Goal: Task Accomplishment & Management: Manage account settings

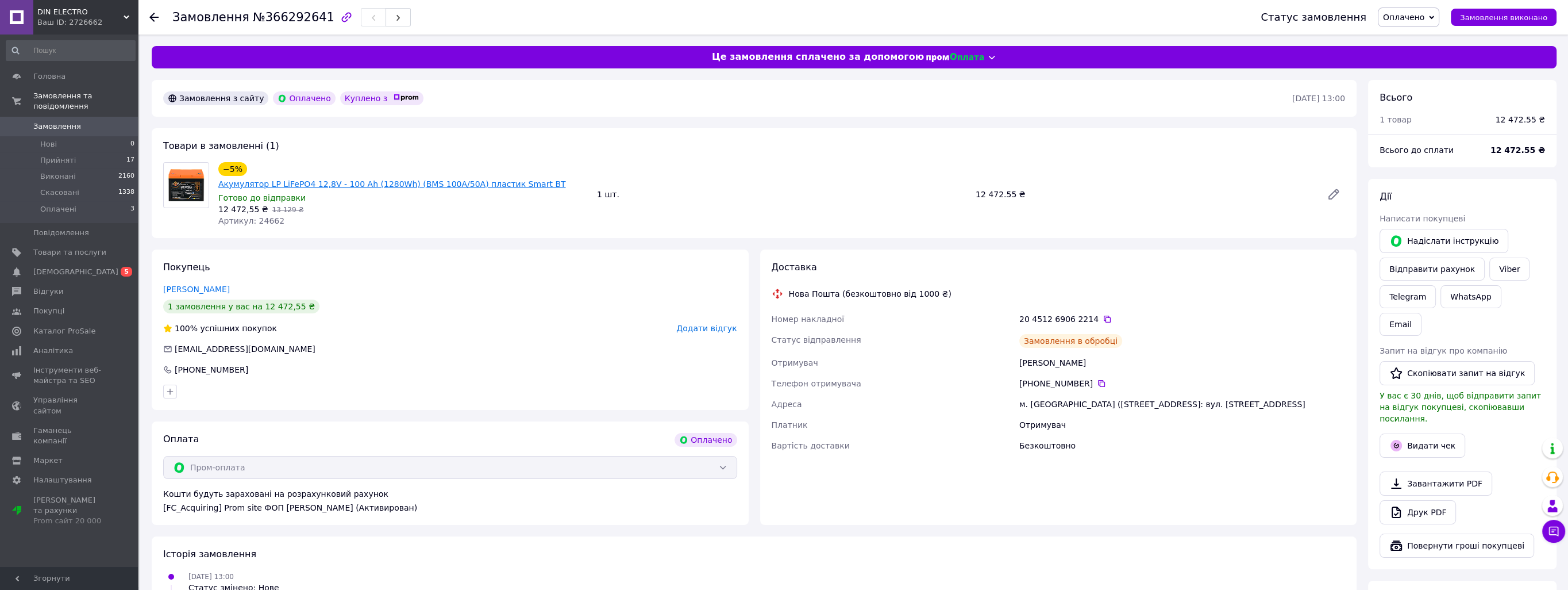
click at [296, 180] on link "Акумулятор LP LiFePO4 12,8V - 100 Ah (1280Wh) (BMS 100A/50А) пластик Smart BT" at bounding box center [392, 184] width 347 height 9
click at [96, 247] on link "Товари та послуги" at bounding box center [70, 252] width 141 height 20
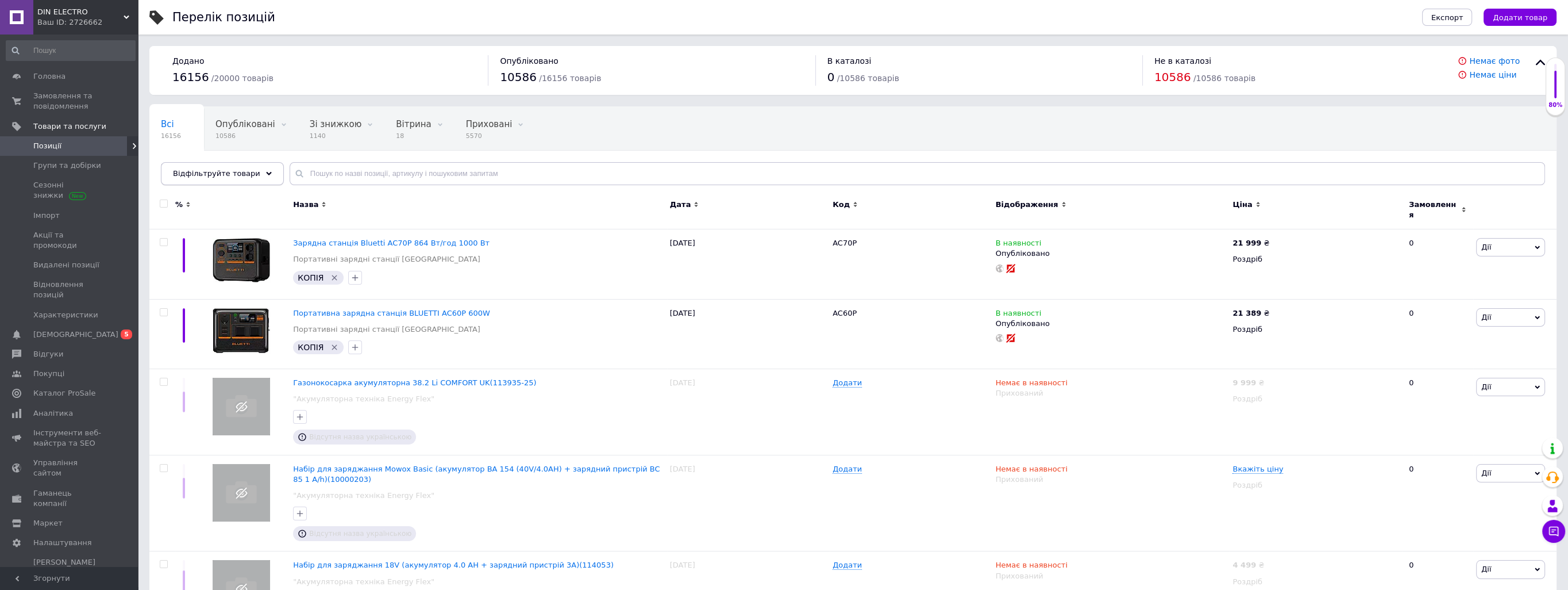
click at [244, 180] on div "Відфільтруйте товари" at bounding box center [222, 173] width 123 height 23
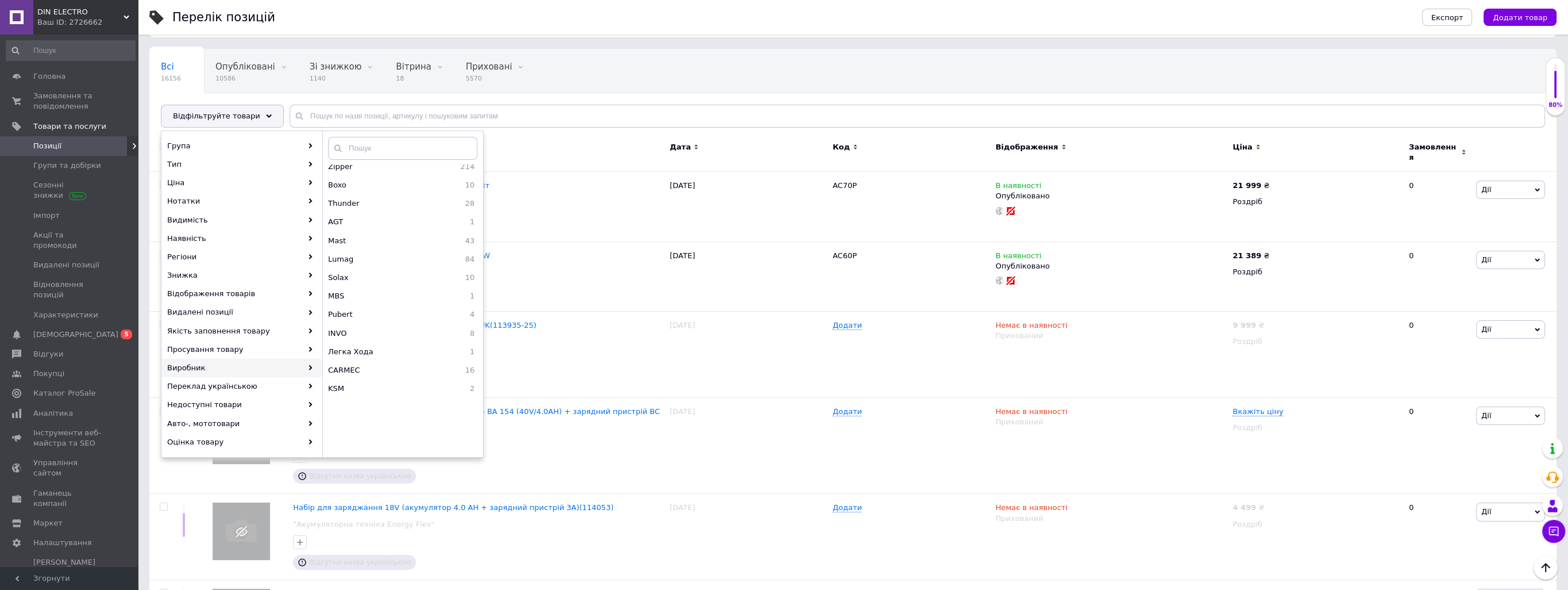
scroll to position [501, 0]
click at [373, 248] on span "Mast" at bounding box center [368, 246] width 79 height 10
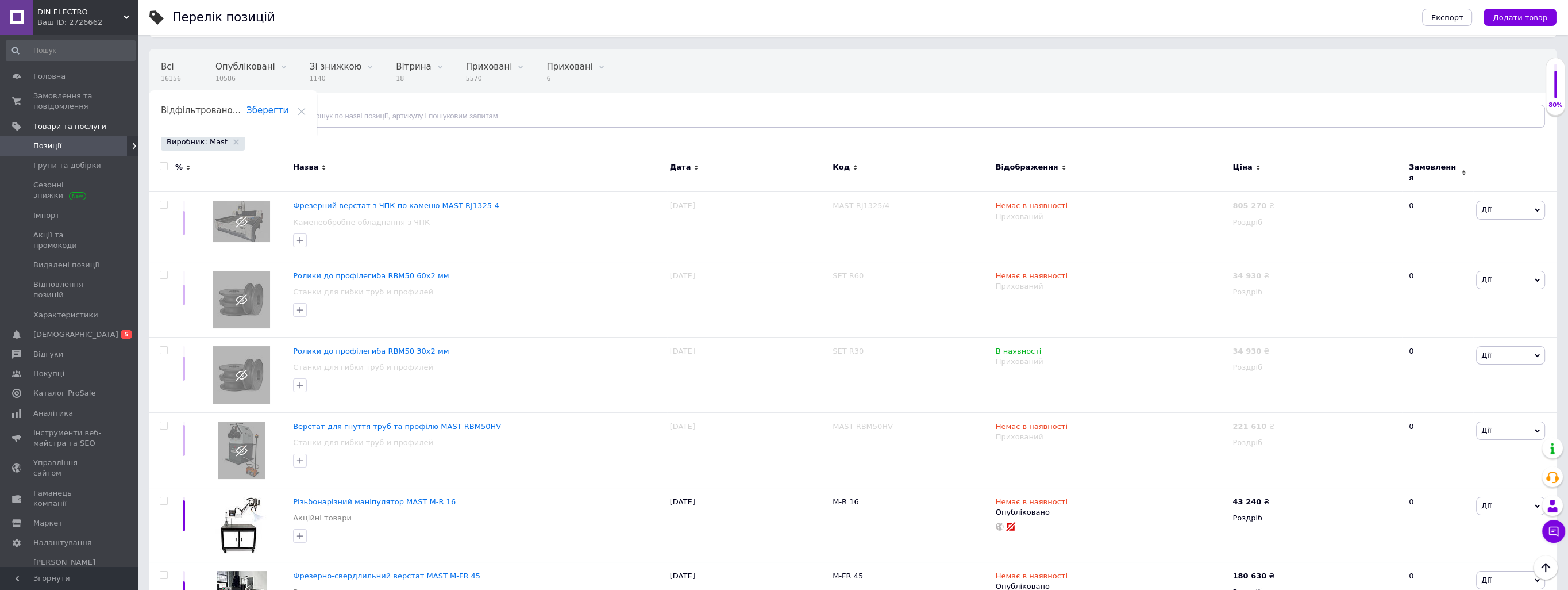
click at [225, 112] on span "Відфільтруйте товари" at bounding box center [217, 116] width 88 height 9
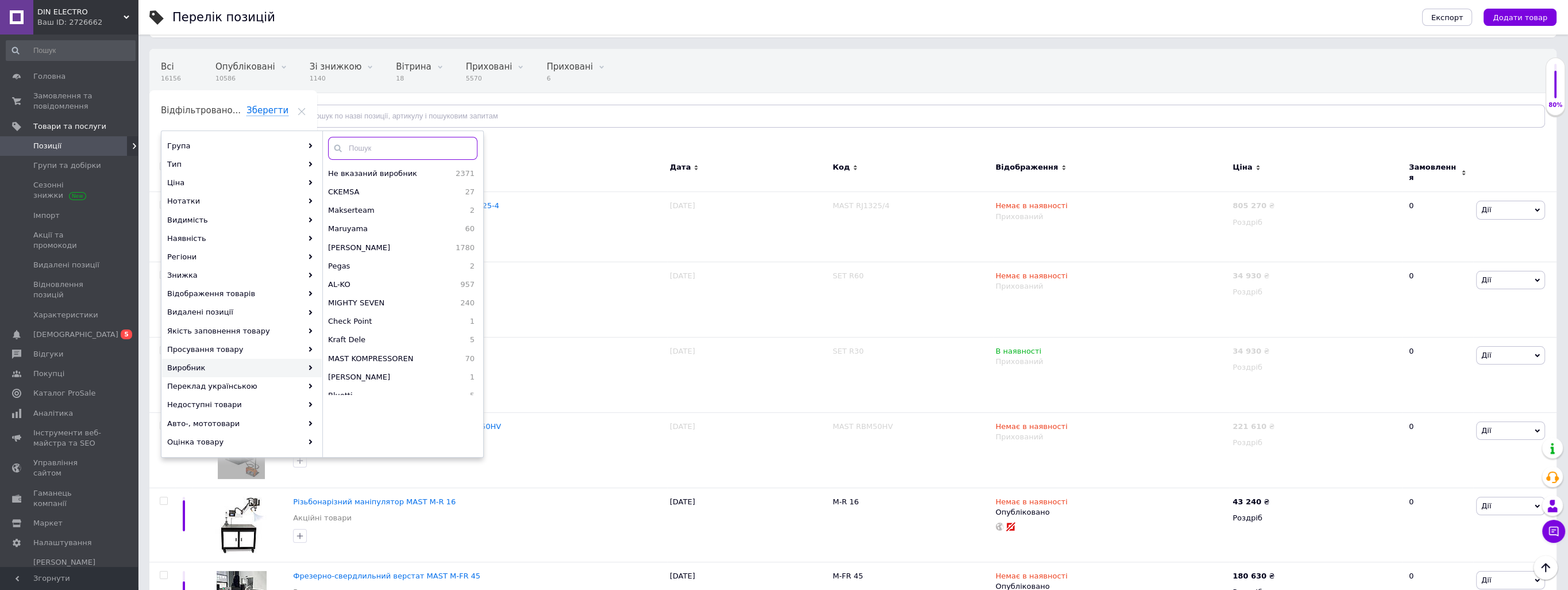
click at [381, 147] on input "text" at bounding box center [403, 148] width 149 height 23
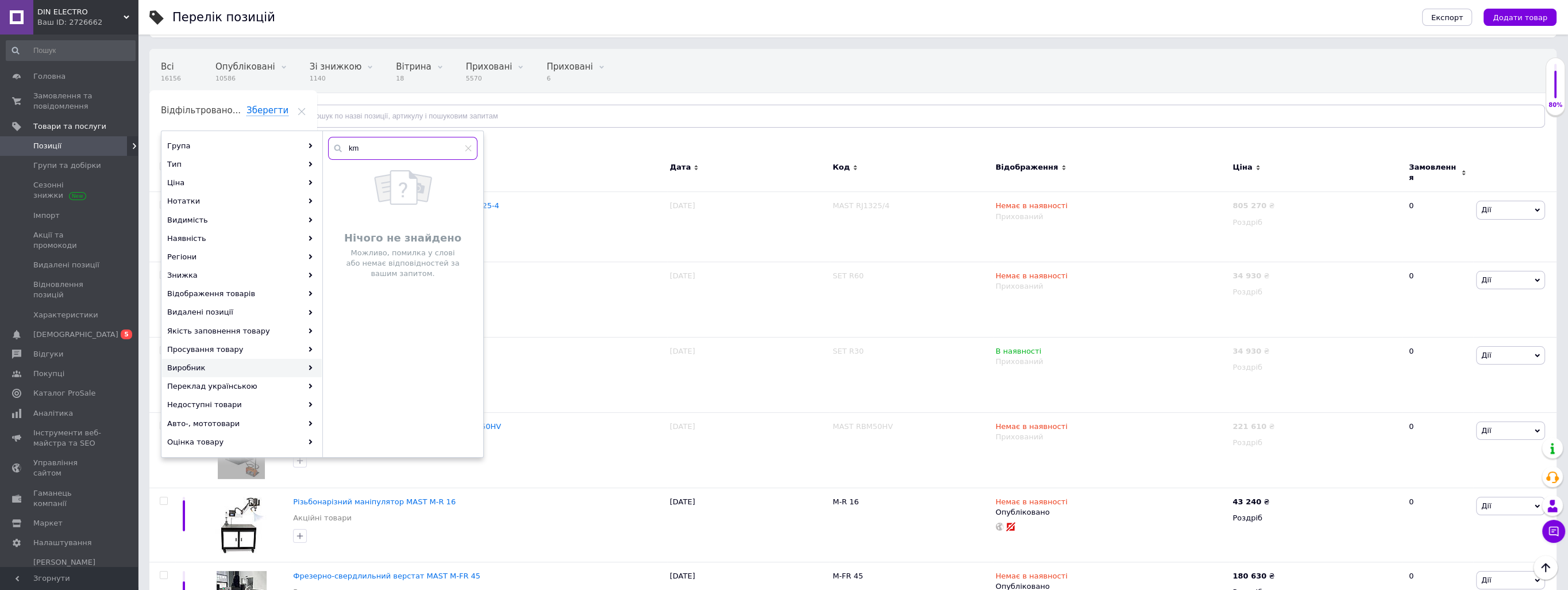
type input "k"
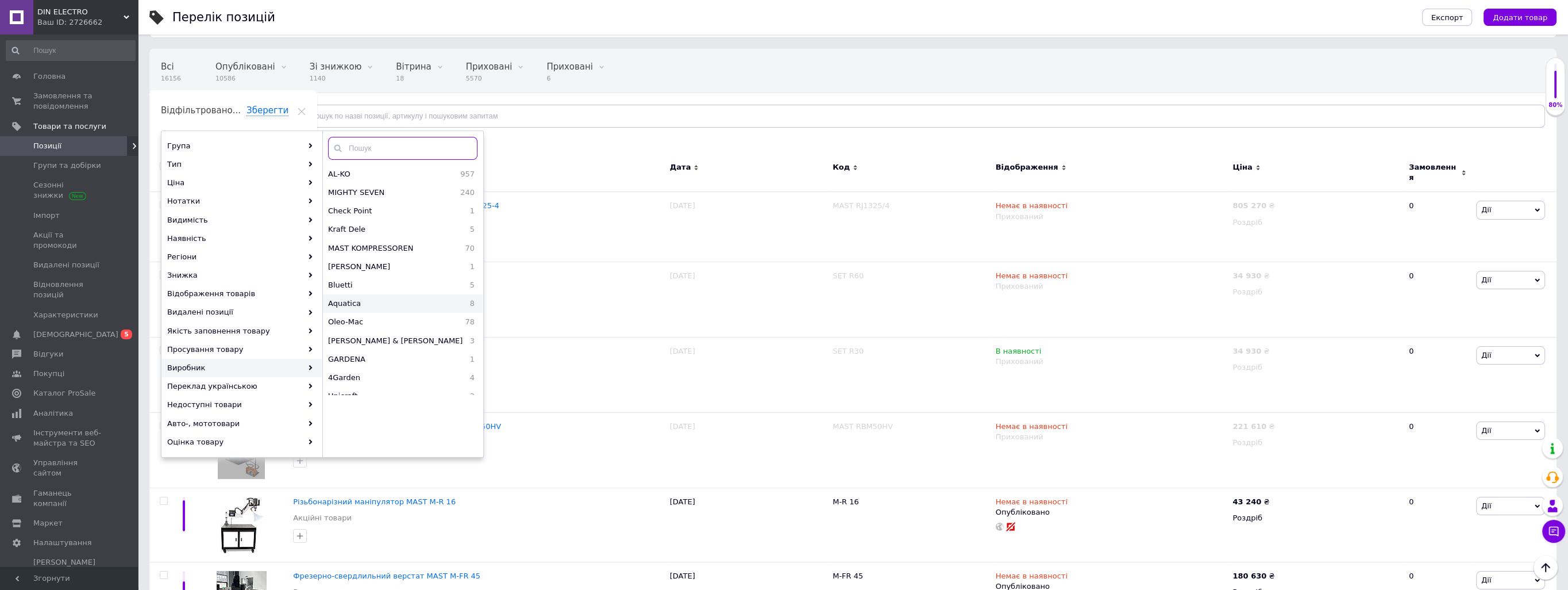
scroll to position [115, 0]
click at [381, 246] on span "MAST KOMPRESSOREN" at bounding box center [390, 244] width 124 height 10
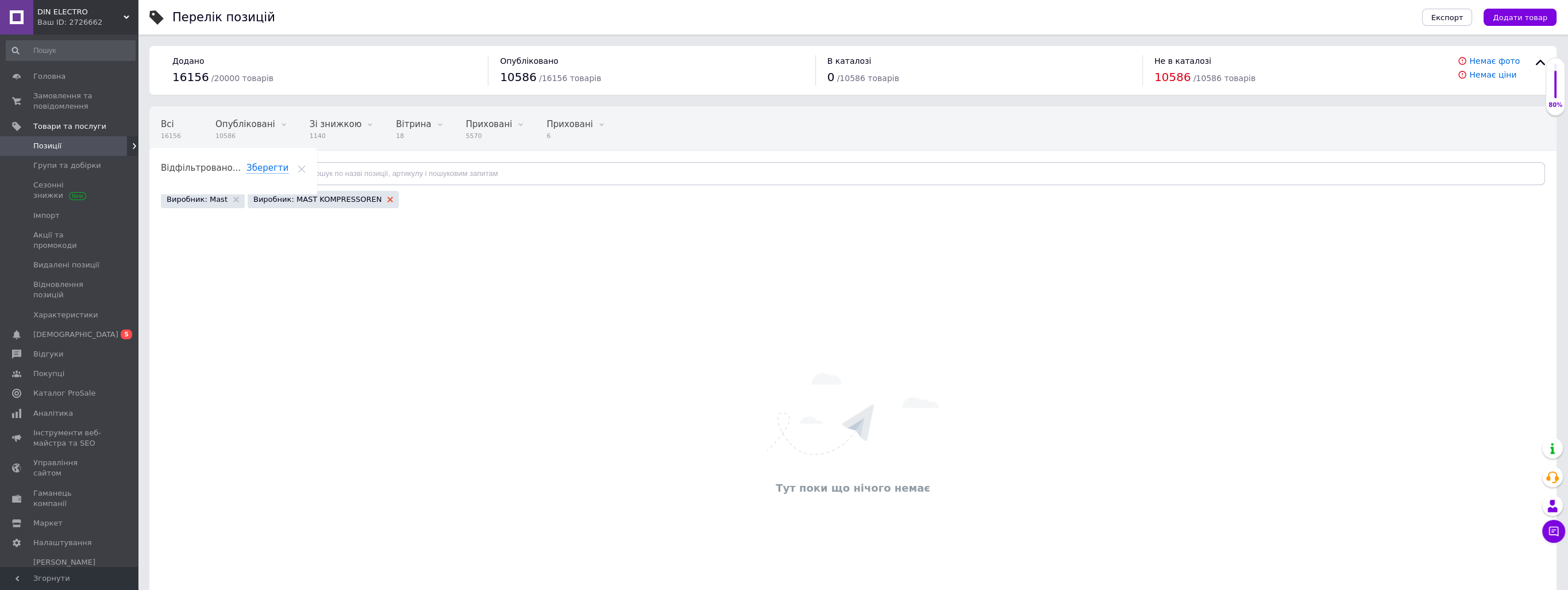
click at [387, 198] on use at bounding box center [390, 199] width 6 height 6
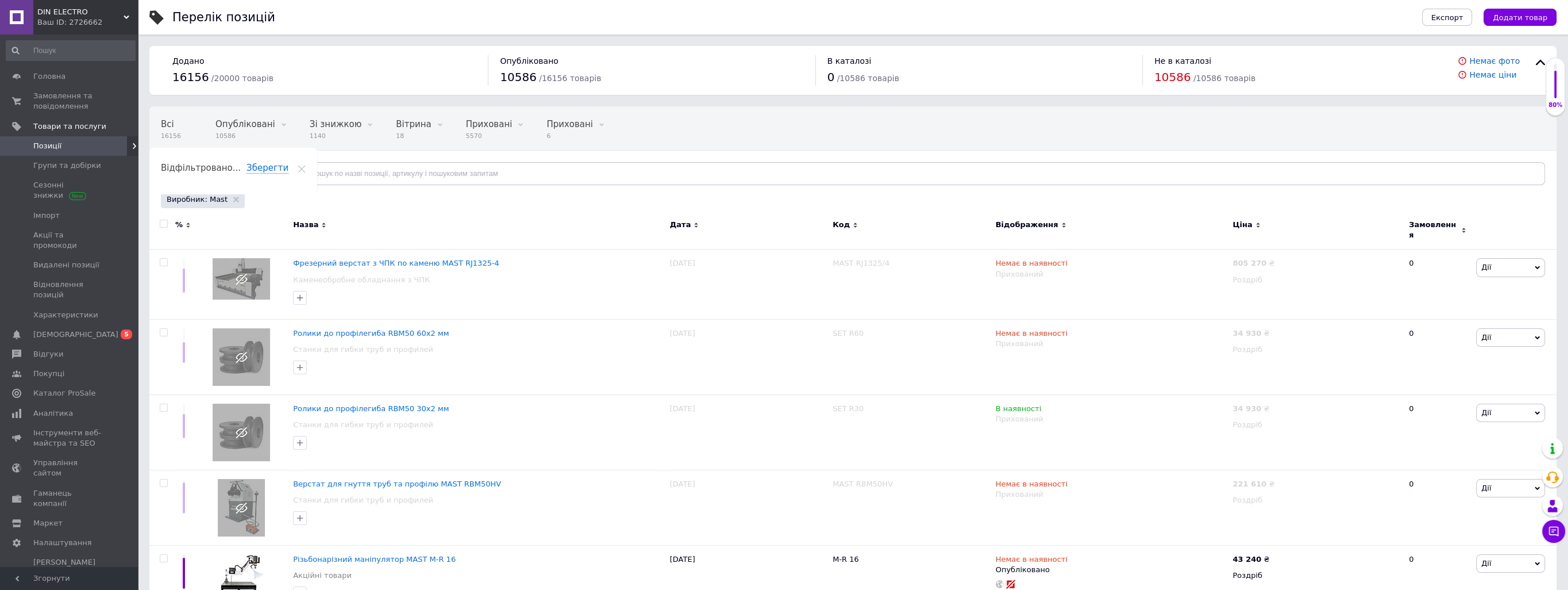
click at [225, 171] on span "Відфільтруйте товари" at bounding box center [217, 173] width 88 height 9
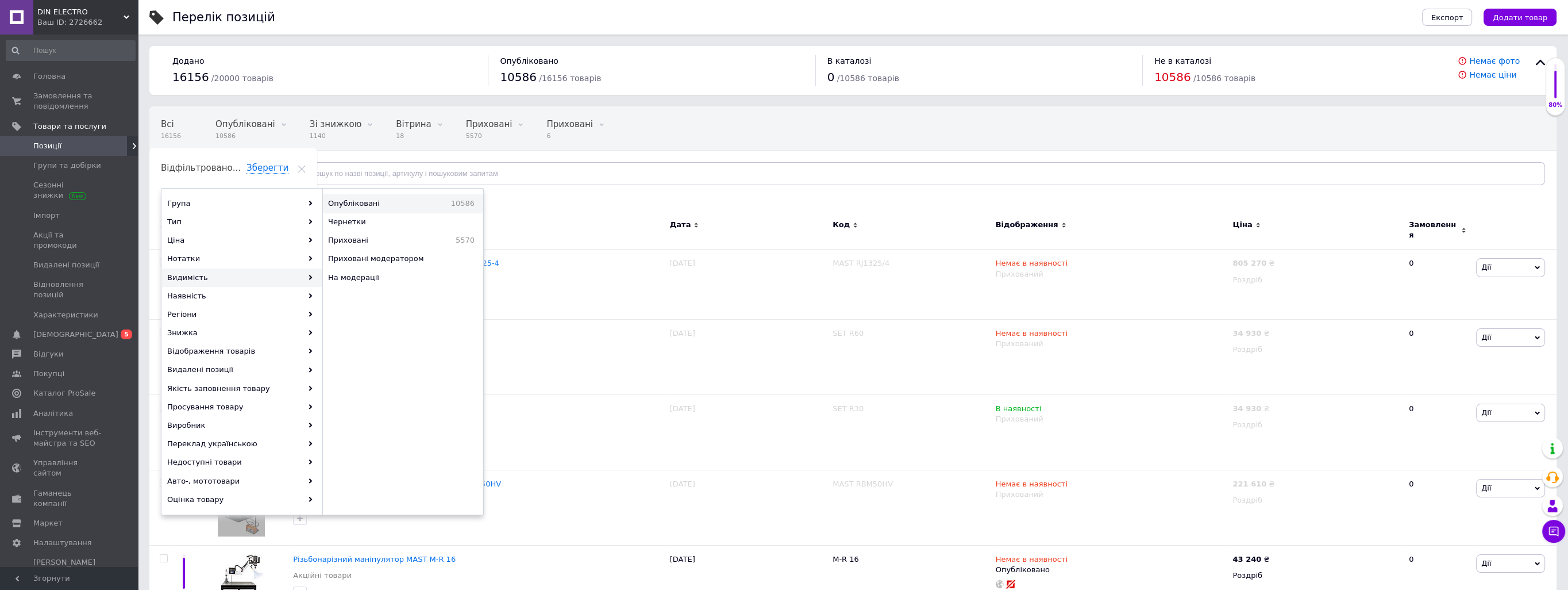
click at [368, 204] on span "Опубліковані" at bounding box center [374, 203] width 93 height 10
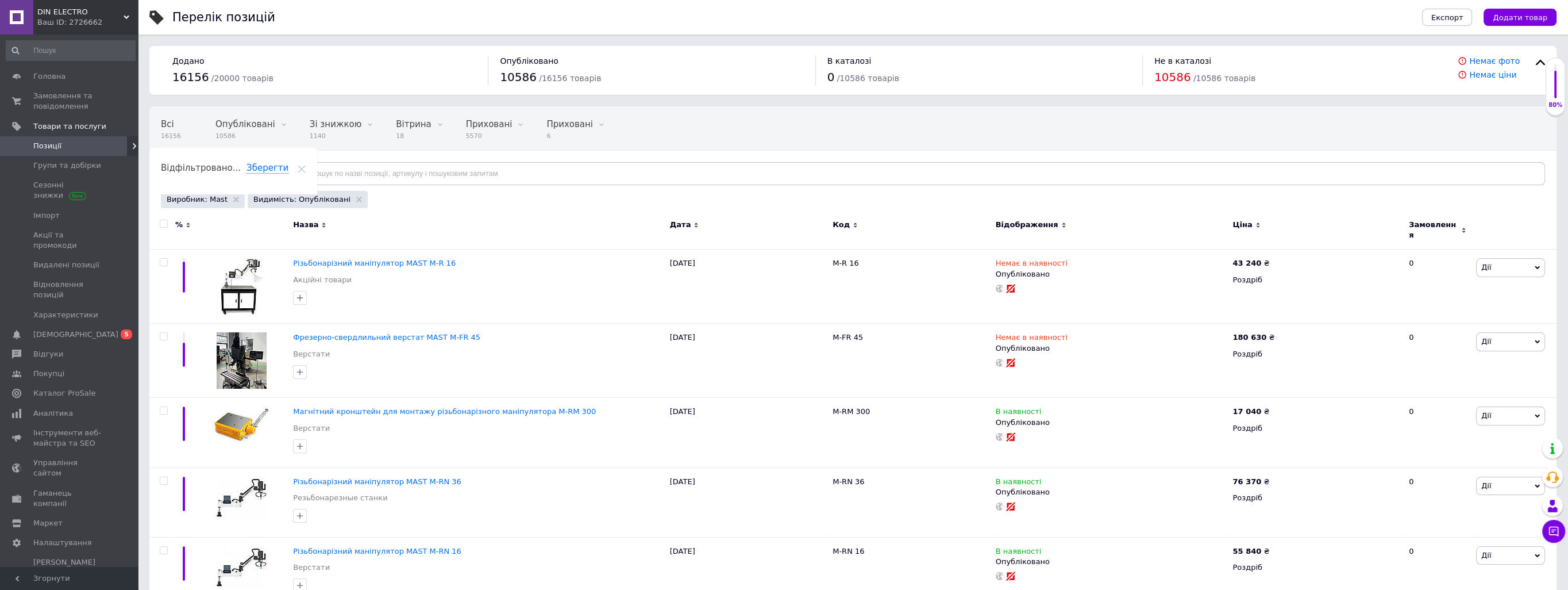
click at [250, 173] on div "Відфільтруйте товари" at bounding box center [222, 173] width 123 height 23
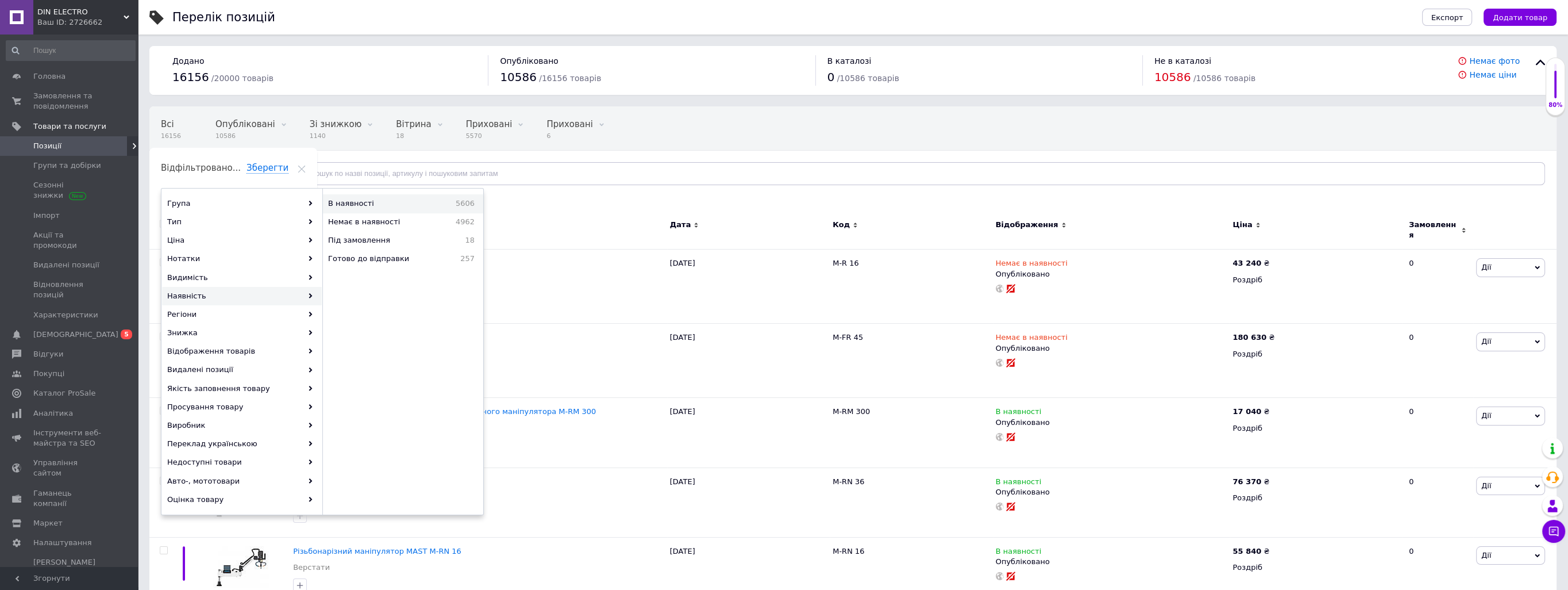
click at [382, 204] on span "В наявності" at bounding box center [376, 203] width 96 height 10
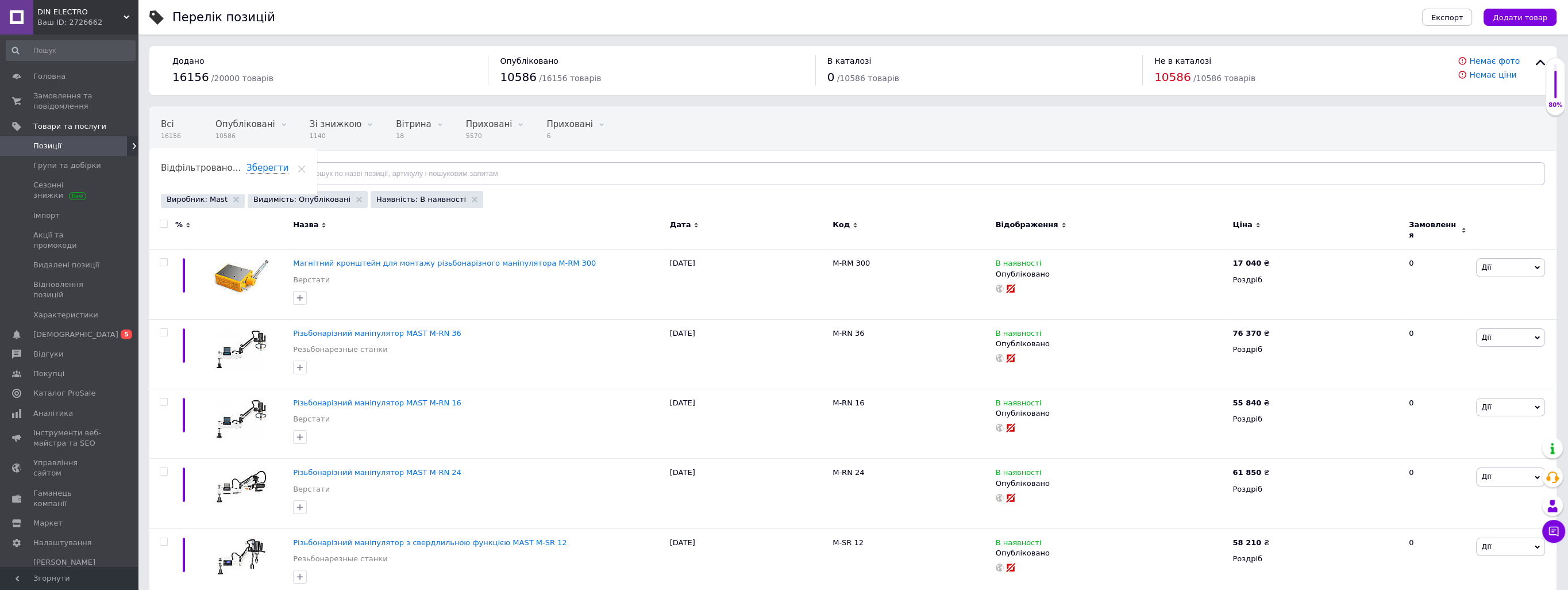
click at [1255, 220] on div "Ціна" at bounding box center [1316, 225] width 167 height 10
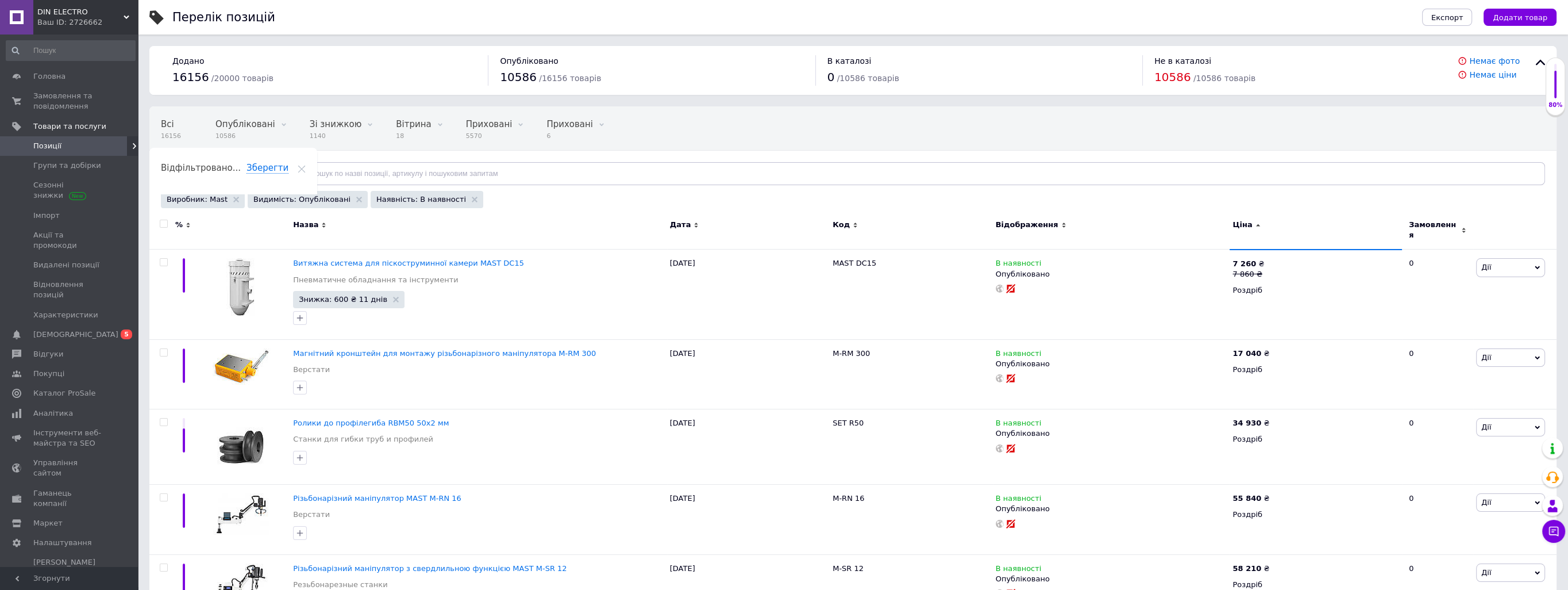
click at [1255, 220] on div "Ціна" at bounding box center [1316, 225] width 167 height 10
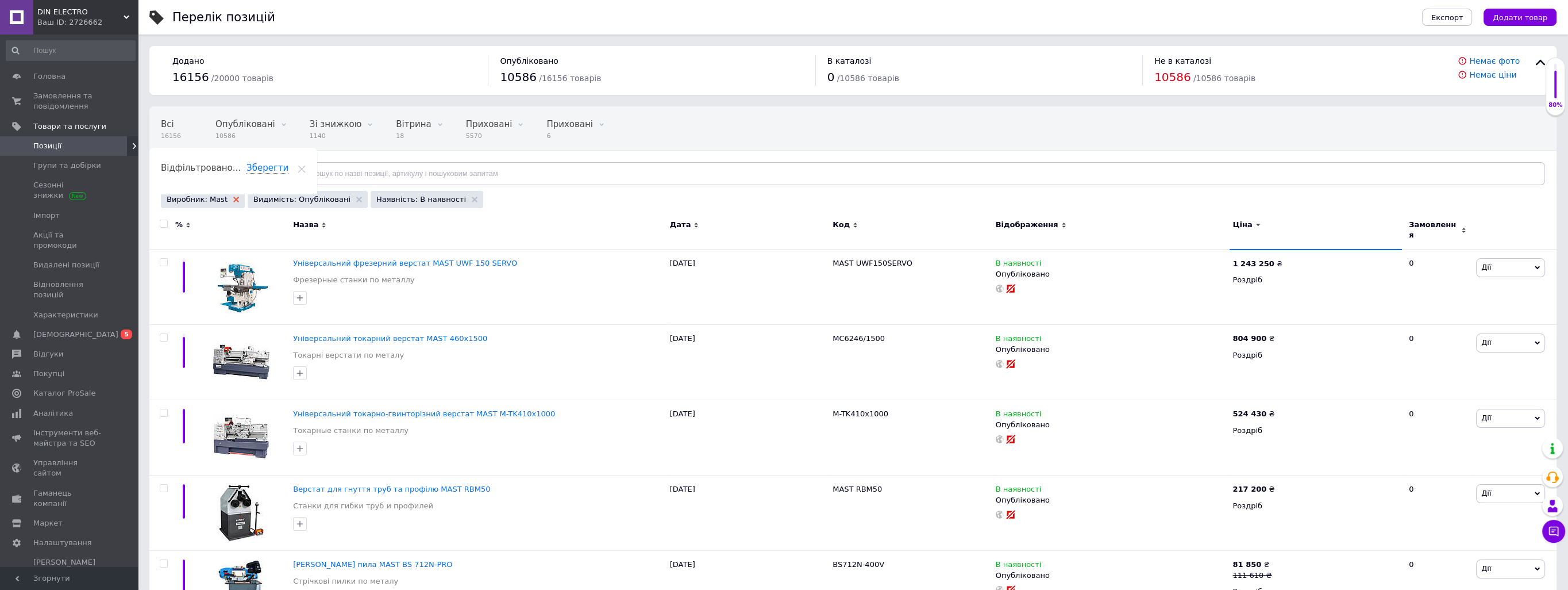
click at [233, 199] on use at bounding box center [236, 199] width 6 height 6
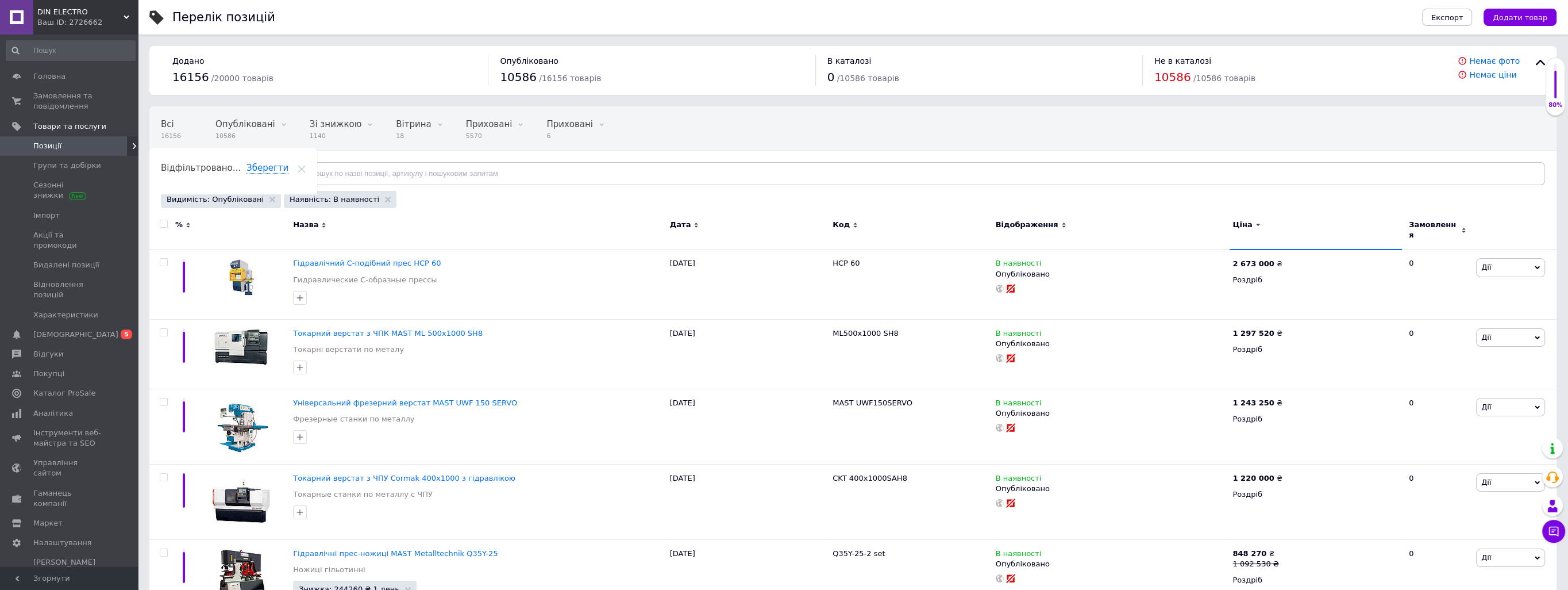
click at [266, 172] on use at bounding box center [268, 173] width 6 height 4
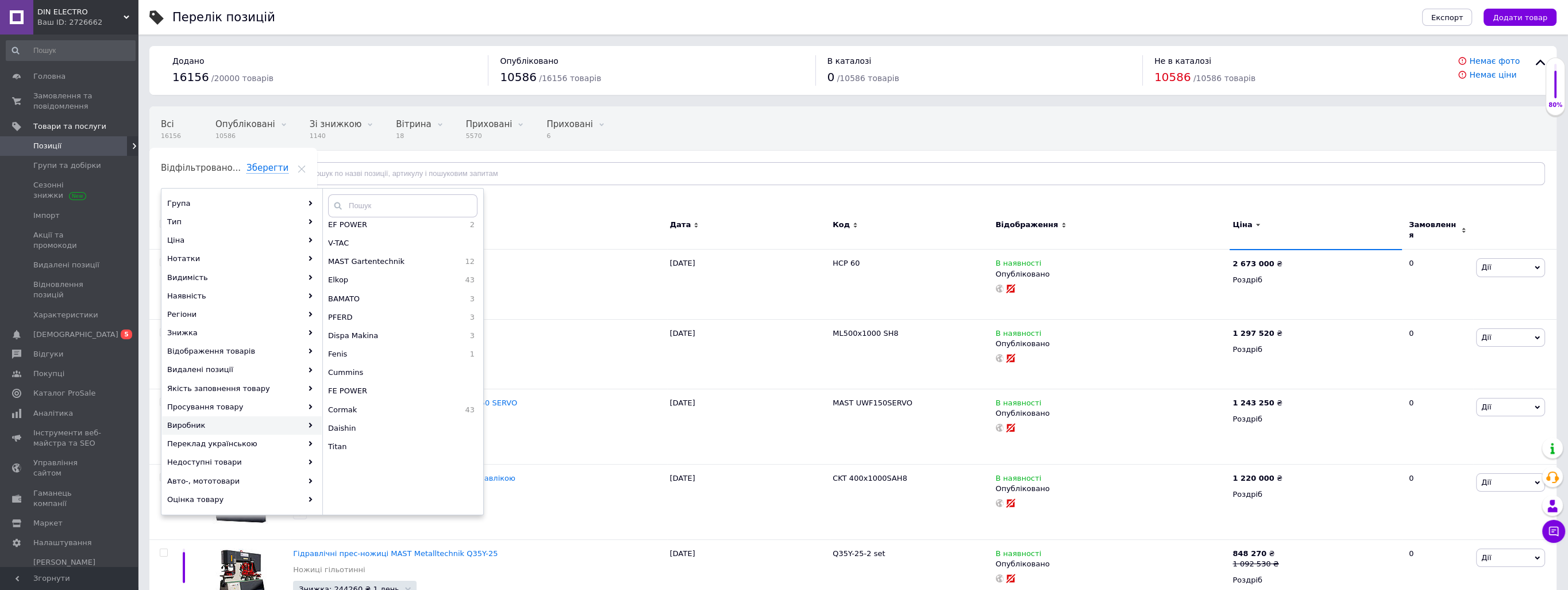
scroll to position [2398, 0]
click at [390, 328] on span "REDATS" at bounding box center [376, 331] width 96 height 10
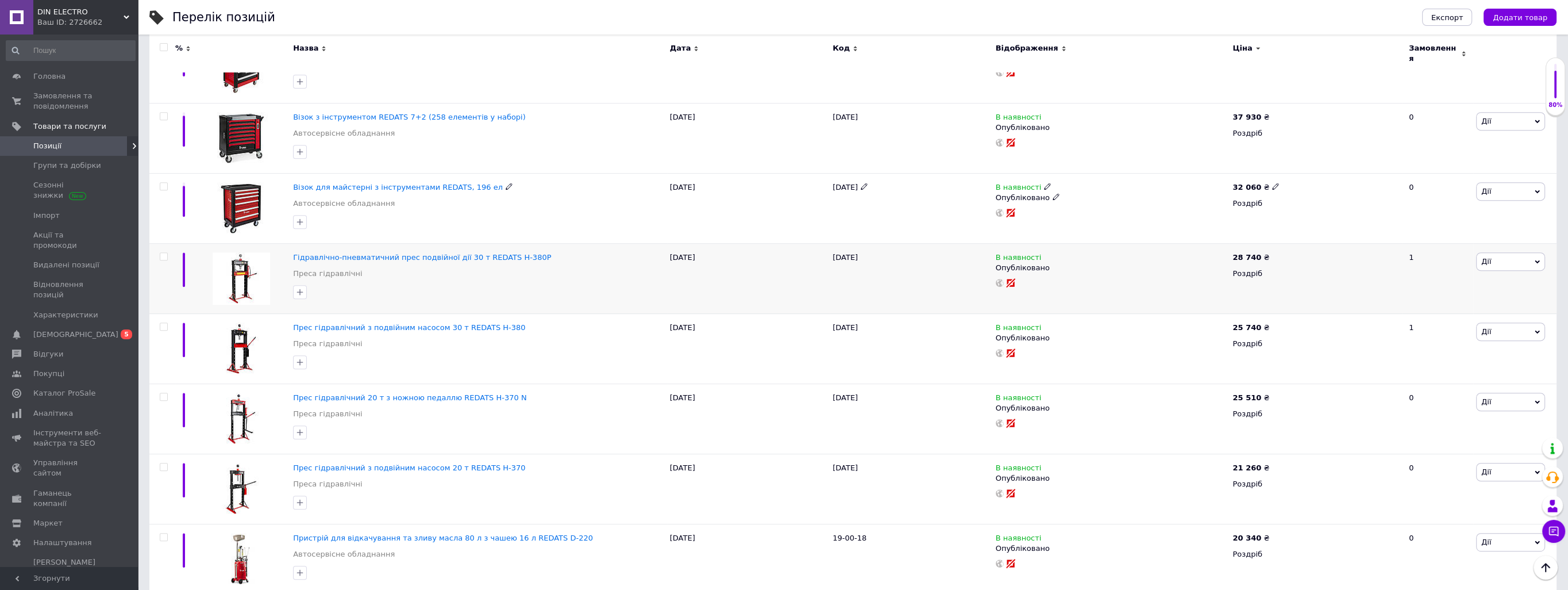
scroll to position [920, 0]
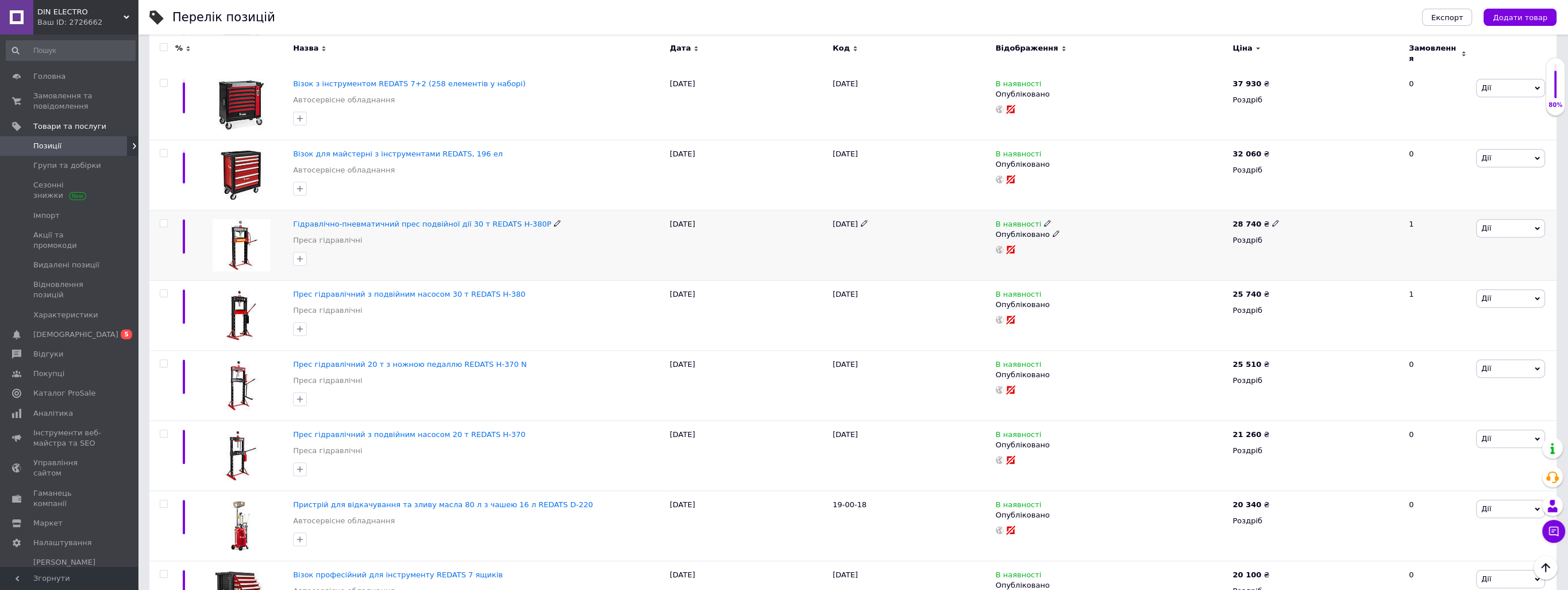
click at [163, 220] on input "checkbox" at bounding box center [163, 223] width 7 height 7
checkbox input "true"
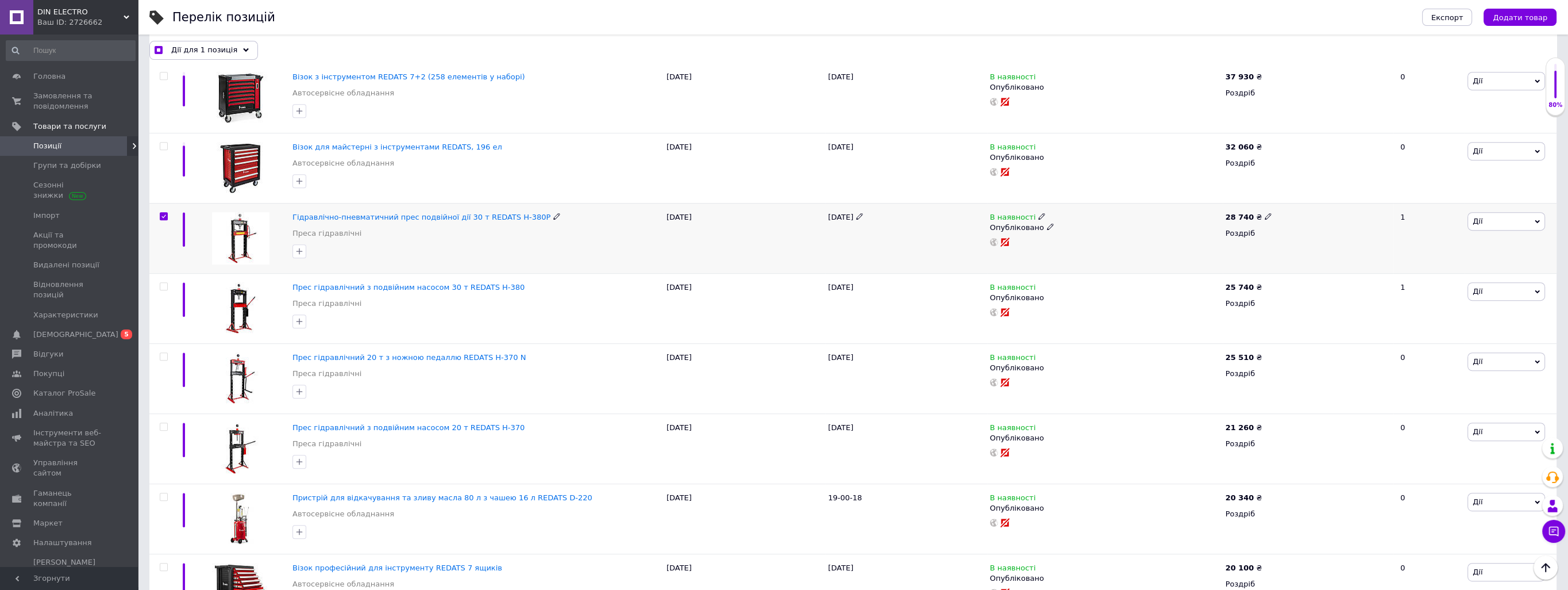
scroll to position [919, 0]
click at [165, 287] on input "checkbox" at bounding box center [163, 287] width 7 height 7
checkbox input "true"
click at [162, 354] on input "checkbox" at bounding box center [163, 357] width 7 height 7
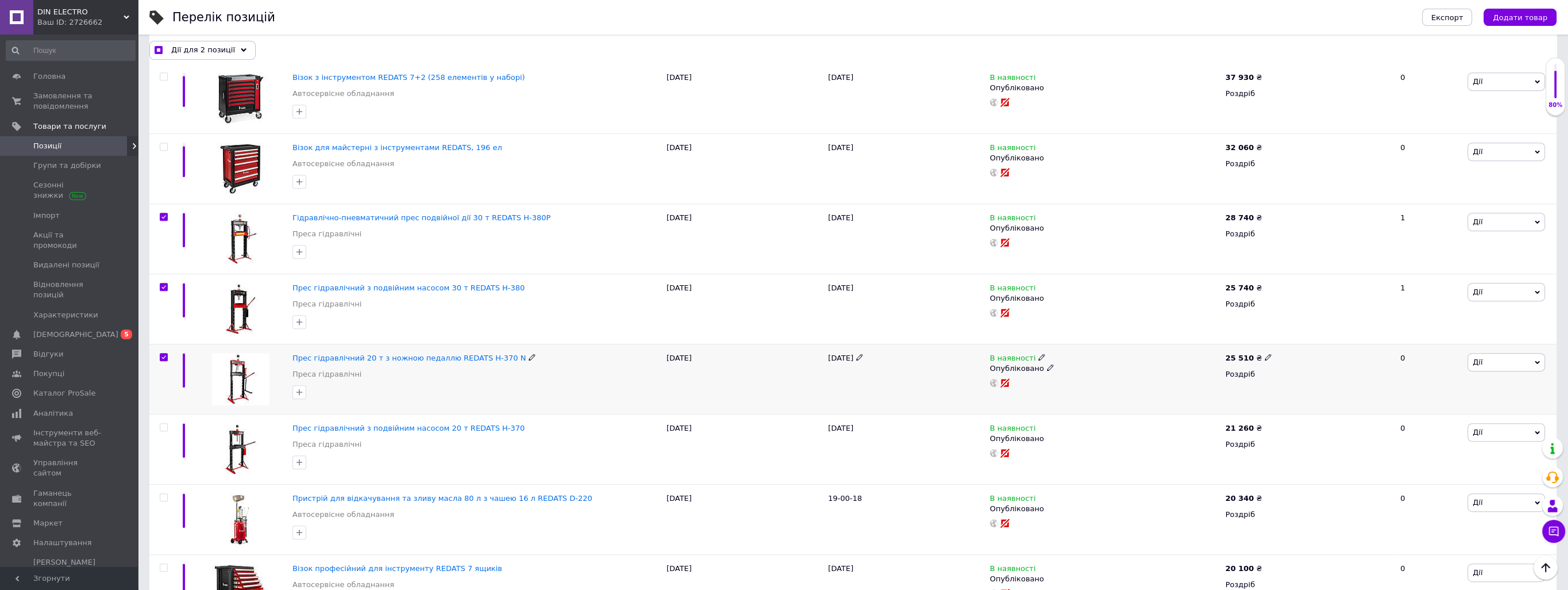
checkbox input "true"
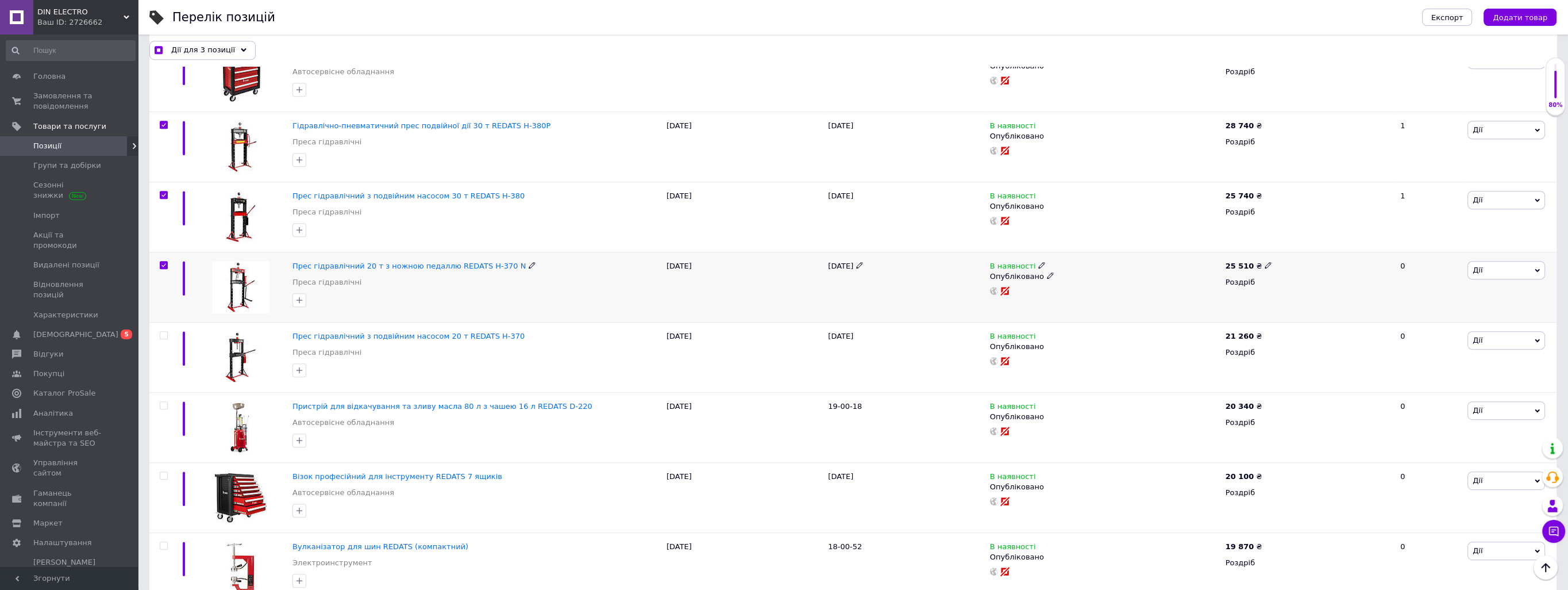
scroll to position [1034, 0]
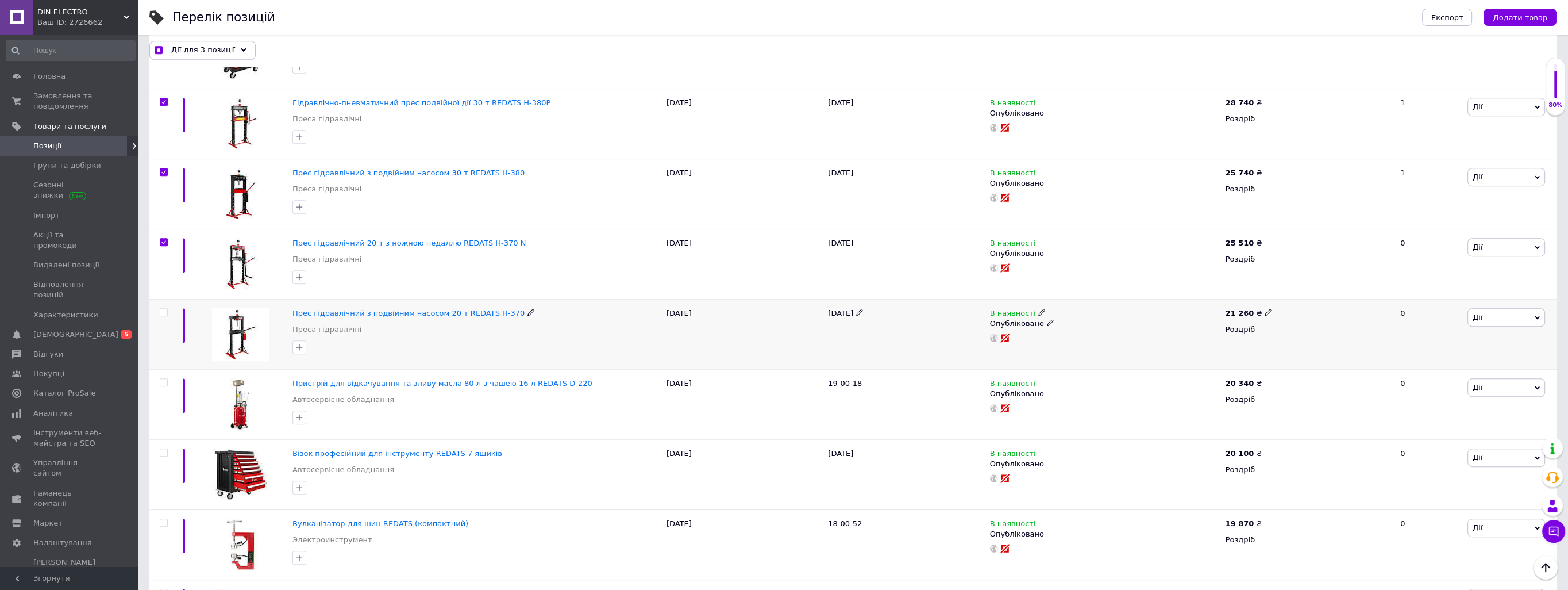
click at [163, 309] on input "checkbox" at bounding box center [163, 312] width 7 height 7
checkbox input "true"
click at [163, 381] on input "checkbox" at bounding box center [163, 383] width 7 height 7
checkbox input "true"
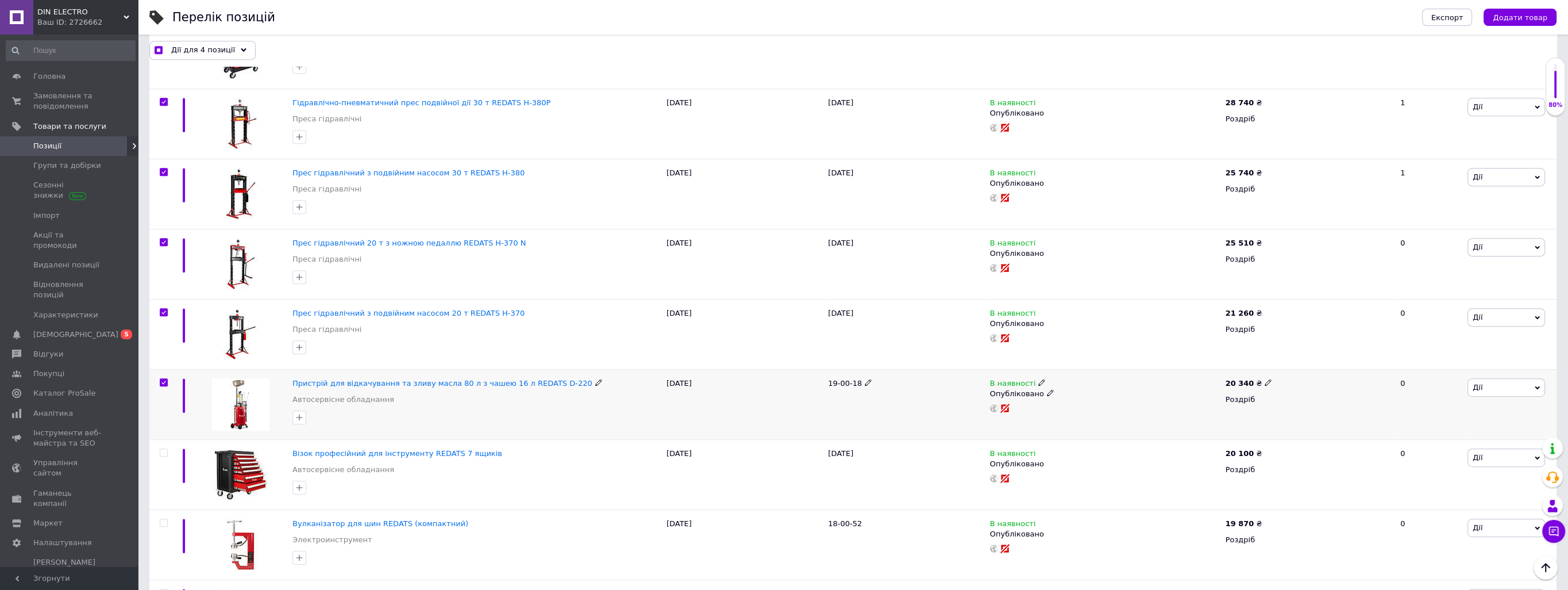
checkbox input "true"
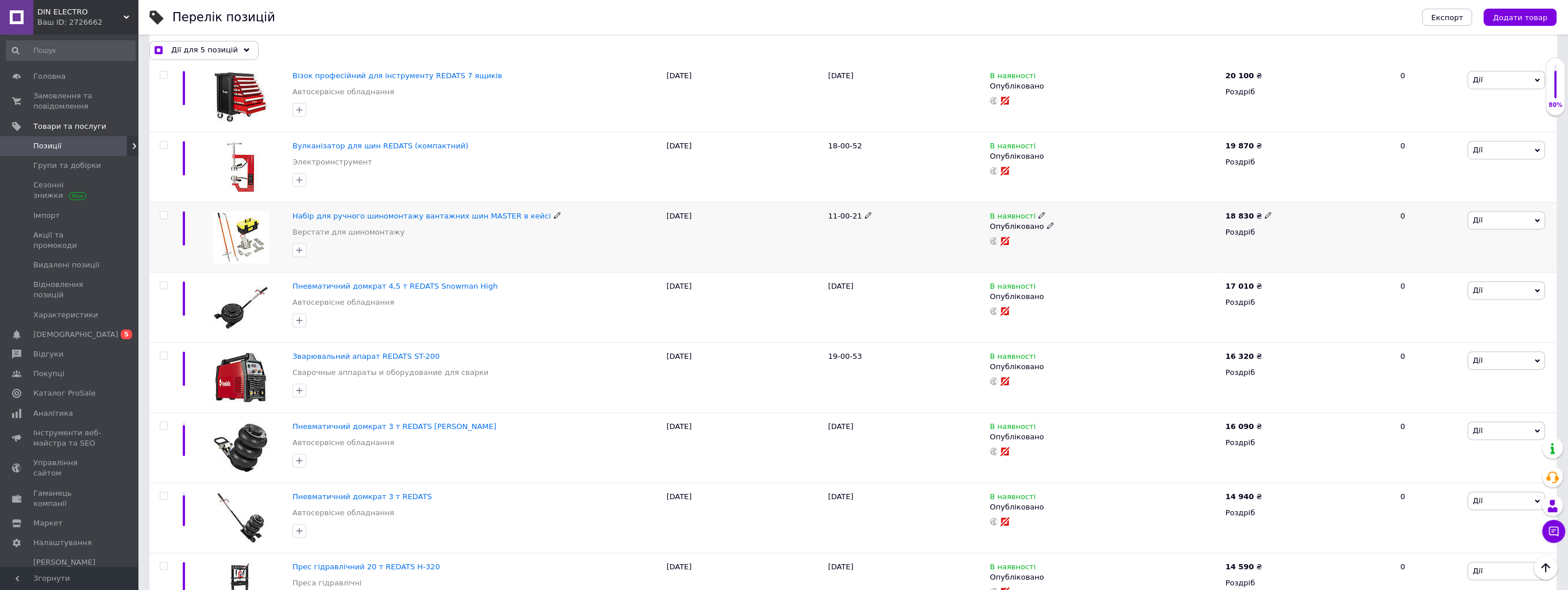
scroll to position [1437, 0]
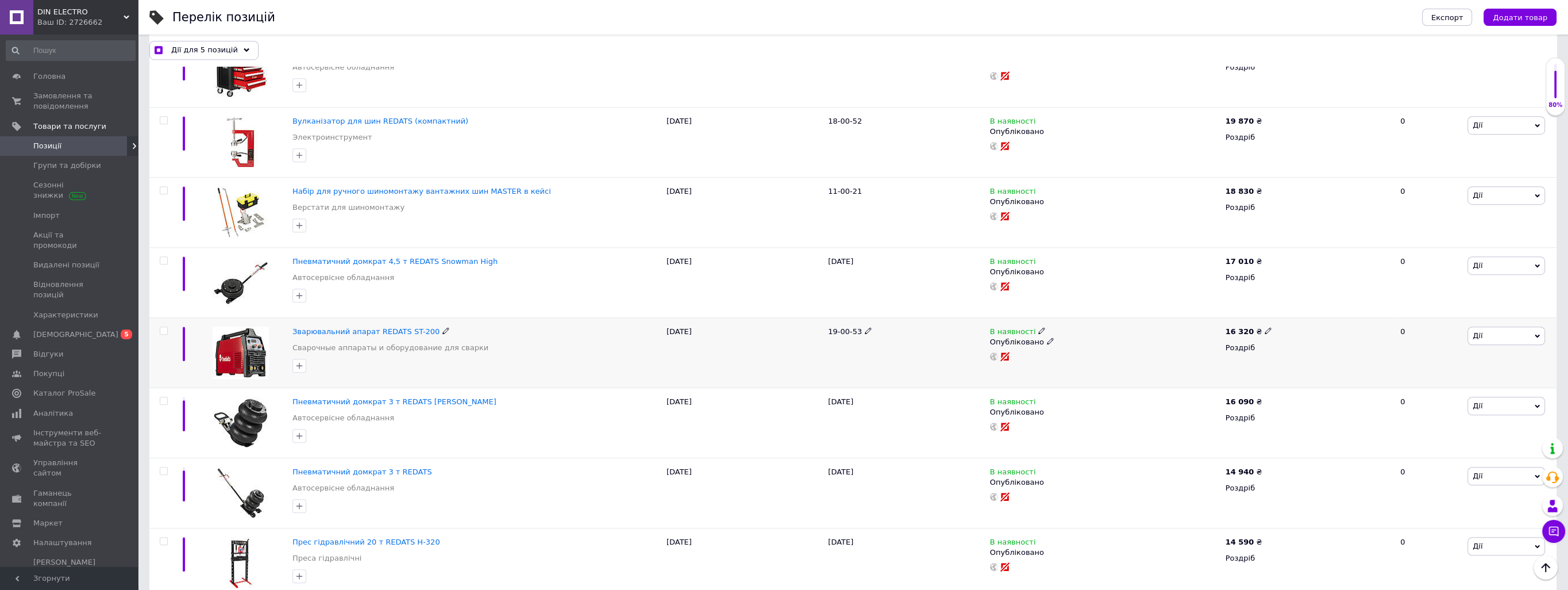
click at [161, 330] on input "checkbox" at bounding box center [163, 331] width 7 height 7
checkbox input "true"
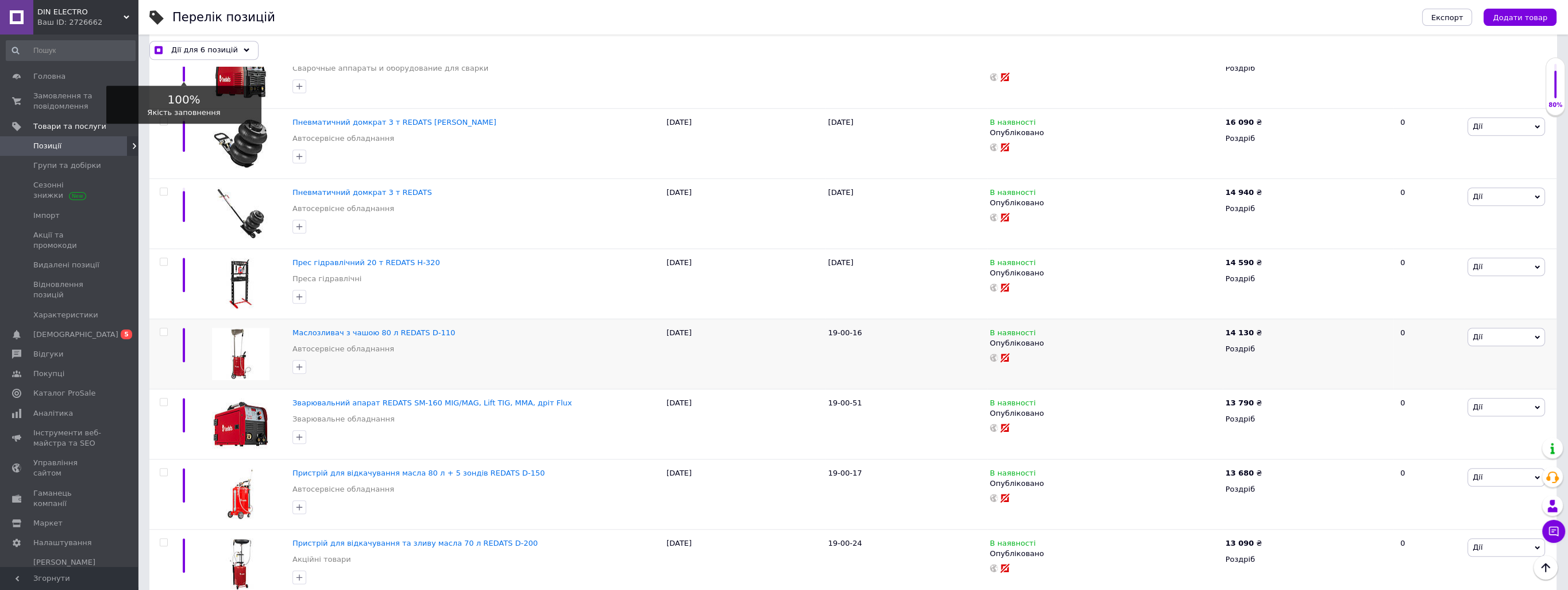
scroll to position [1724, 0]
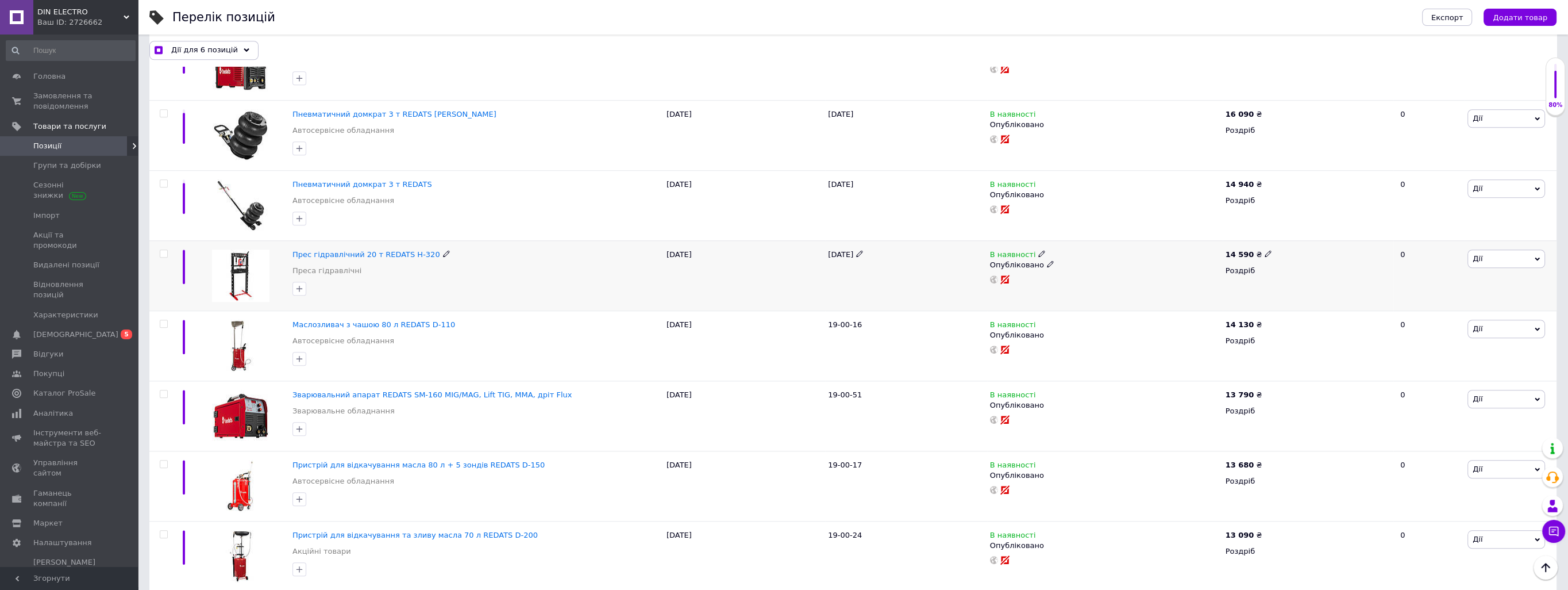
click at [163, 250] on input "checkbox" at bounding box center [163, 254] width 7 height 7
checkbox input "true"
click at [165, 323] on input "checkbox" at bounding box center [163, 324] width 7 height 7
checkbox input "true"
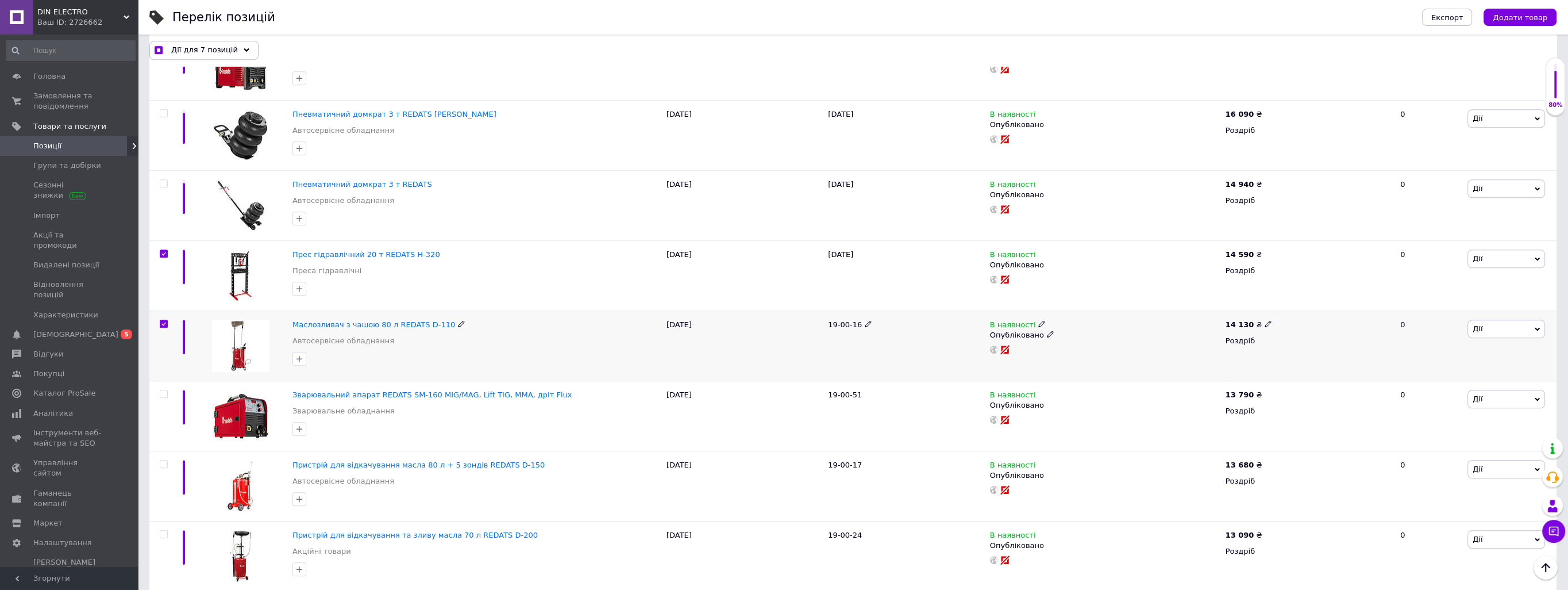
checkbox input "true"
click at [163, 530] on span at bounding box center [163, 534] width 8 height 8
click at [163, 531] on input "checkbox" at bounding box center [163, 534] width 7 height 7
checkbox input "true"
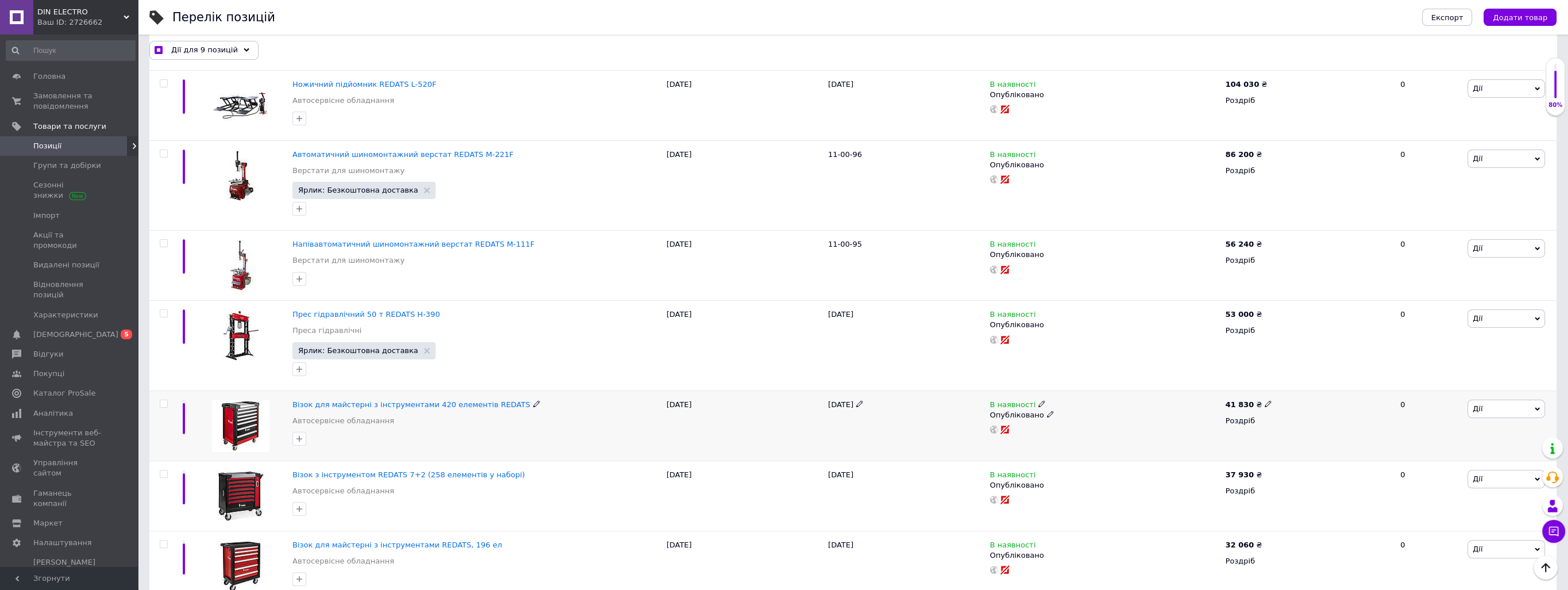
scroll to position [517, 0]
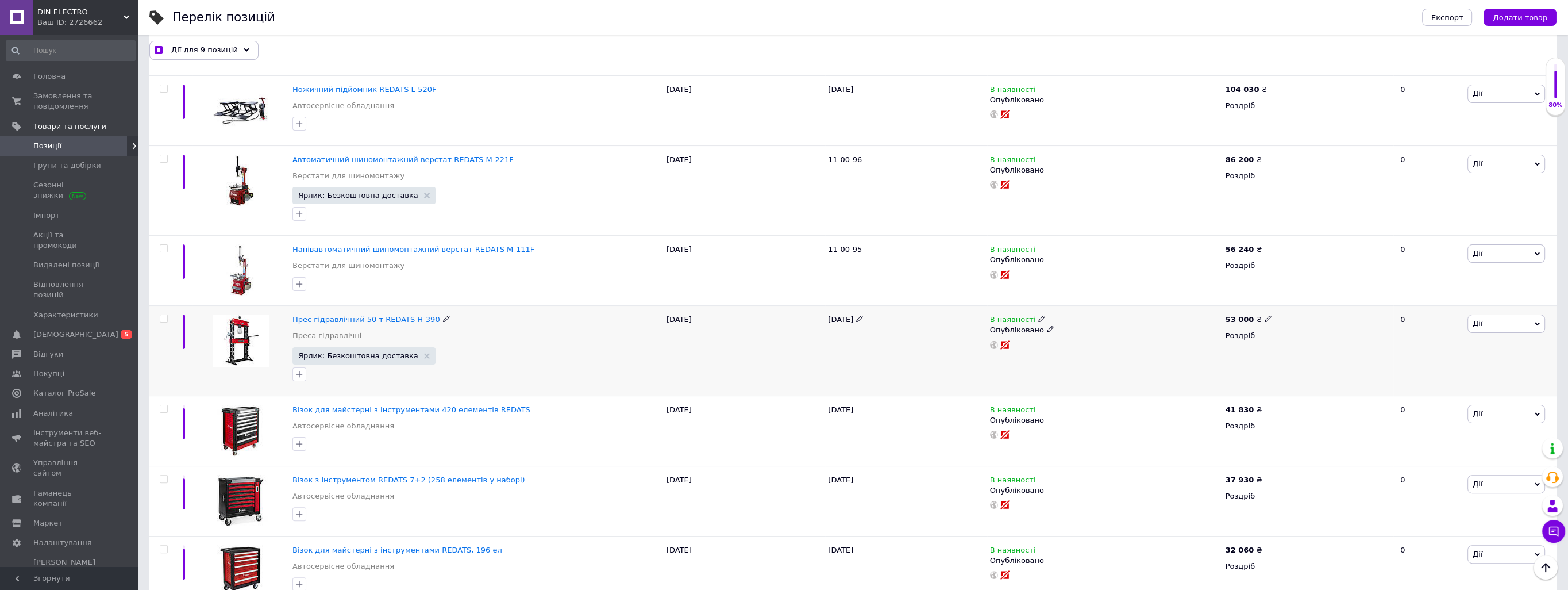
click at [161, 315] on input "checkbox" at bounding box center [163, 318] width 7 height 7
checkbox input "true"
click at [161, 248] on input "checkbox" at bounding box center [163, 249] width 7 height 7
checkbox input "true"
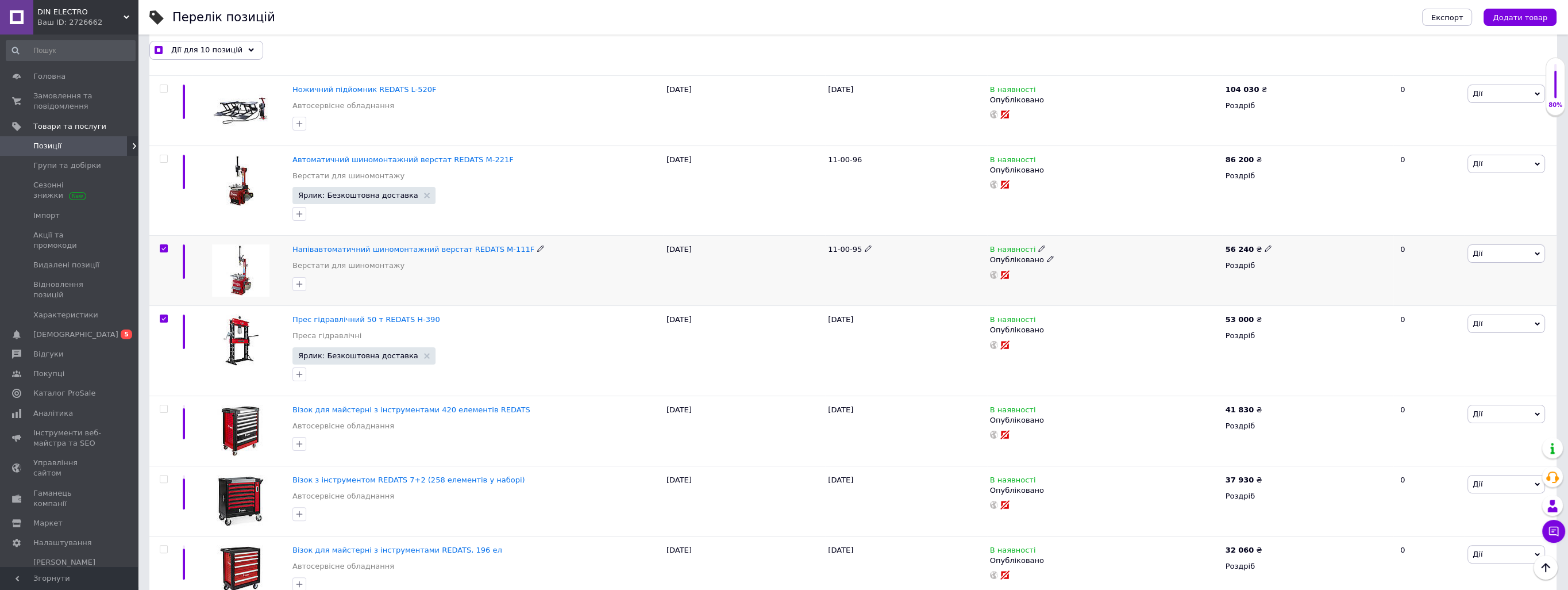
checkbox input "true"
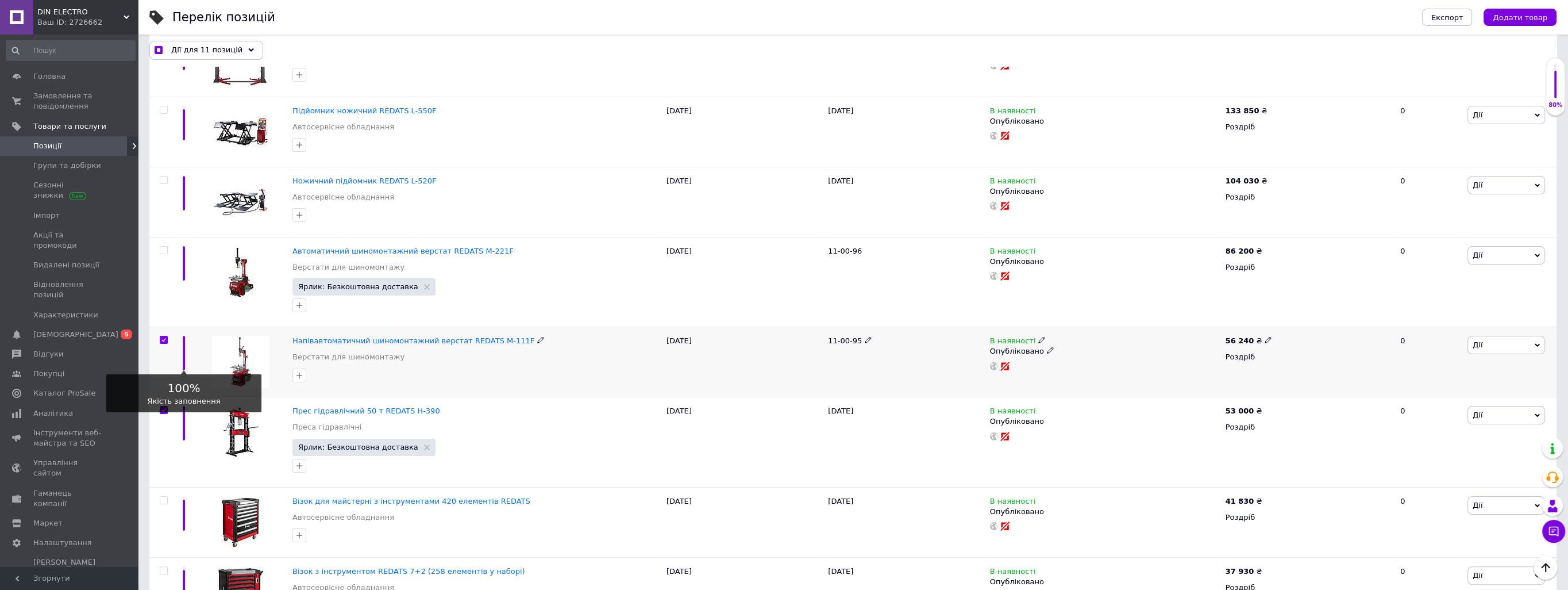
scroll to position [402, 0]
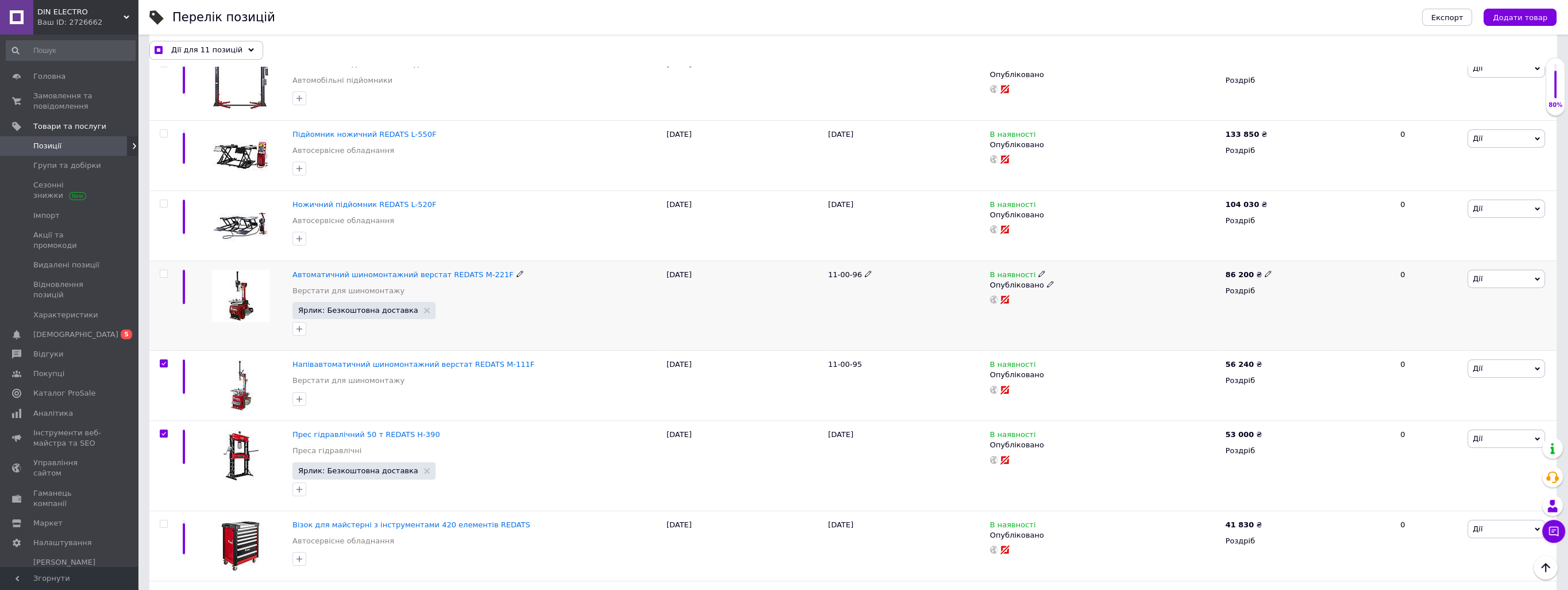
click at [165, 270] on input "checkbox" at bounding box center [163, 274] width 7 height 7
checkbox input "true"
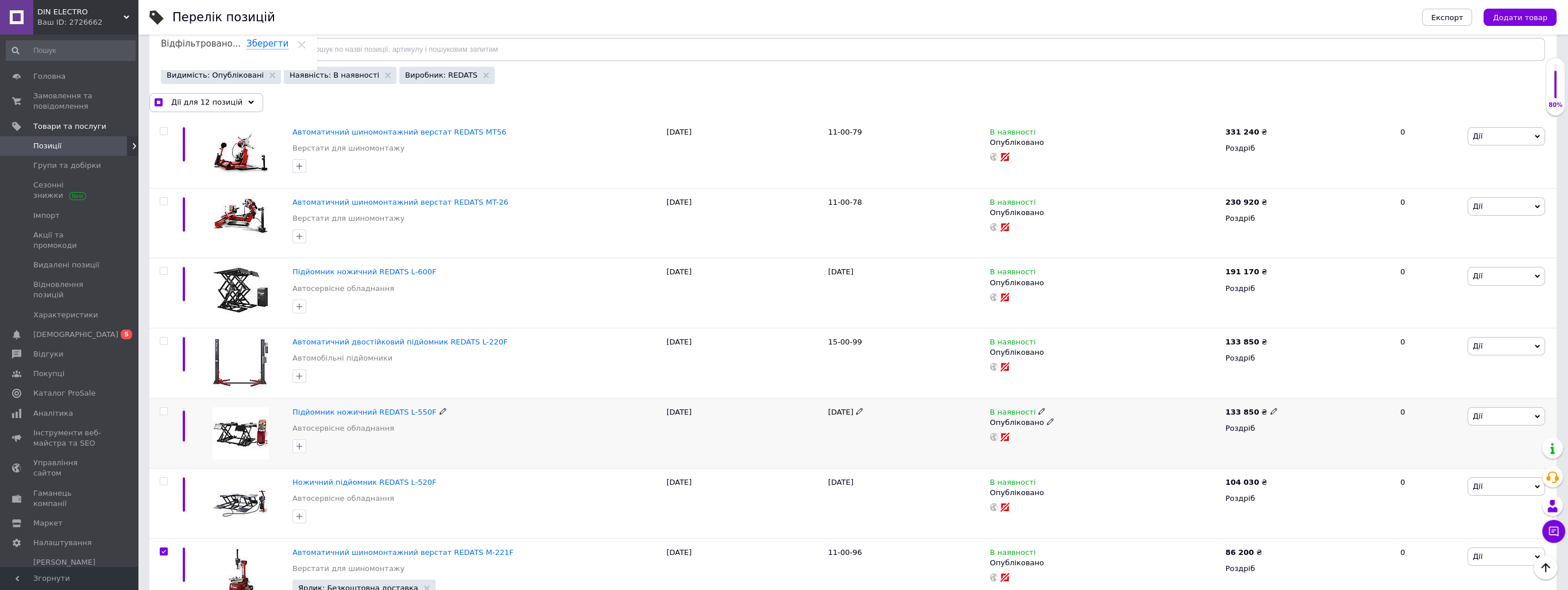
scroll to position [114, 0]
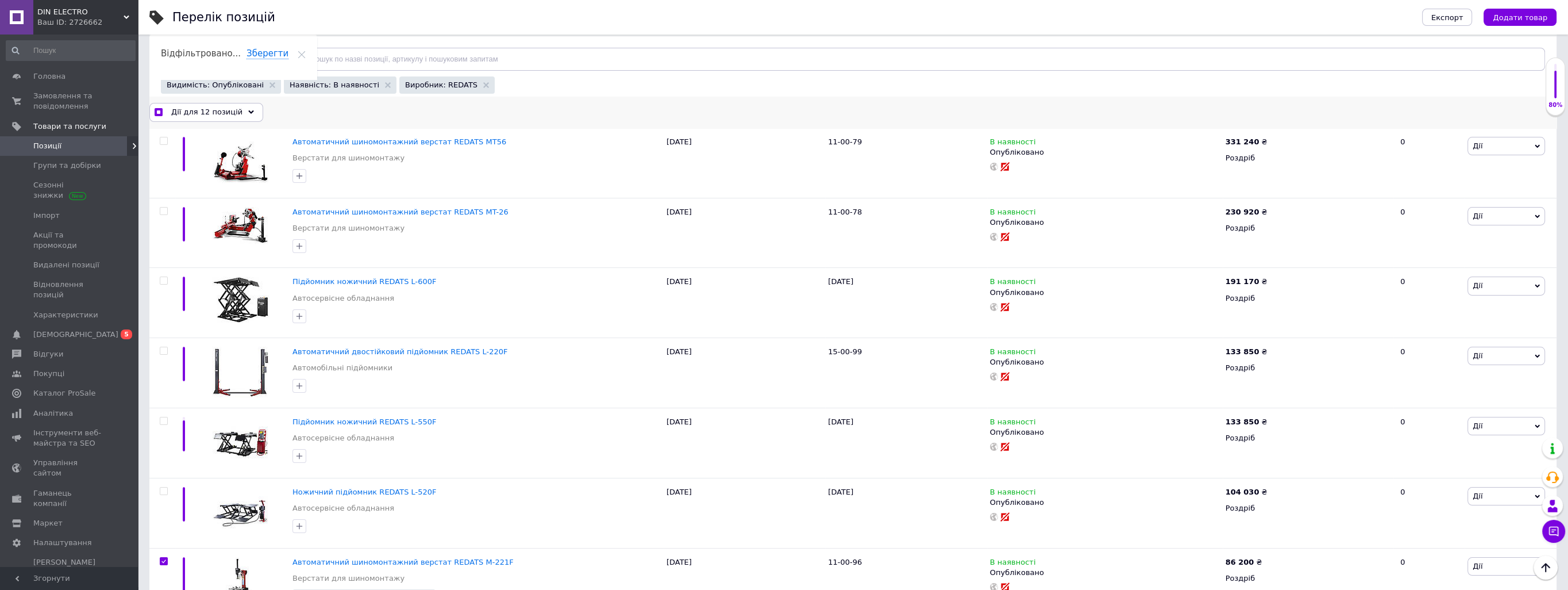
click at [218, 114] on span "Дії для 12 позицій" at bounding box center [207, 112] width 71 height 10
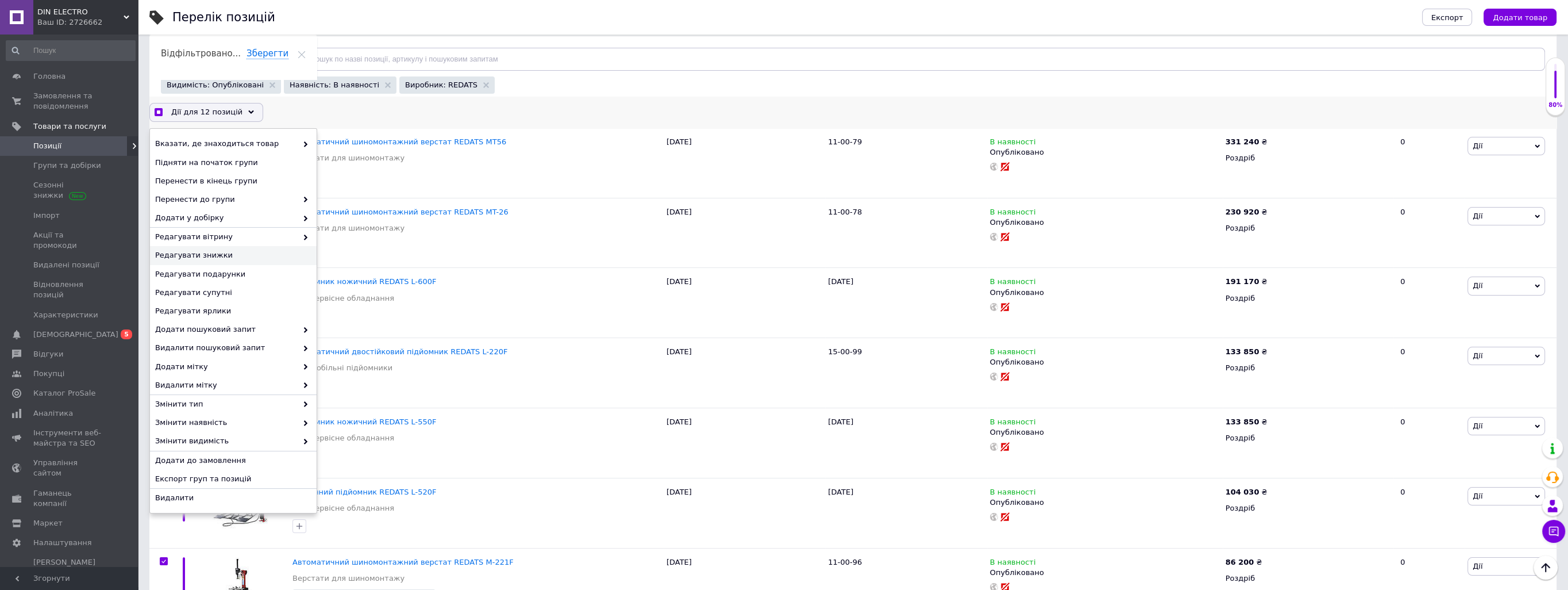
click at [245, 256] on span "Редагувати знижки" at bounding box center [231, 255] width 154 height 10
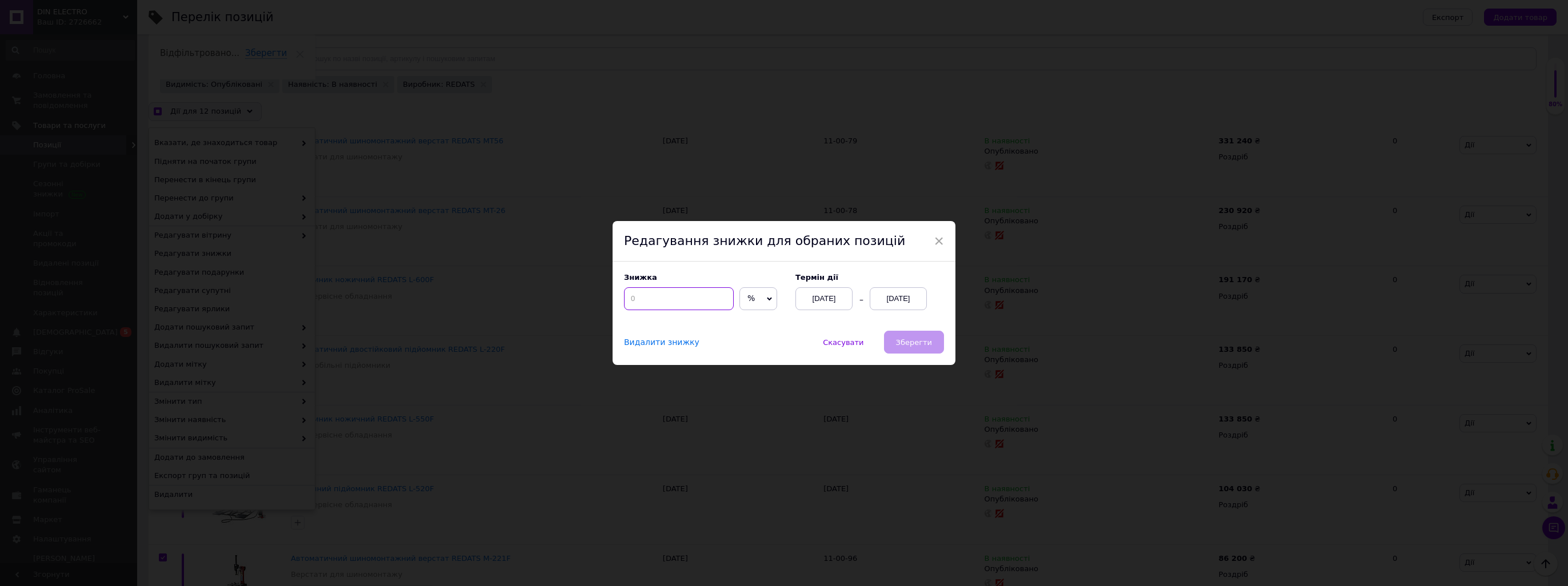
click at [701, 300] on input at bounding box center [678, 298] width 110 height 23
checkbox input "true"
type input "4"
click at [879, 300] on div "[DATE]" at bounding box center [898, 298] width 57 height 23
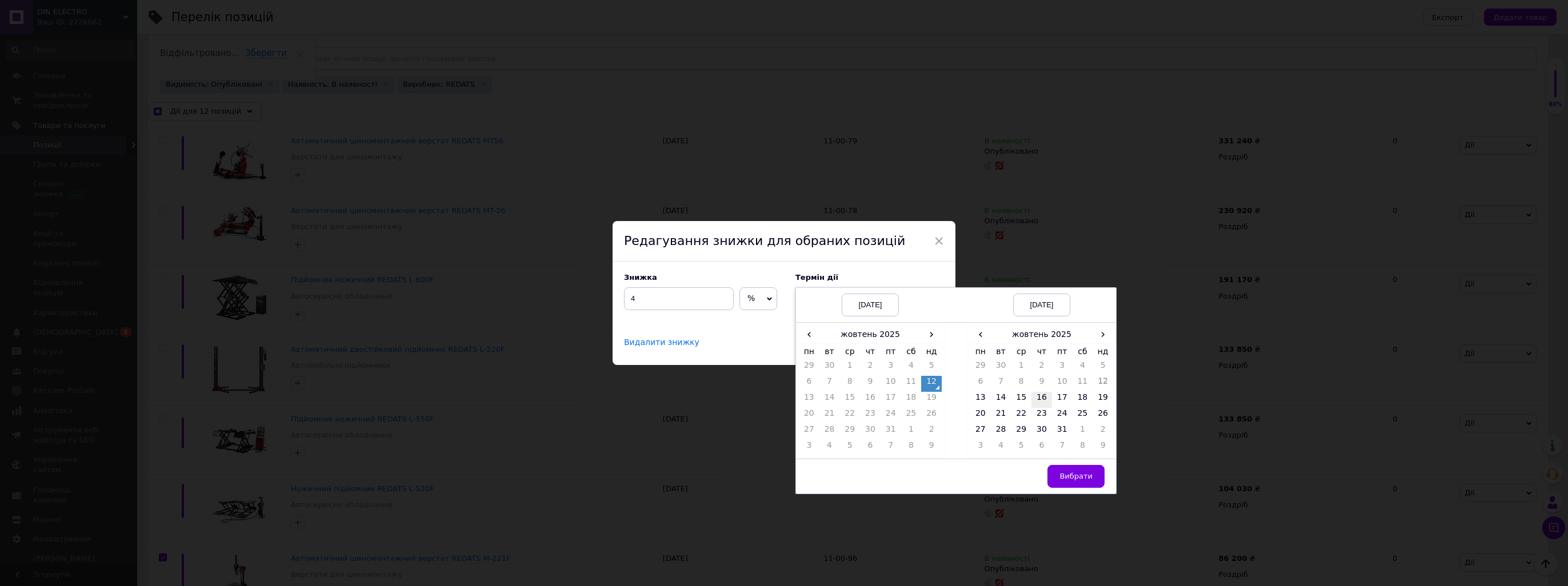
click at [1041, 397] on td "16" at bounding box center [1042, 400] width 21 height 16
click at [1070, 479] on span "Вибрати" at bounding box center [1076, 476] width 33 height 9
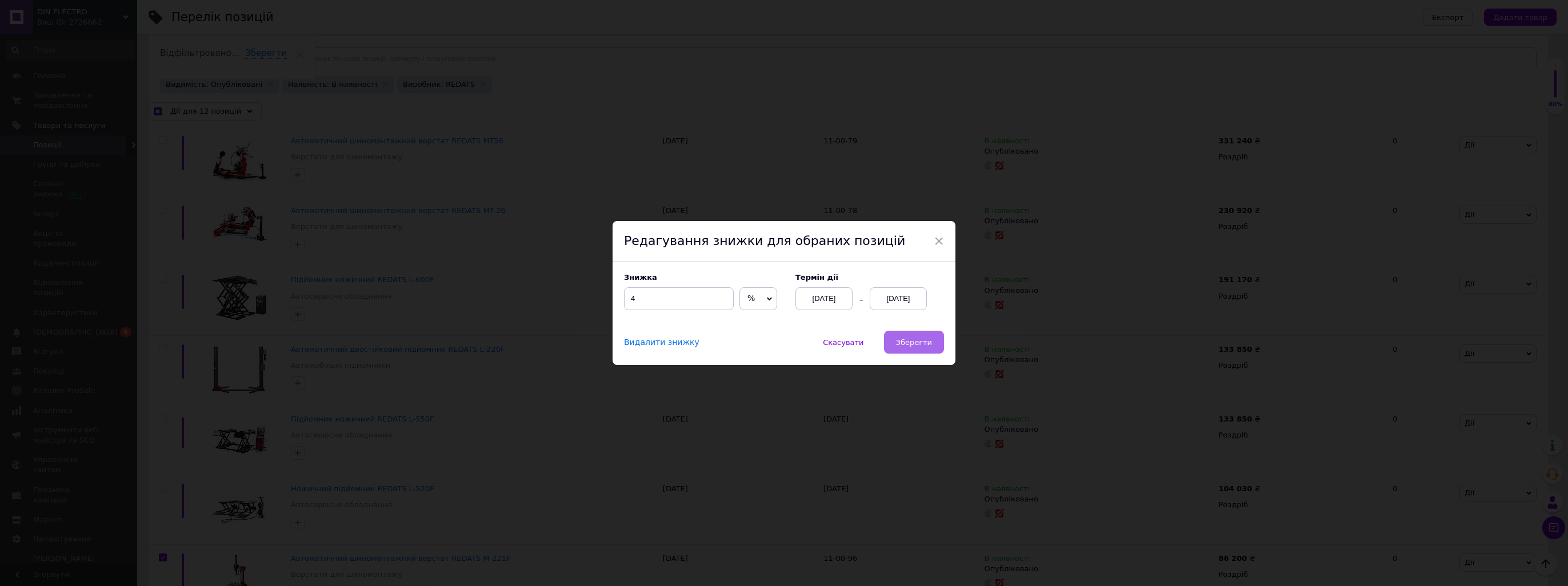
click at [921, 345] on span "Зберегти" at bounding box center [913, 342] width 36 height 9
checkbox input "true"
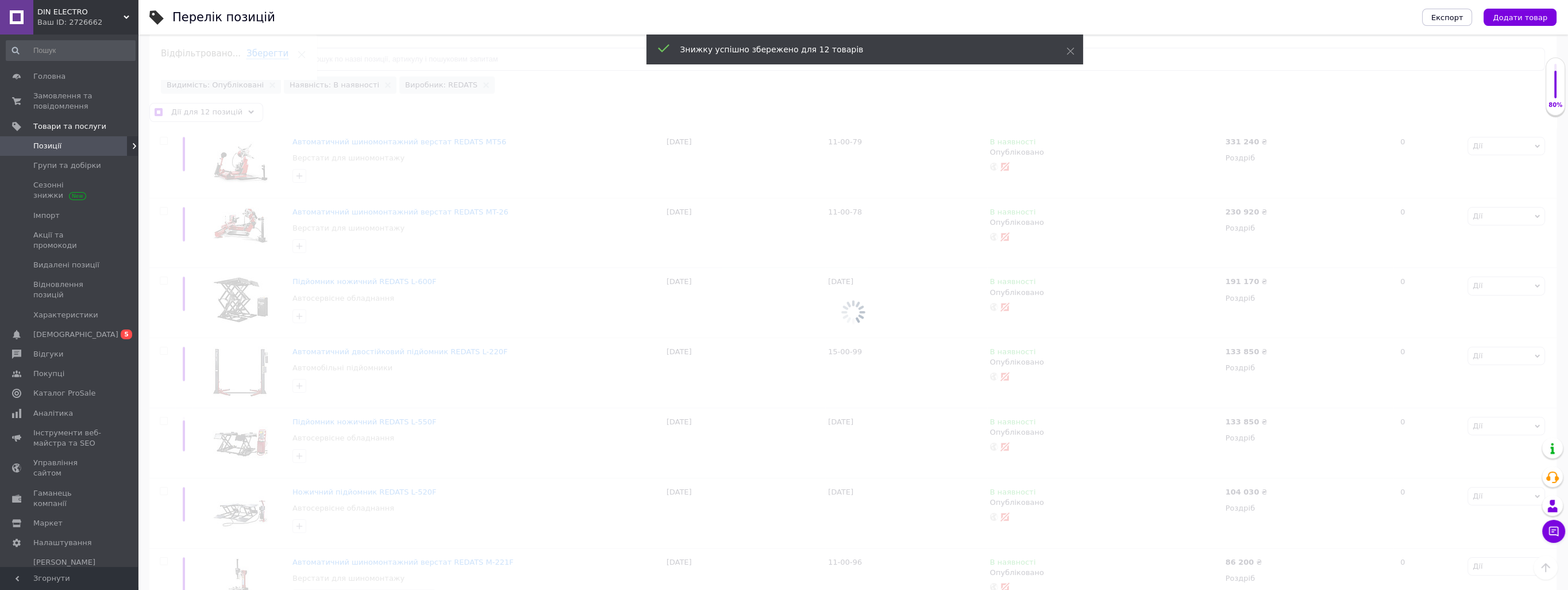
checkbox input "false"
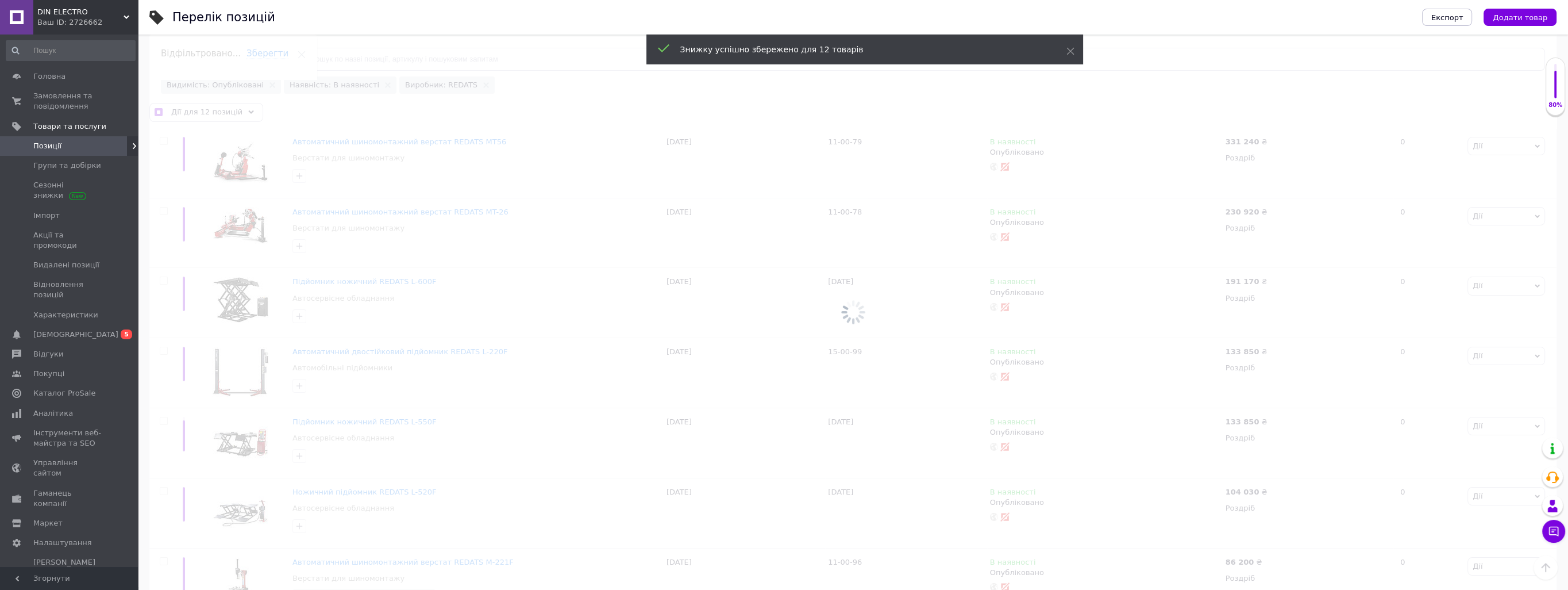
checkbox input "false"
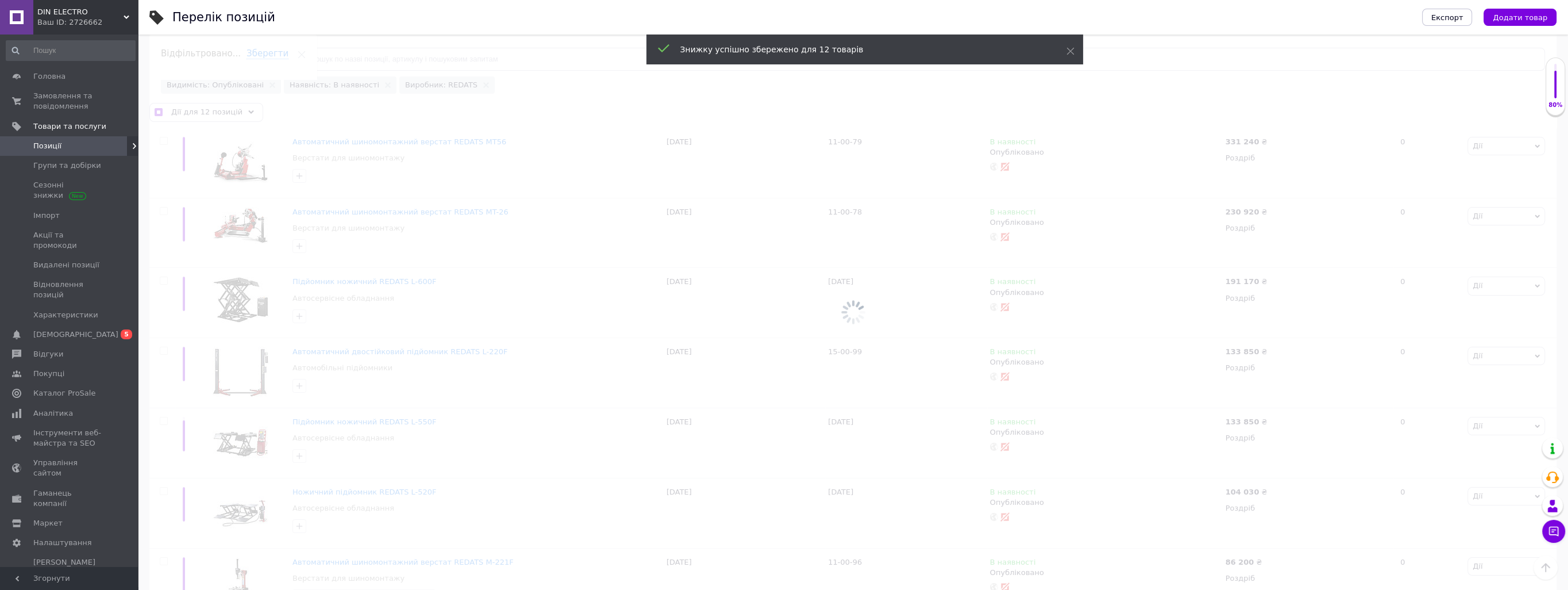
checkbox input "false"
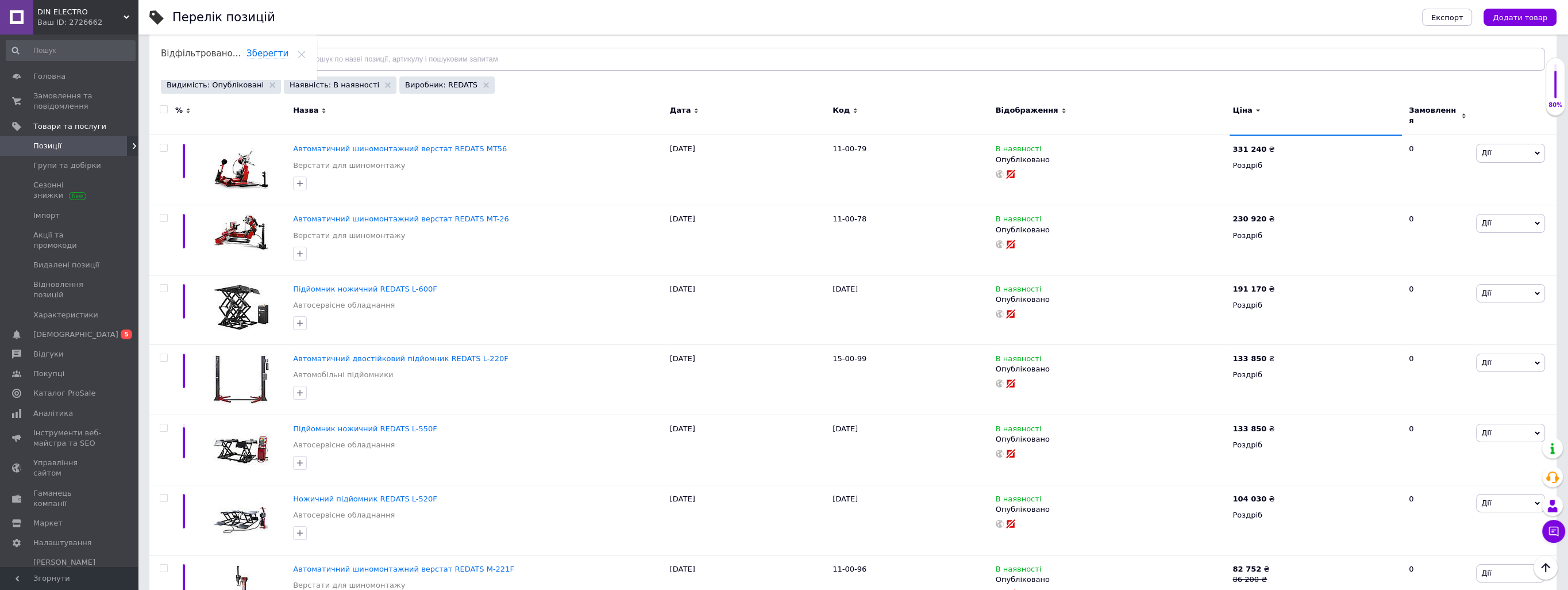
click at [82, 148] on span "Позиції" at bounding box center [70, 146] width 73 height 10
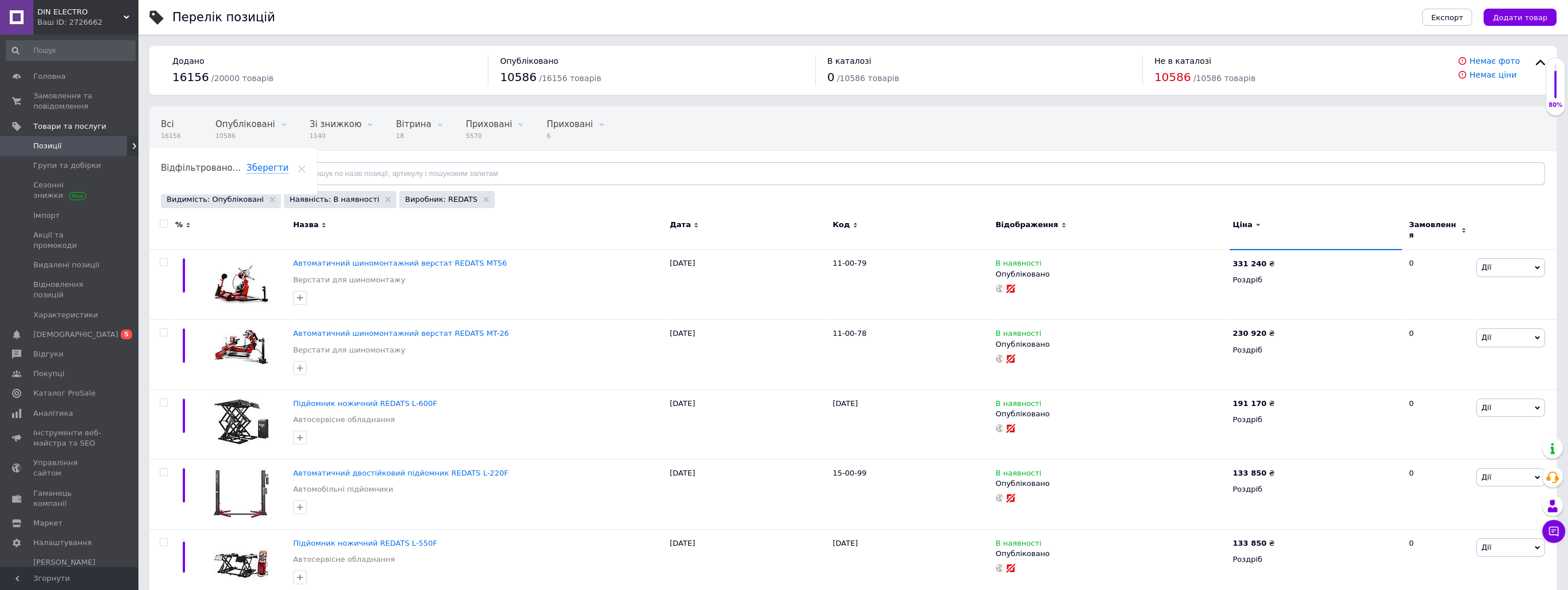
click at [449, 202] on div "Виробник: REDATS" at bounding box center [447, 199] width 96 height 17
click at [483, 197] on icon at bounding box center [485, 199] width 6 height 6
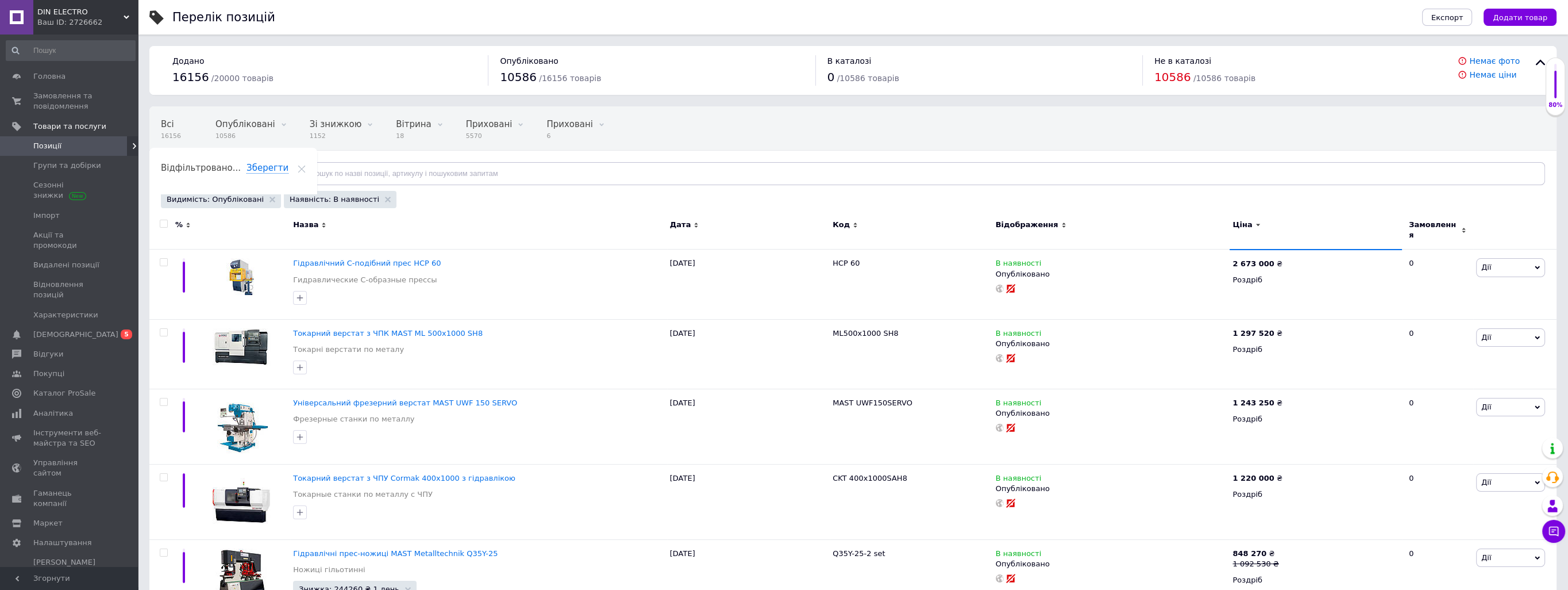
click at [249, 173] on div "Відфільтруйте товари" at bounding box center [222, 173] width 123 height 23
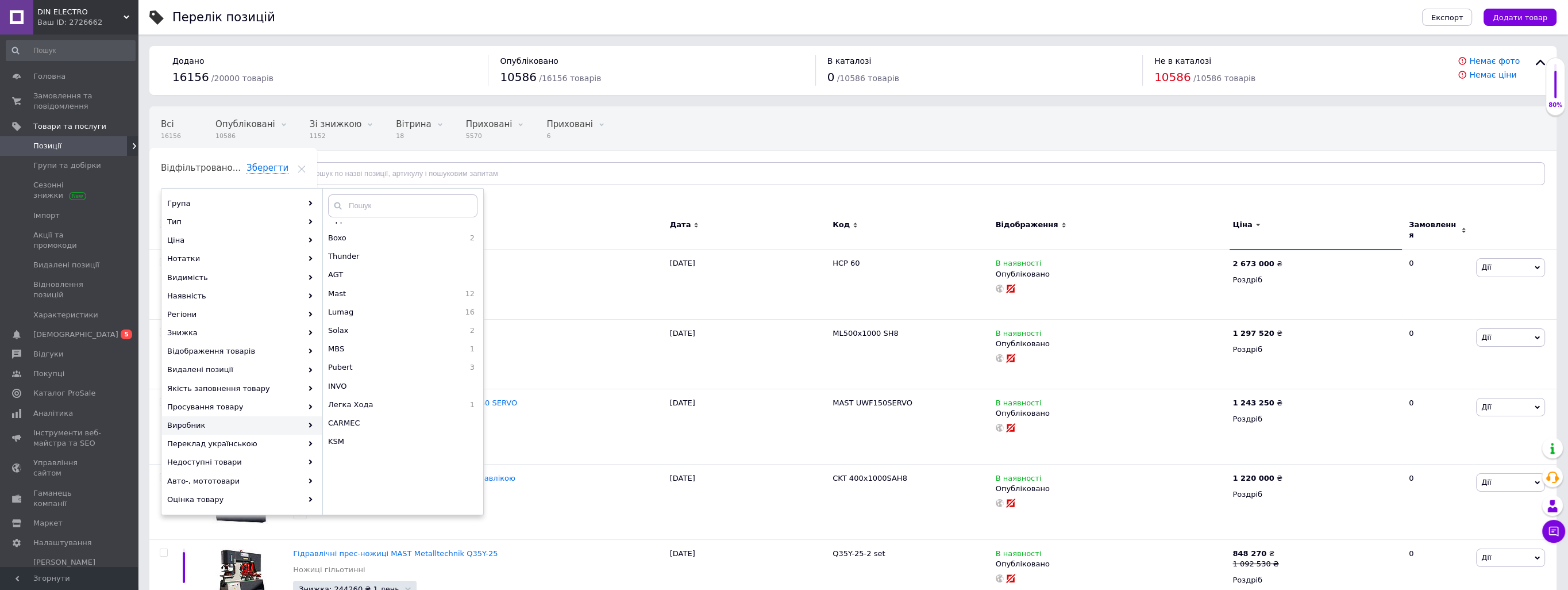
scroll to position [517, 0]
click at [377, 206] on input "text" at bounding box center [403, 206] width 149 height 23
type input "hol"
click at [368, 229] on span "[PERSON_NAME]" at bounding box center [384, 231] width 111 height 10
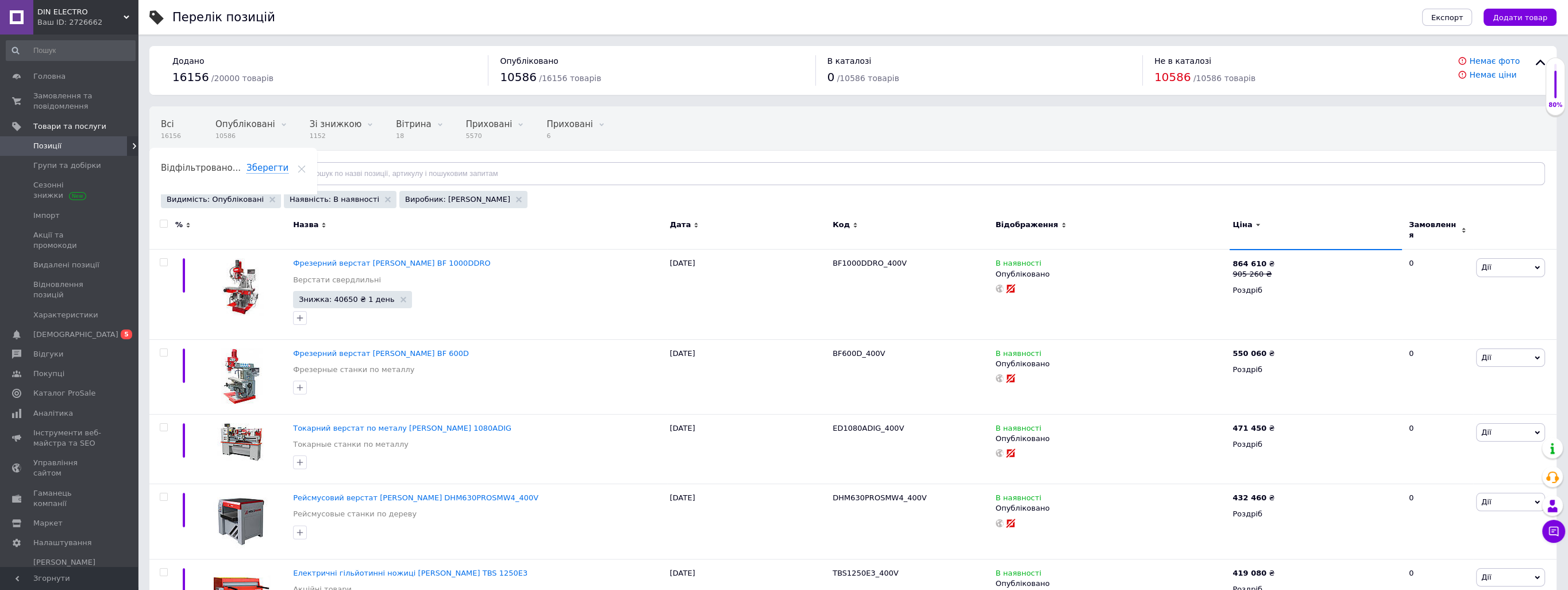
click at [1239, 222] on span "Ціна" at bounding box center [1242, 225] width 20 height 10
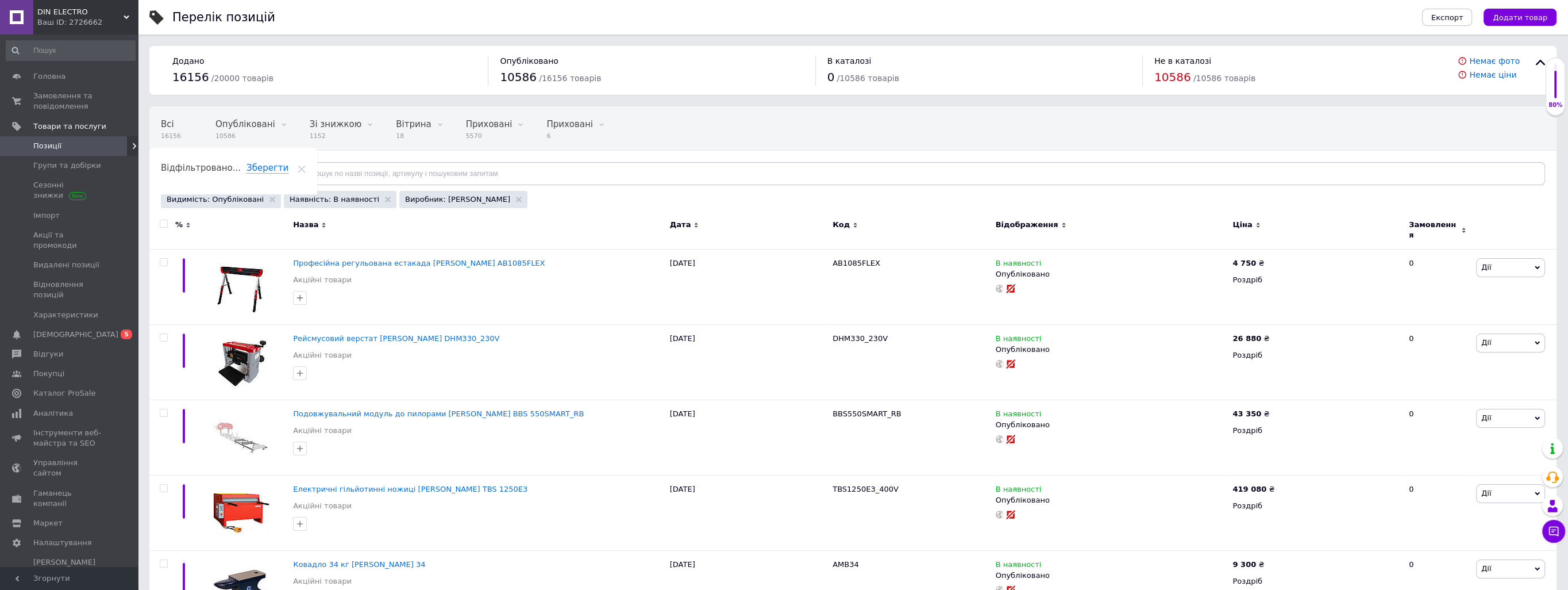
click at [1240, 223] on span "Ціна" at bounding box center [1242, 225] width 20 height 10
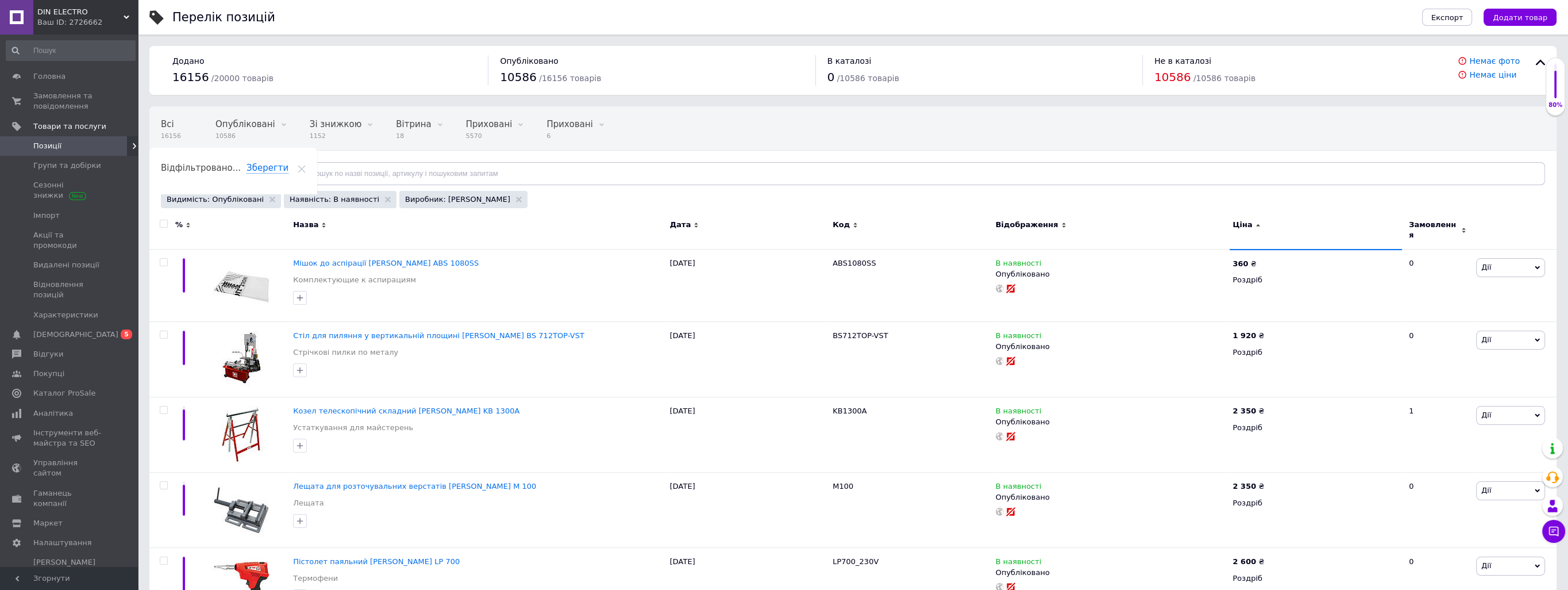
click at [1249, 220] on span "Ціна" at bounding box center [1242, 225] width 20 height 10
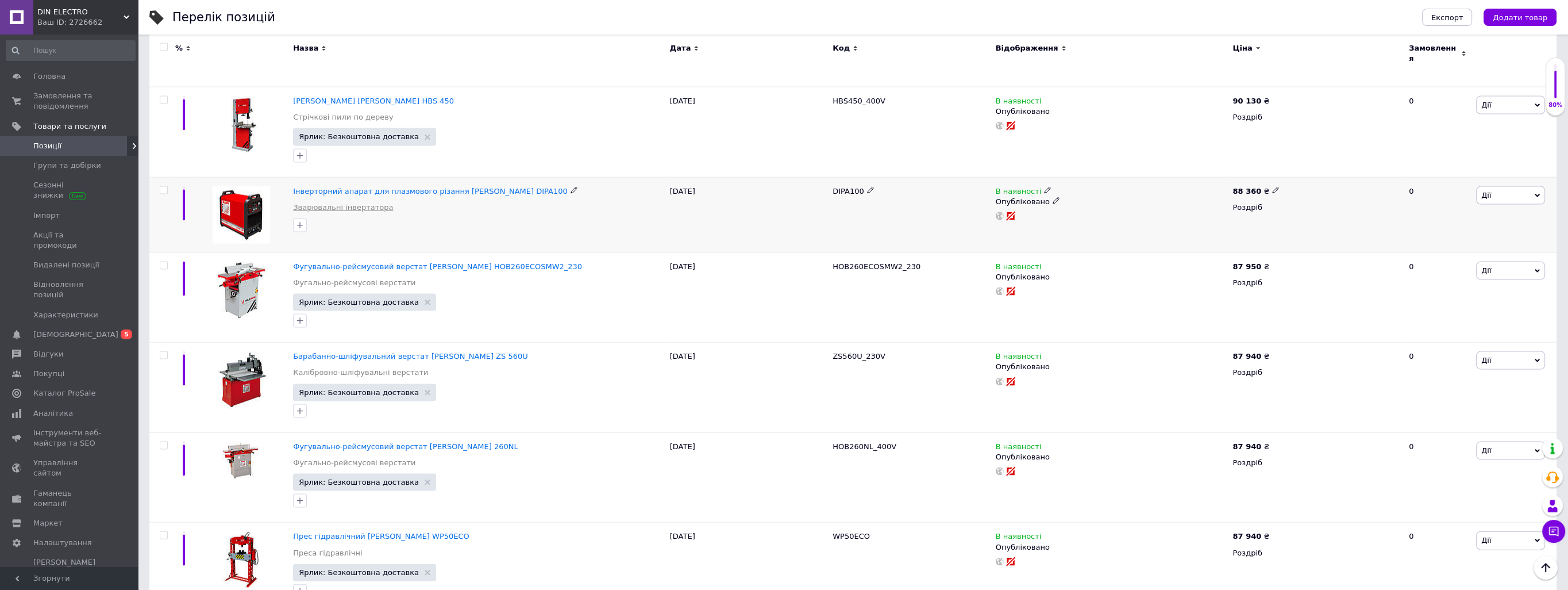
scroll to position [4426, 0]
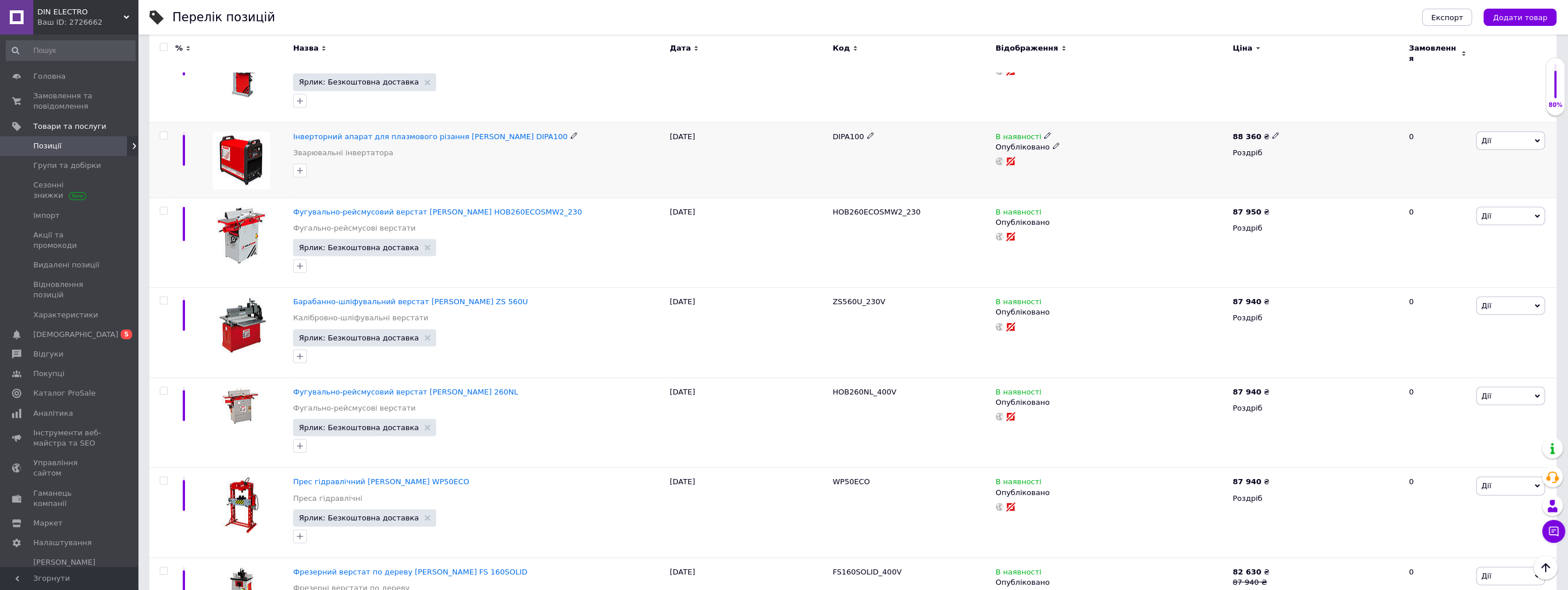
click at [163, 132] on input "checkbox" at bounding box center [163, 136] width 7 height 7
checkbox input "true"
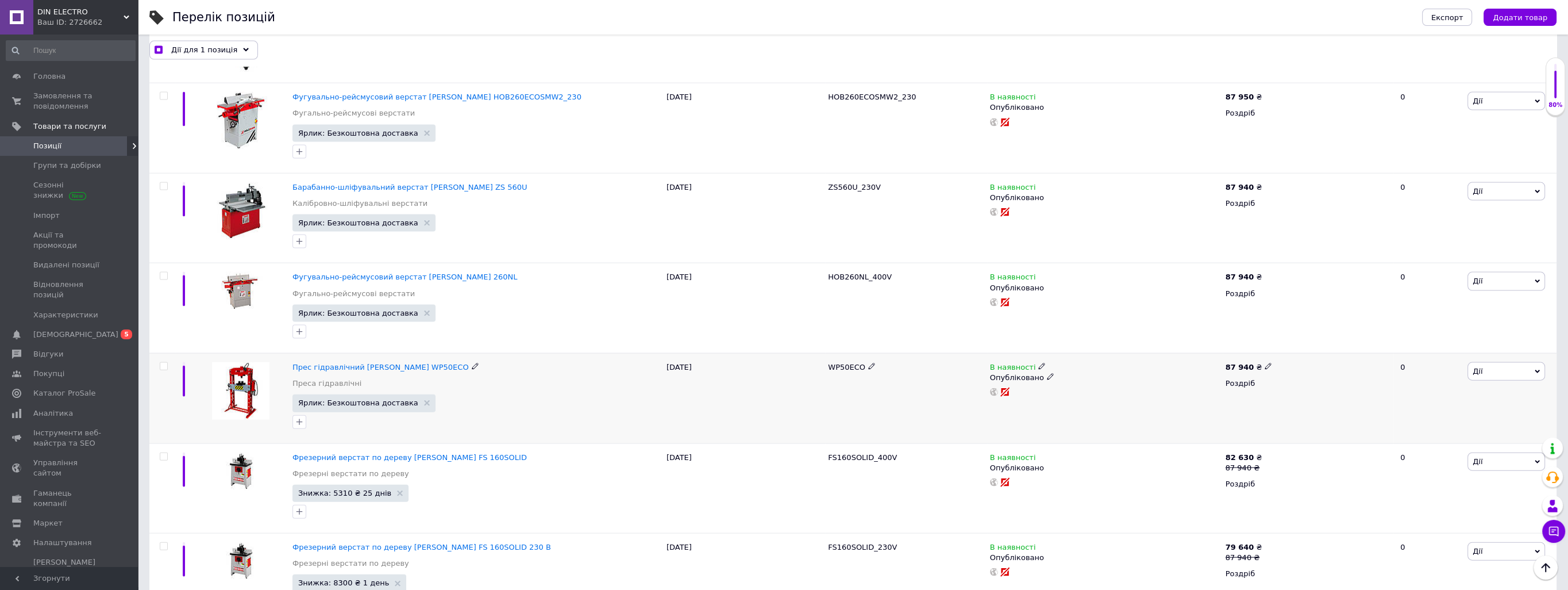
scroll to position [4540, 0]
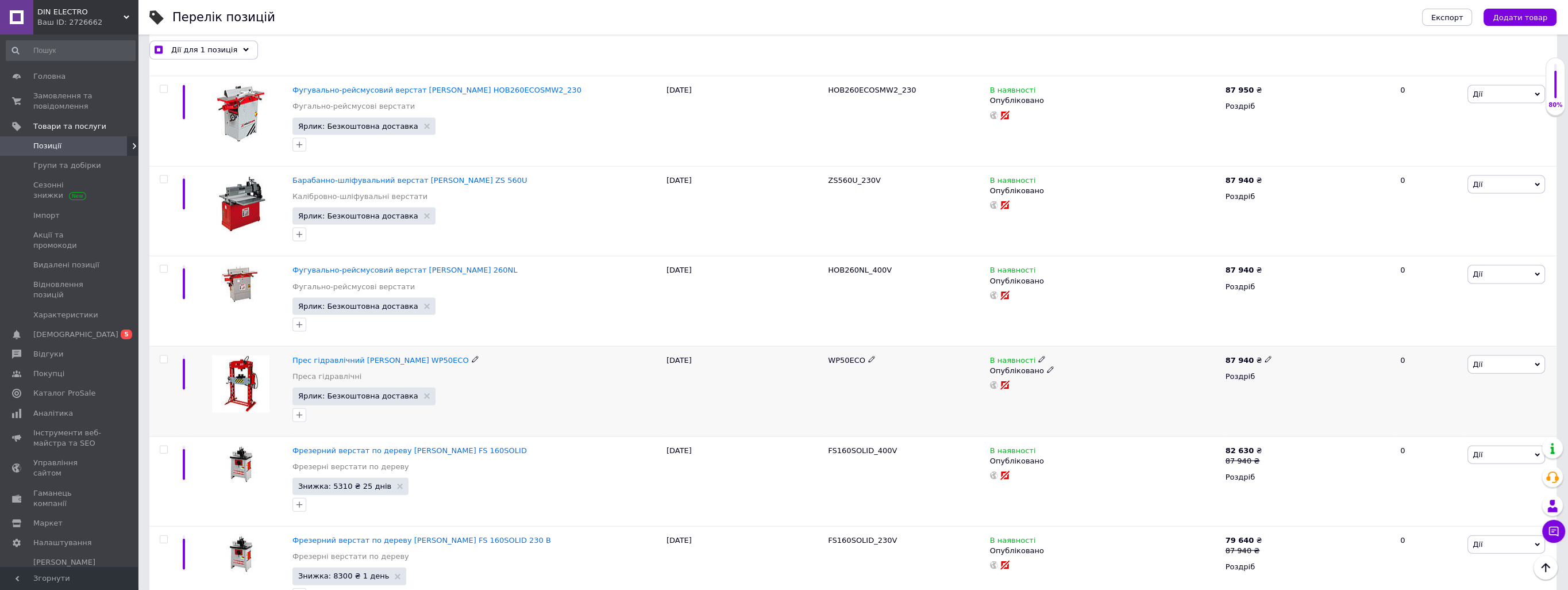
click at [162, 356] on input "checkbox" at bounding box center [163, 360] width 7 height 7
checkbox input "true"
click at [163, 265] on input "checkbox" at bounding box center [163, 269] width 7 height 7
checkbox input "true"
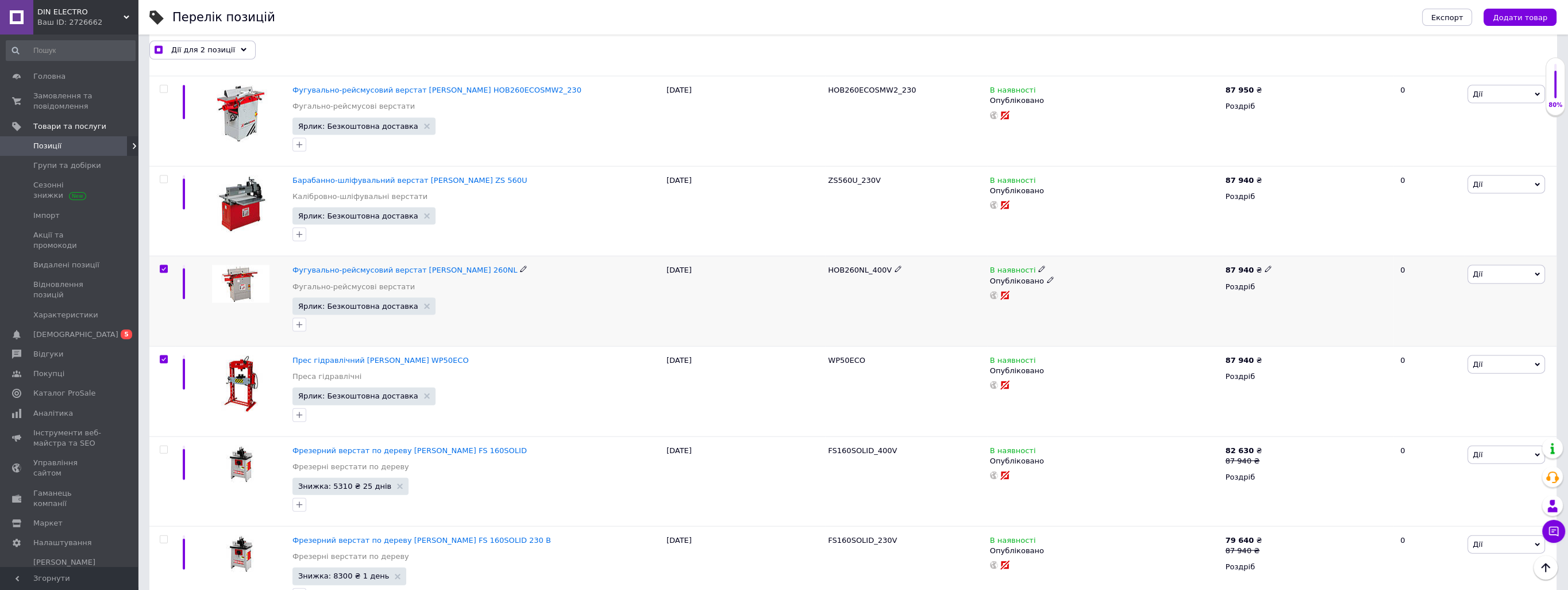
checkbox input "true"
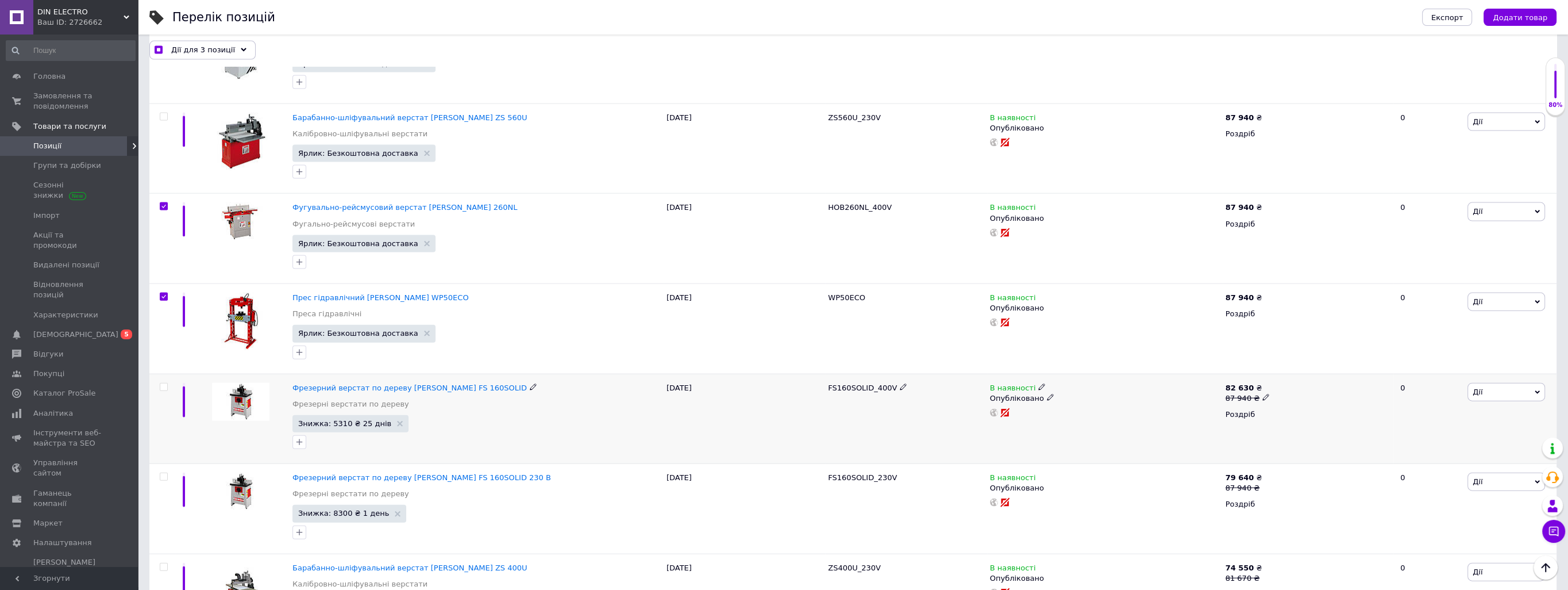
scroll to position [4598, 0]
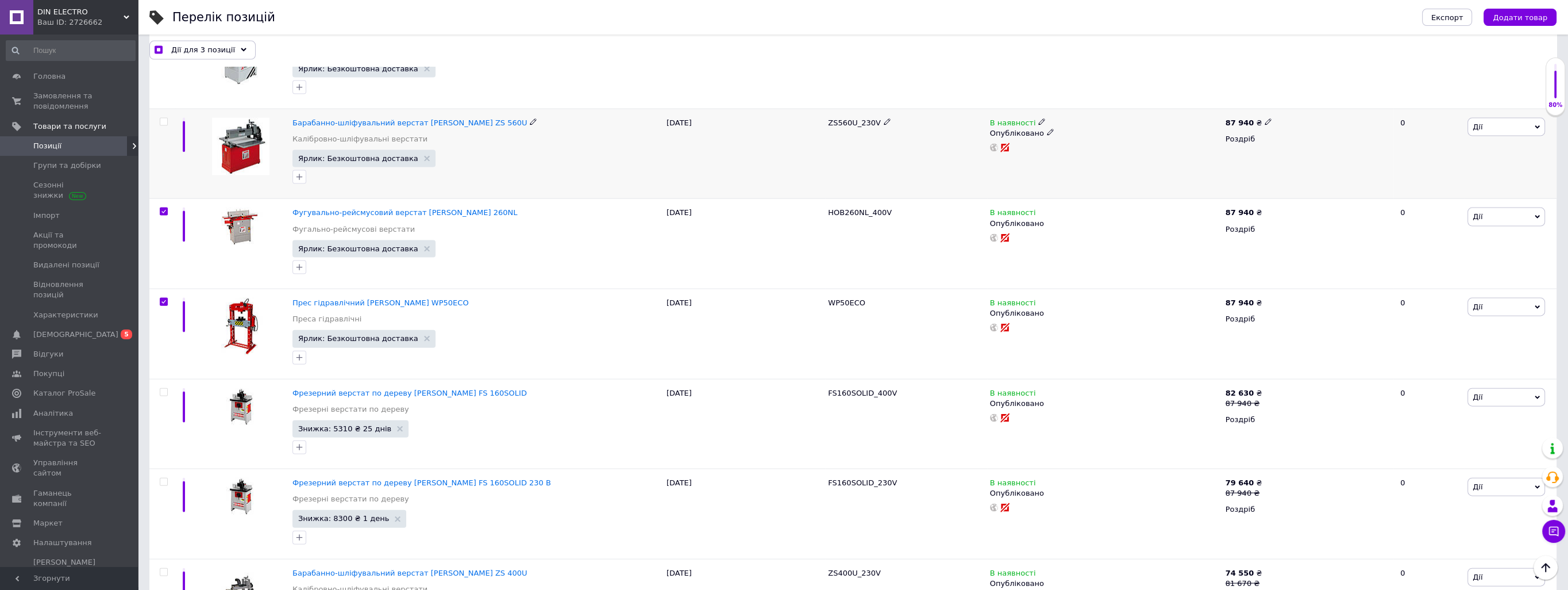
click at [161, 118] on input "checkbox" at bounding box center [163, 122] width 7 height 7
checkbox input "true"
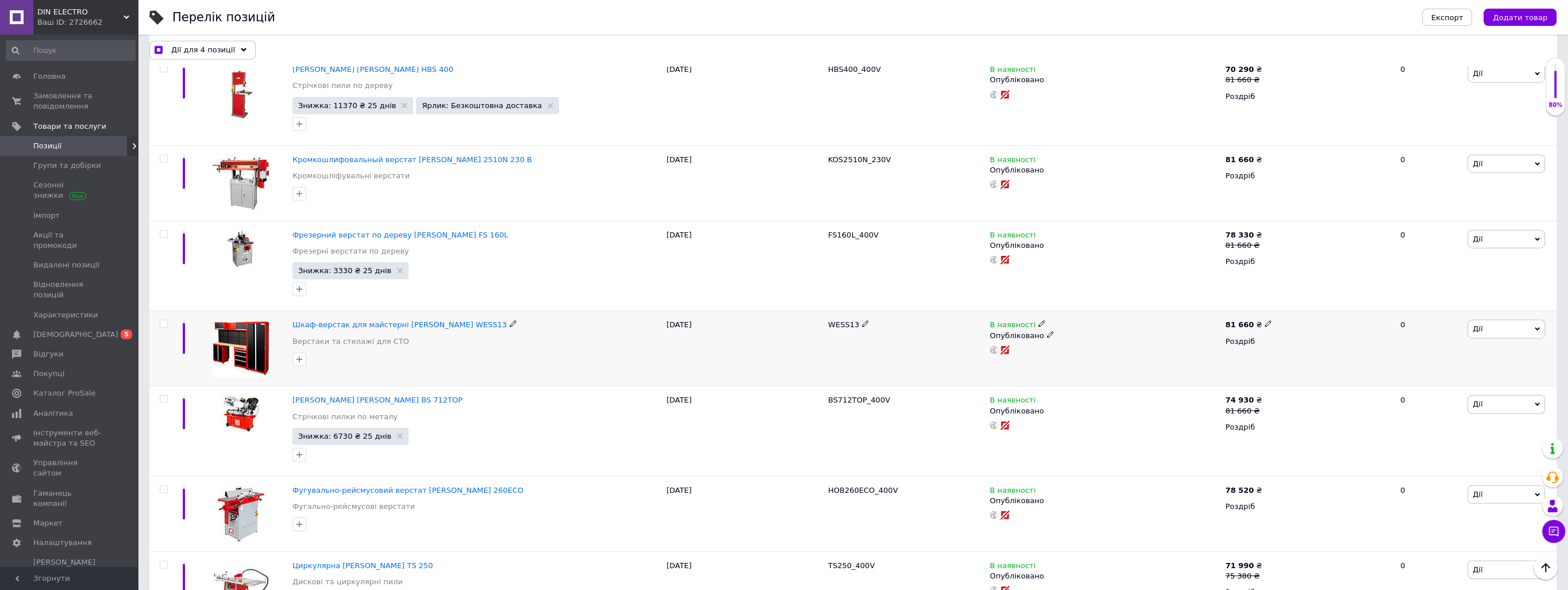
scroll to position [5288, 0]
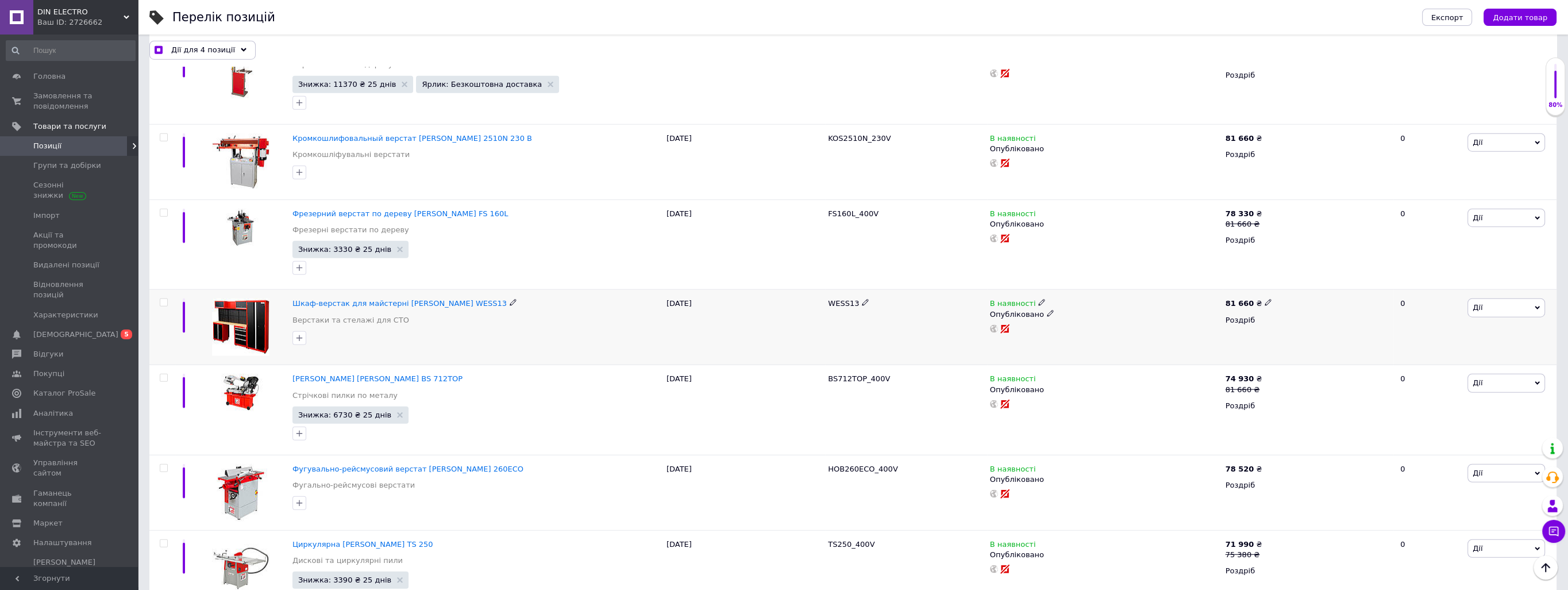
click at [163, 299] on input "checkbox" at bounding box center [163, 302] width 7 height 7
checkbox input "true"
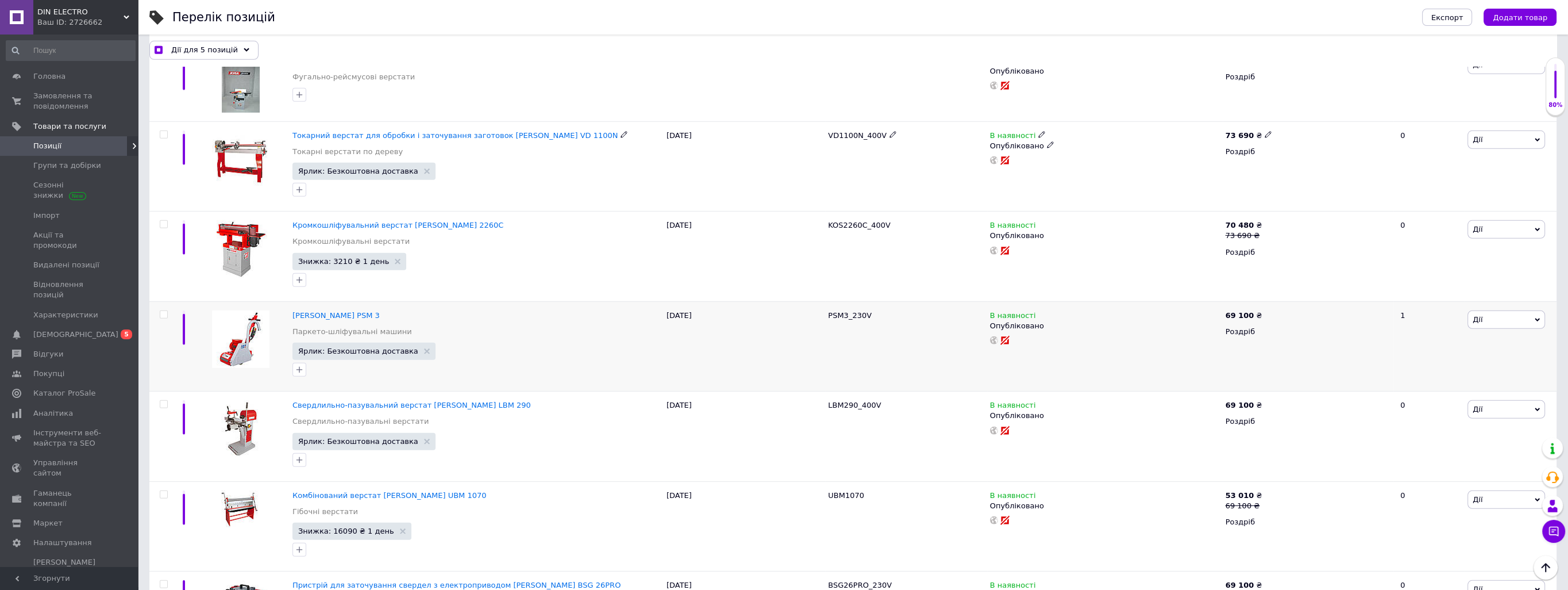
scroll to position [6207, 0]
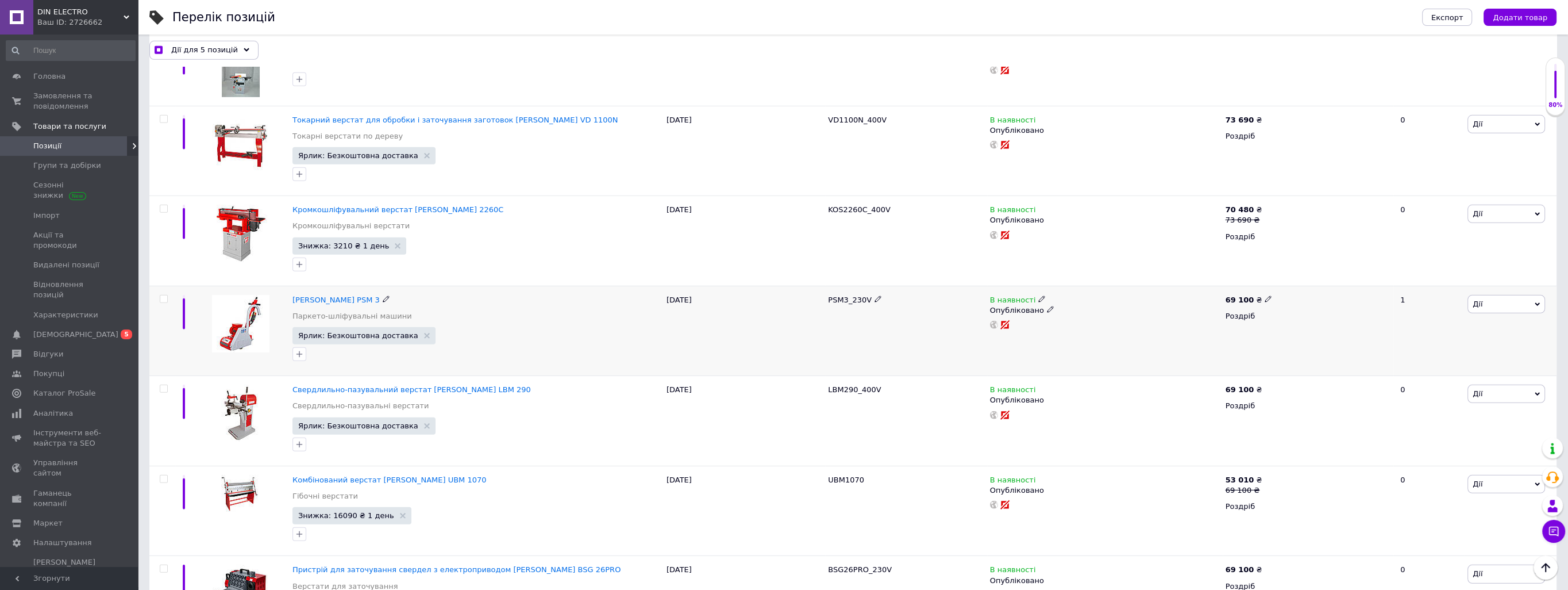
click at [162, 296] on input "checkbox" at bounding box center [163, 299] width 7 height 7
checkbox input "true"
click at [163, 206] on input "checkbox" at bounding box center [163, 209] width 7 height 7
checkbox input "true"
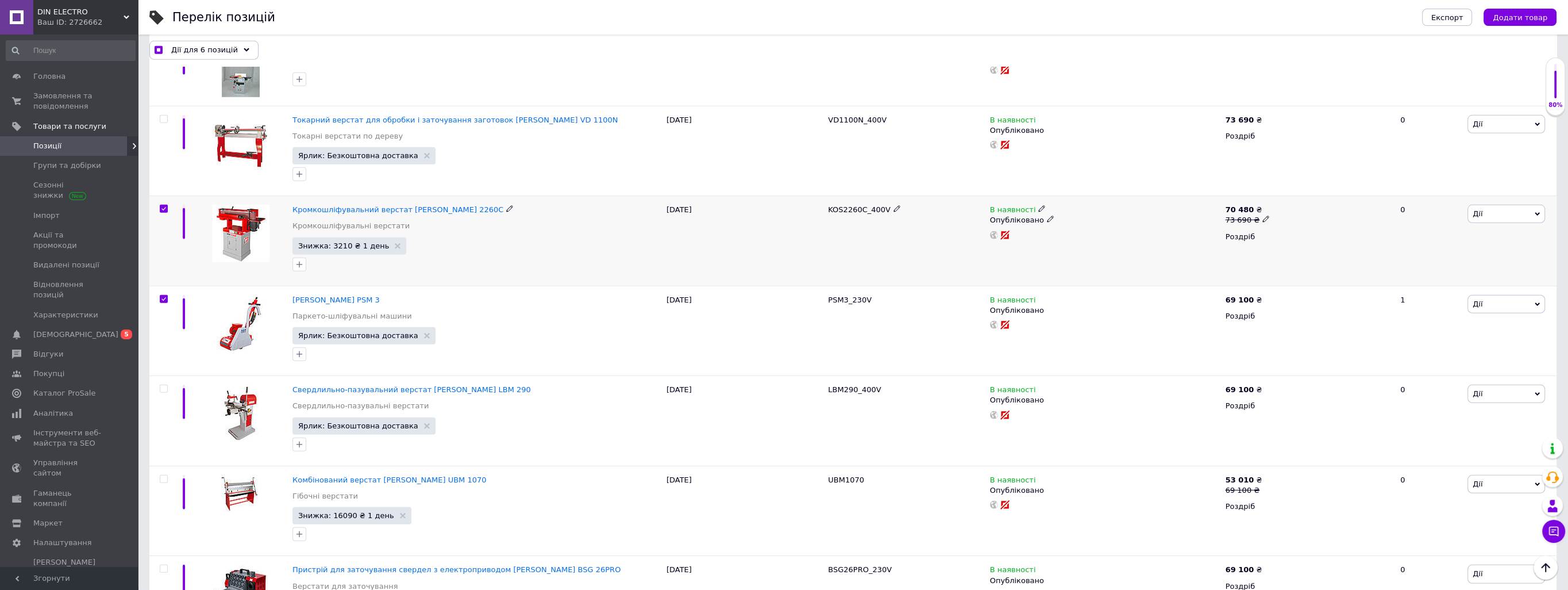
checkbox input "true"
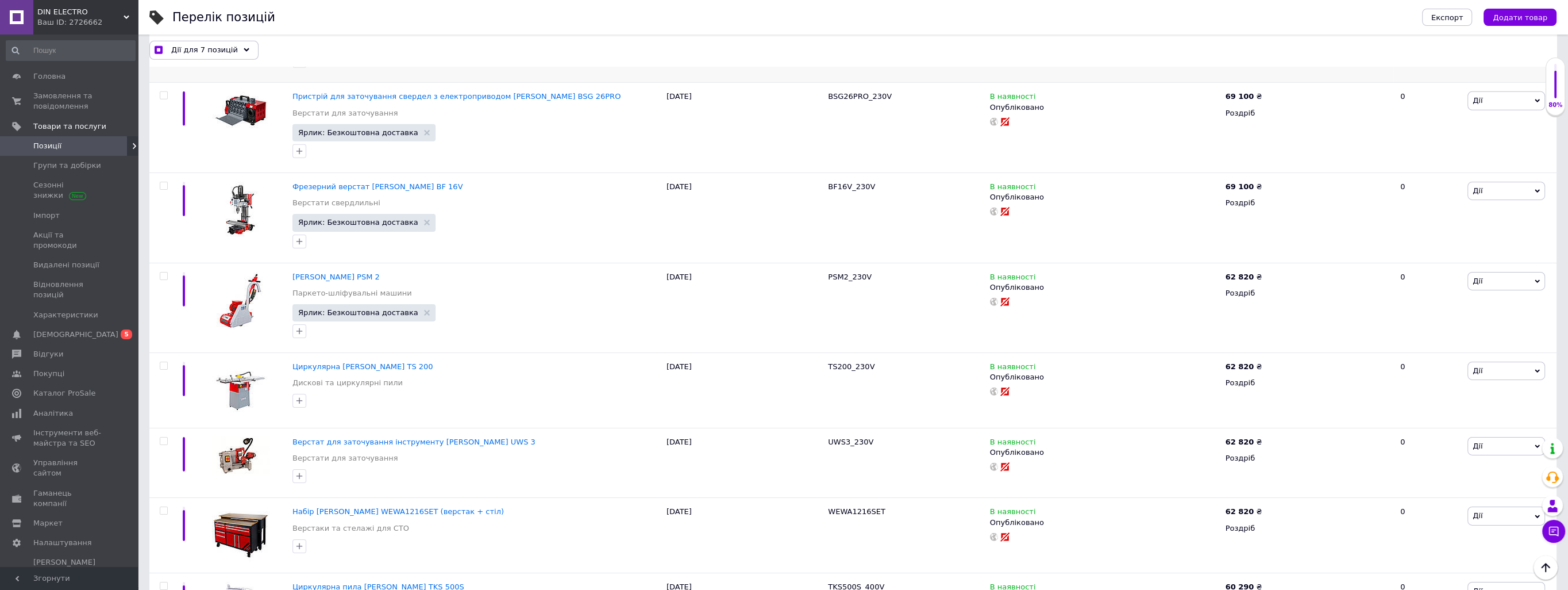
scroll to position [6725, 0]
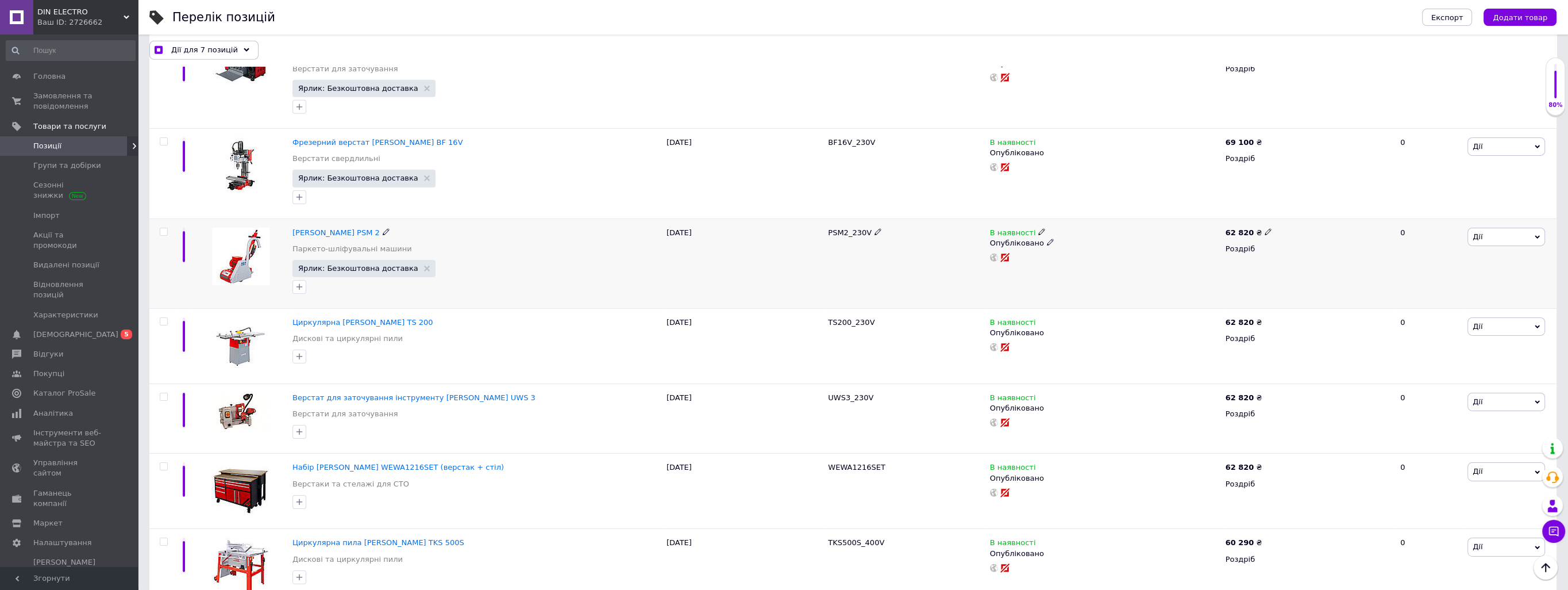
click at [163, 228] on input "checkbox" at bounding box center [163, 232] width 7 height 7
checkbox input "true"
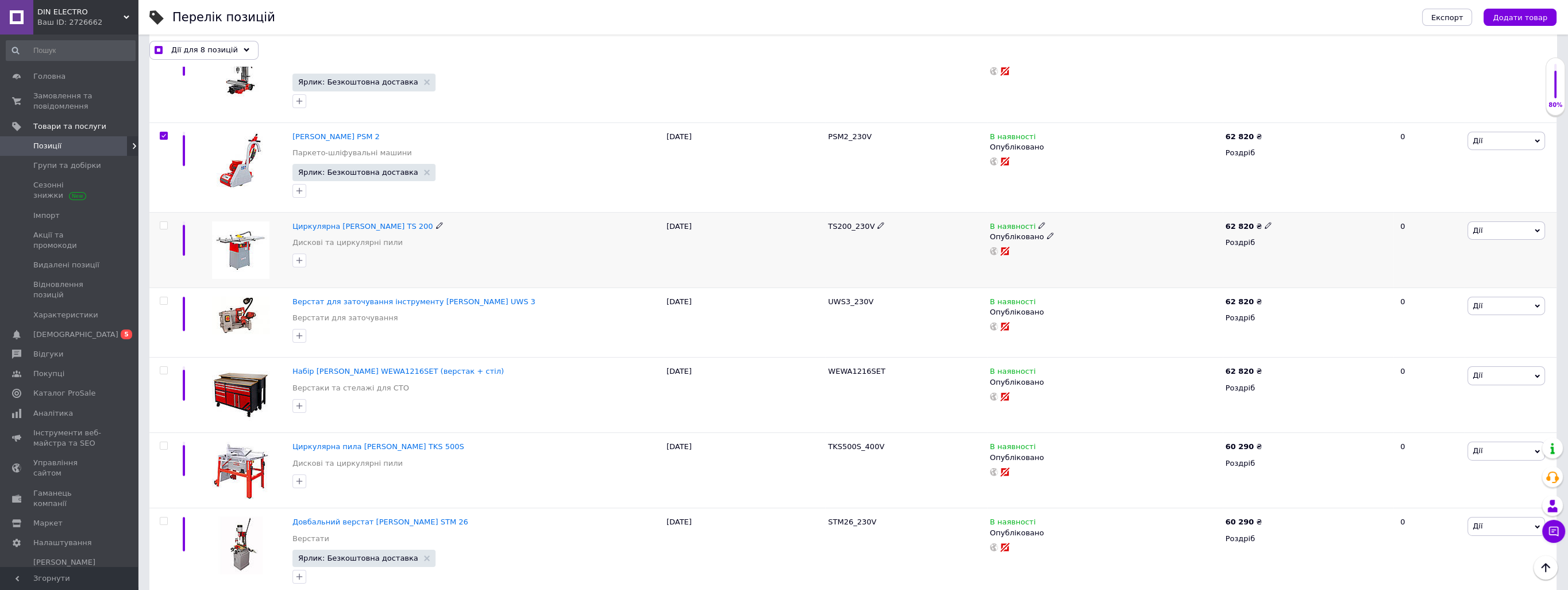
scroll to position [6839, 0]
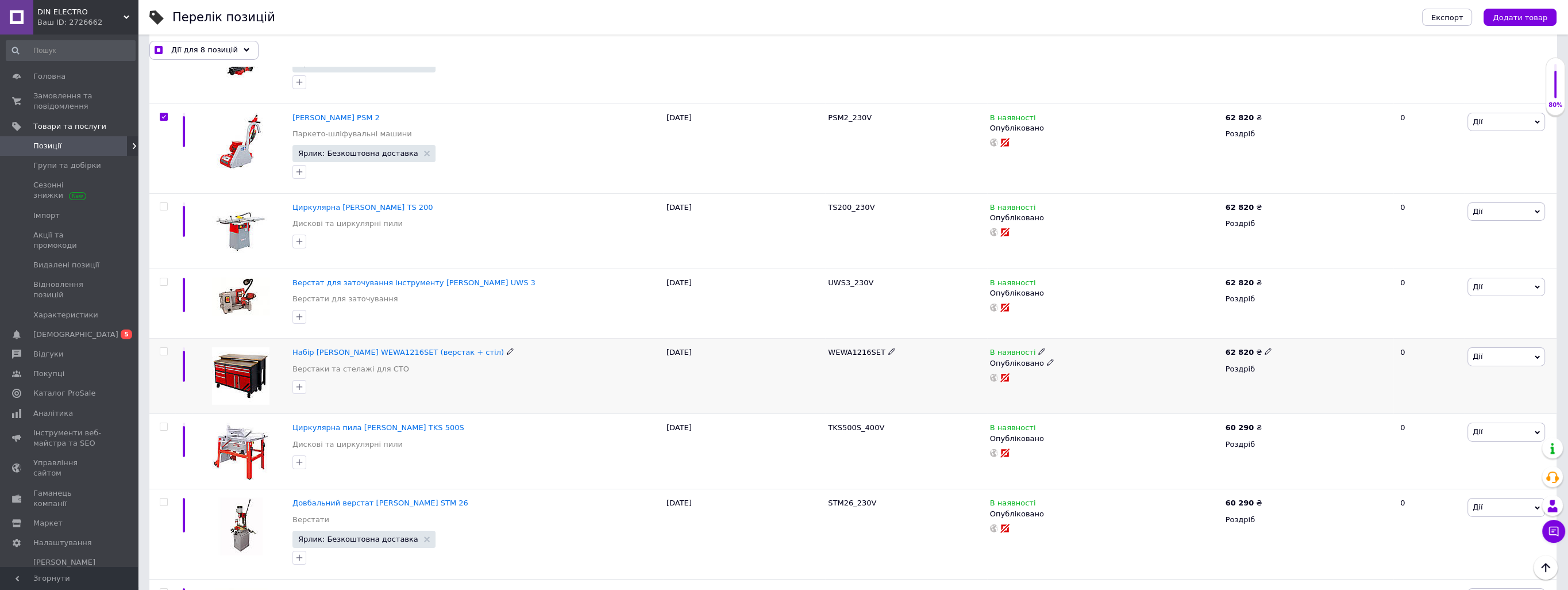
click at [164, 347] on input "checkbox" at bounding box center [163, 351] width 7 height 7
checkbox input "true"
click at [162, 278] on input "checkbox" at bounding box center [163, 282] width 7 height 7
checkbox input "true"
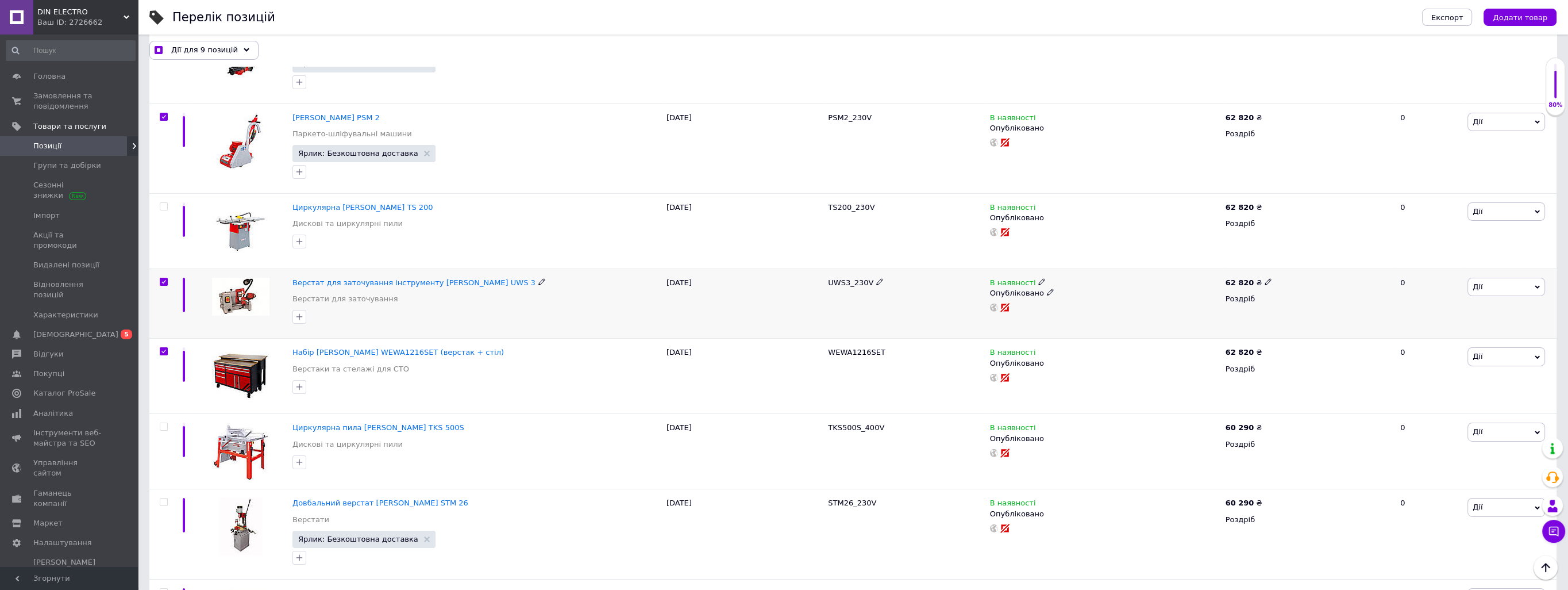
checkbox input "true"
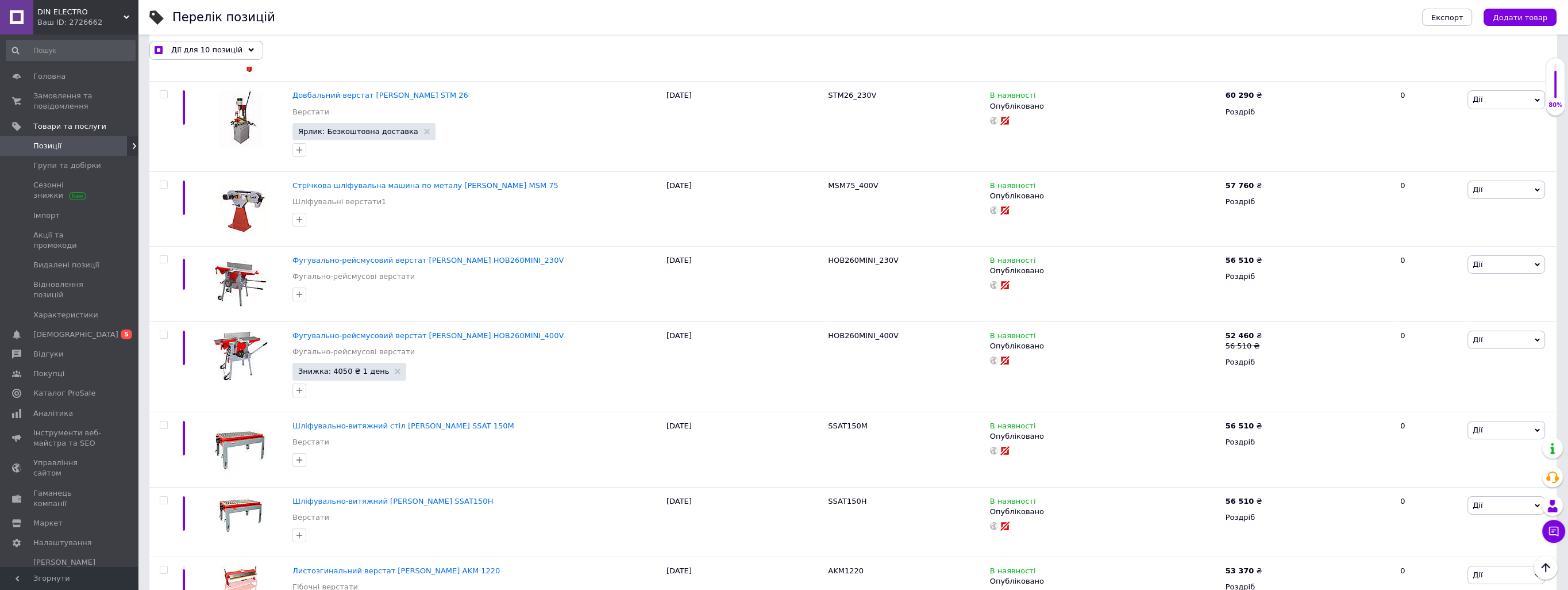
scroll to position [7300, 0]
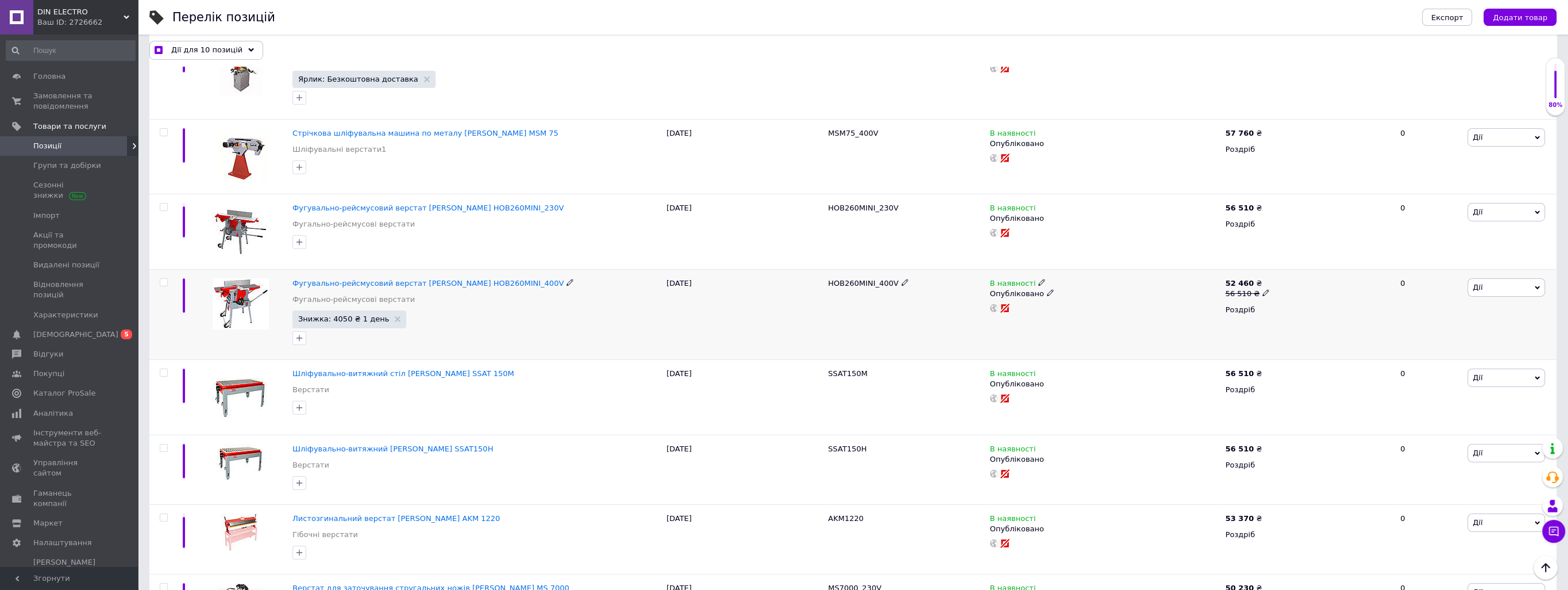
click at [161, 279] on input "checkbox" at bounding box center [163, 283] width 7 height 7
checkbox input "true"
click at [163, 279] on input "checkbox" at bounding box center [163, 283] width 7 height 7
checkbox input "false"
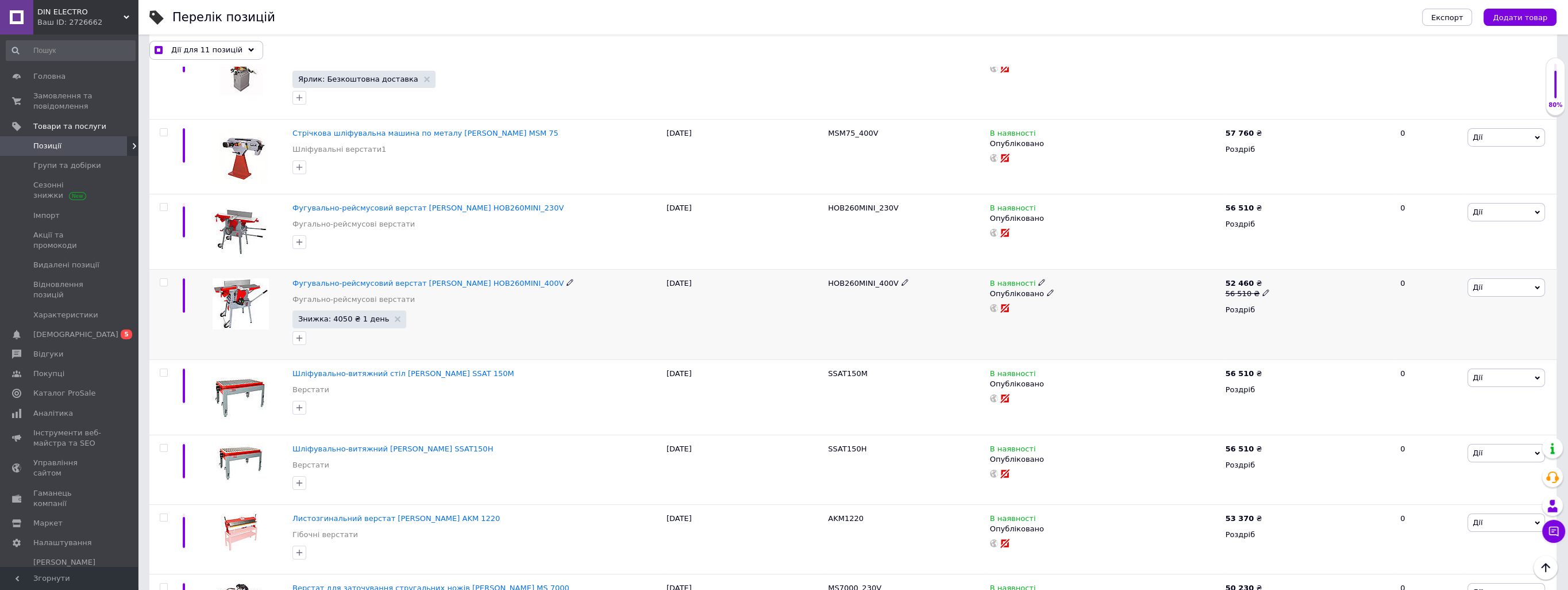
checkbox input "true"
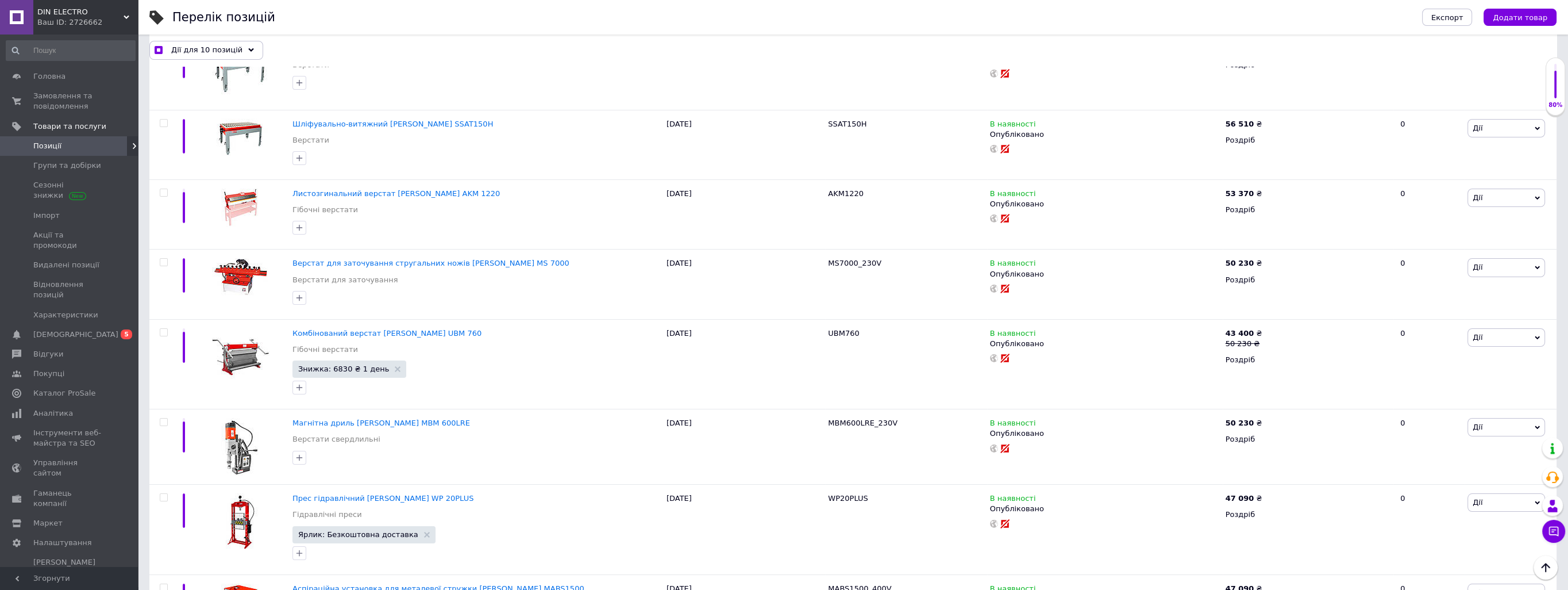
scroll to position [7629, 0]
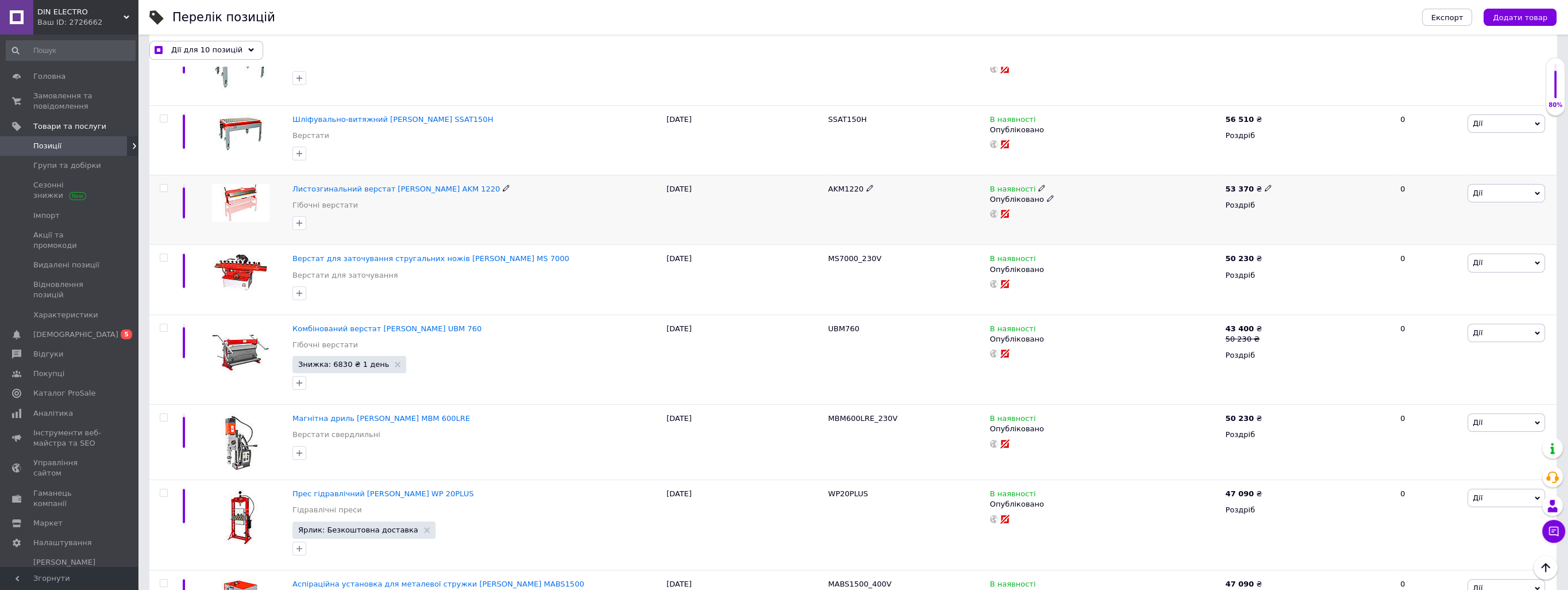
click at [165, 185] on input "checkbox" at bounding box center [163, 188] width 7 height 7
checkbox input "true"
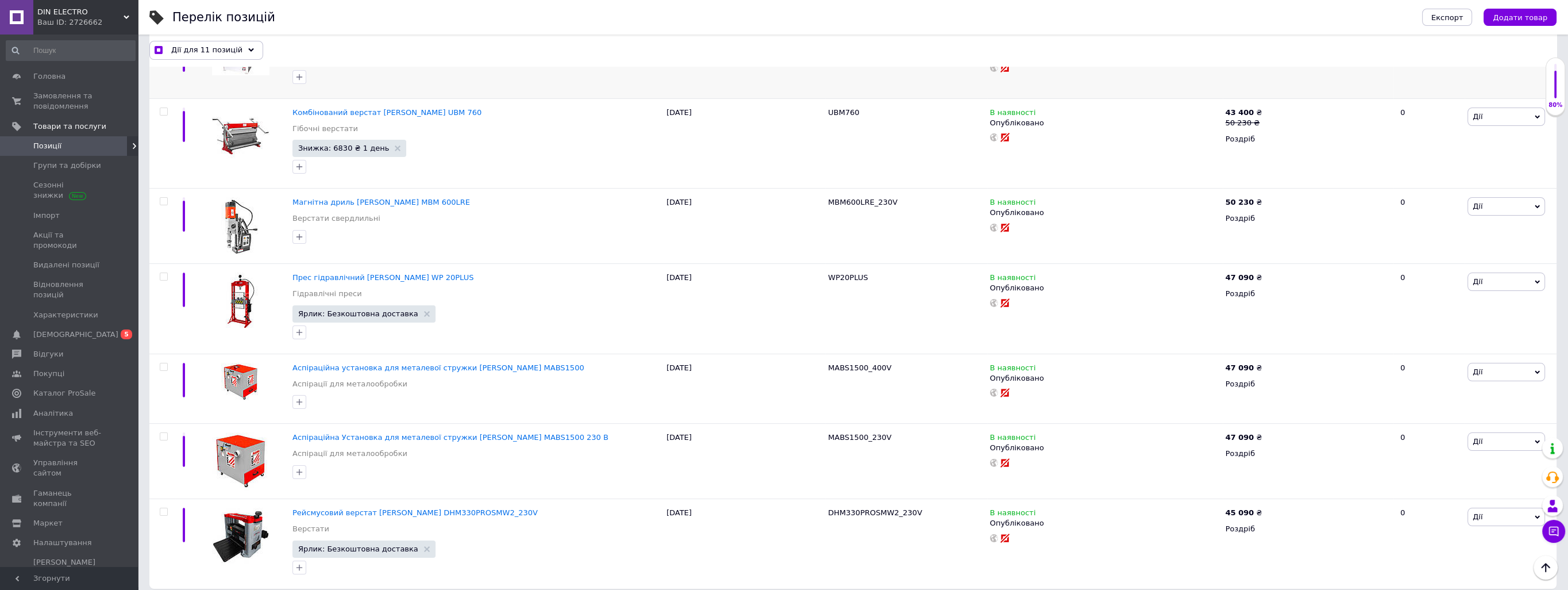
scroll to position [7859, 0]
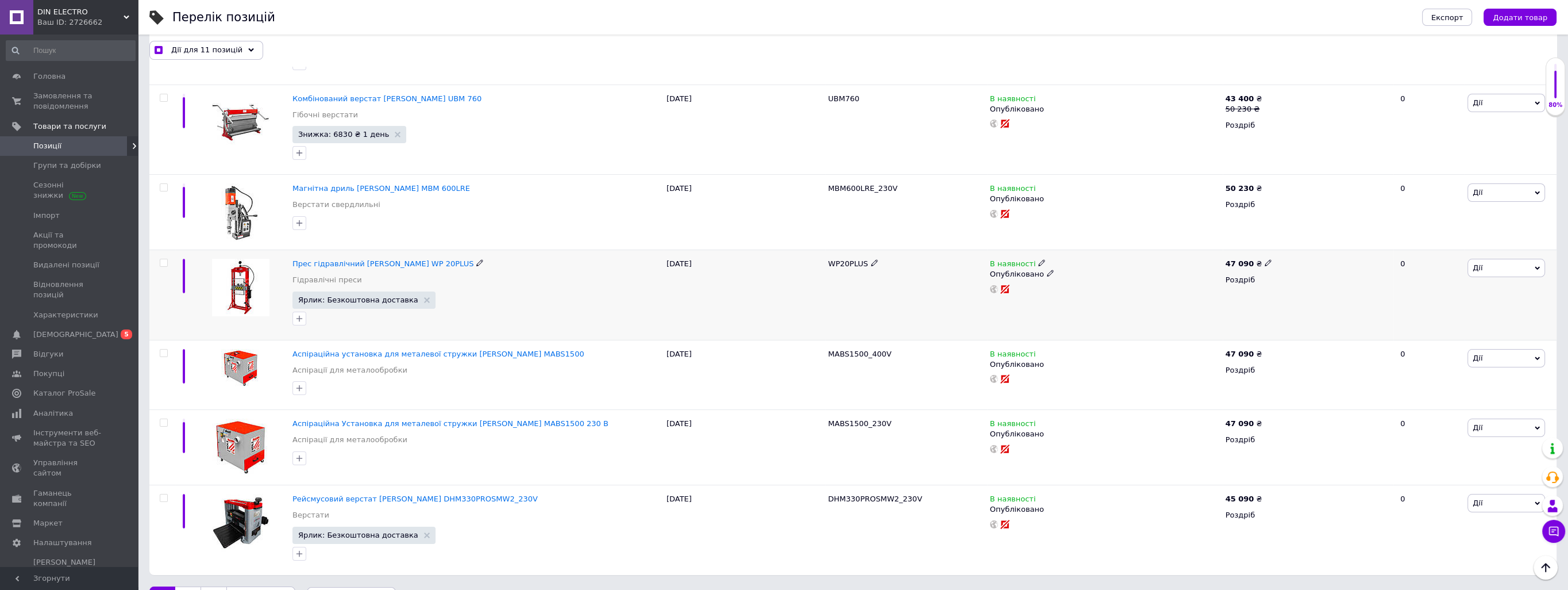
click at [161, 259] on input "checkbox" at bounding box center [163, 263] width 7 height 7
checkbox input "true"
click at [229, 54] on span "Дії для 12 позицій" at bounding box center [207, 50] width 71 height 10
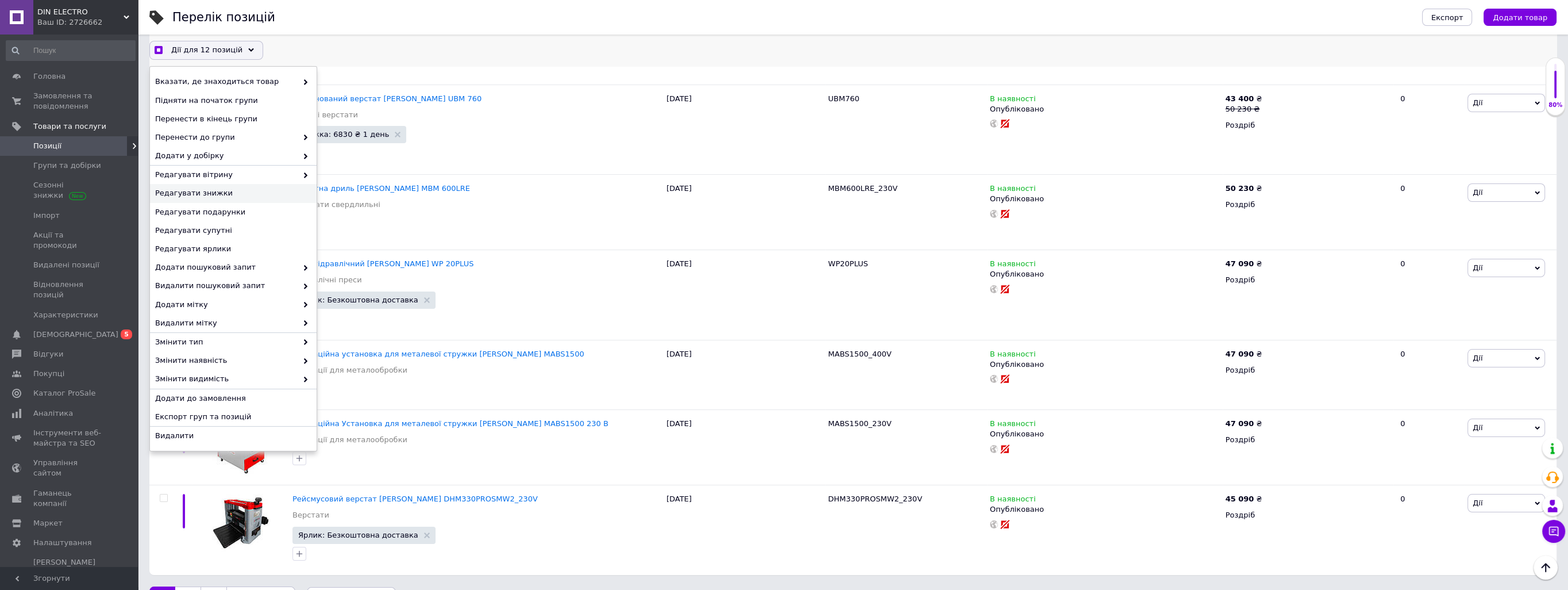
click at [247, 194] on span "Редагувати знижки" at bounding box center [231, 193] width 154 height 10
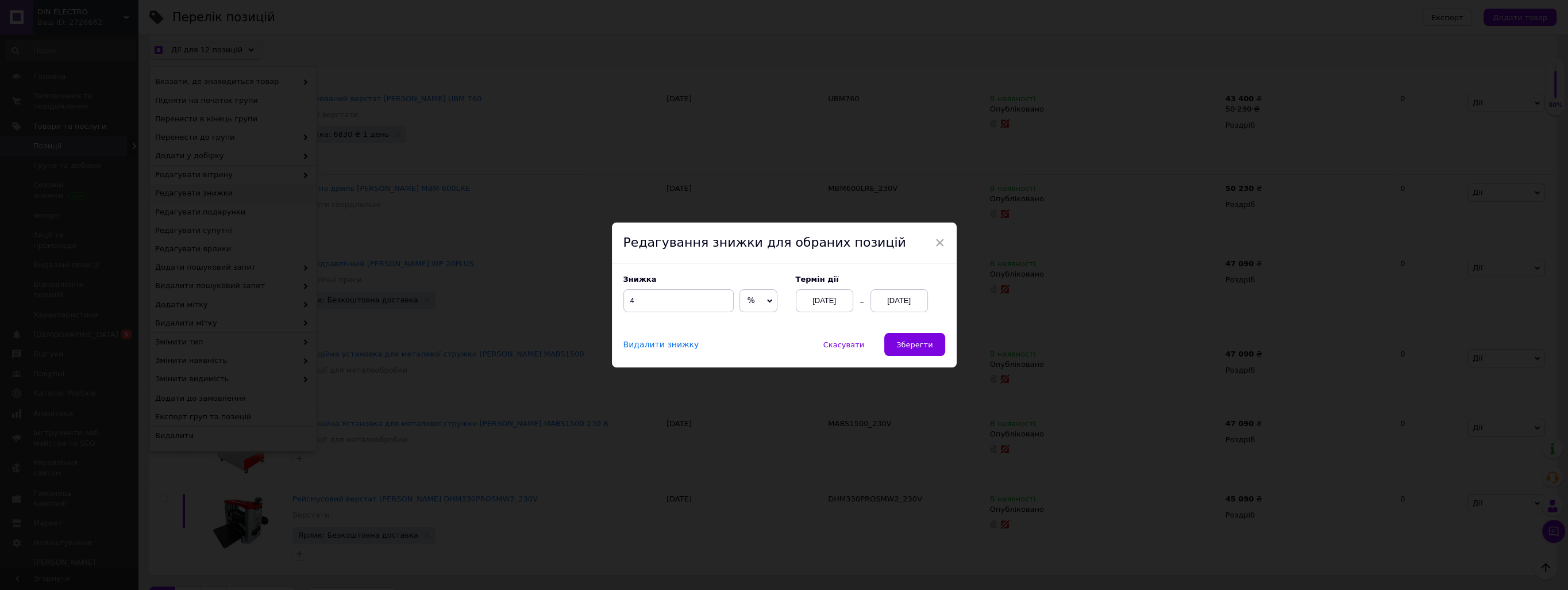
scroll to position [7829, 0]
click at [908, 337] on button "Зберегти" at bounding box center [919, 344] width 60 height 23
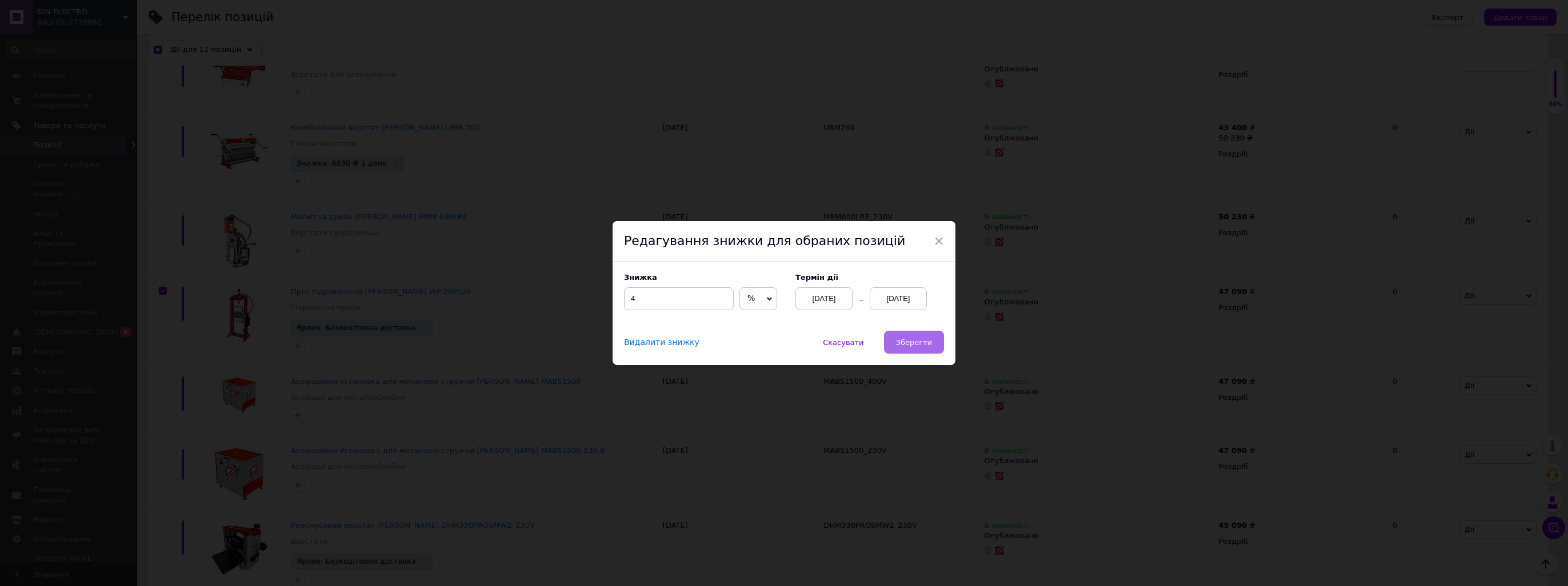
checkbox input "true"
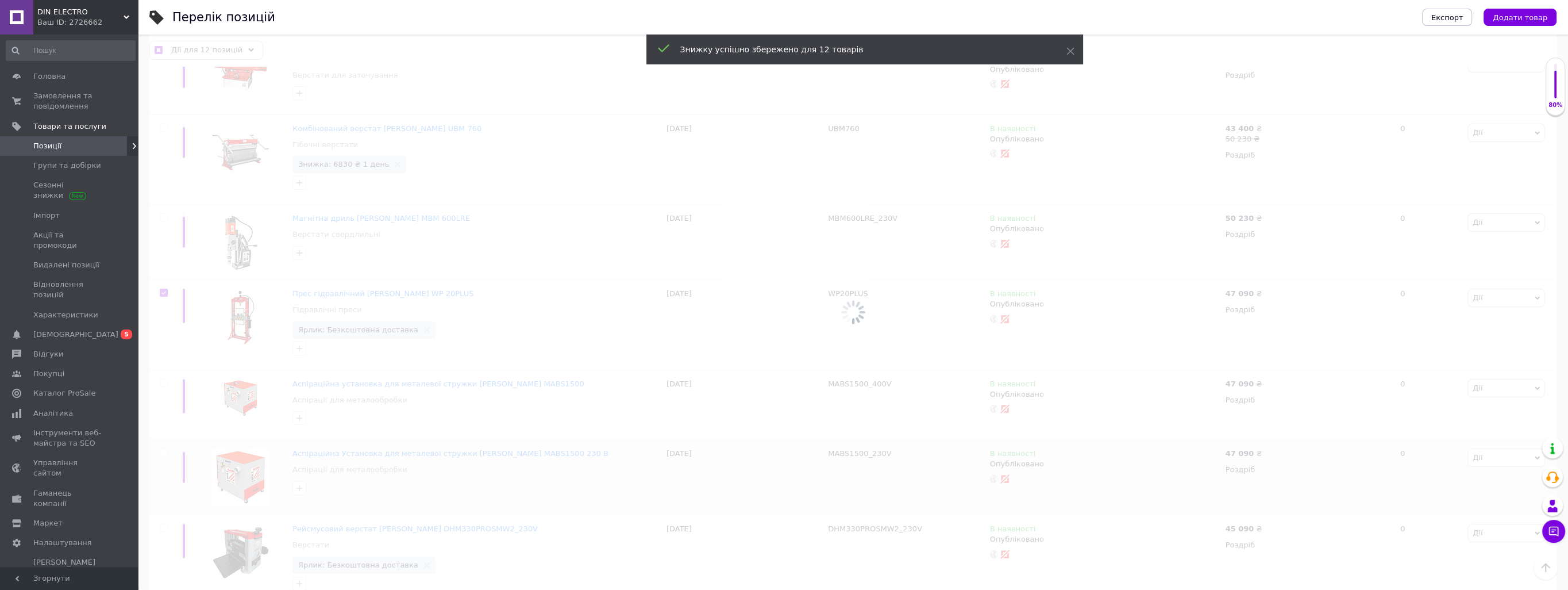
checkbox input "false"
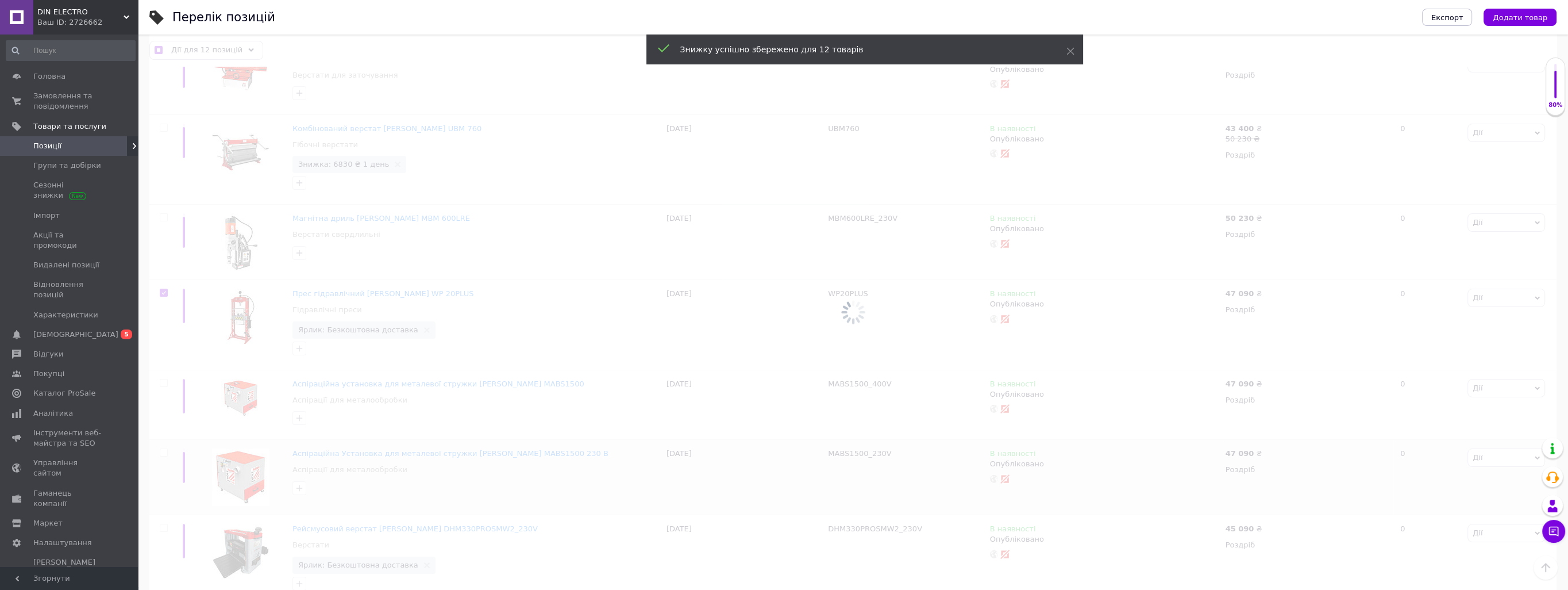
checkbox input "false"
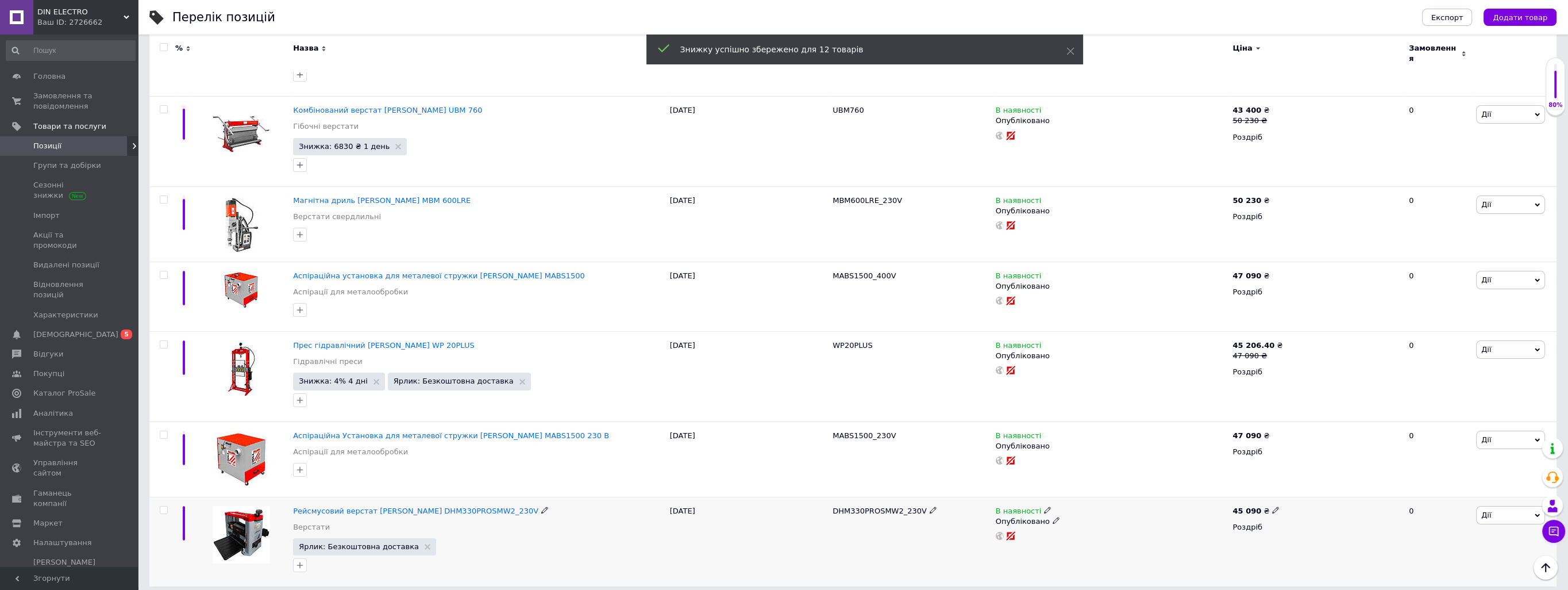
scroll to position [7944, 0]
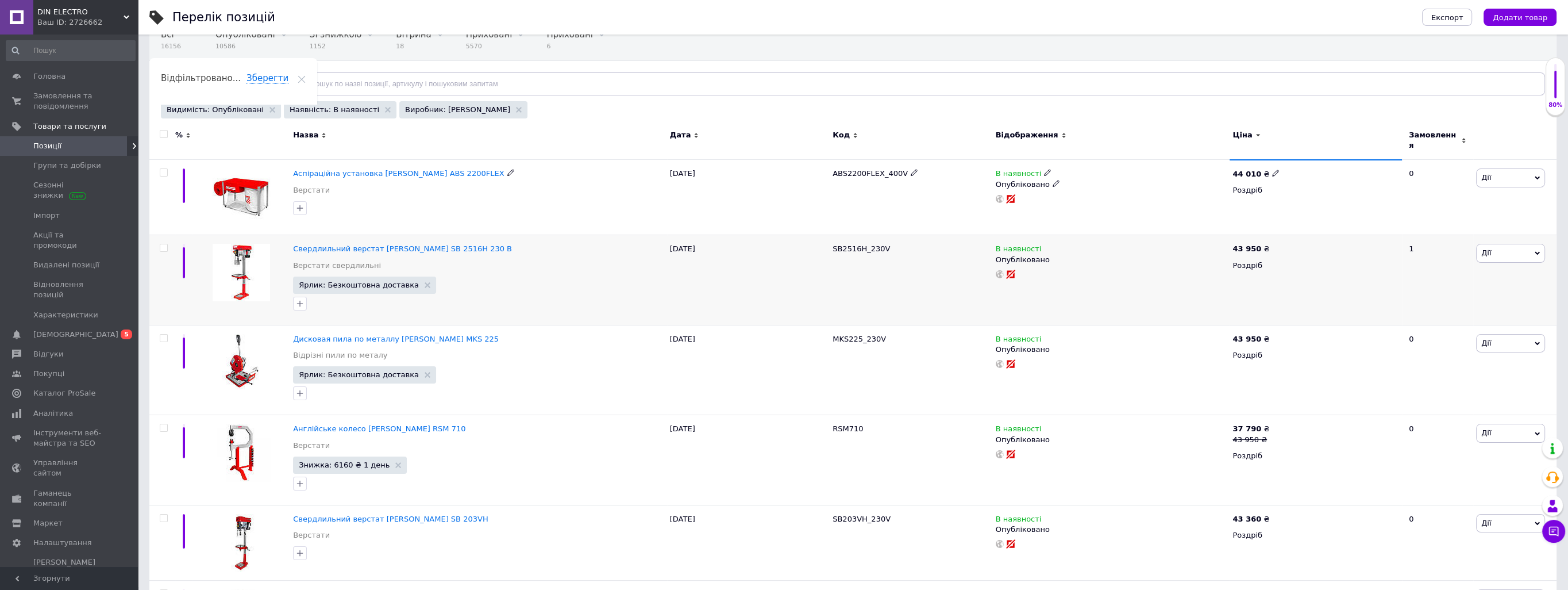
scroll to position [115, 0]
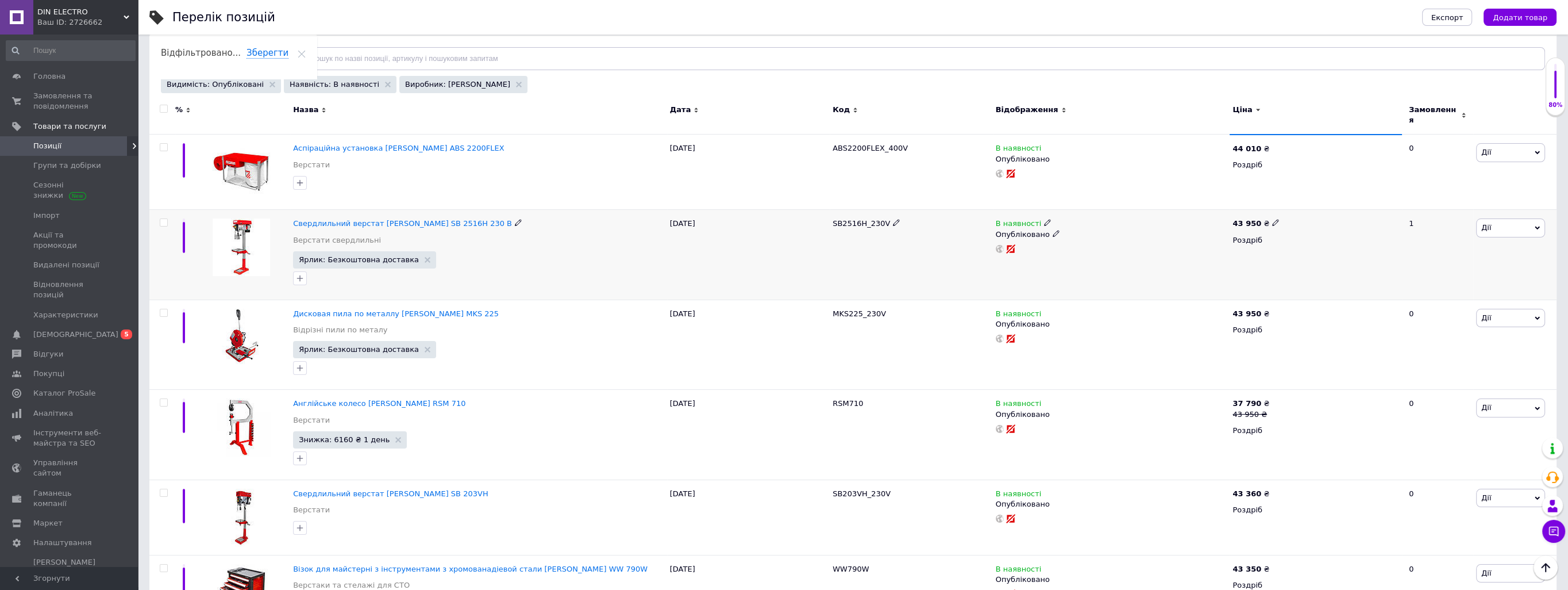
click at [165, 219] on input "checkbox" at bounding box center [163, 223] width 7 height 7
checkbox input "true"
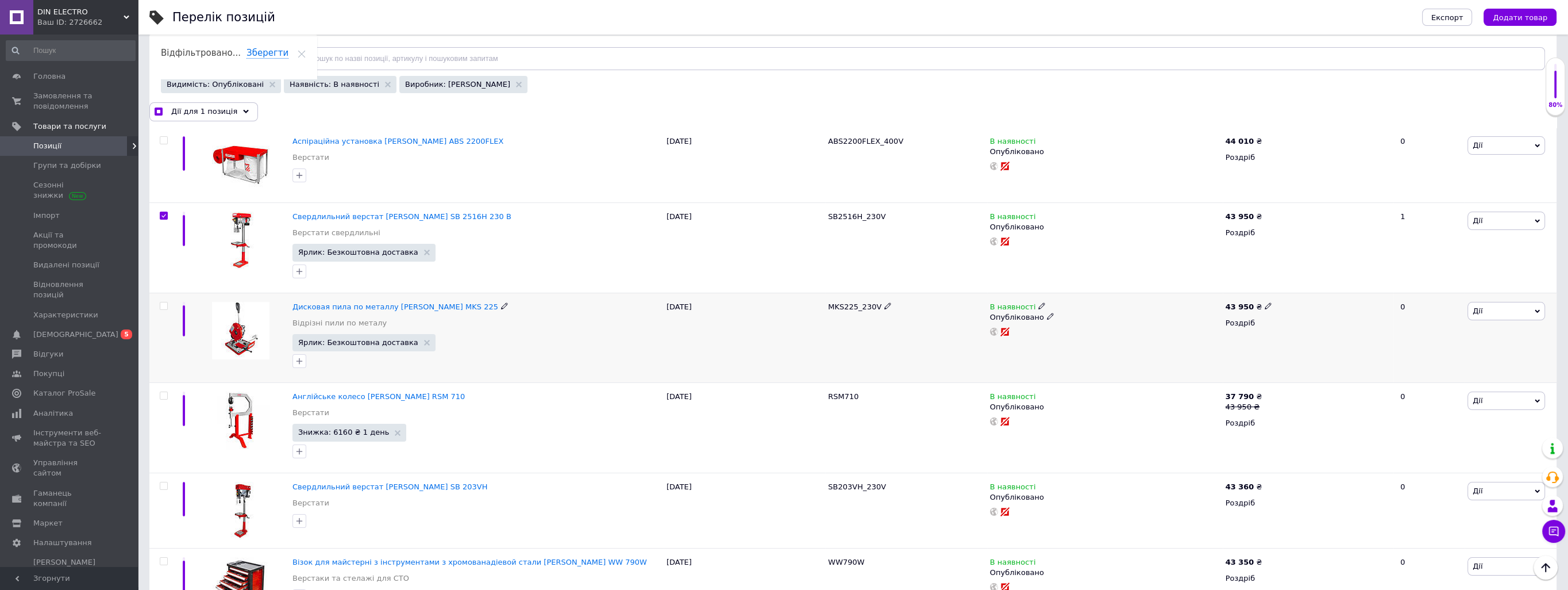
click at [161, 305] on input "checkbox" at bounding box center [163, 306] width 7 height 7
checkbox input "true"
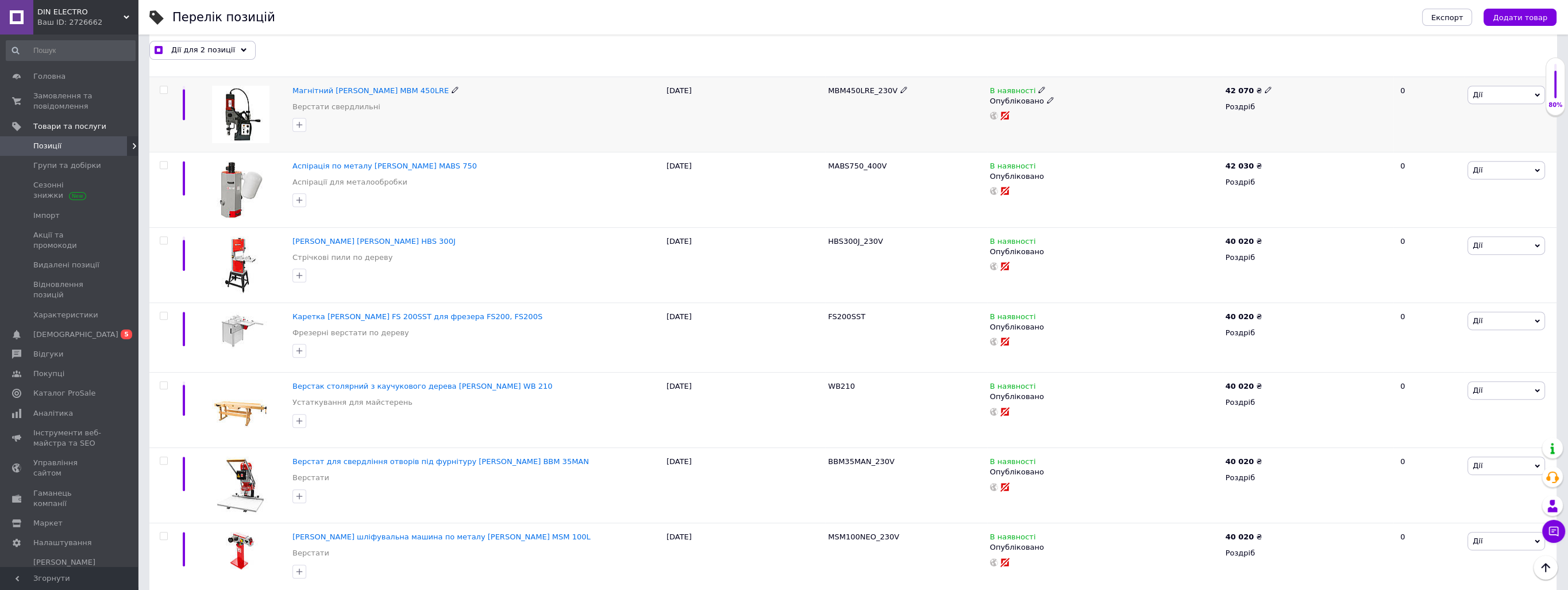
scroll to position [920, 0]
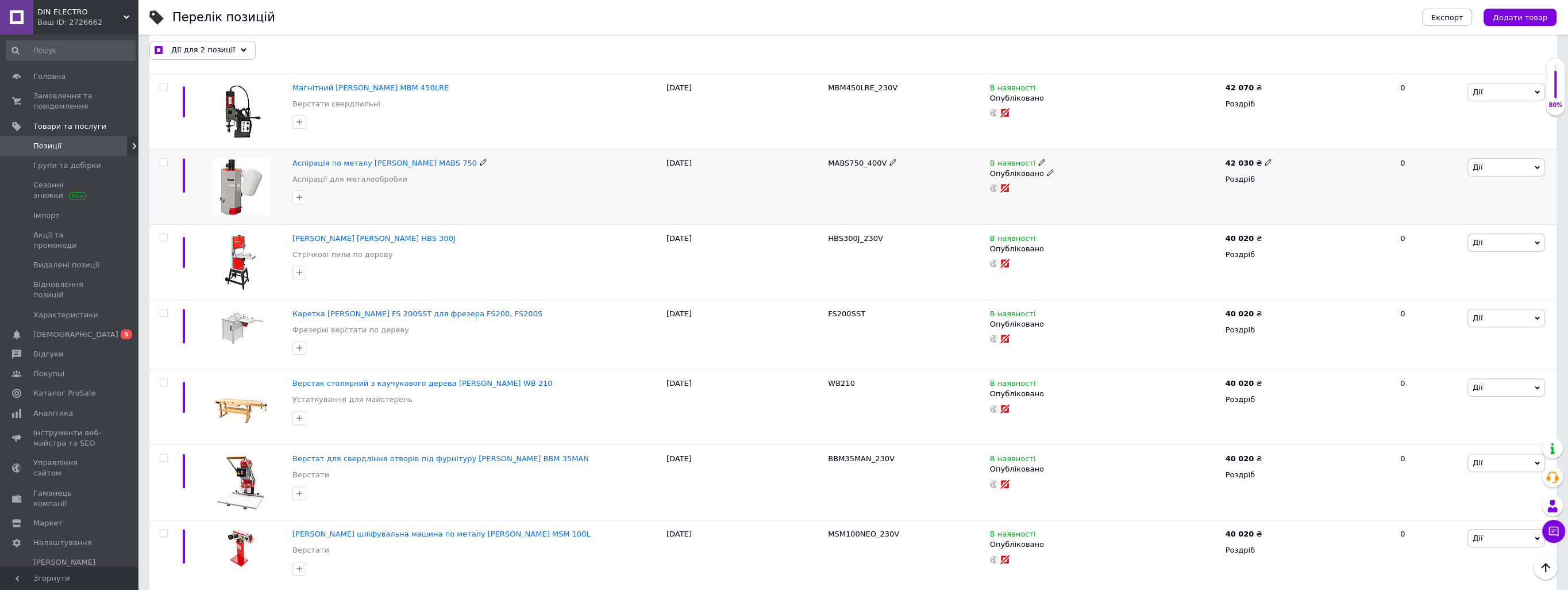
click at [162, 159] on input "checkbox" at bounding box center [163, 162] width 7 height 7
checkbox input "true"
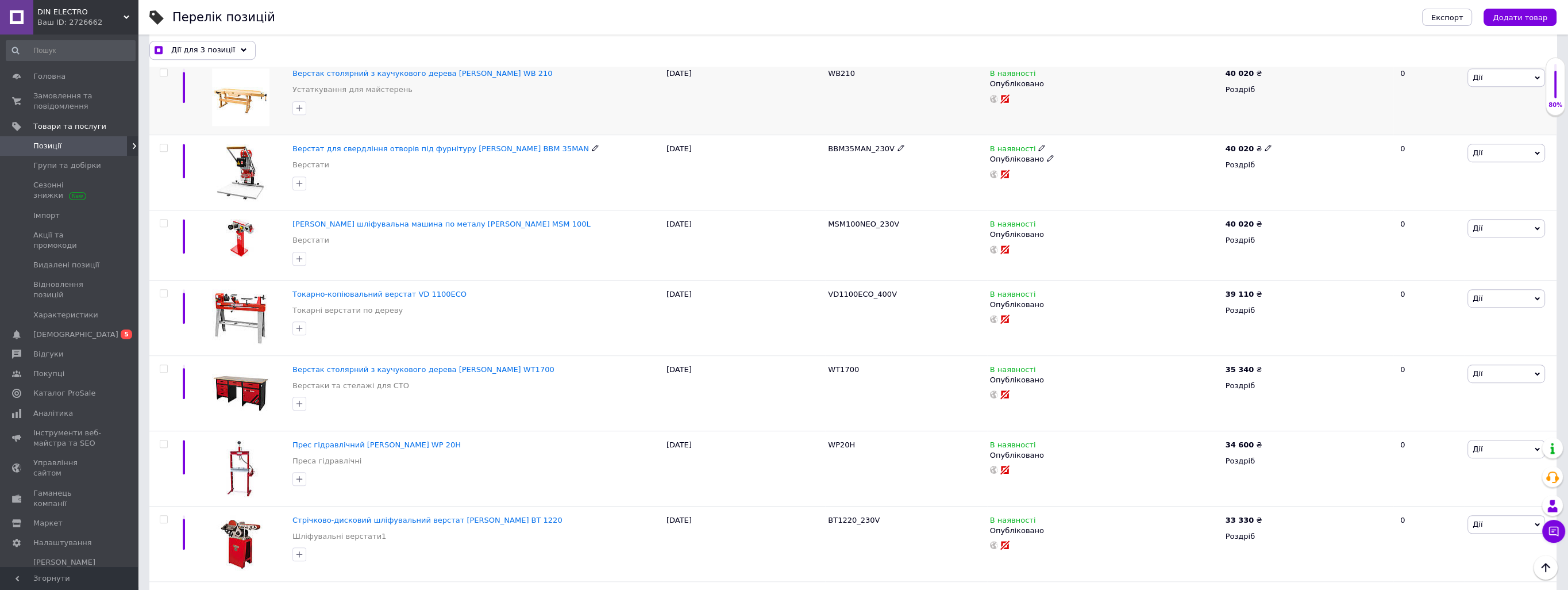
scroll to position [1265, 0]
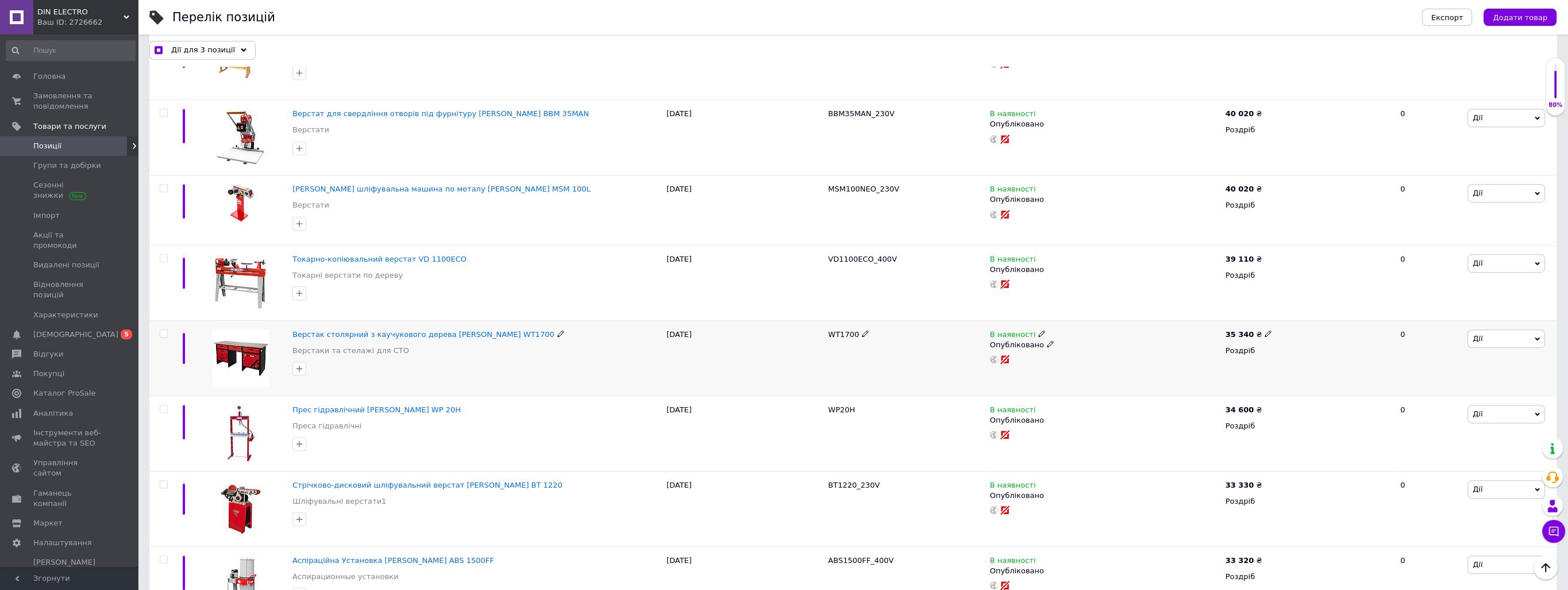
click at [162, 332] on input "checkbox" at bounding box center [163, 334] width 7 height 7
checkbox input "true"
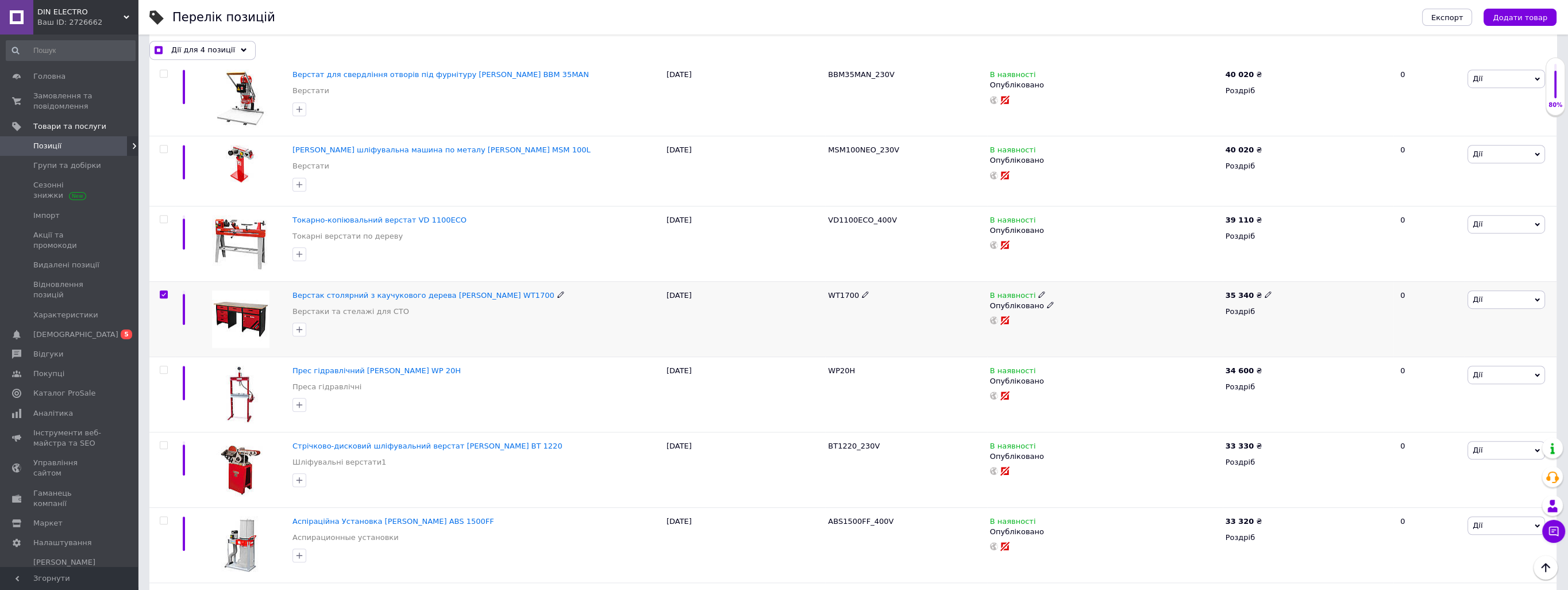
scroll to position [1379, 0]
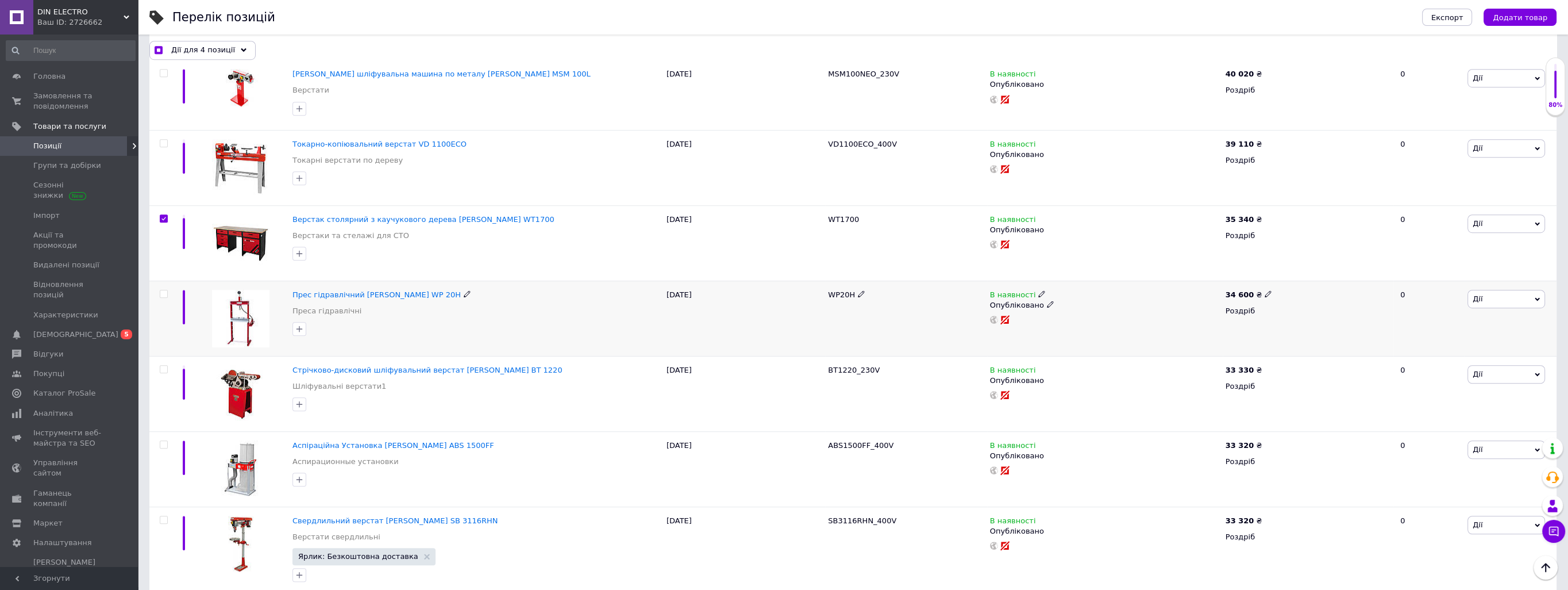
click at [163, 290] on input "checkbox" at bounding box center [163, 294] width 7 height 7
checkbox input "true"
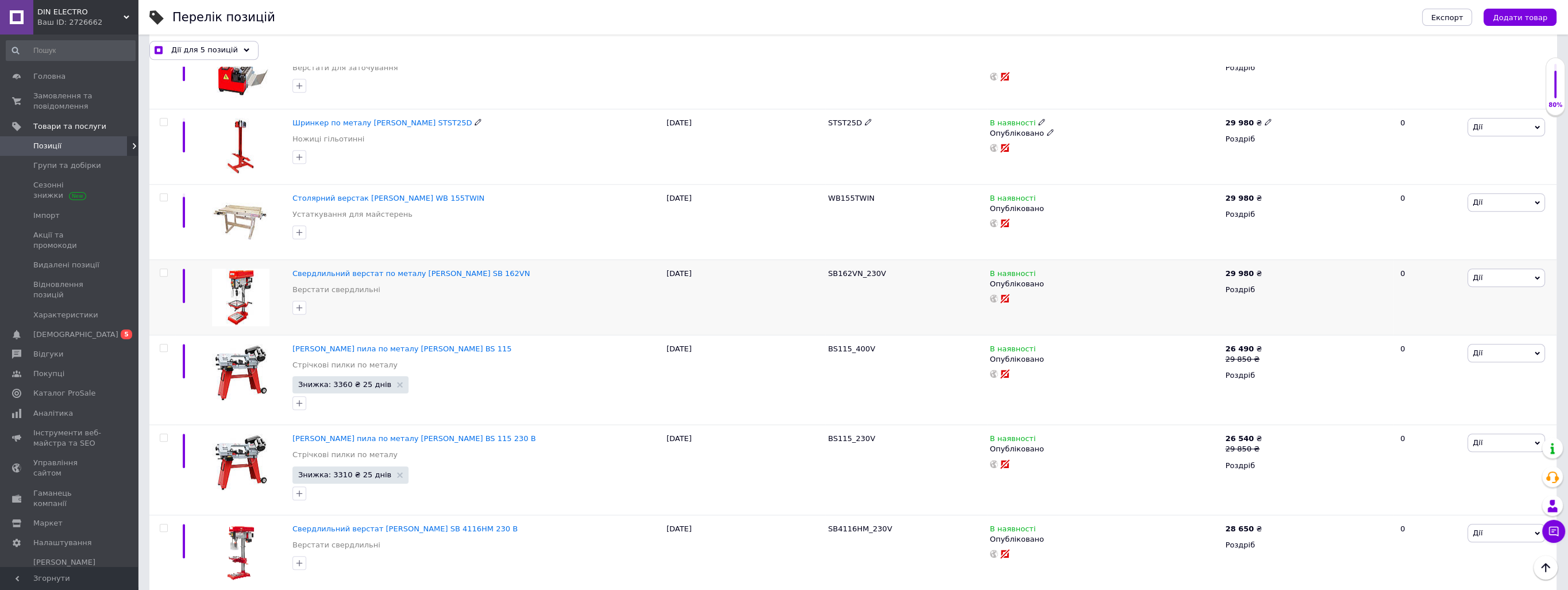
scroll to position [2357, 0]
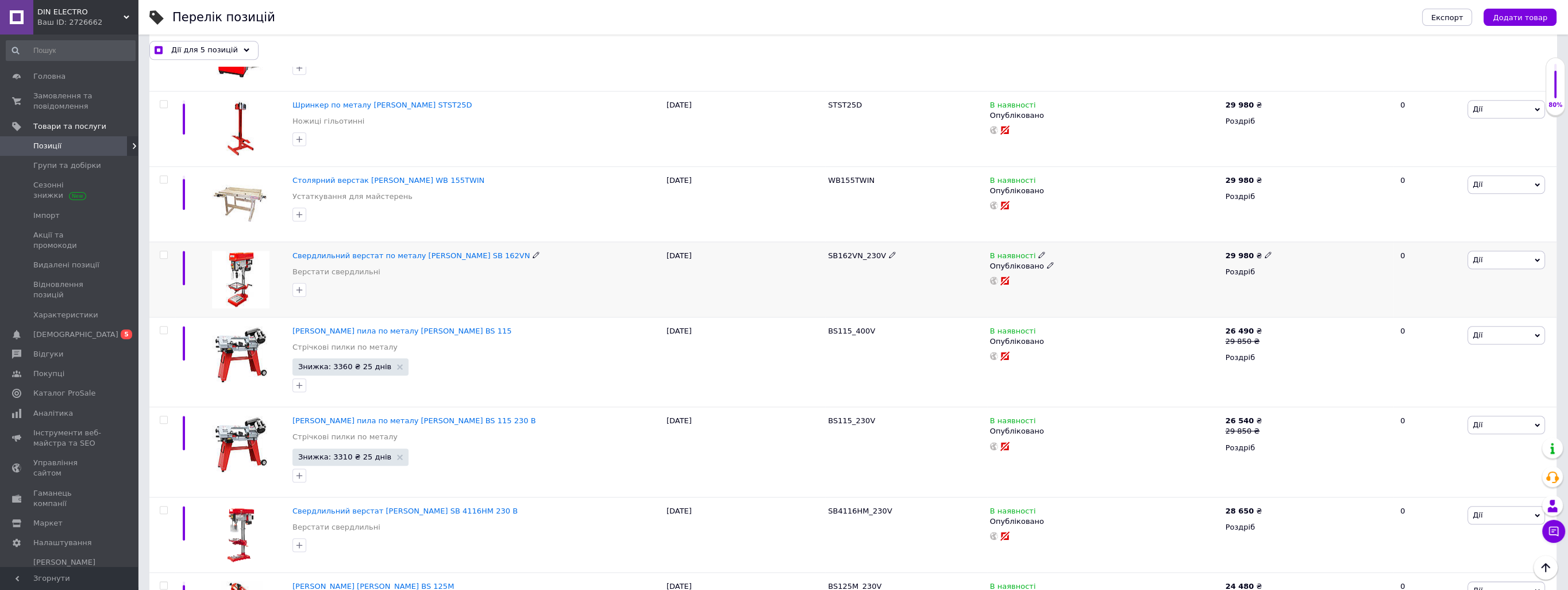
click at [161, 251] on input "checkbox" at bounding box center [163, 255] width 7 height 7
checkbox input "true"
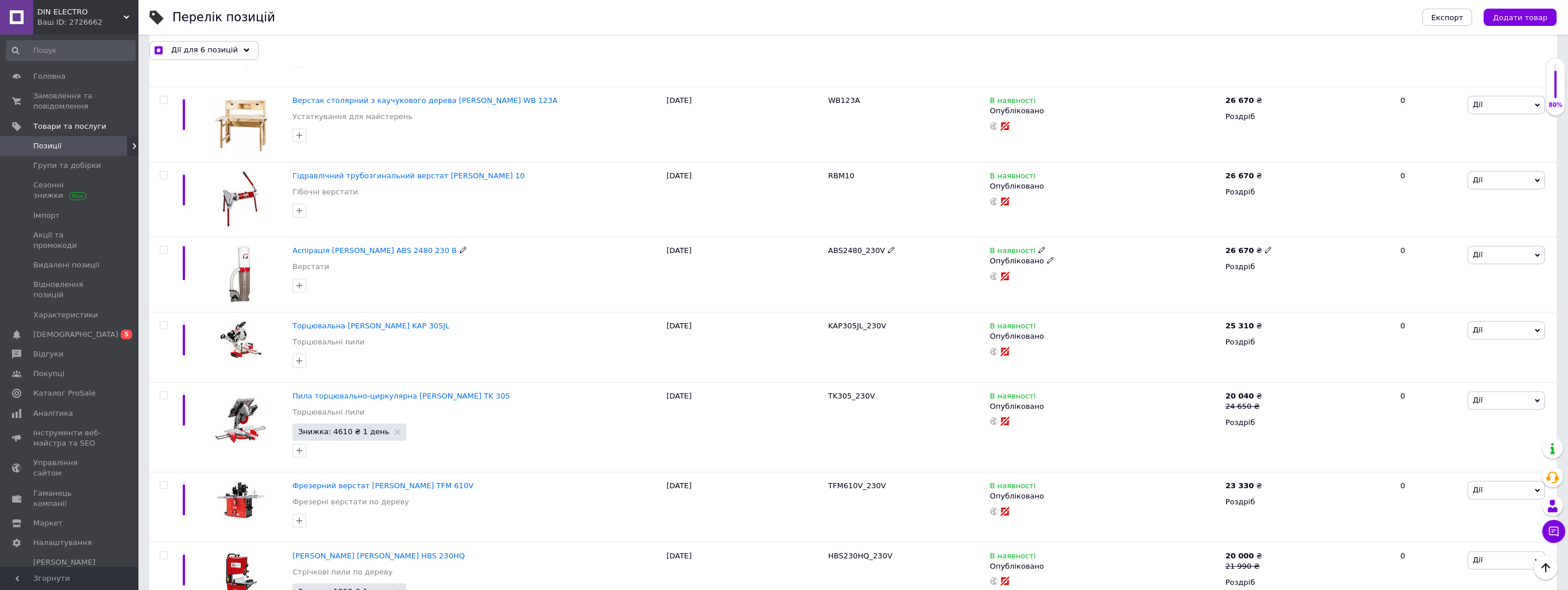
scroll to position [3449, 0]
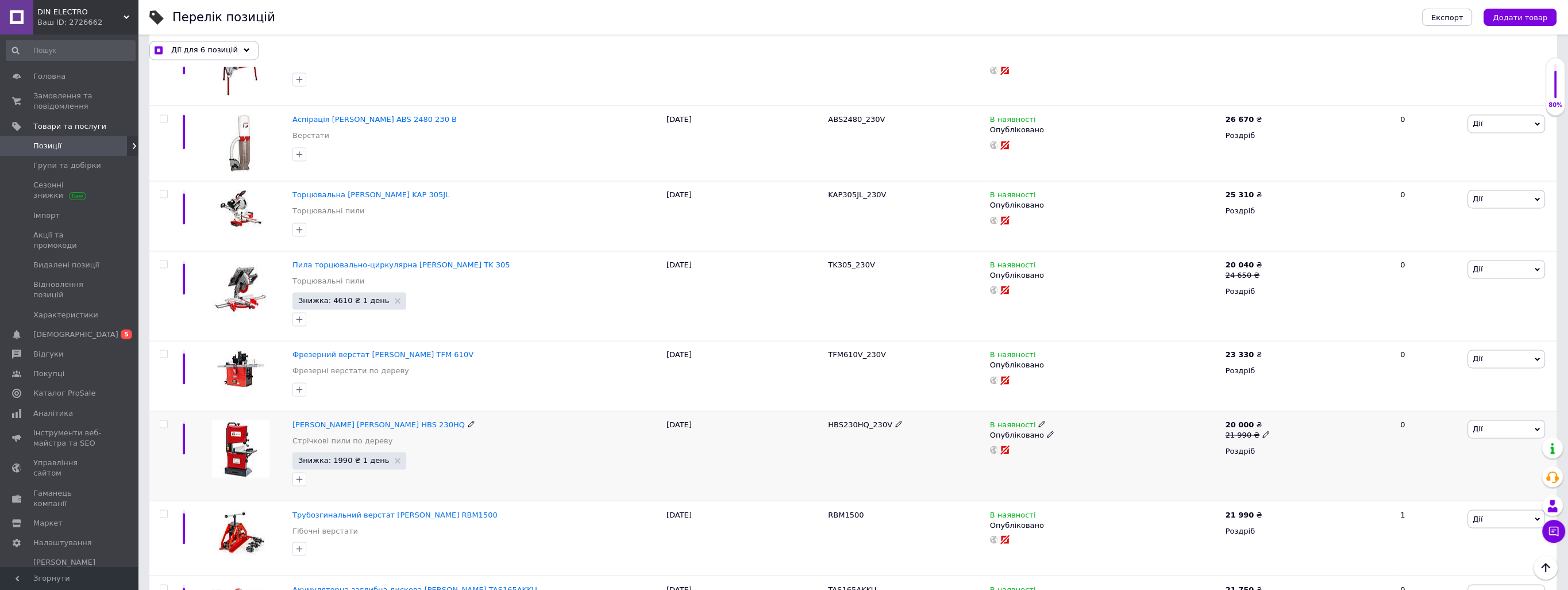
click at [161, 420] on input "checkbox" at bounding box center [163, 424] width 7 height 7
checkbox input "true"
click at [163, 350] on input "checkbox" at bounding box center [163, 354] width 7 height 7
checkbox input "true"
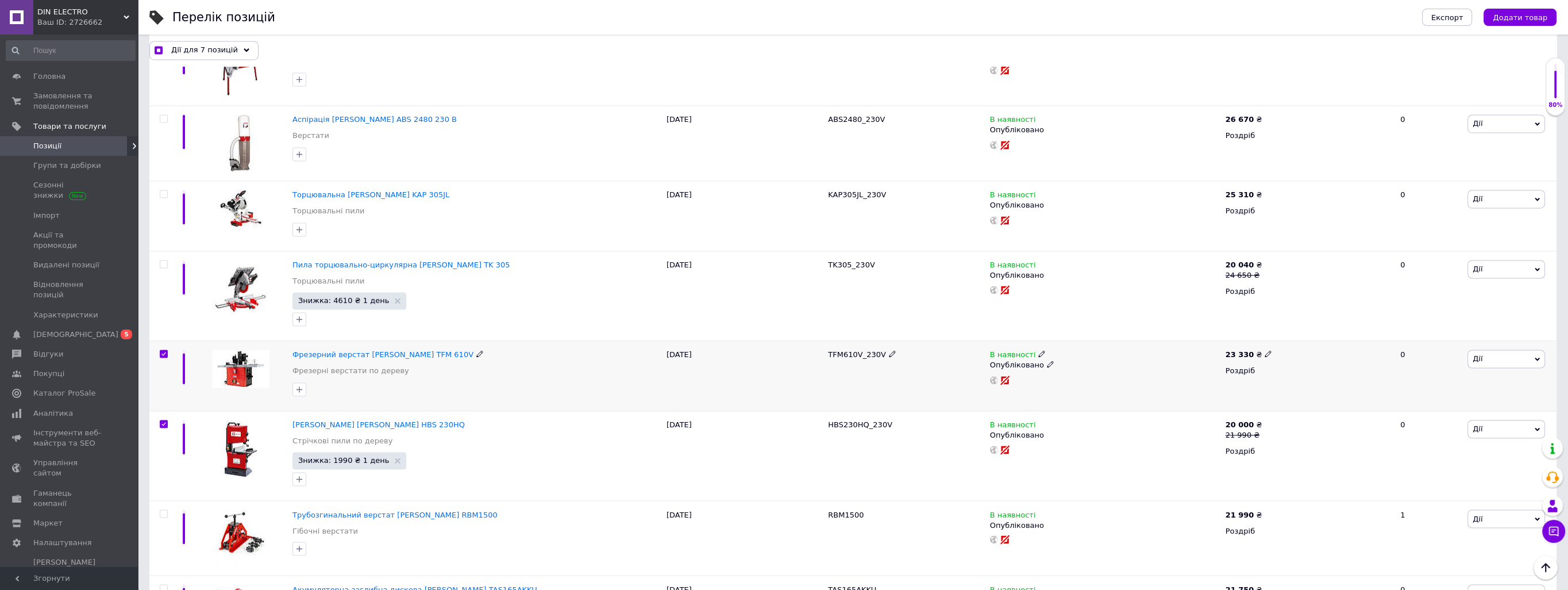
checkbox input "true"
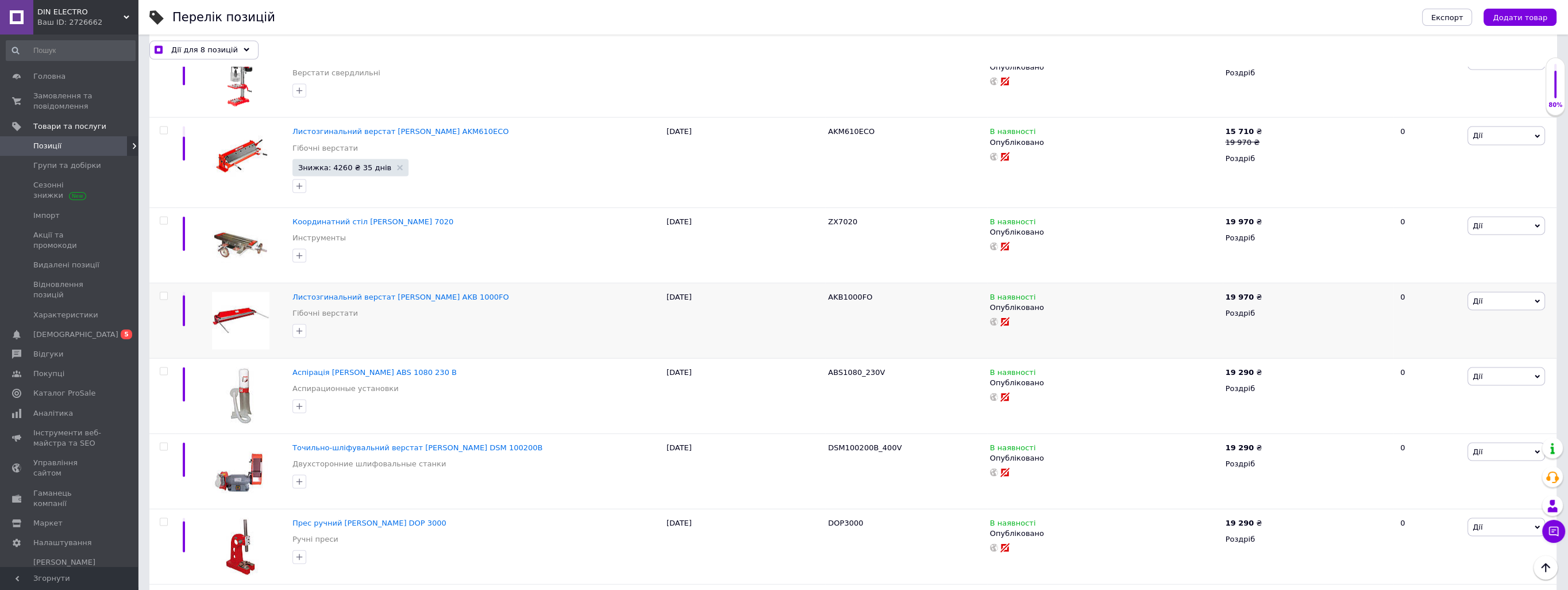
scroll to position [4368, 0]
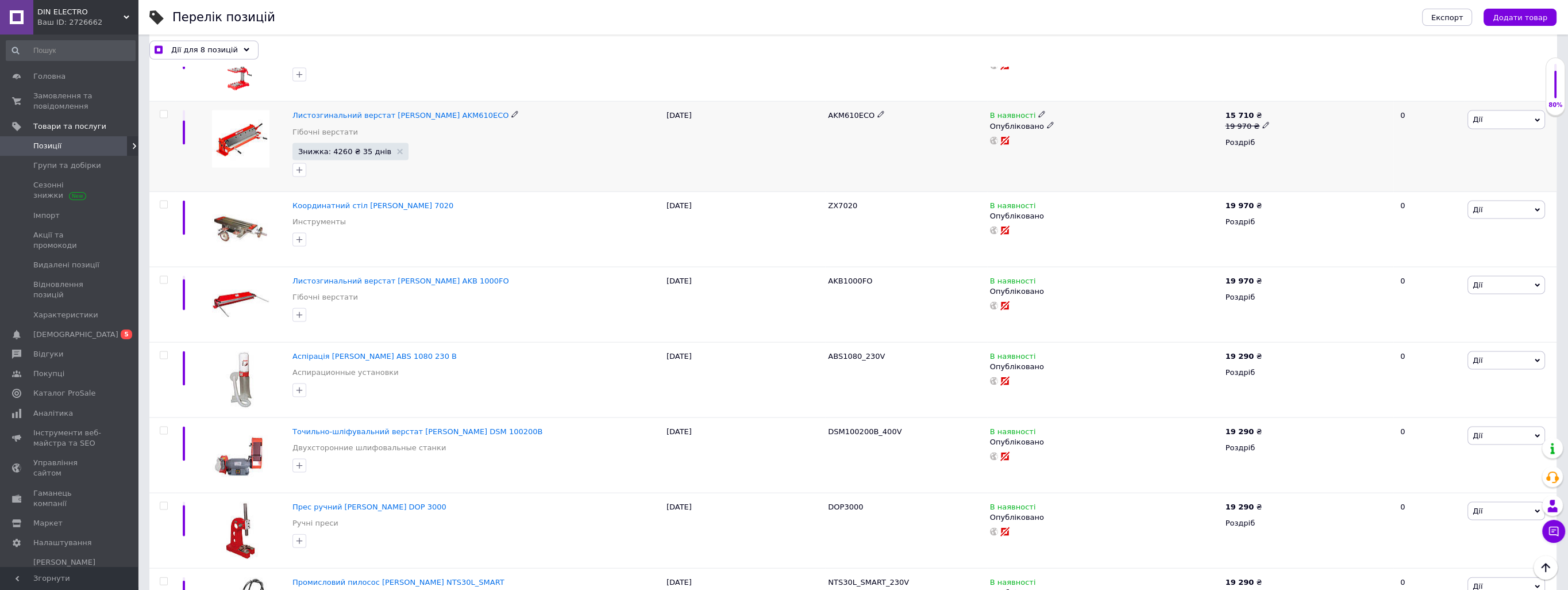
click at [161, 111] on input "checkbox" at bounding box center [163, 115] width 7 height 7
checkbox input "true"
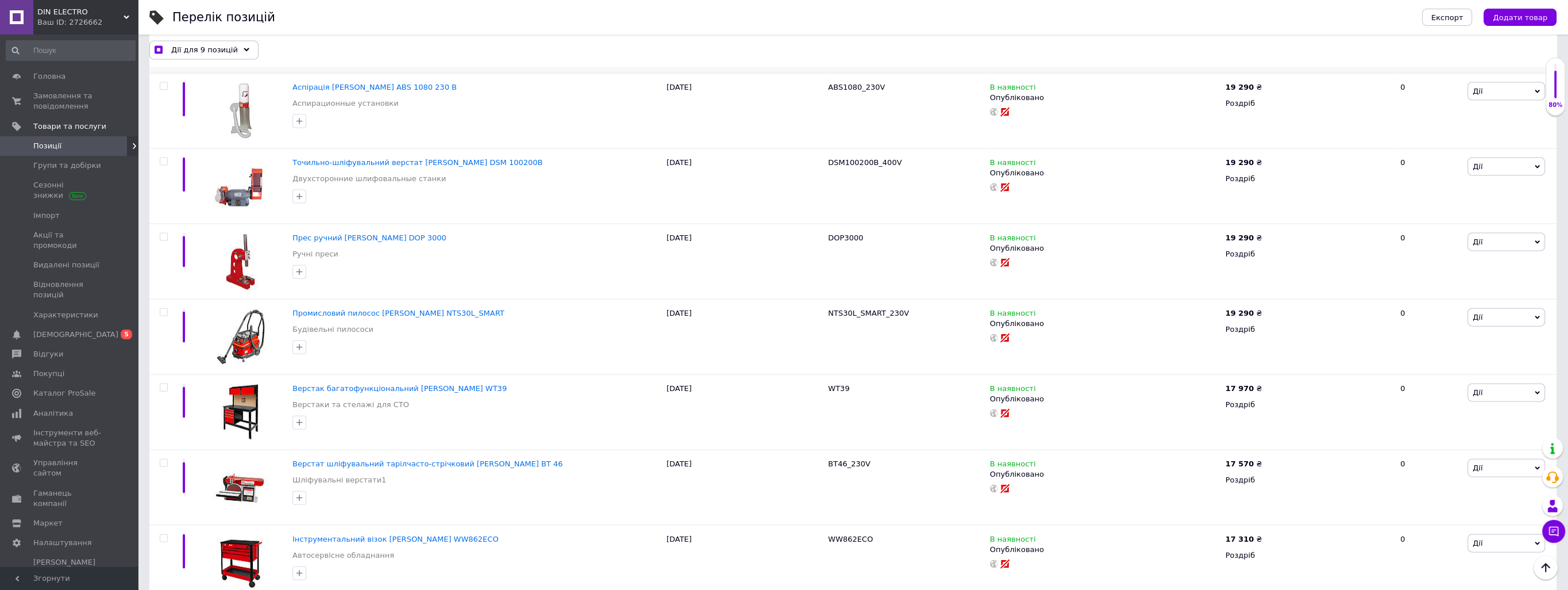
scroll to position [4656, 0]
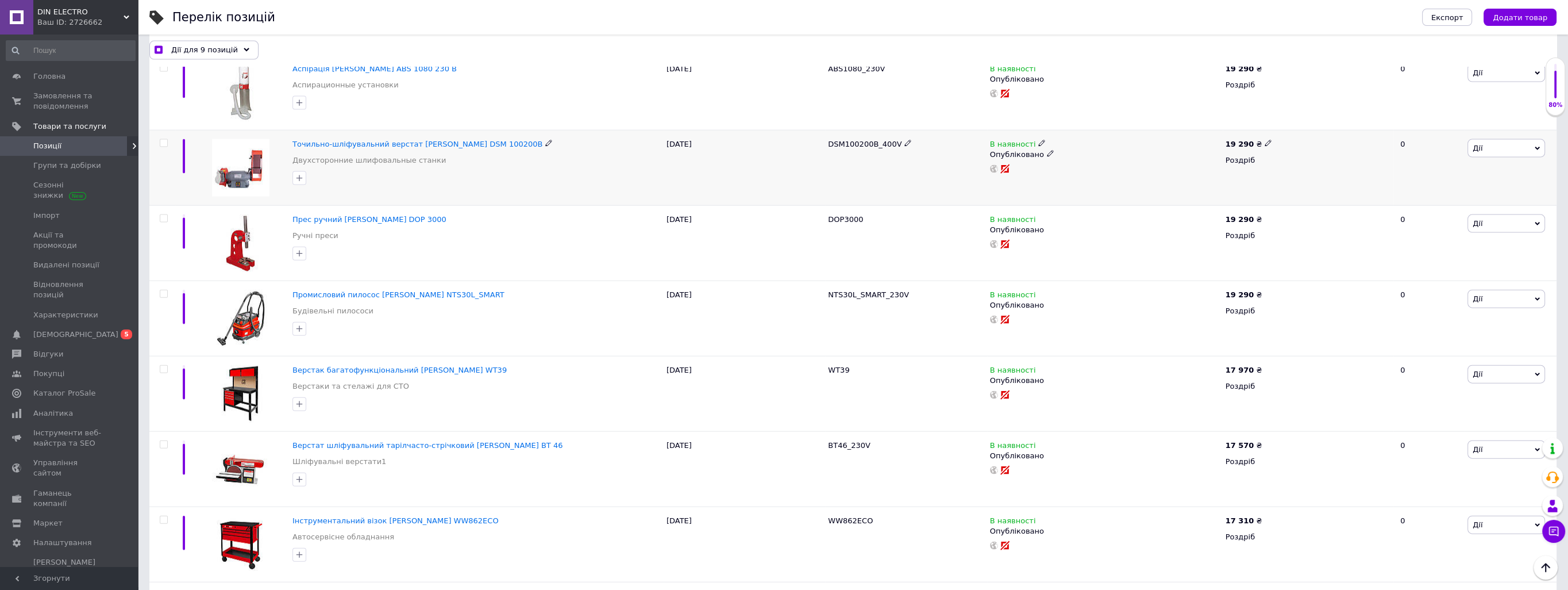
click at [161, 139] on input "checkbox" at bounding box center [163, 143] width 7 height 7
checkbox input "true"
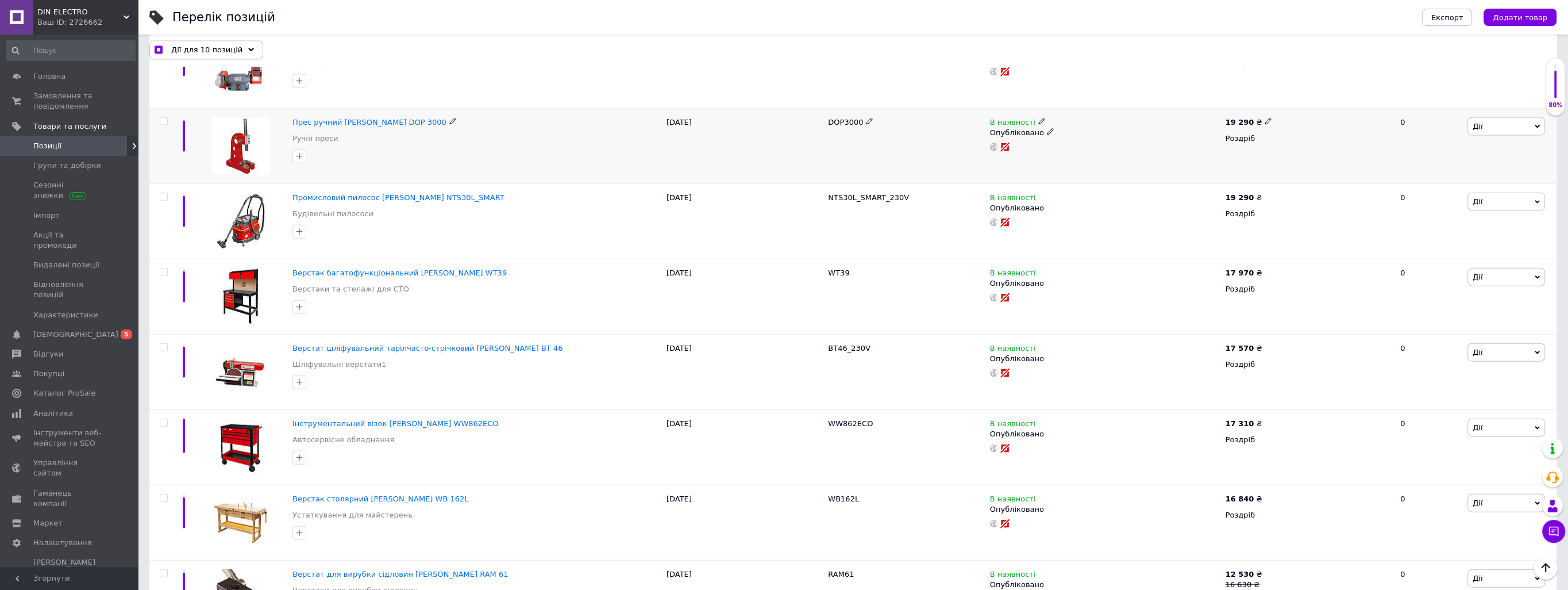
scroll to position [4771, 0]
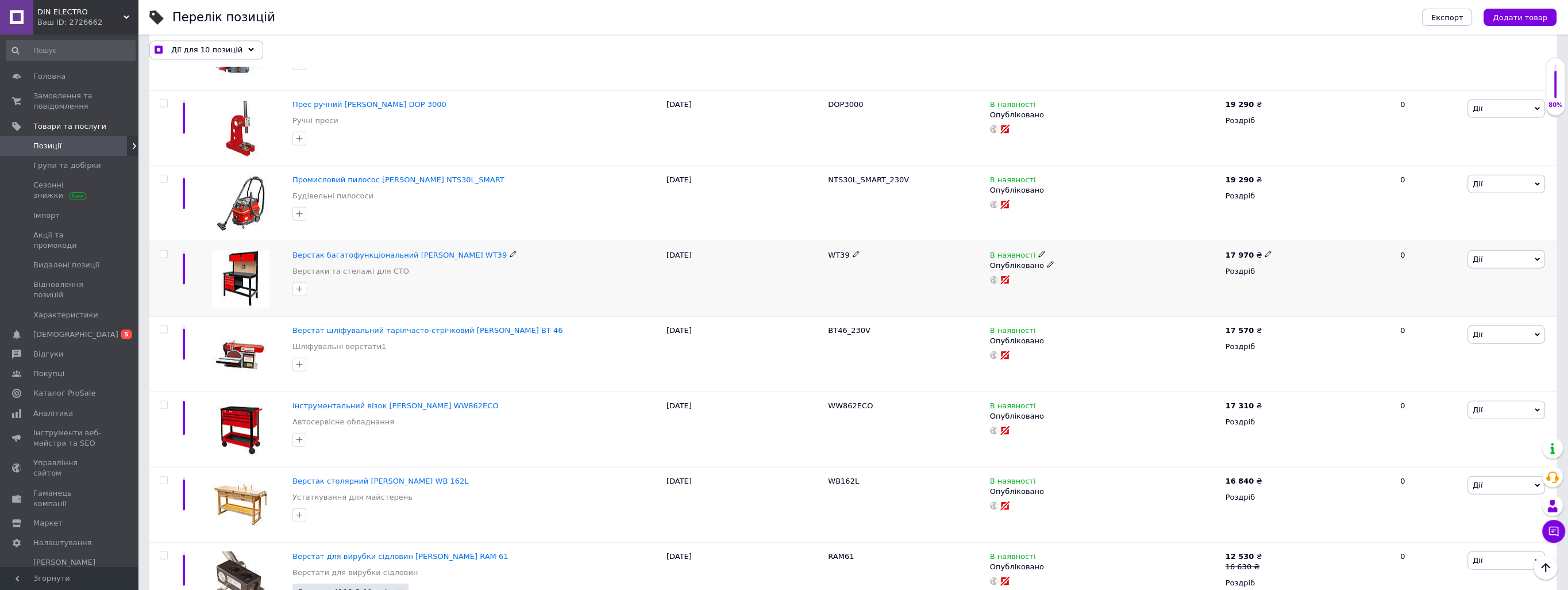
click at [163, 251] on input "checkbox" at bounding box center [163, 254] width 7 height 7
checkbox input "true"
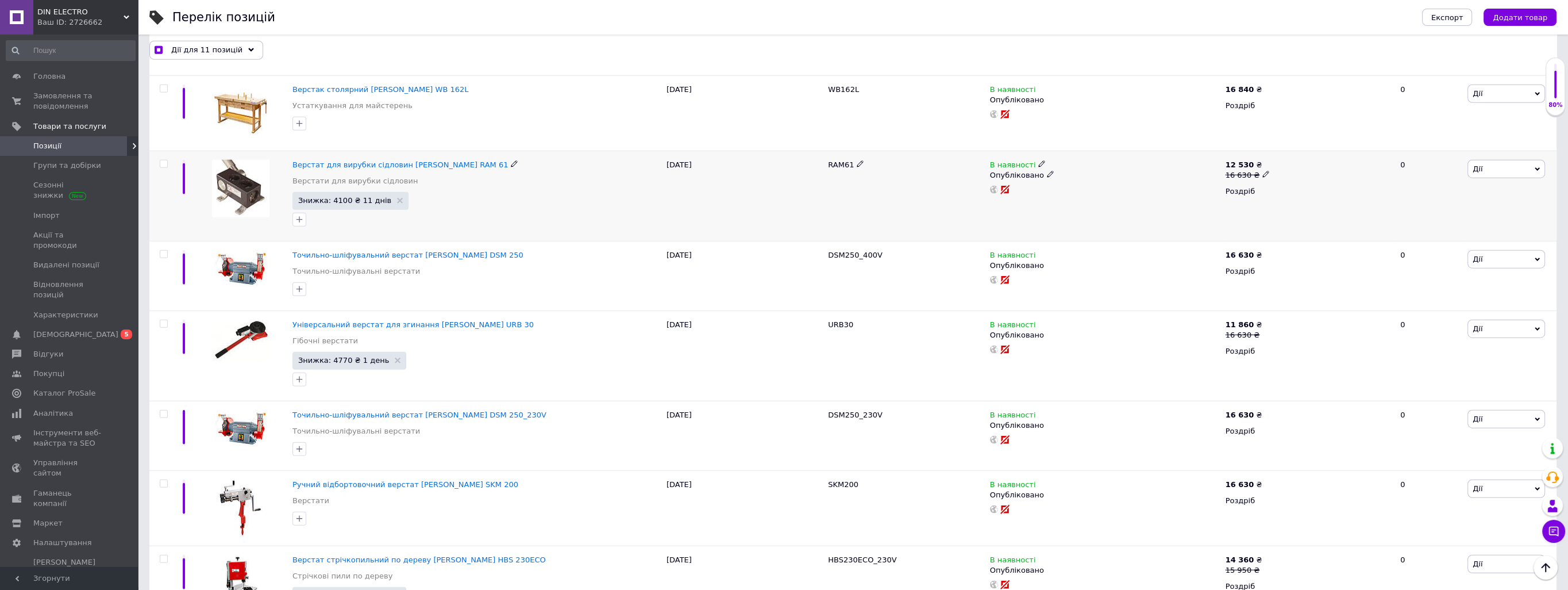
scroll to position [5173, 0]
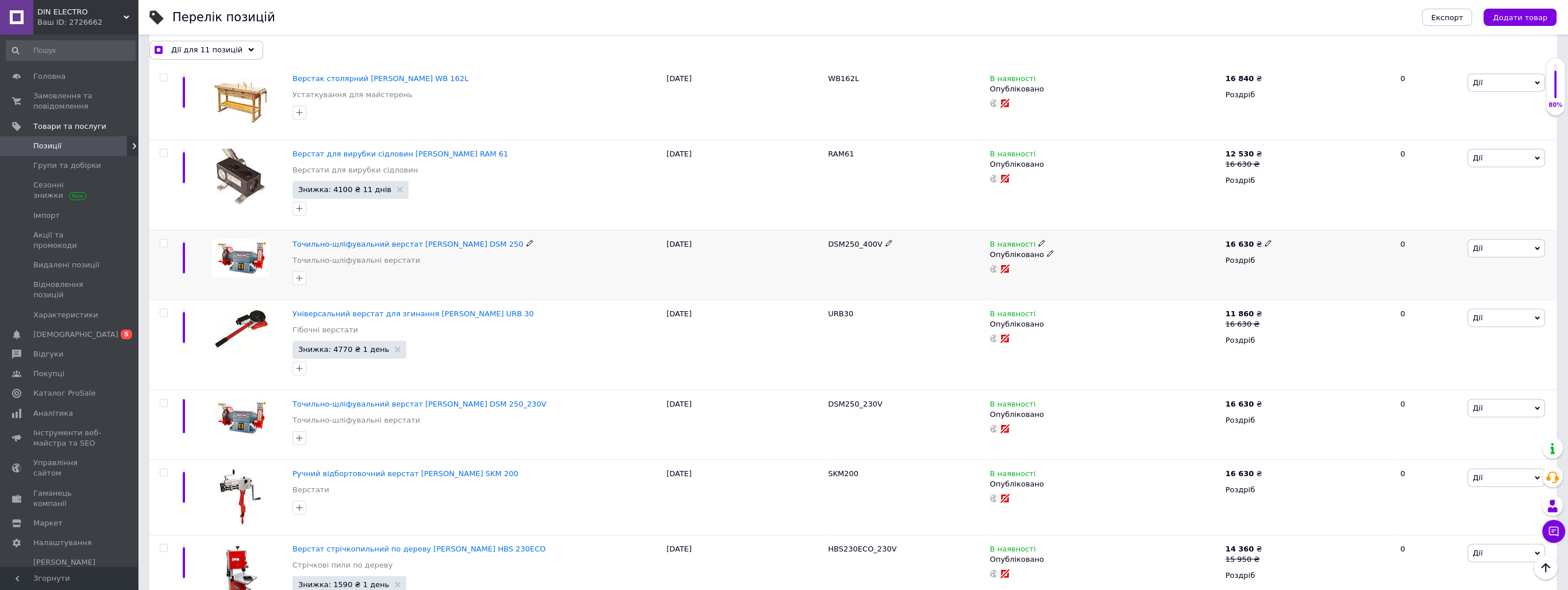
click at [165, 239] on input "checkbox" at bounding box center [163, 243] width 7 height 7
checkbox input "true"
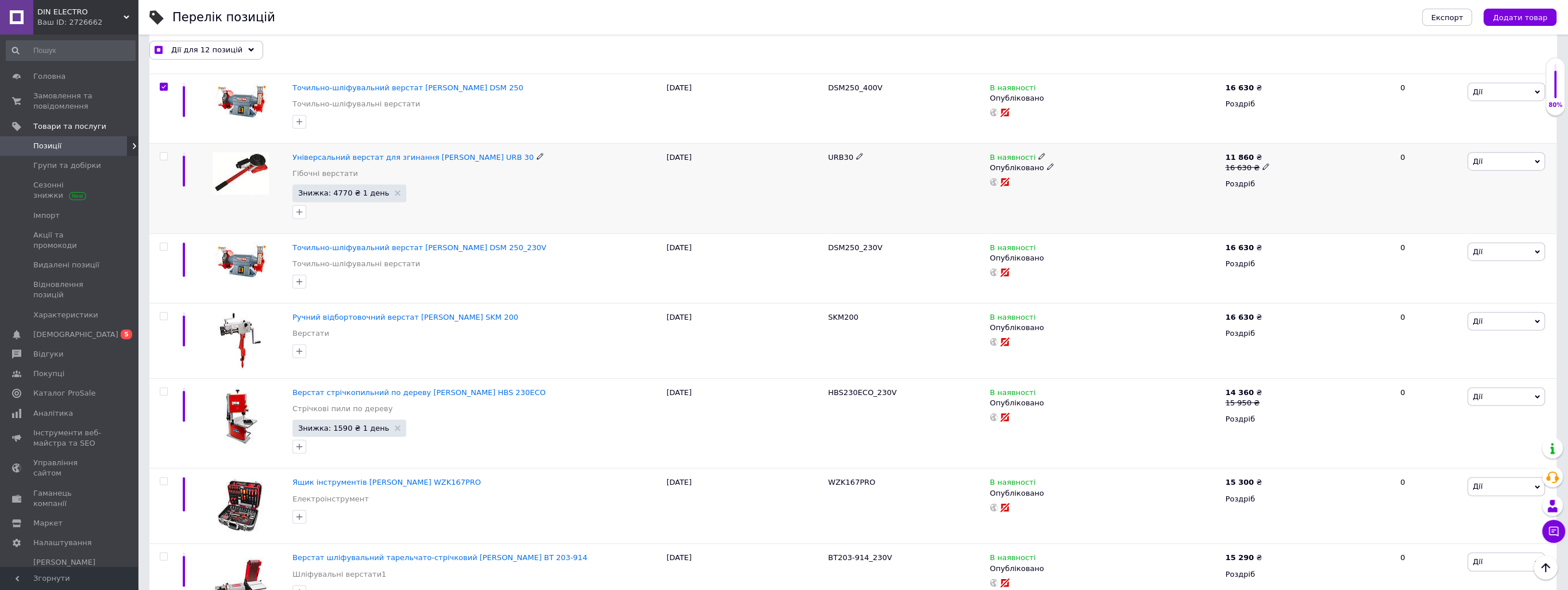
scroll to position [5346, 0]
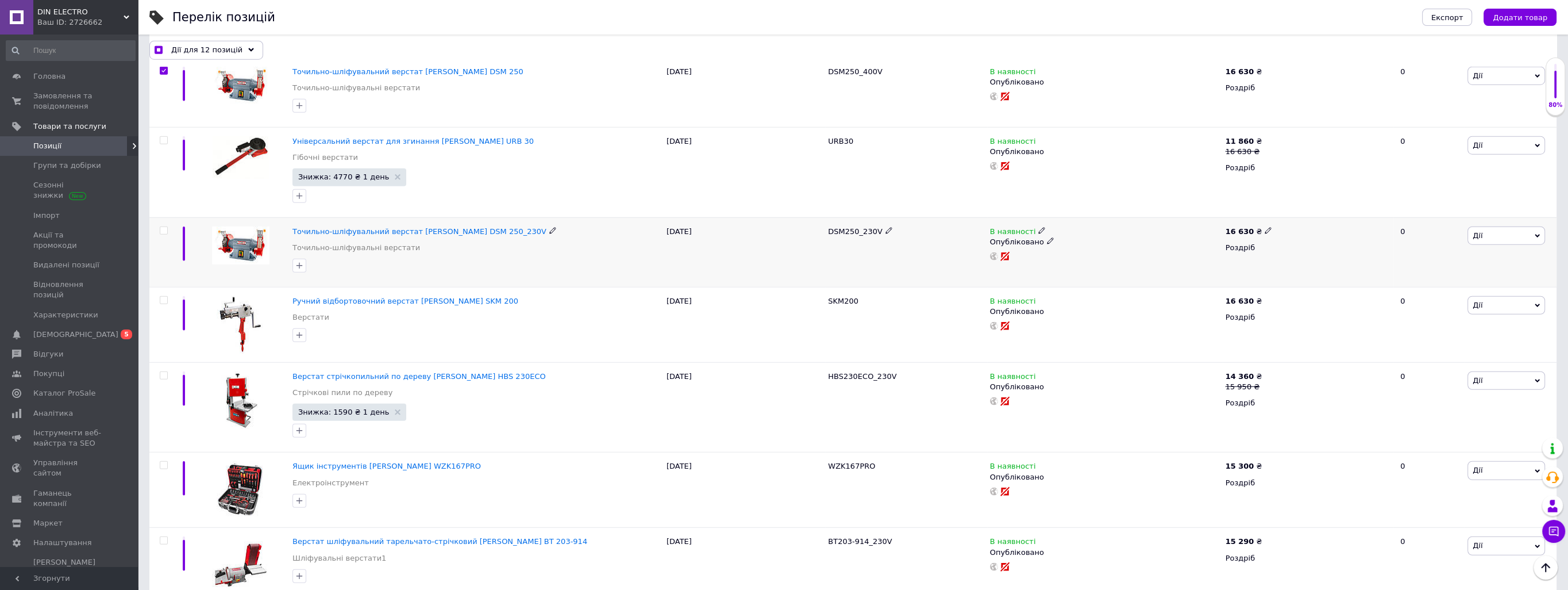
click at [163, 227] on input "checkbox" at bounding box center [163, 231] width 7 height 7
checkbox input "true"
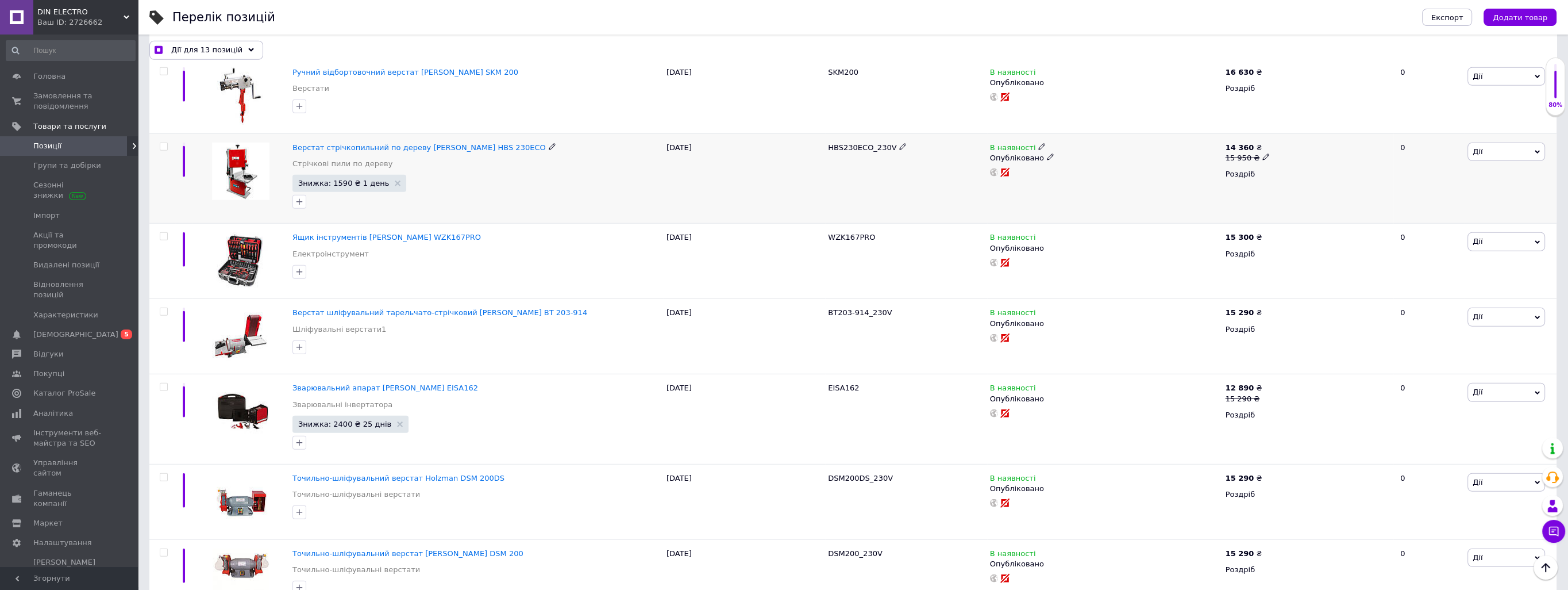
scroll to position [5575, 0]
click at [164, 231] on input "checkbox" at bounding box center [163, 235] width 7 height 7
checkbox input "true"
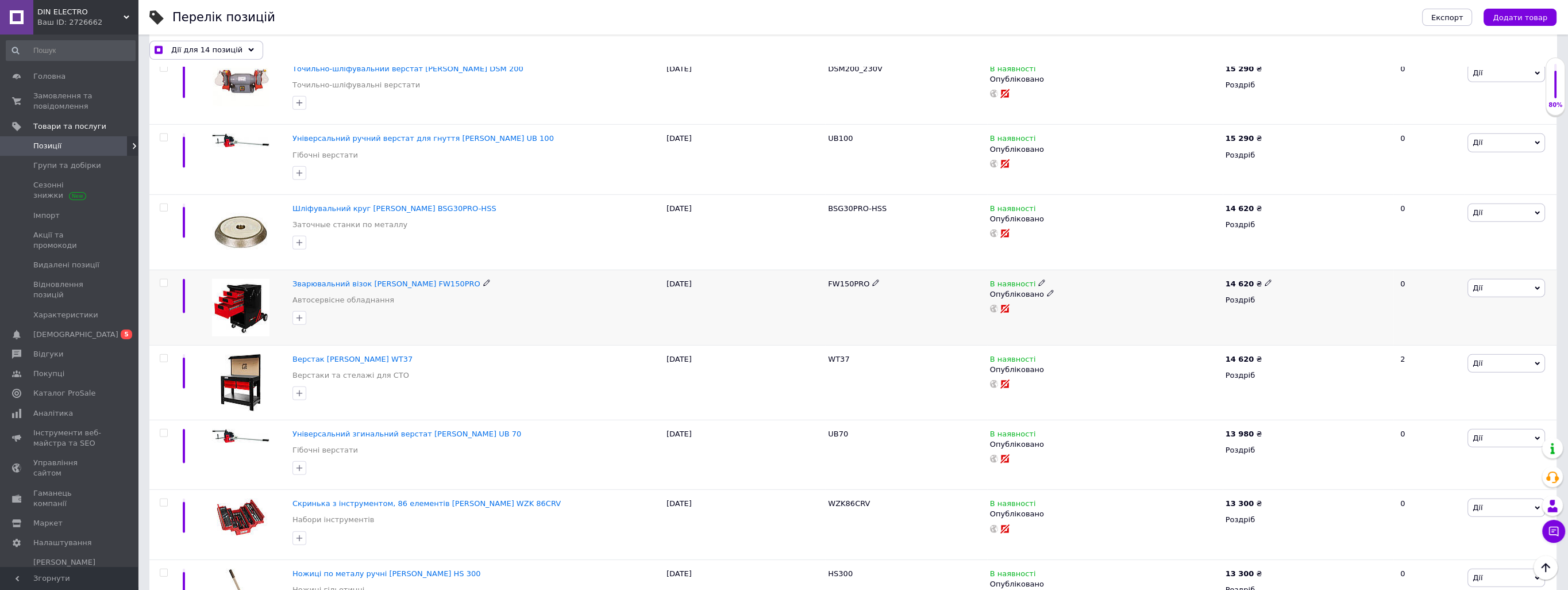
scroll to position [6151, 0]
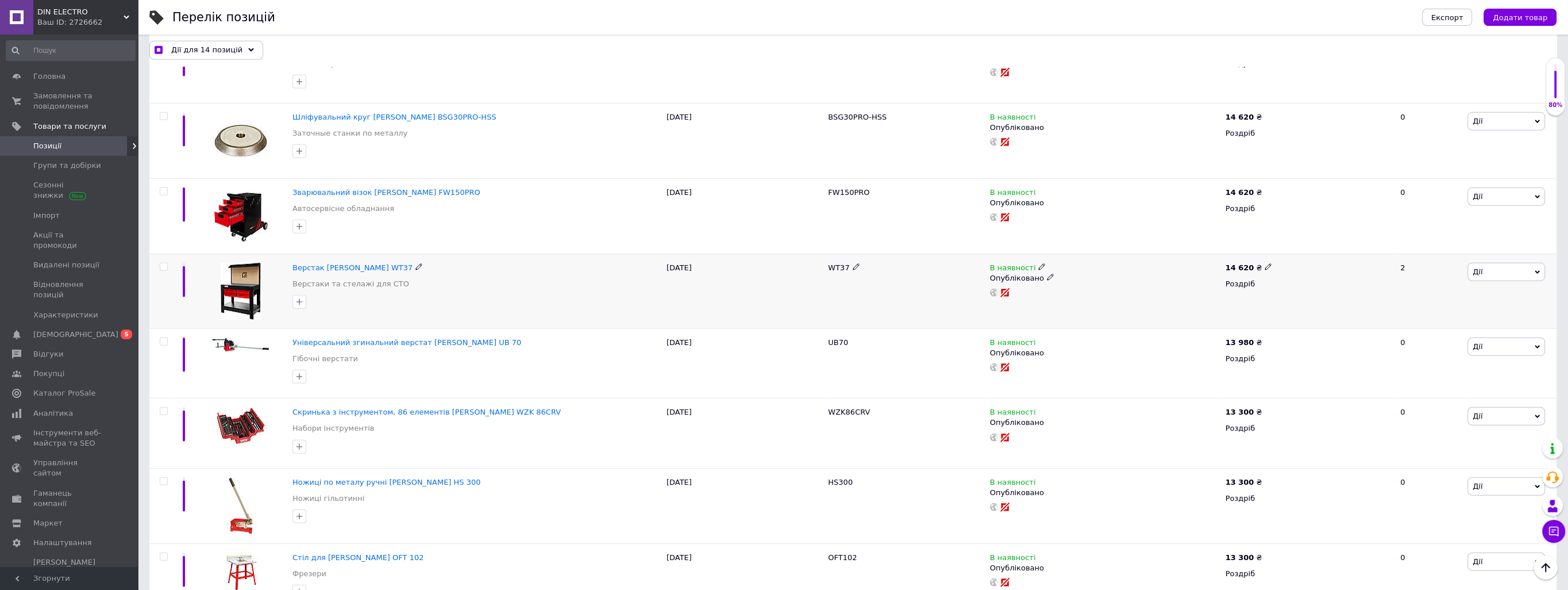
click at [161, 264] on input "checkbox" at bounding box center [163, 267] width 7 height 7
checkbox input "true"
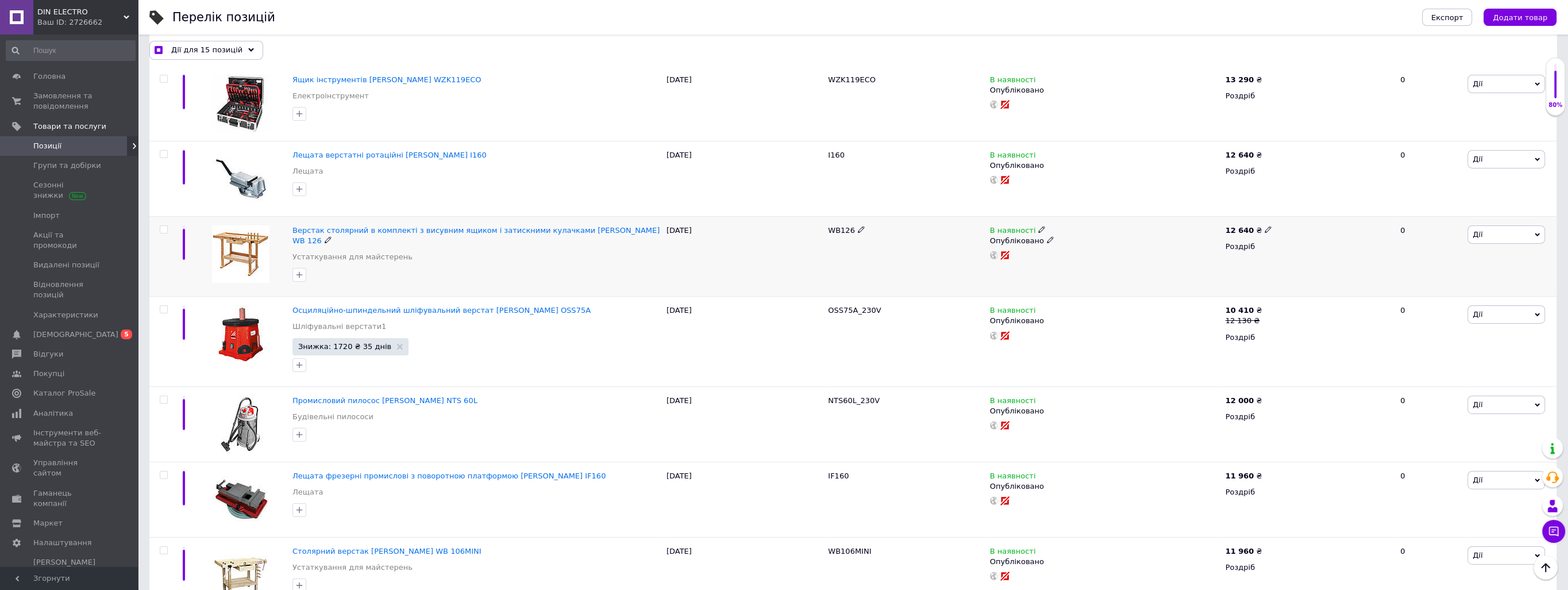
scroll to position [6955, 0]
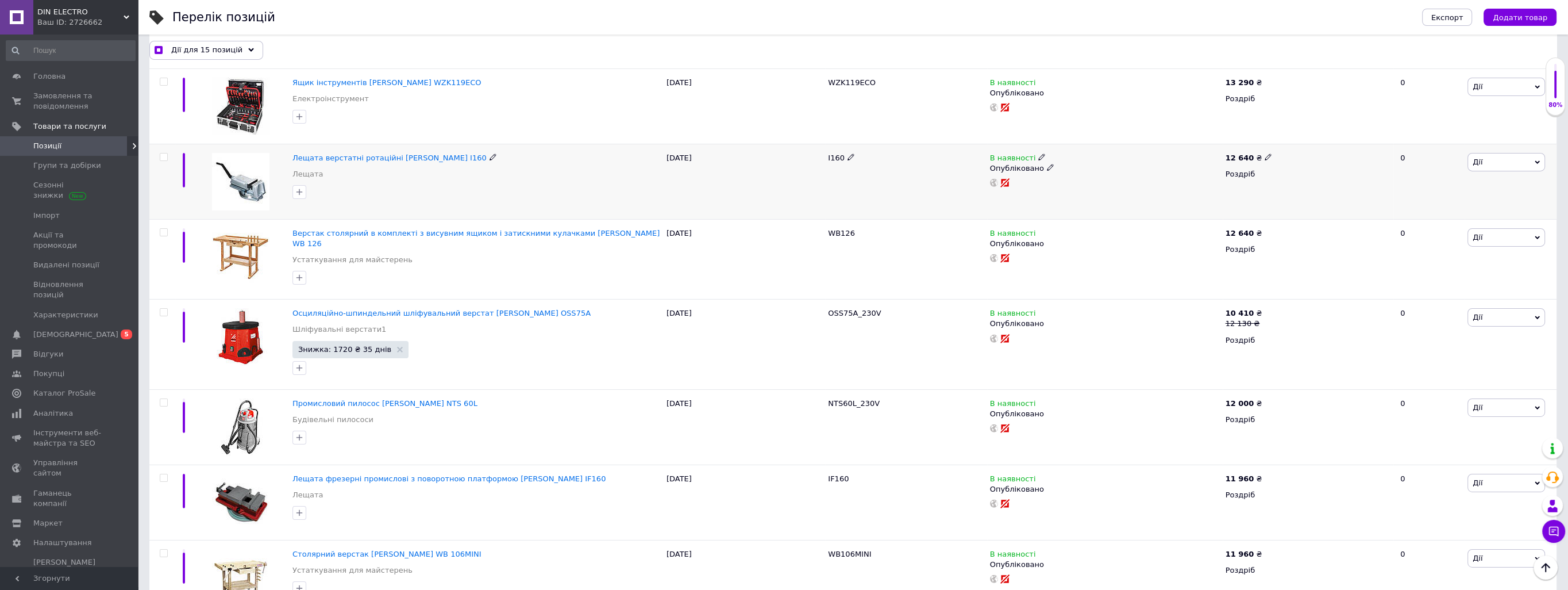
click at [162, 154] on input "checkbox" at bounding box center [163, 157] width 7 height 7
checkbox input "true"
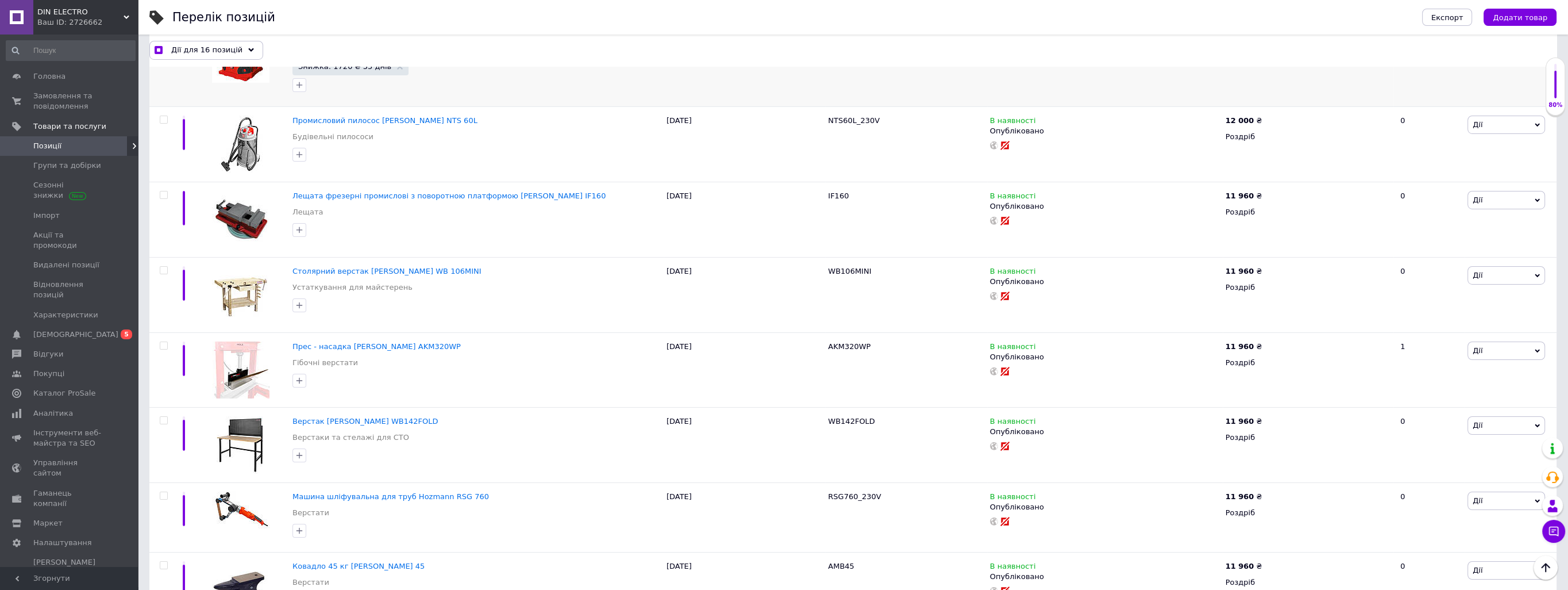
scroll to position [7242, 0]
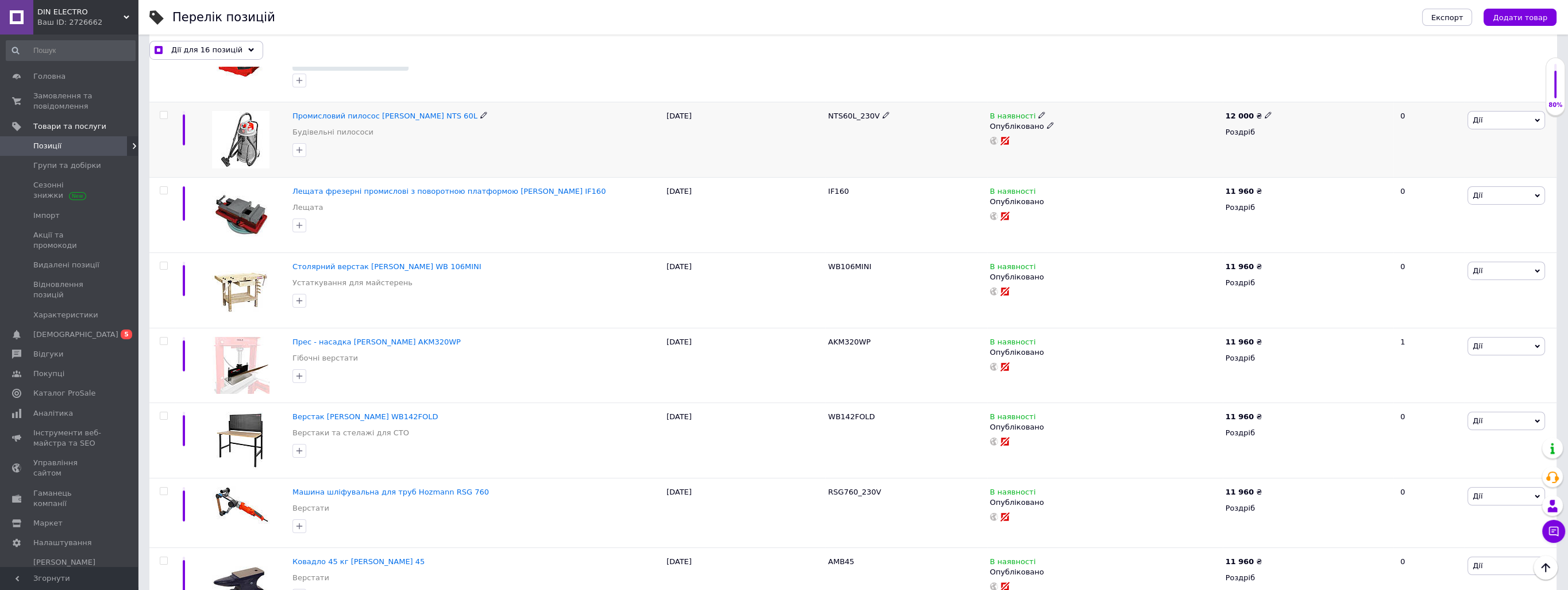
click at [163, 112] on input "checkbox" at bounding box center [163, 115] width 7 height 7
checkbox input "true"
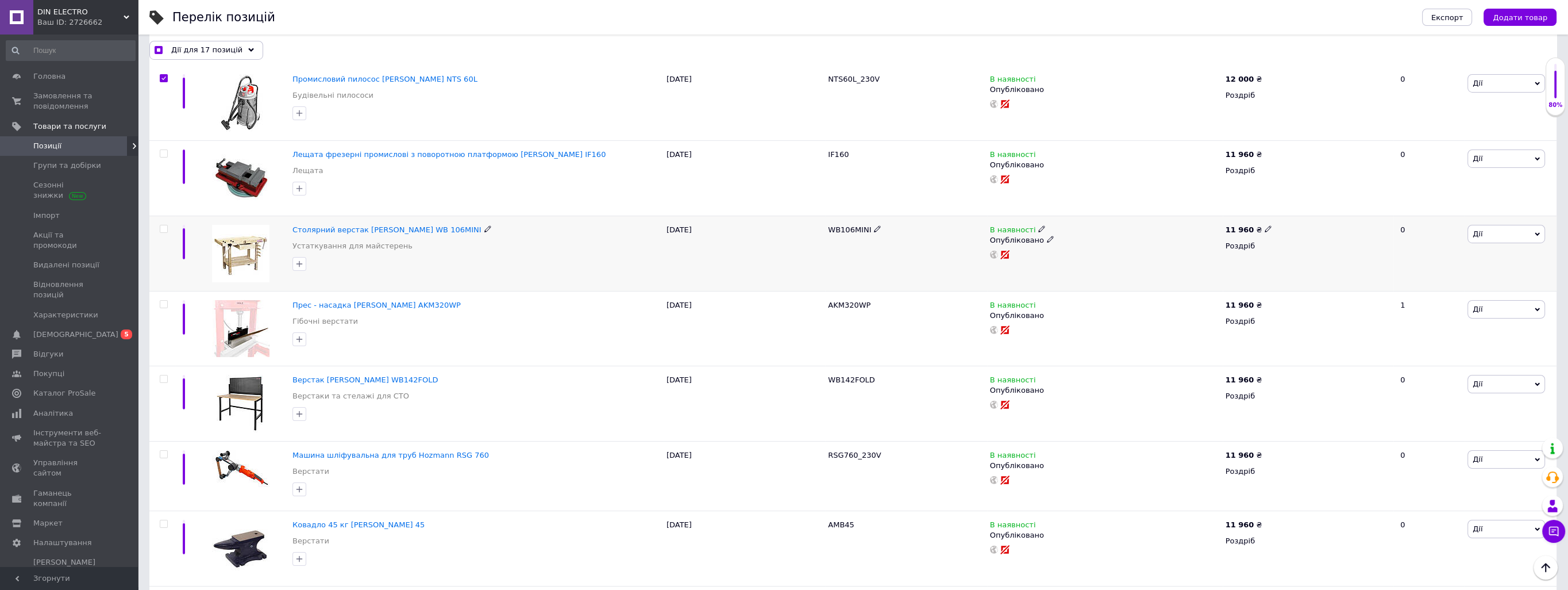
scroll to position [7467, 0]
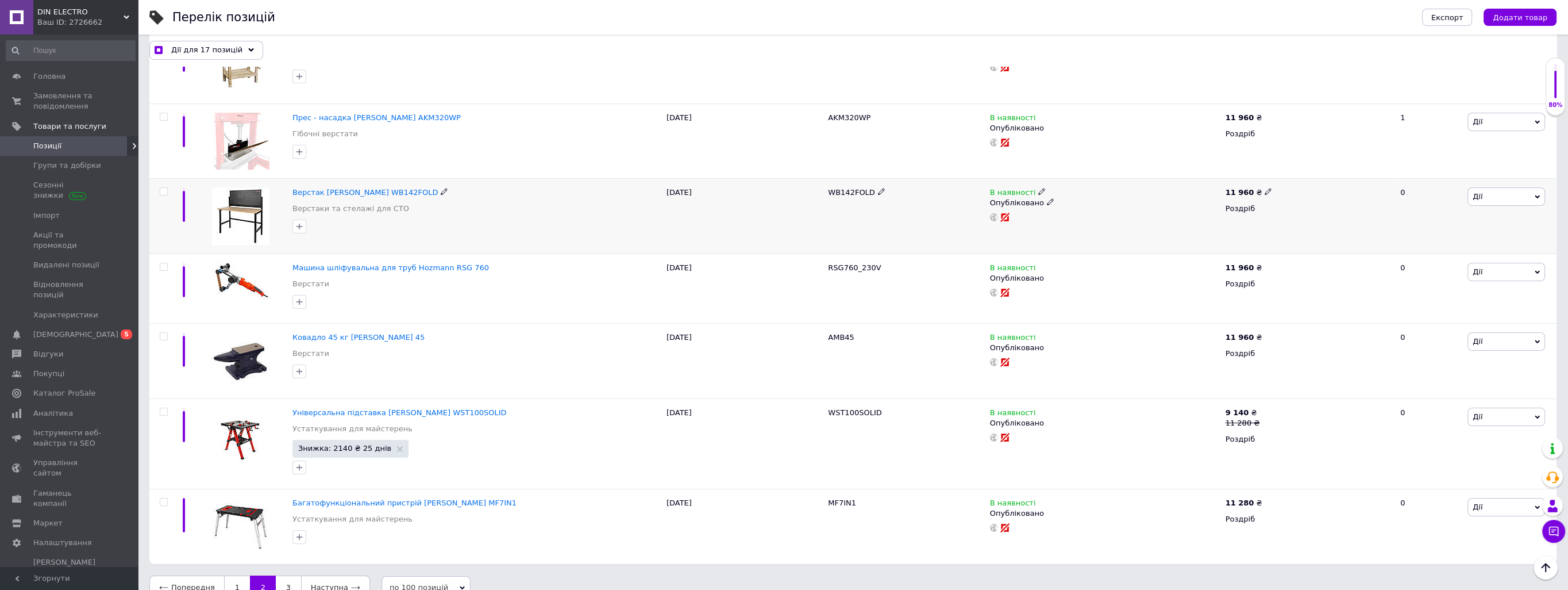
click at [163, 188] on input "checkbox" at bounding box center [163, 192] width 7 height 7
checkbox input "true"
click at [213, 52] on span "Дії для 18 позицій" at bounding box center [207, 50] width 71 height 10
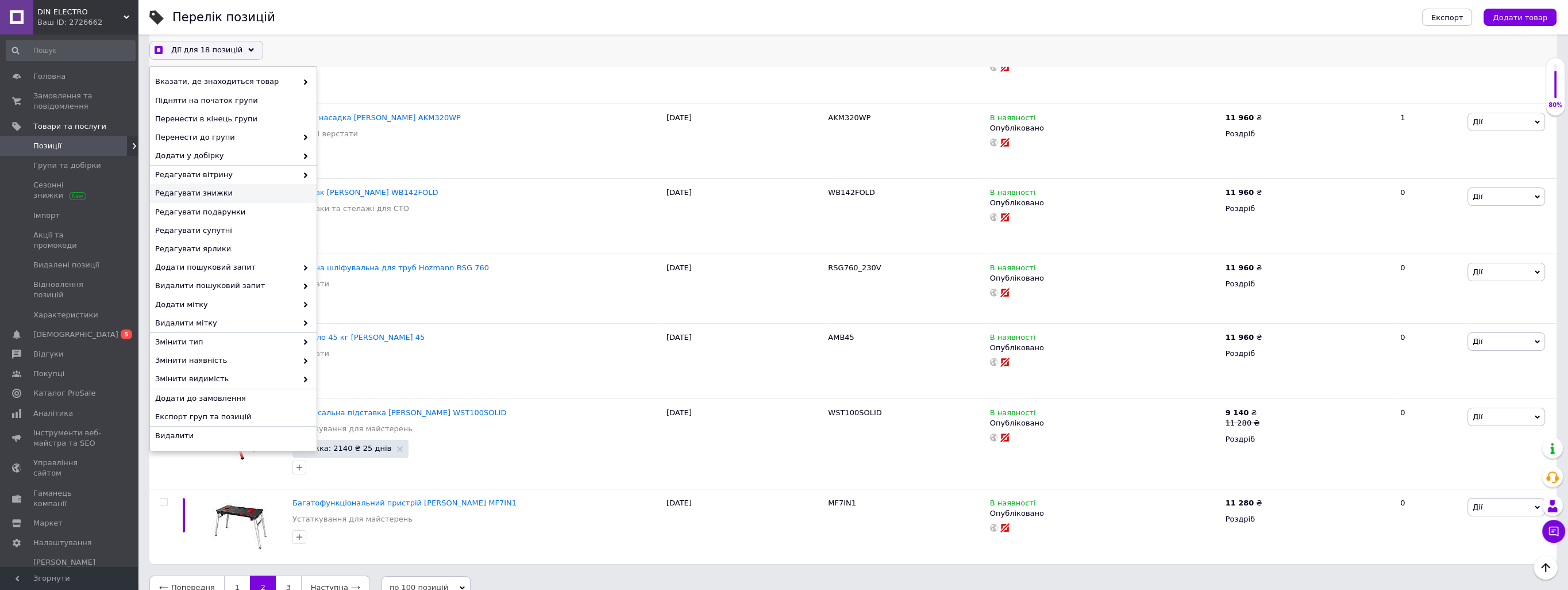
click at [245, 192] on span "Редагувати знижки" at bounding box center [231, 193] width 154 height 10
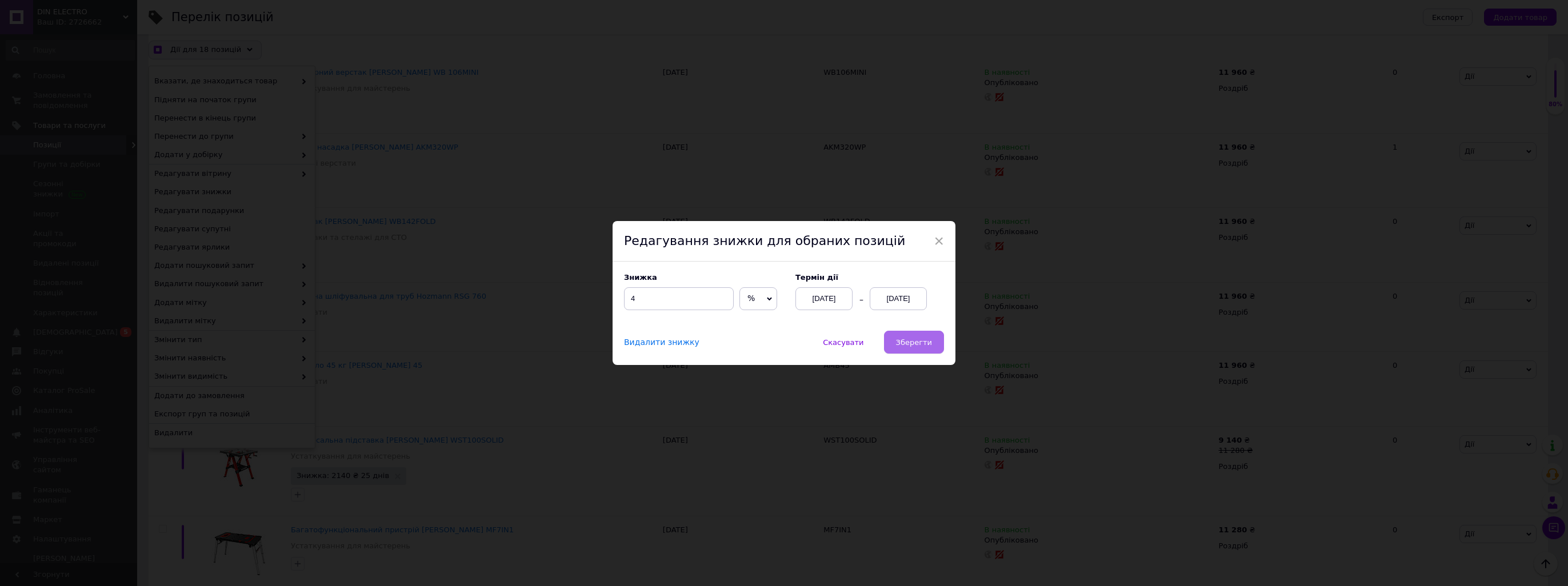
click at [904, 338] on span "Зберегти" at bounding box center [913, 342] width 36 height 9
checkbox input "true"
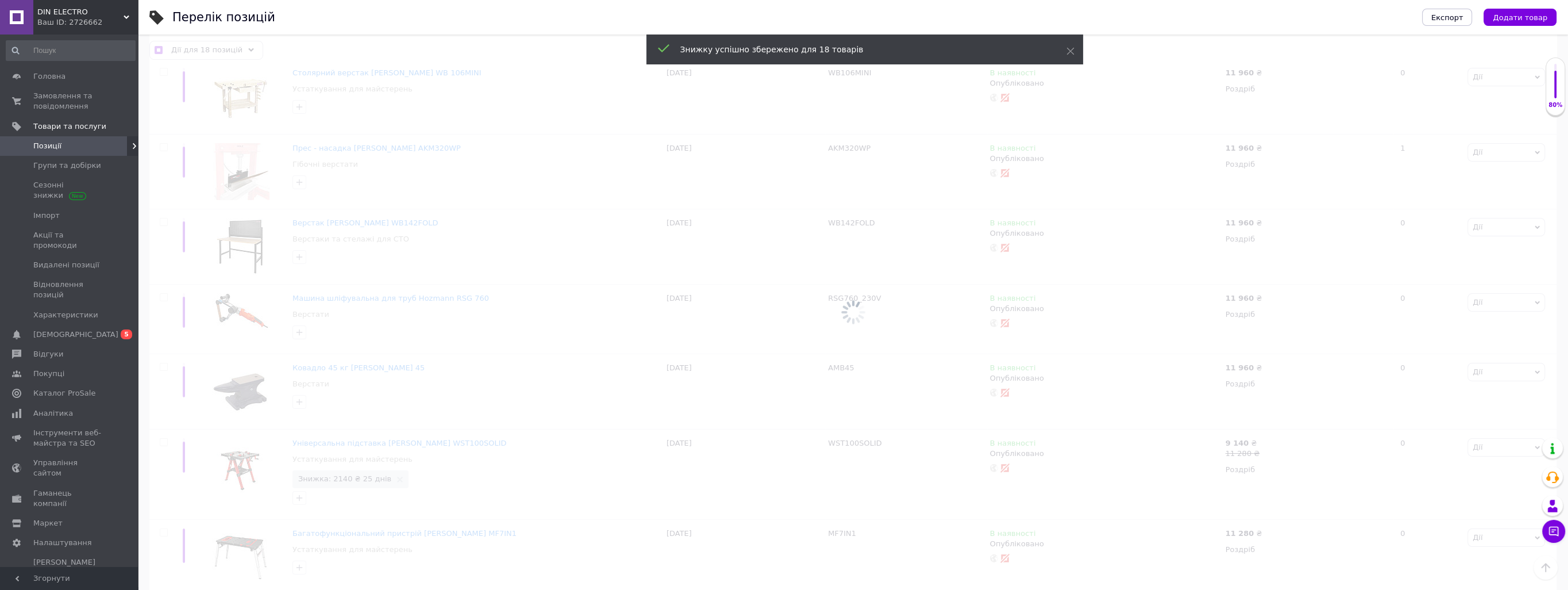
checkbox input "false"
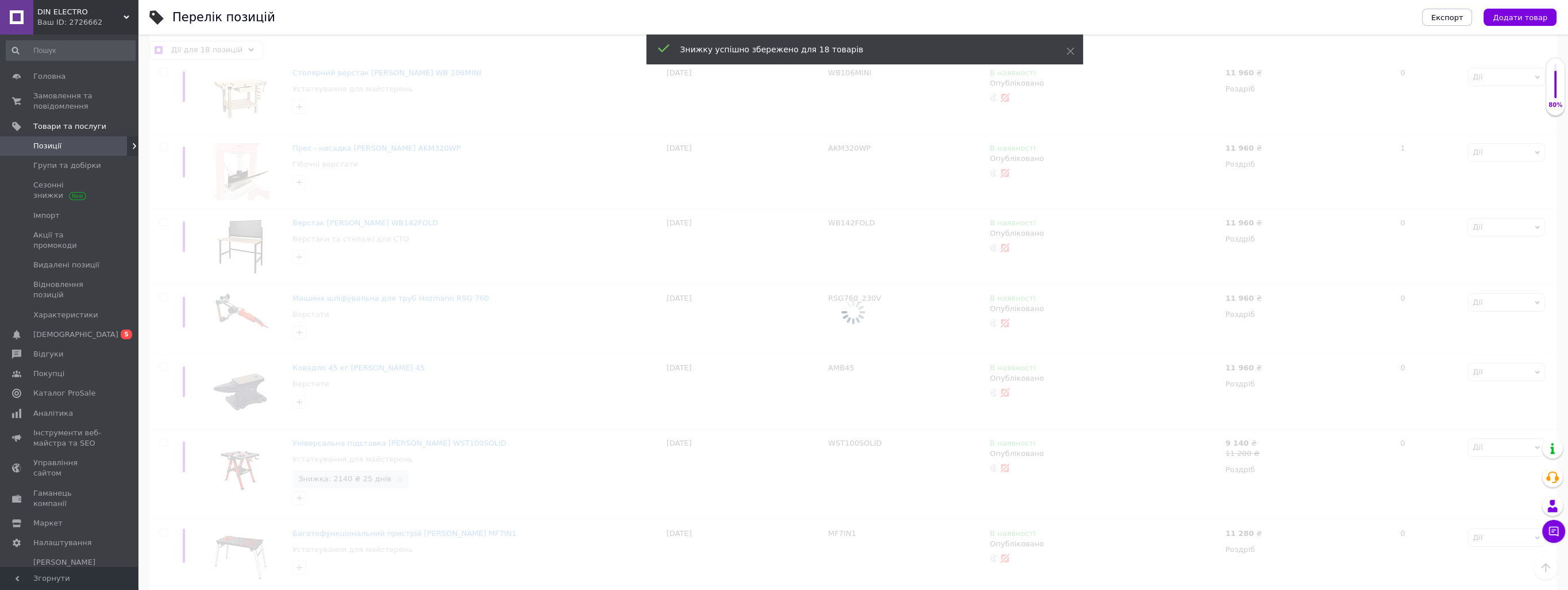
checkbox input "false"
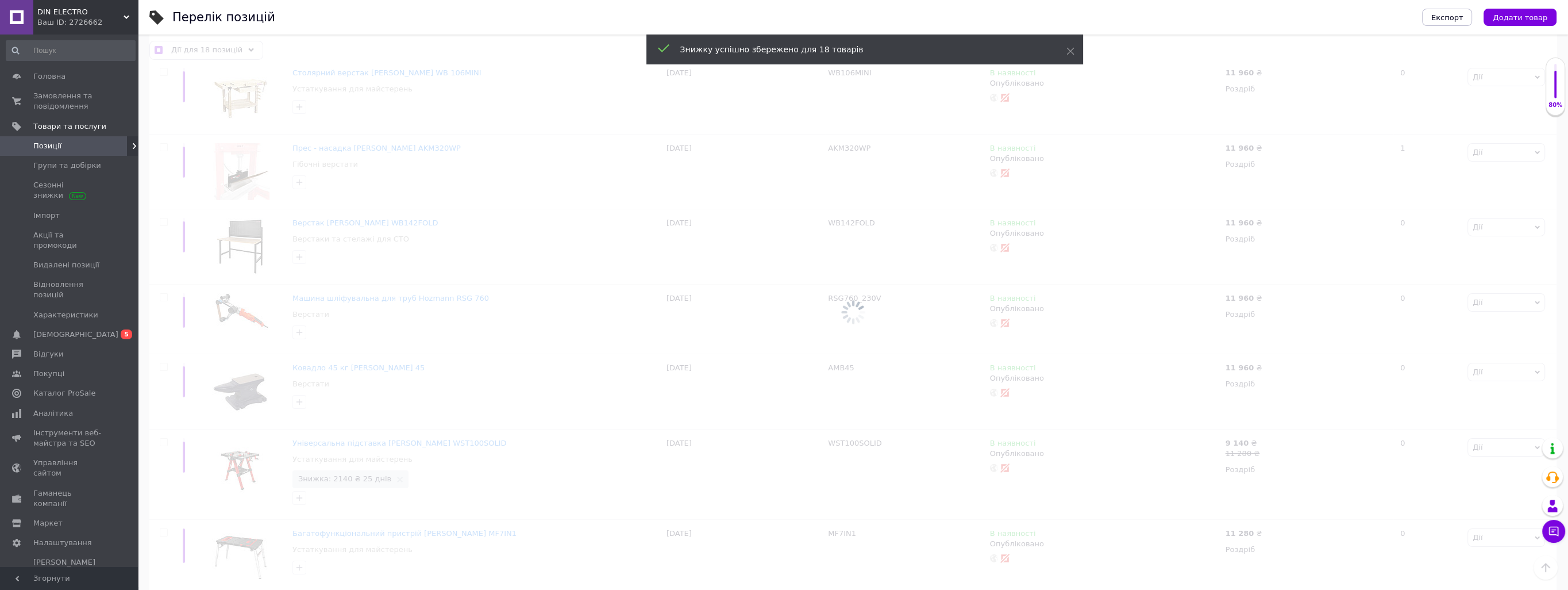
checkbox input "false"
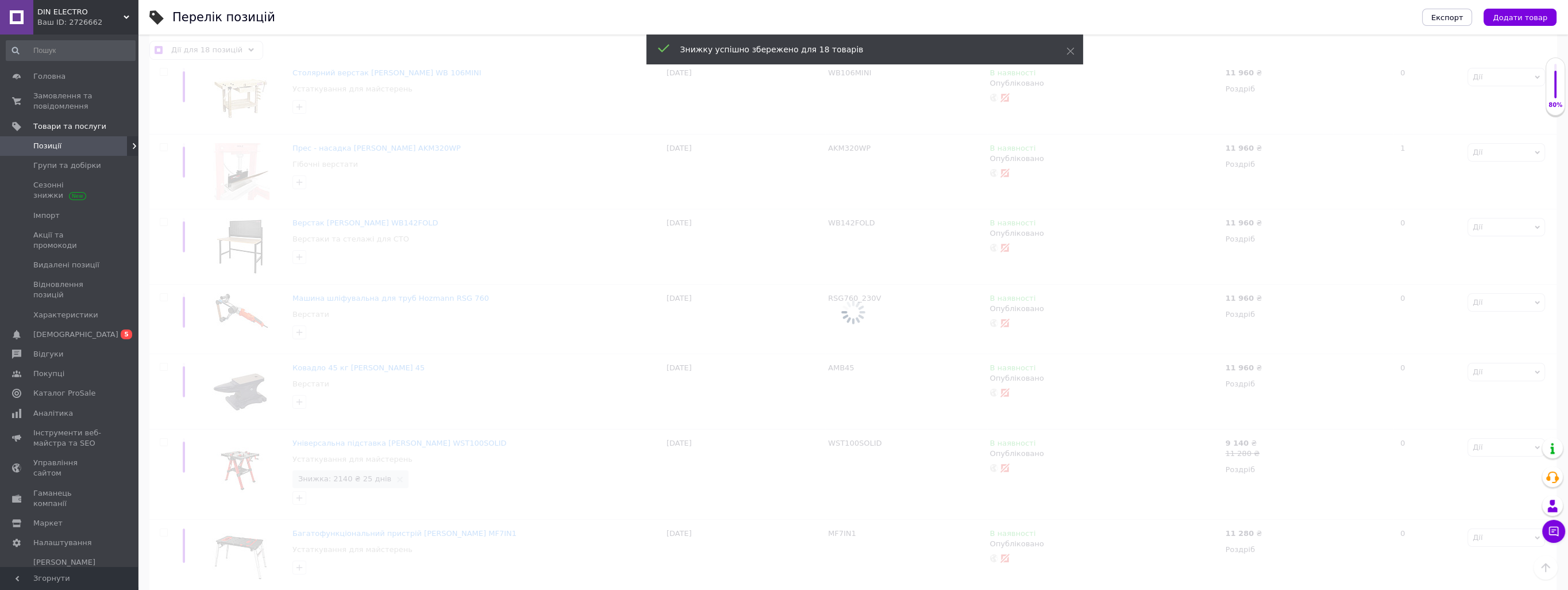
checkbox input "false"
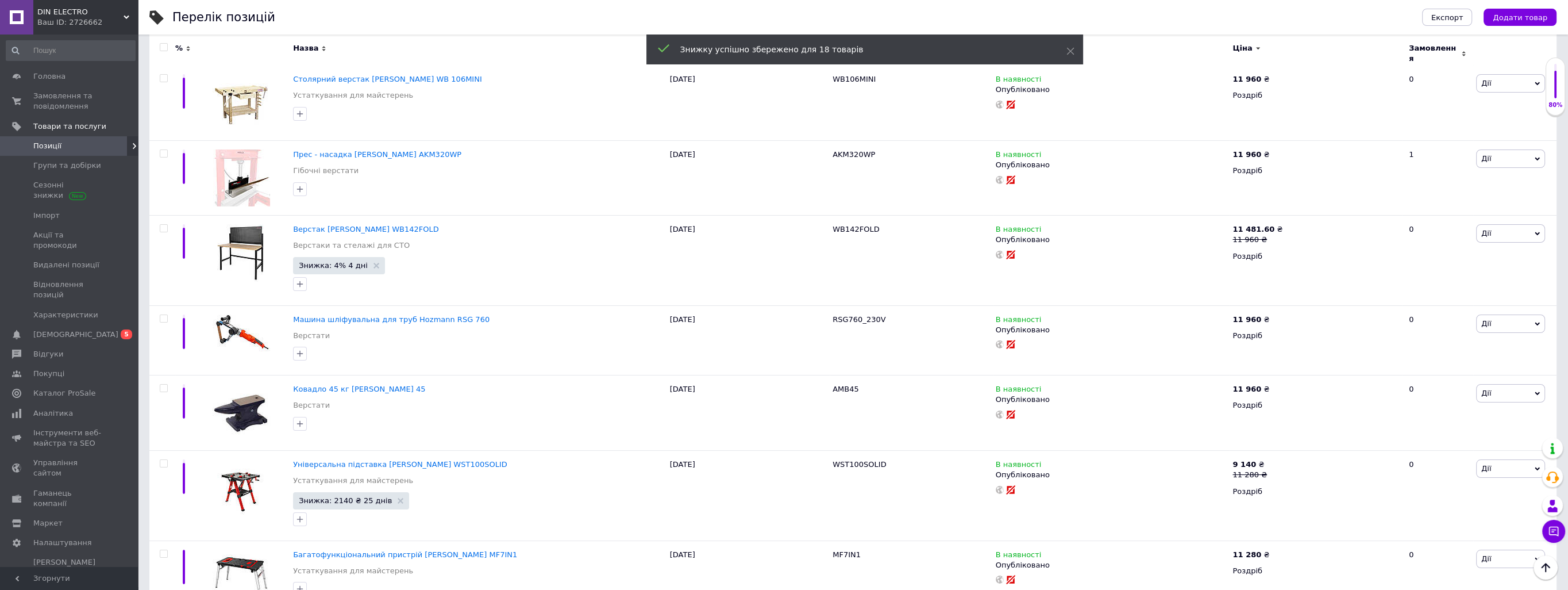
click at [80, 144] on span "Позиції" at bounding box center [70, 146] width 73 height 10
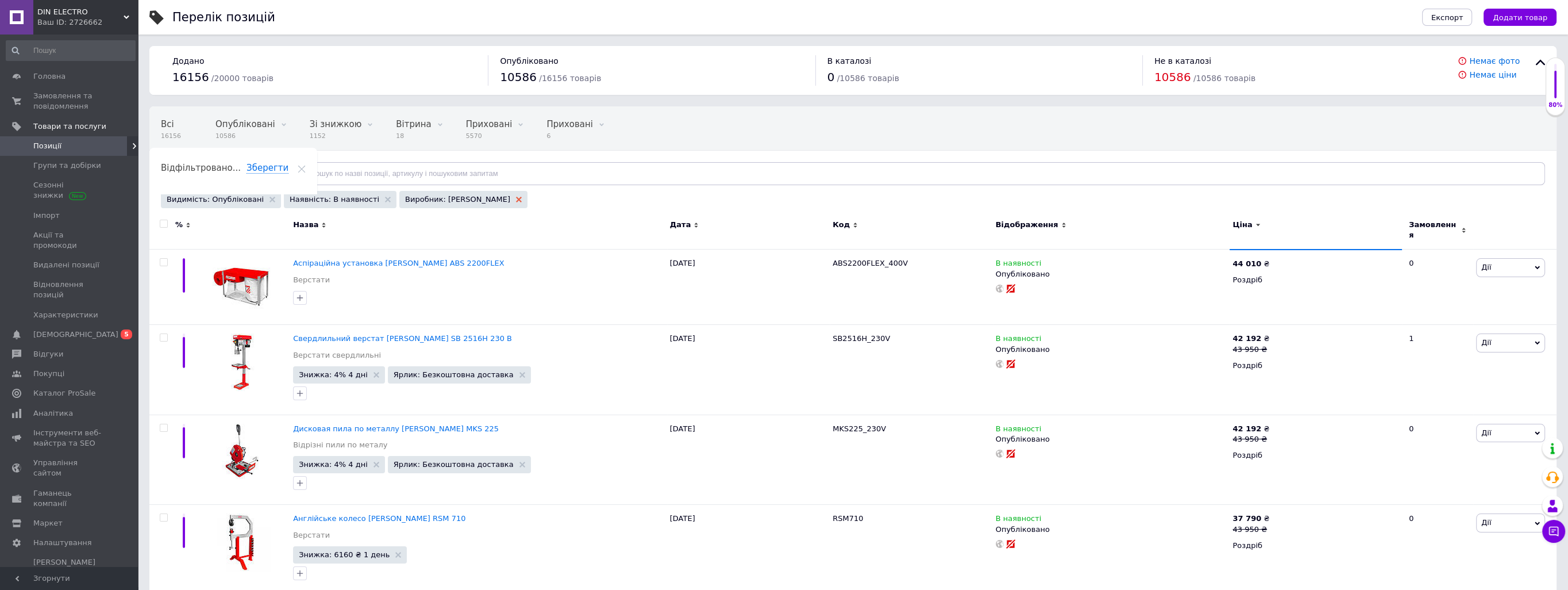
click at [516, 200] on icon at bounding box center [518, 199] width 6 height 6
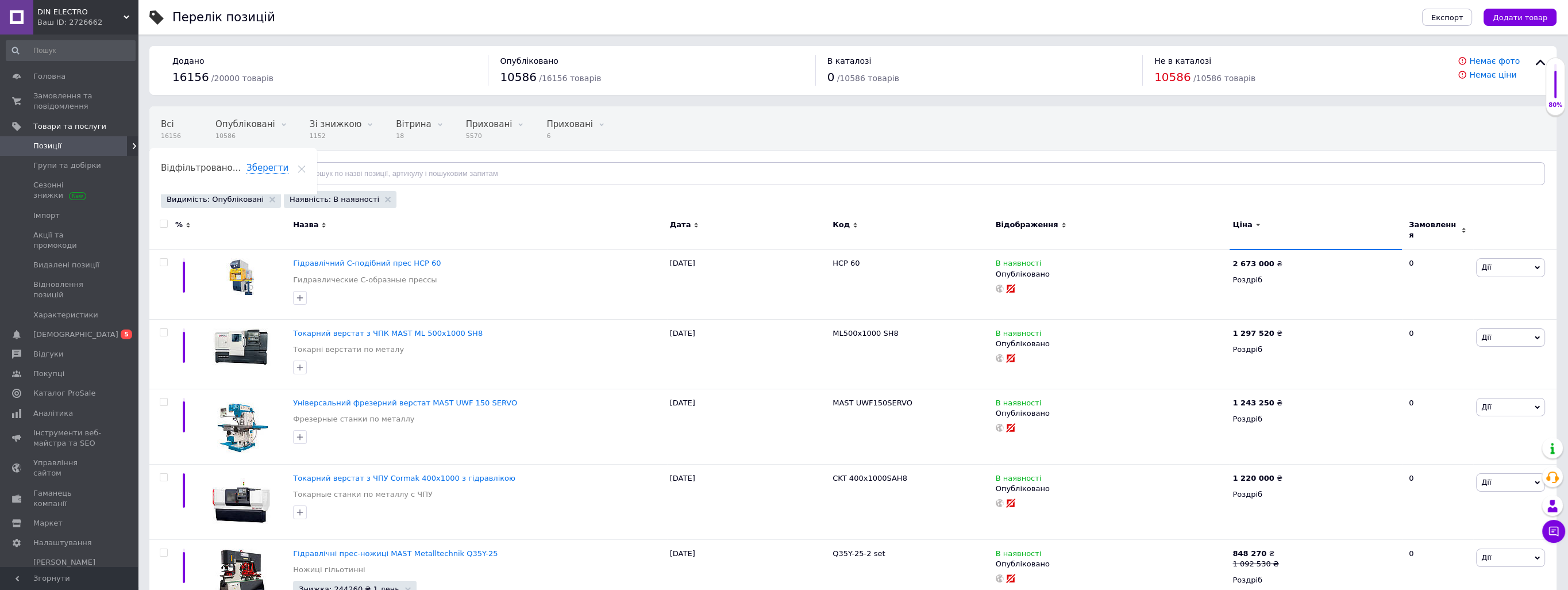
click at [243, 175] on span "Відфільтруйте товари" at bounding box center [217, 173] width 88 height 9
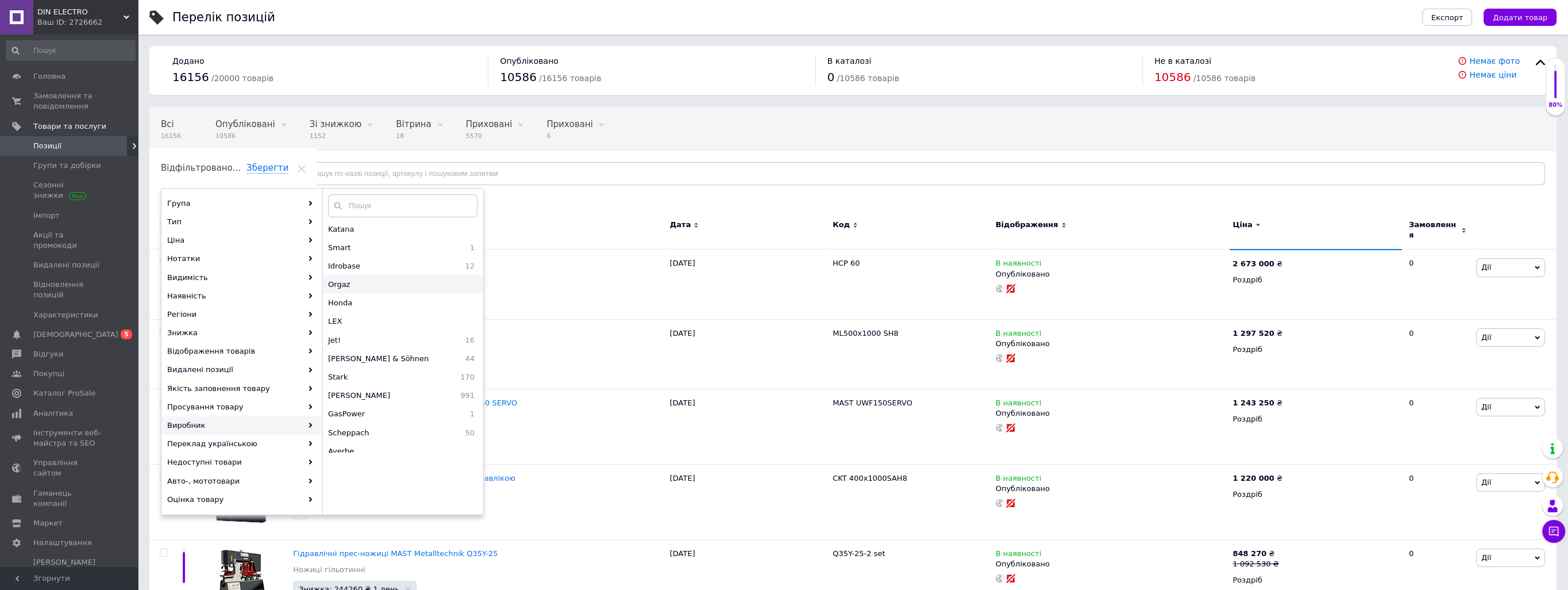
scroll to position [2398, 0]
click at [398, 259] on span "MAST METALLTECHNIK" at bounding box center [390, 257] width 124 height 10
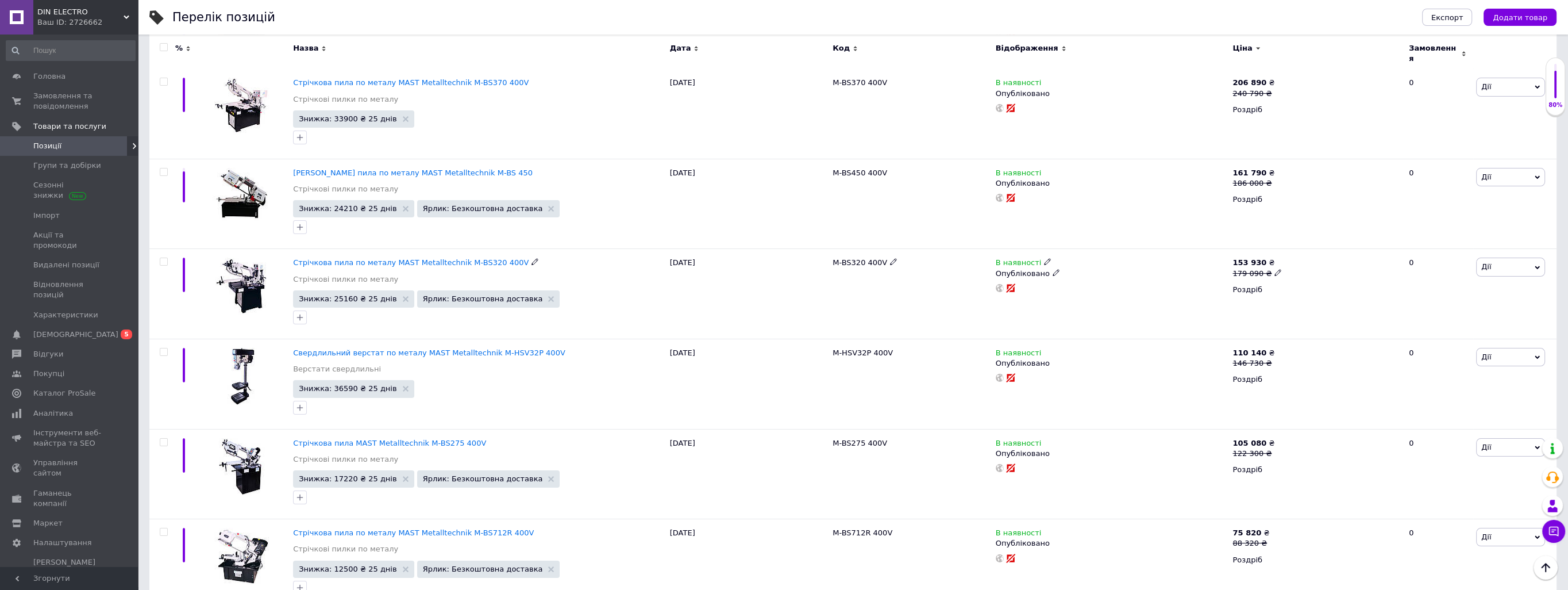
scroll to position [43, 0]
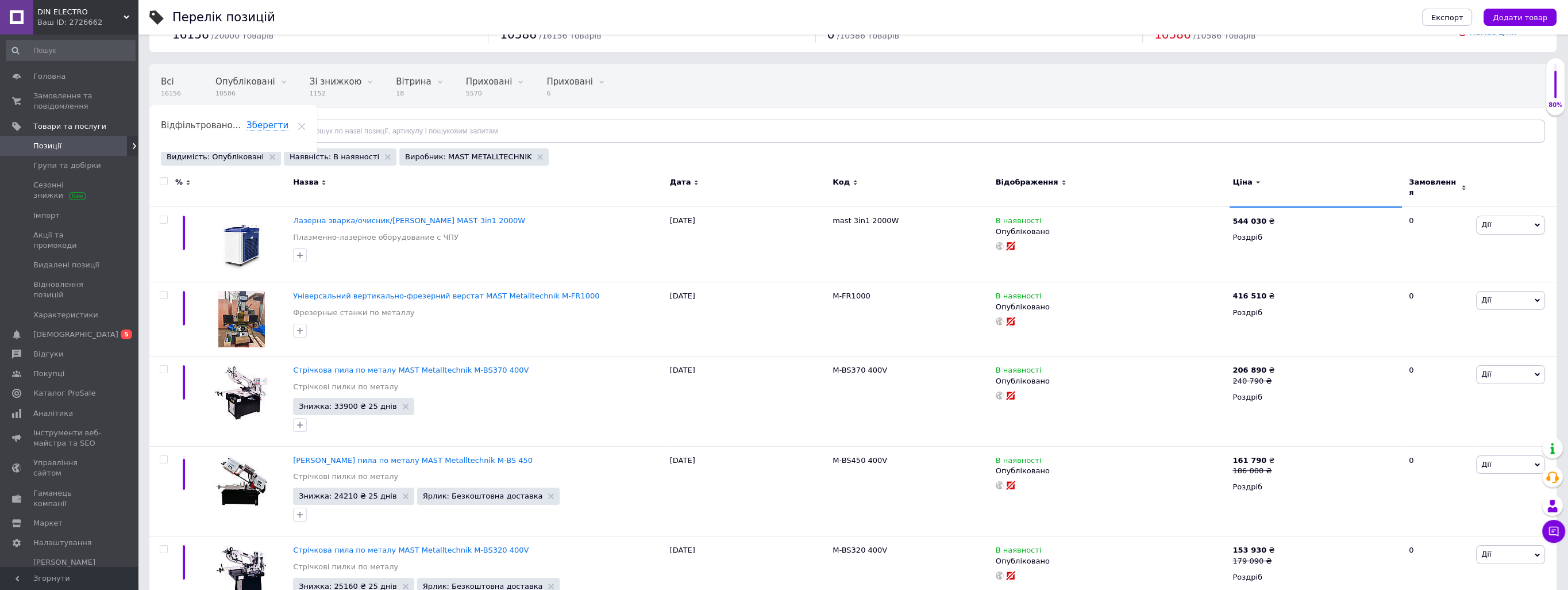
click at [503, 157] on div "Виробник: MAST METALLTECHNIK" at bounding box center [474, 157] width 149 height 17
click at [537, 156] on icon at bounding box center [540, 157] width 6 height 6
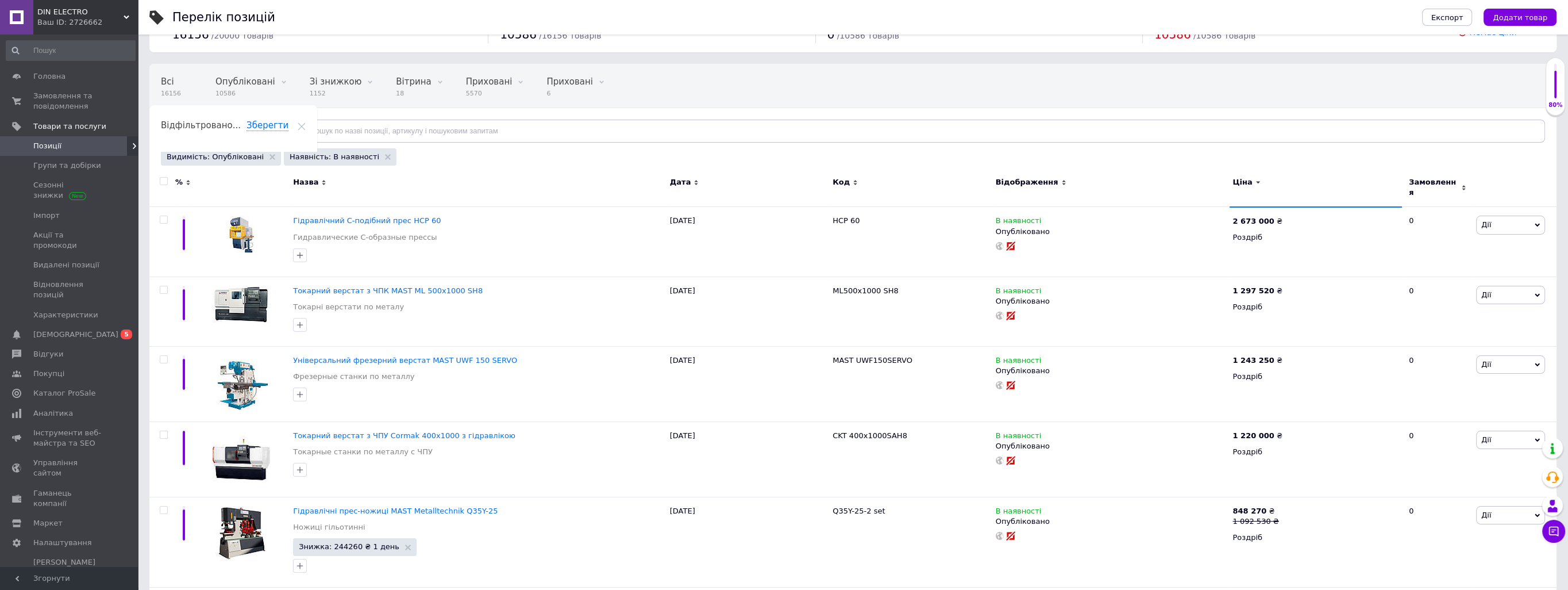
click at [233, 127] on span "Відфільтруйте товари" at bounding box center [217, 131] width 88 height 9
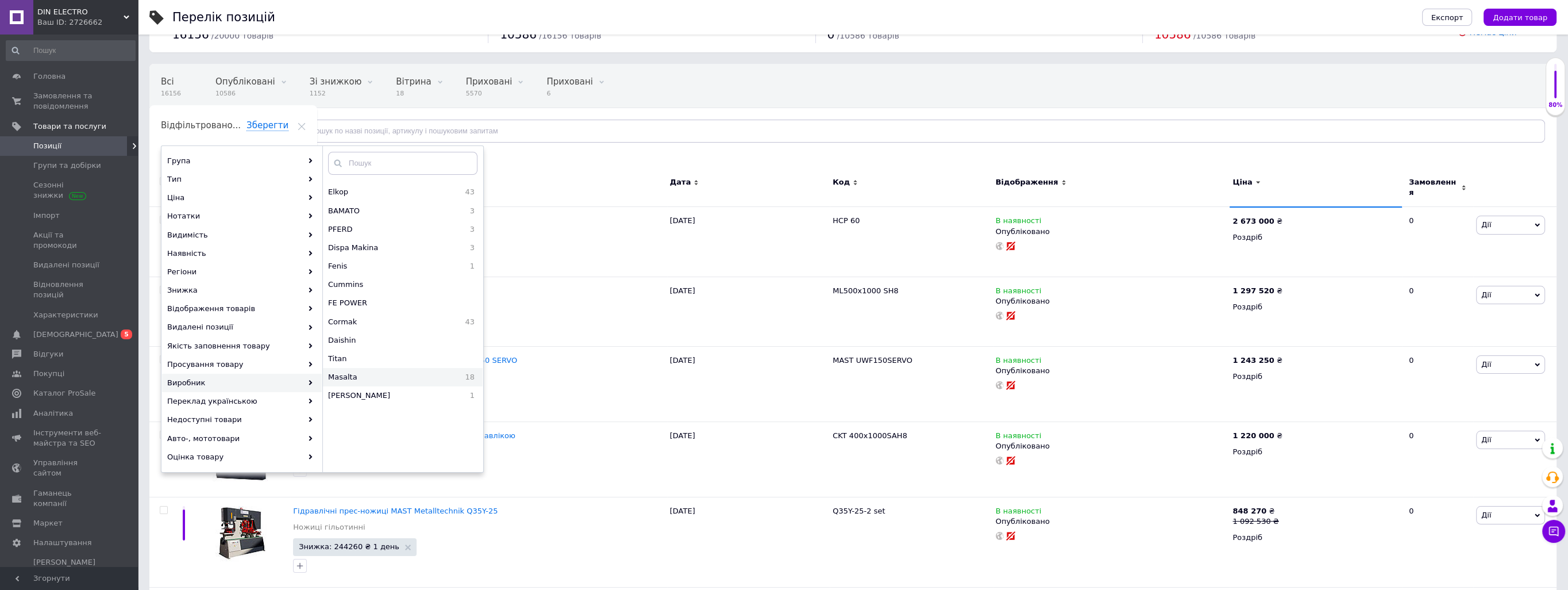
scroll to position [1823, 0]
click at [374, 323] on span "Cormak" at bounding box center [376, 326] width 96 height 10
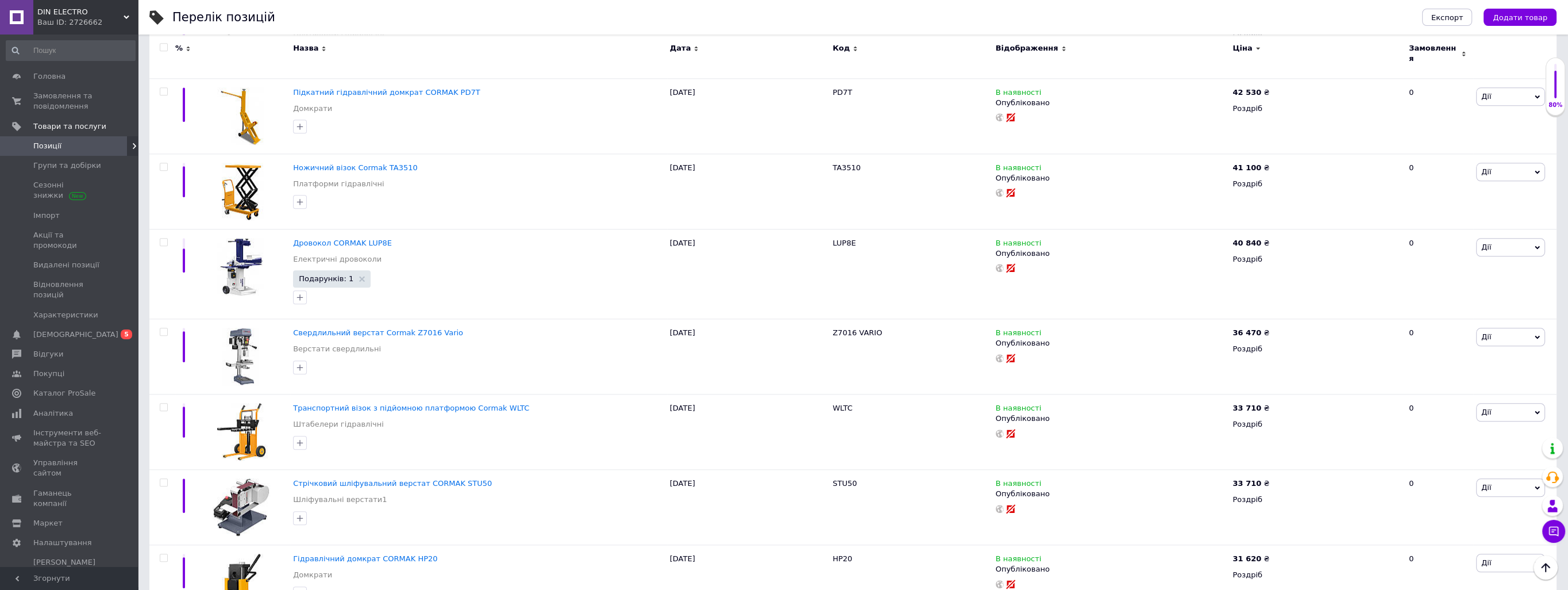
scroll to position [2219, 0]
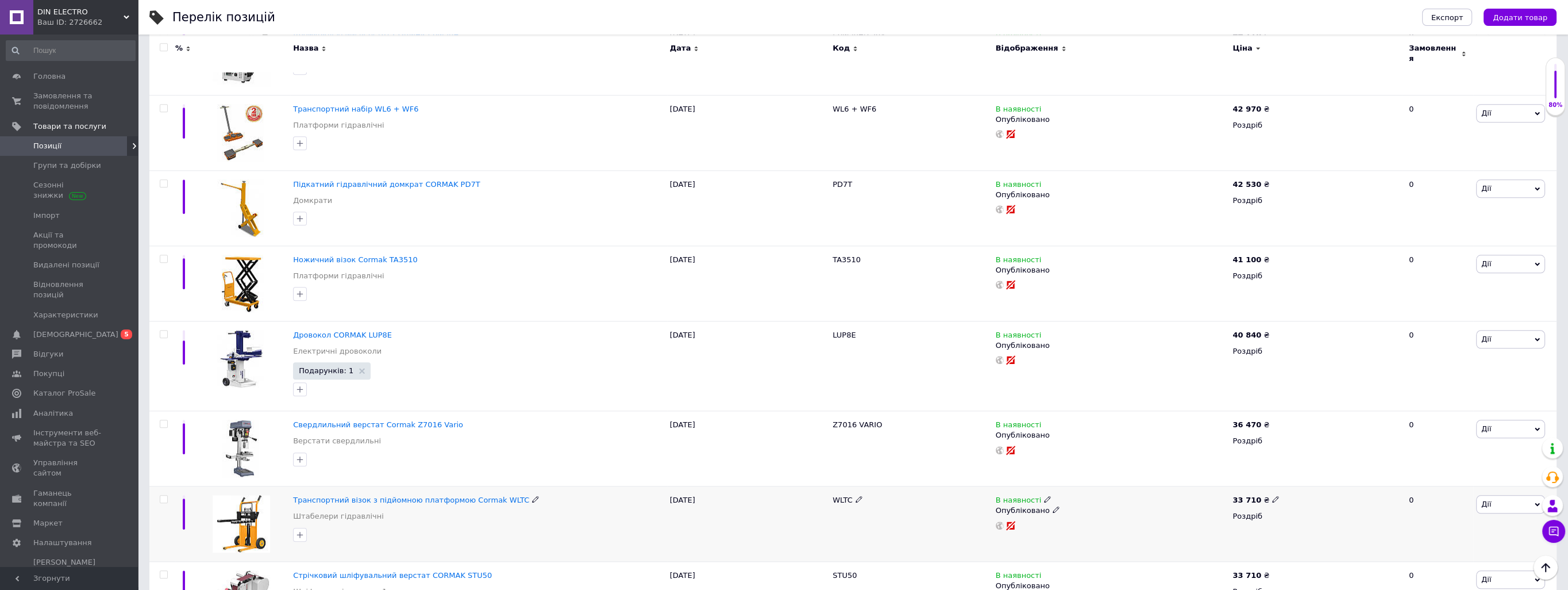
click at [165, 496] on input "checkbox" at bounding box center [163, 499] width 7 height 7
checkbox input "true"
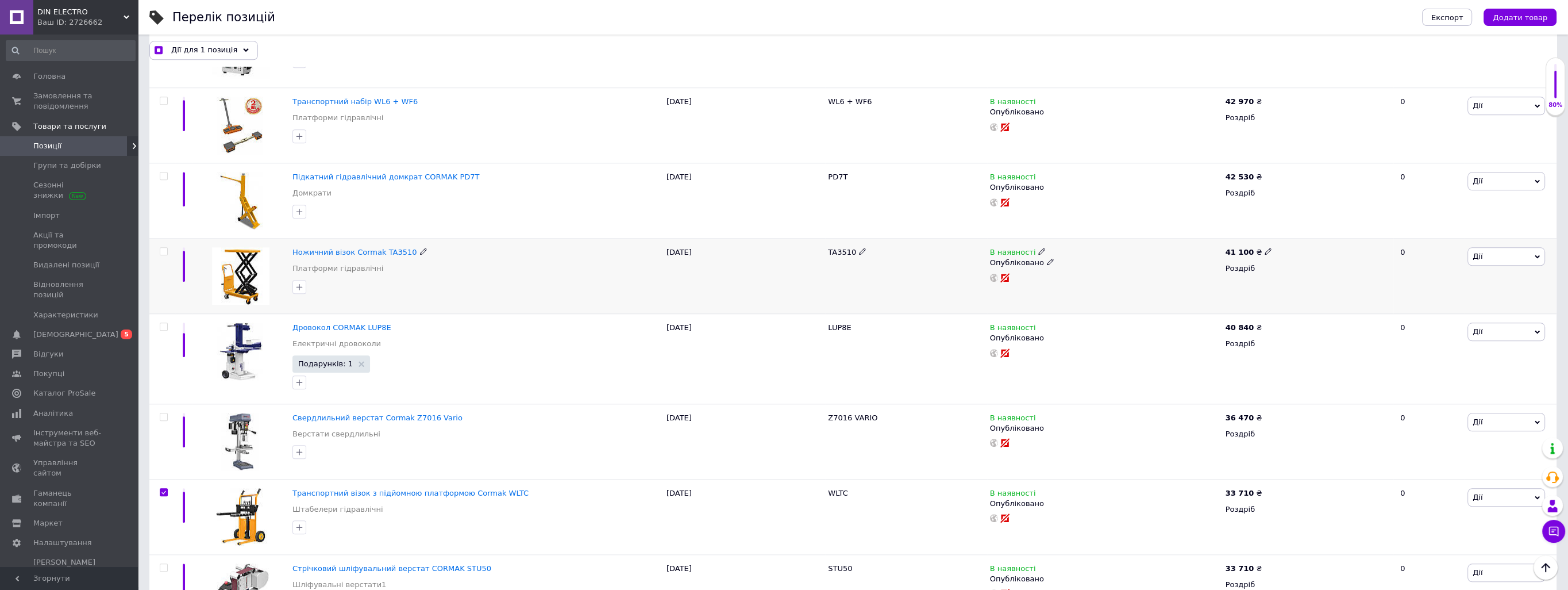
click at [163, 247] on input "checkbox" at bounding box center [163, 251] width 7 height 7
checkbox input "true"
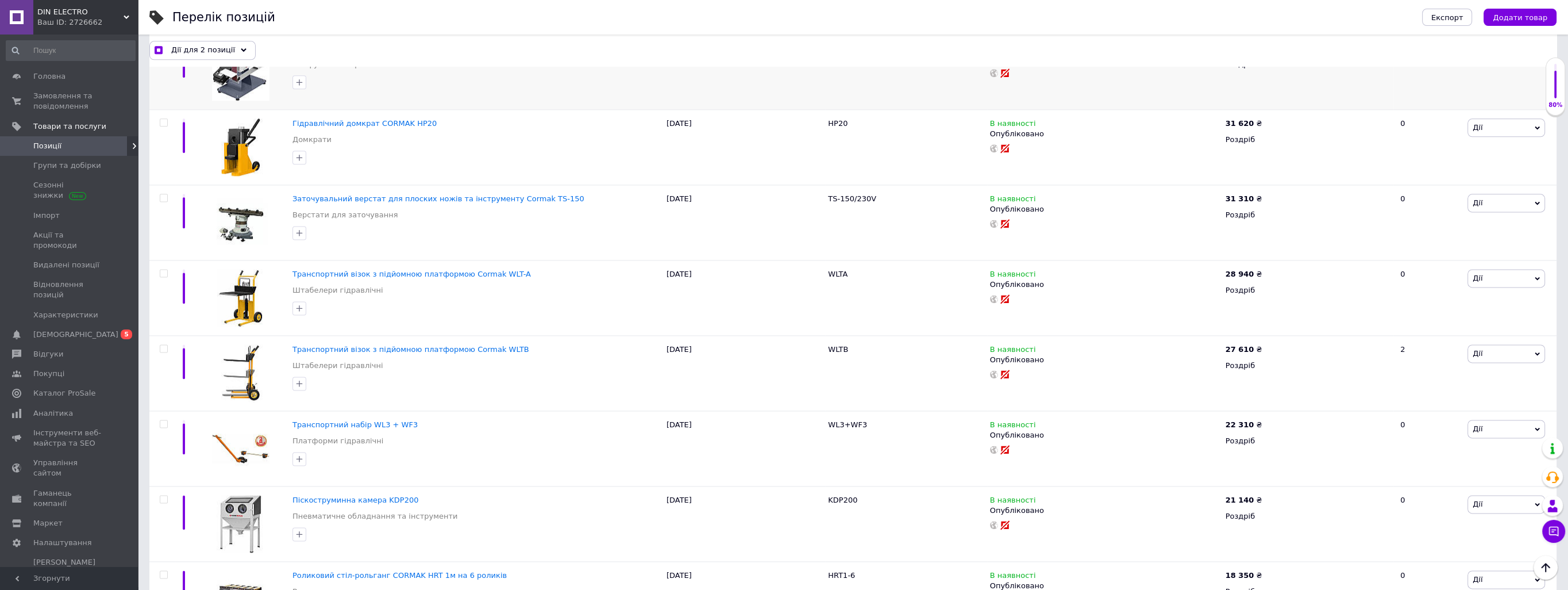
scroll to position [2736, 0]
click at [165, 122] on input "checkbox" at bounding box center [163, 125] width 7 height 7
checkbox input "true"
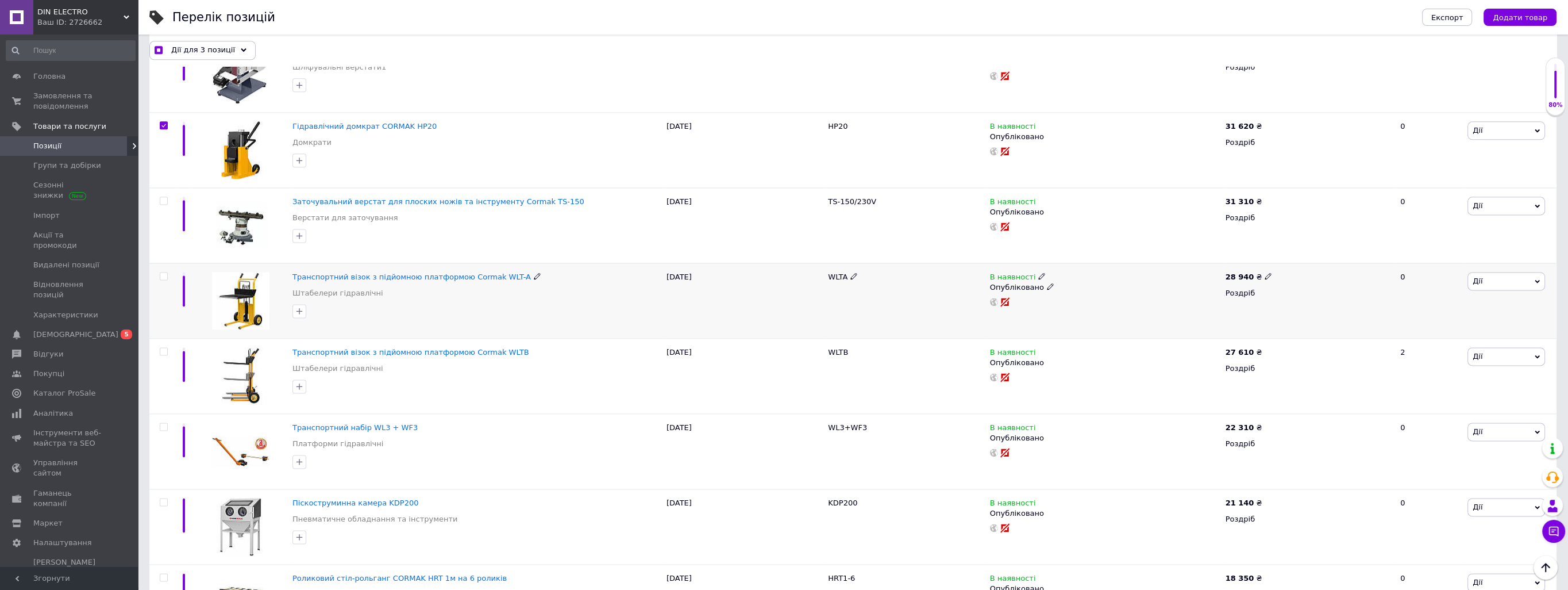
click at [162, 273] on input "checkbox" at bounding box center [163, 276] width 7 height 7
checkbox input "true"
click at [163, 347] on input "checkbox" at bounding box center [163, 351] width 7 height 7
checkbox input "true"
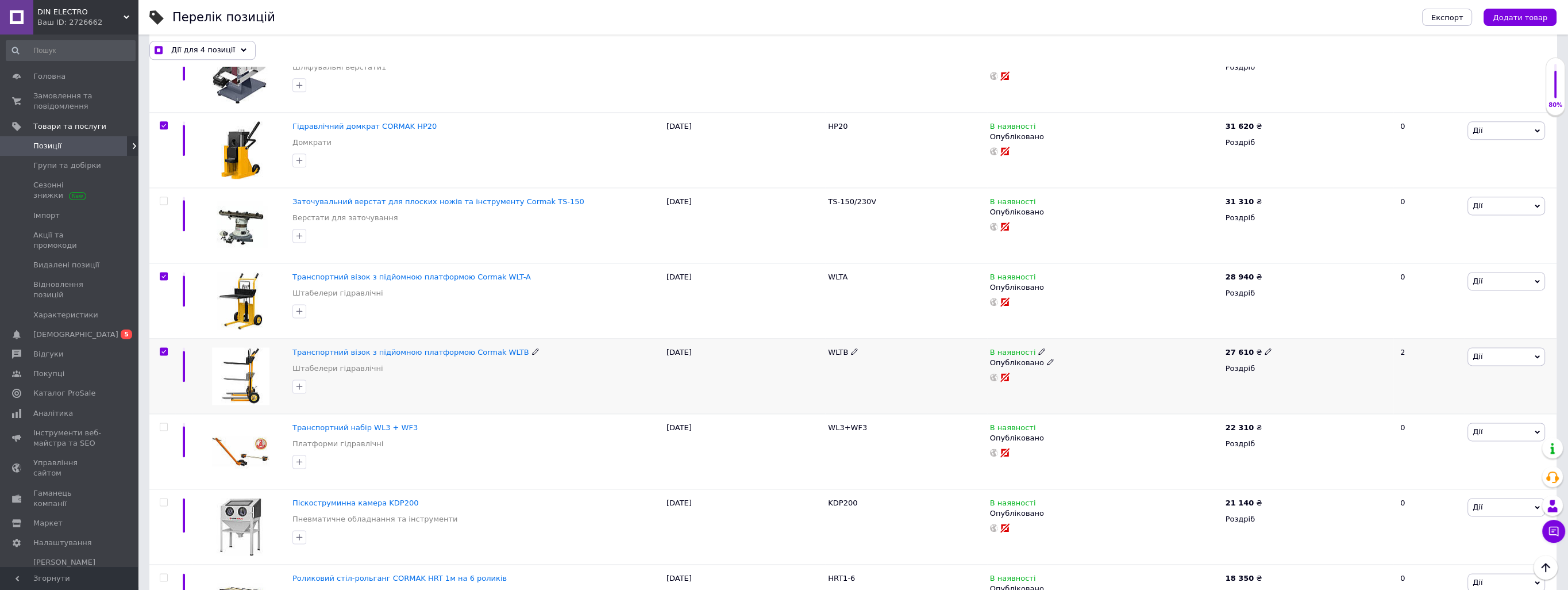
checkbox input "true"
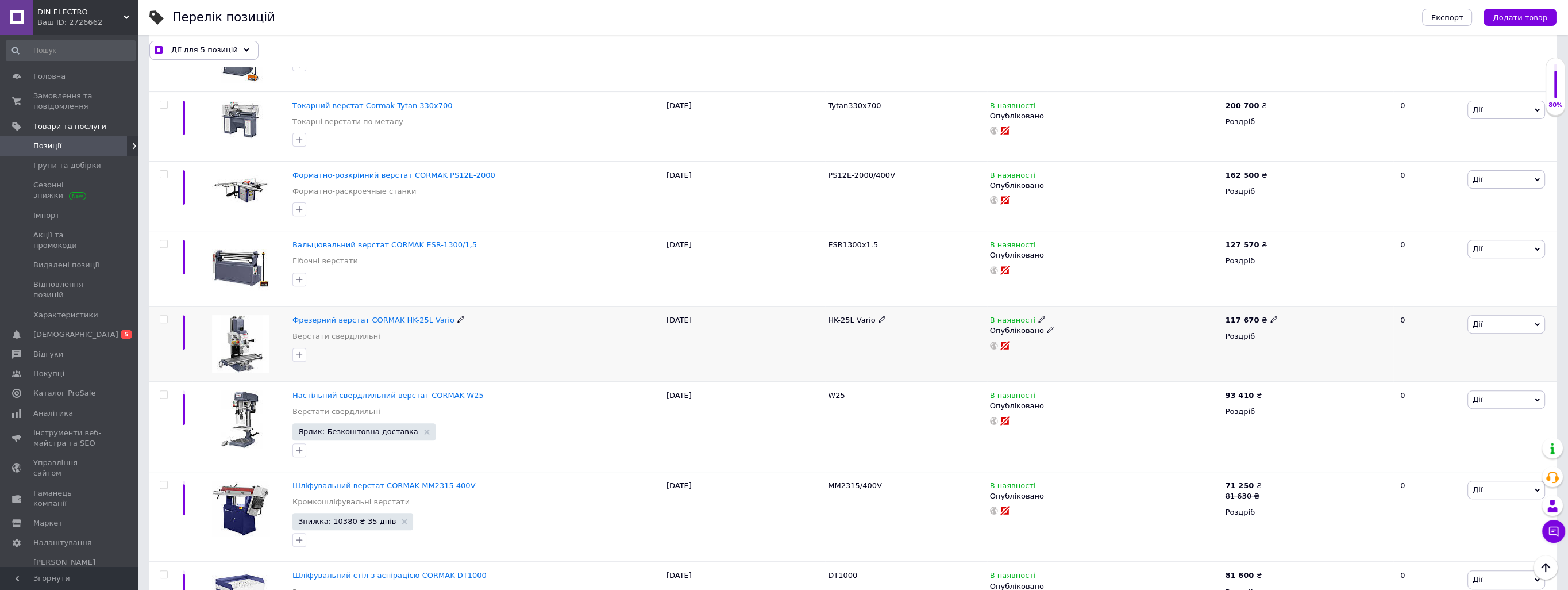
scroll to position [725, 0]
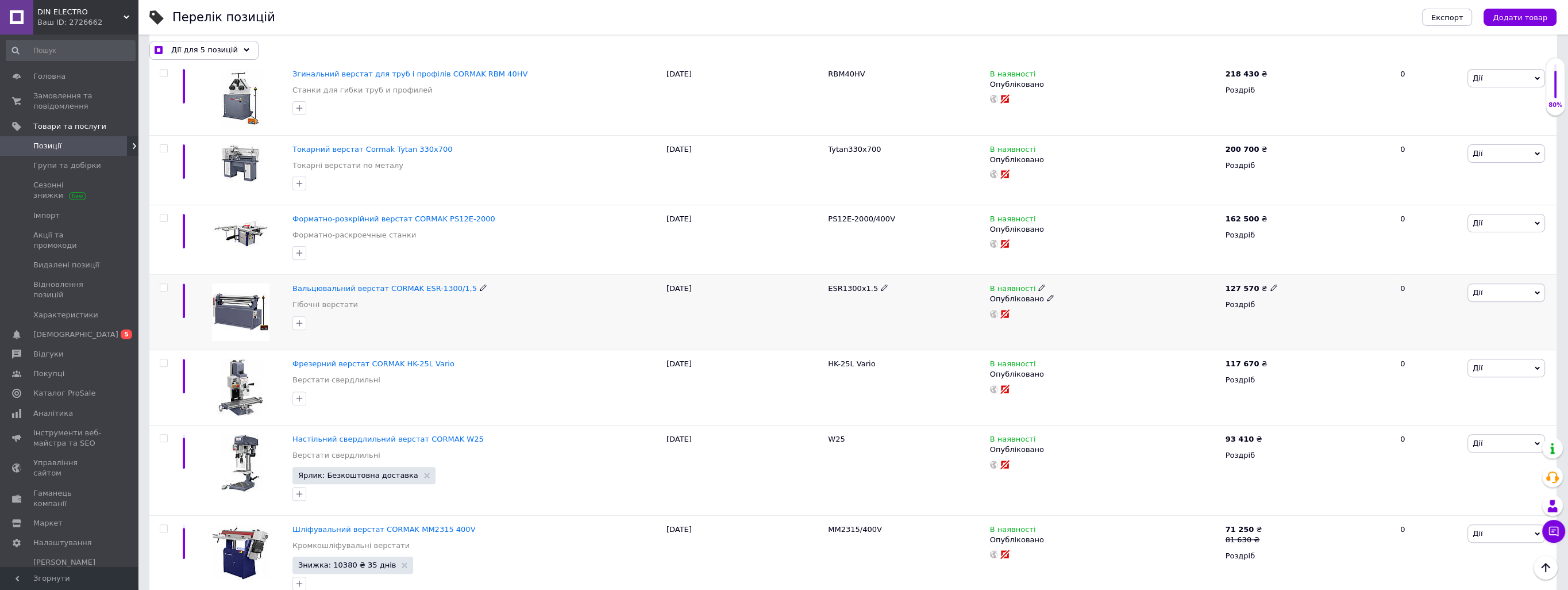
click at [166, 284] on input "checkbox" at bounding box center [163, 288] width 7 height 7
checkbox input "true"
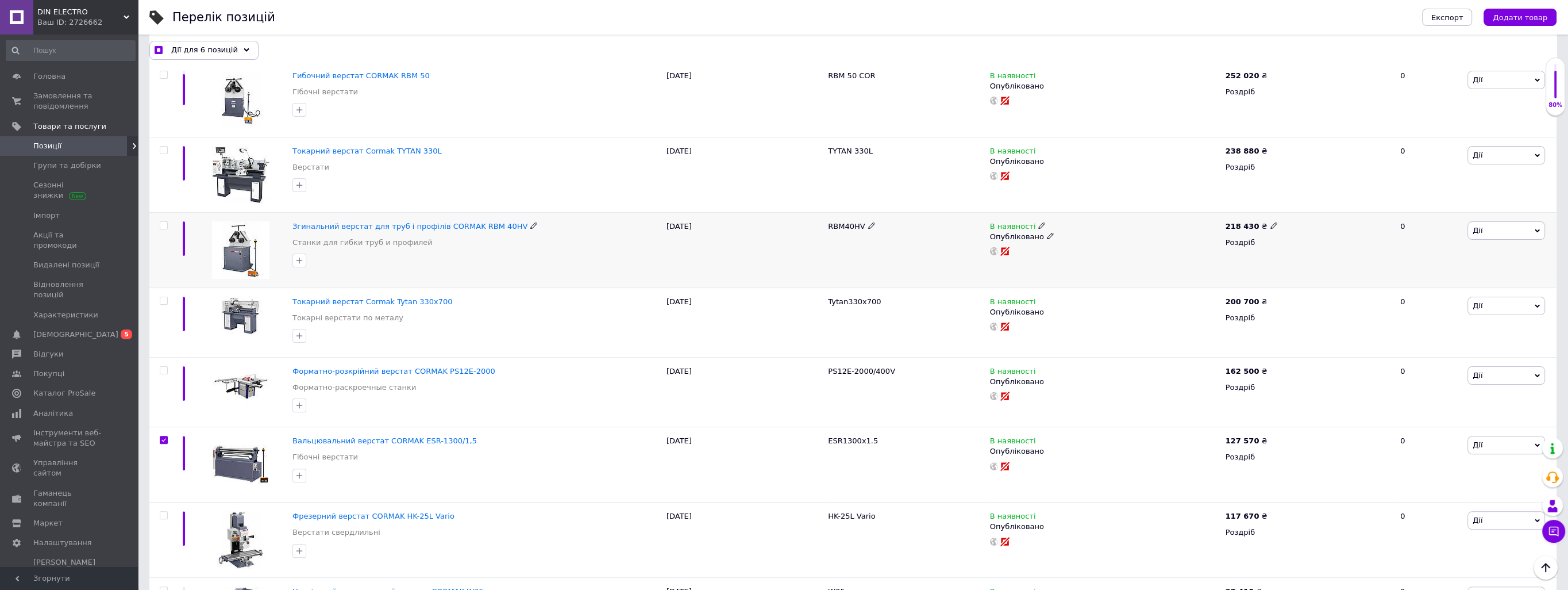
scroll to position [609, 0]
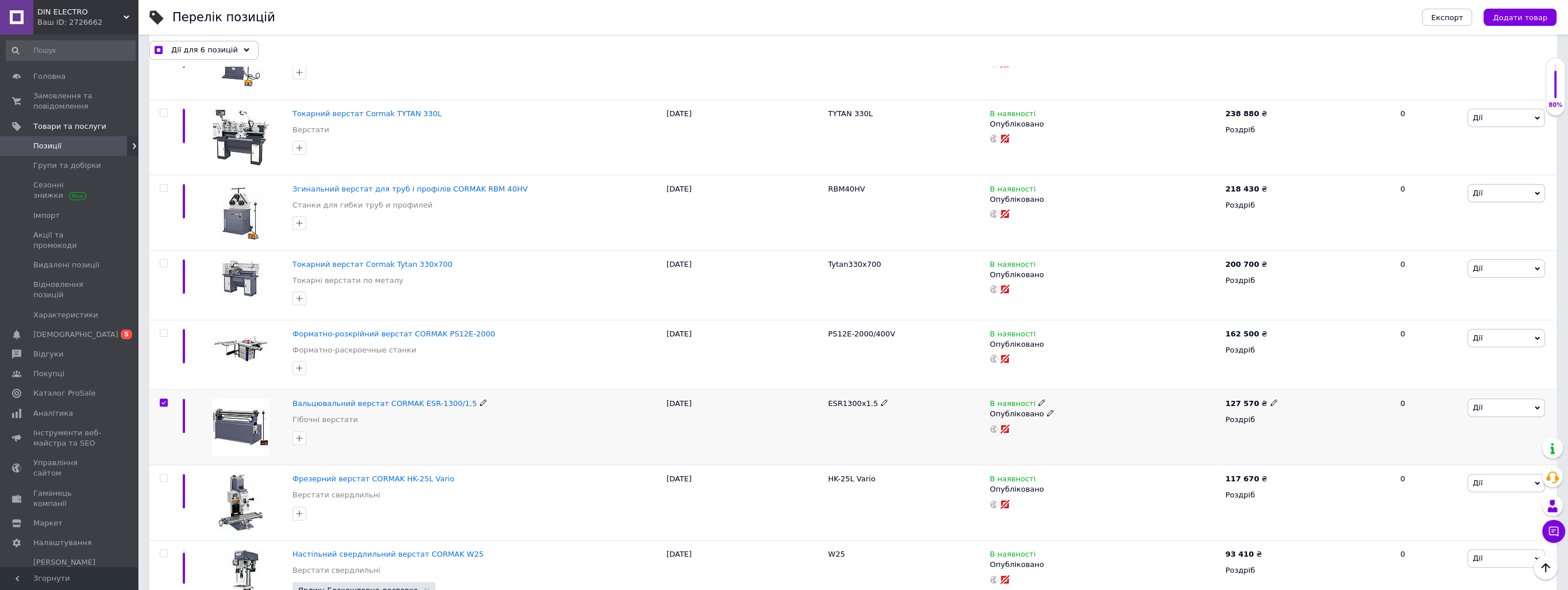
click at [163, 403] on input "checkbox" at bounding box center [163, 402] width 7 height 7
checkbox input "false"
click at [222, 49] on span "Дії для 5 позицій" at bounding box center [205, 50] width 67 height 10
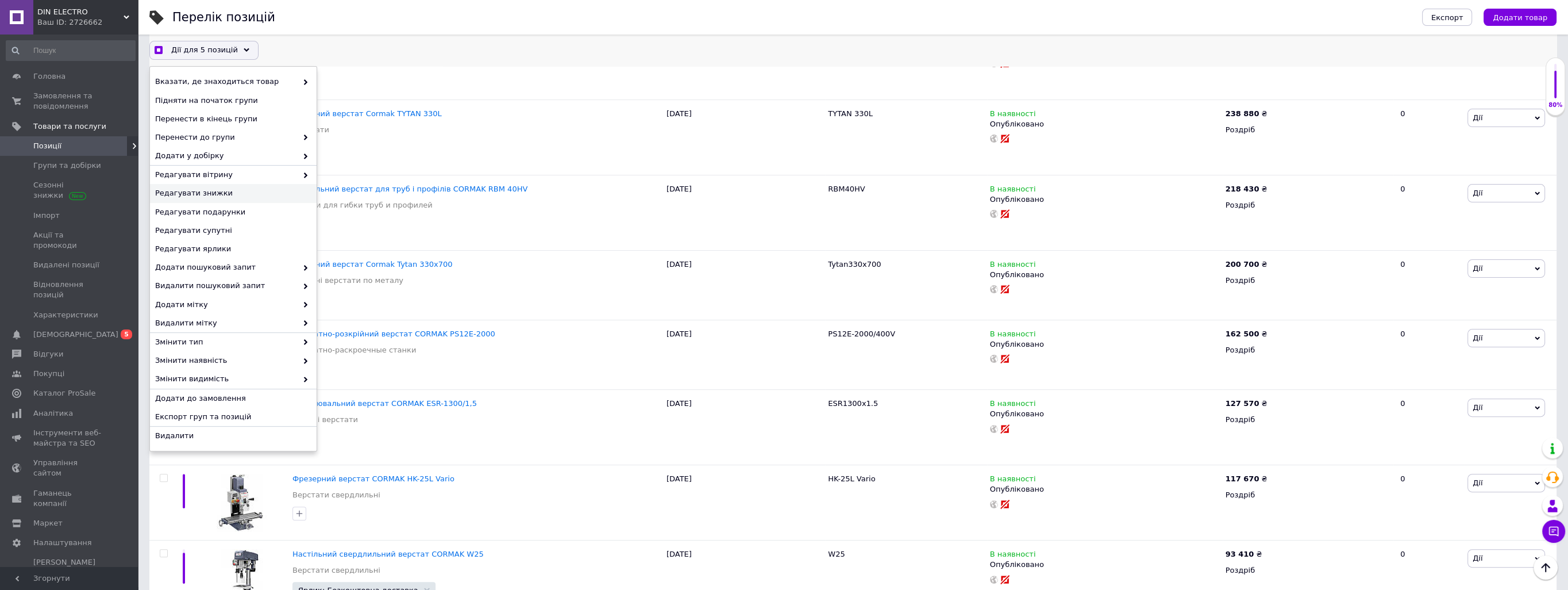
click at [234, 194] on span "Редагувати знижки" at bounding box center [231, 193] width 154 height 10
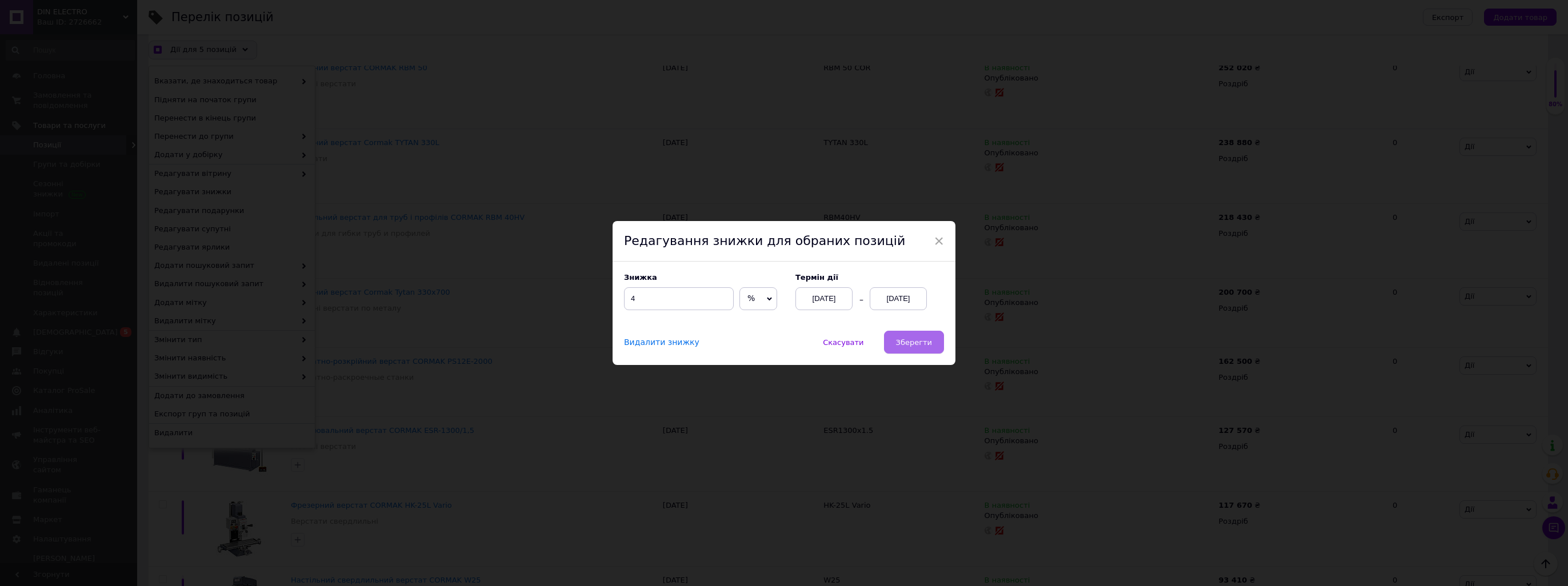
click at [922, 340] on span "Зберегти" at bounding box center [913, 342] width 36 height 9
checkbox input "true"
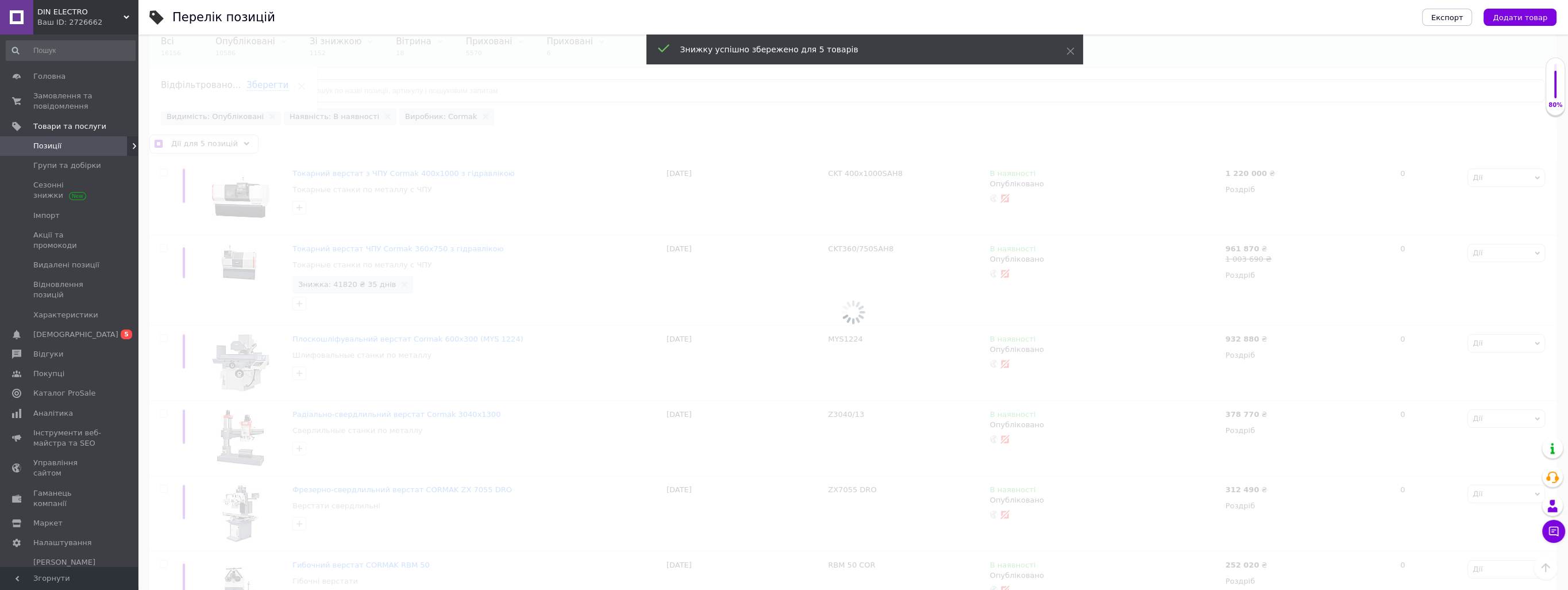
scroll to position [12, 0]
checkbox input "false"
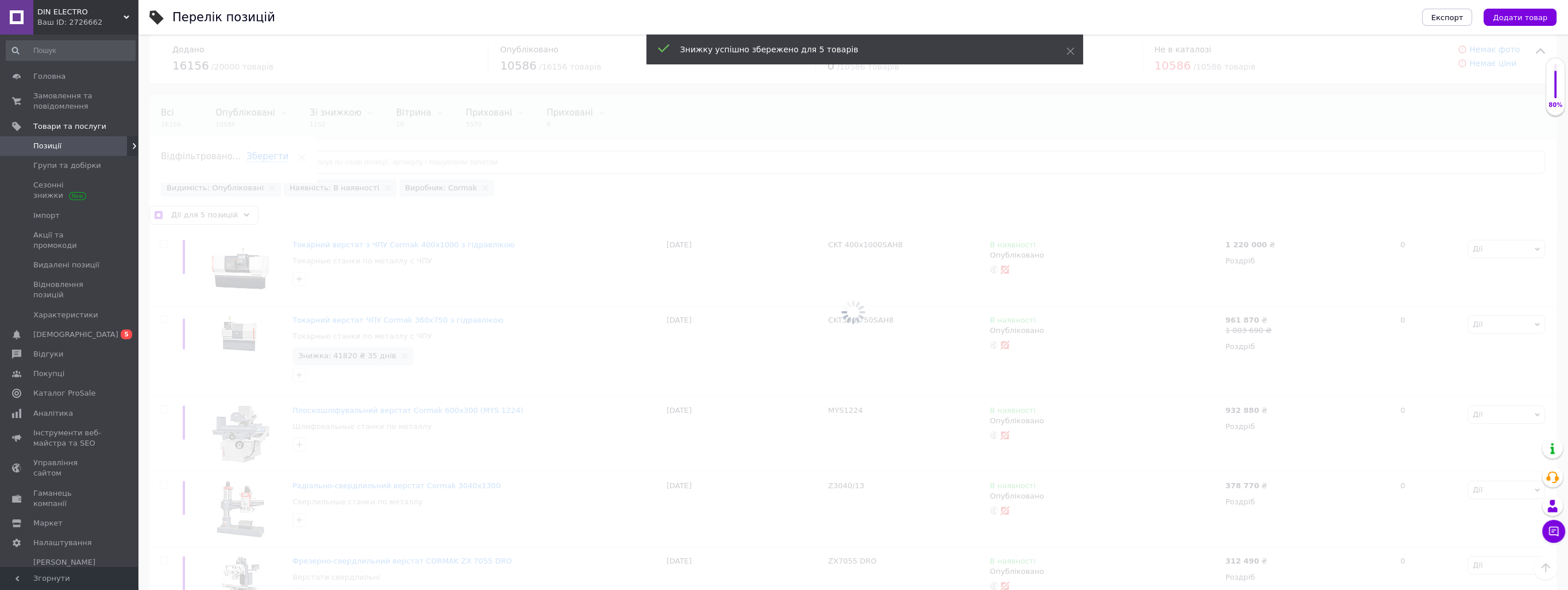
checkbox input "false"
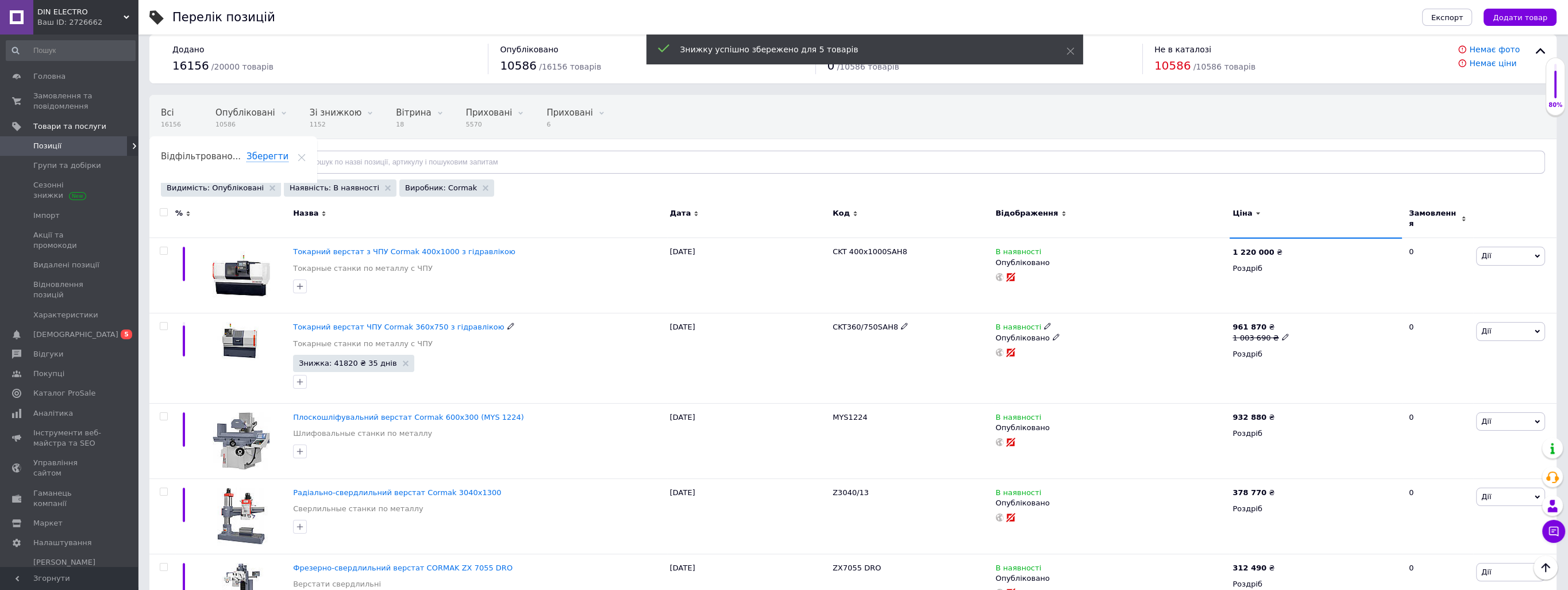
scroll to position [0, 0]
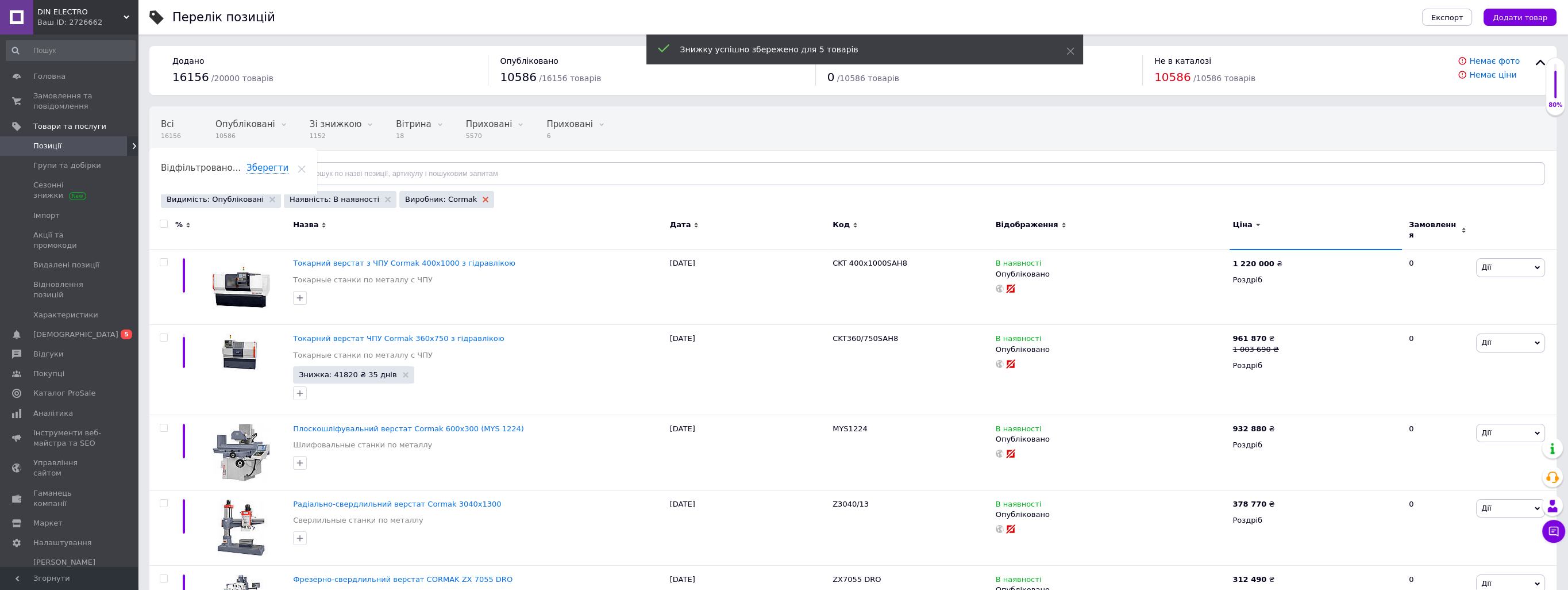
click at [482, 197] on icon at bounding box center [485, 199] width 6 height 6
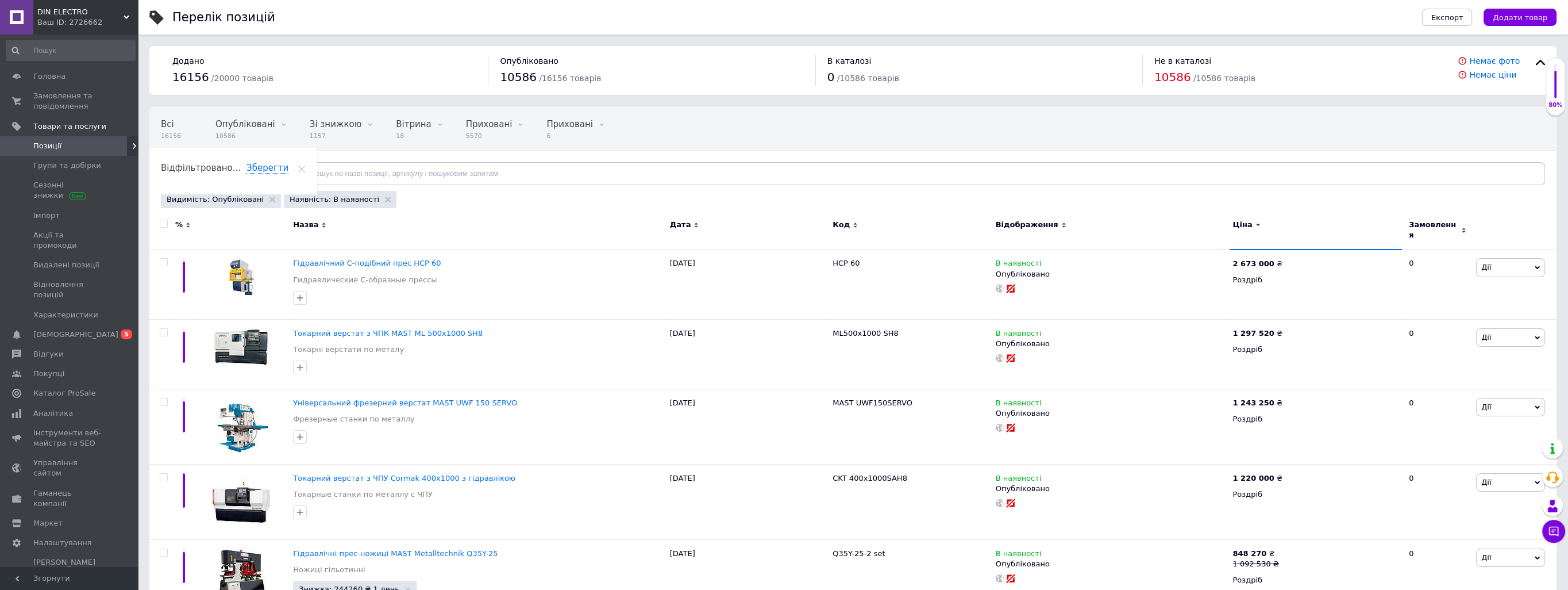
click at [241, 165] on div "Відфільтруйте товари" at bounding box center [222, 173] width 123 height 23
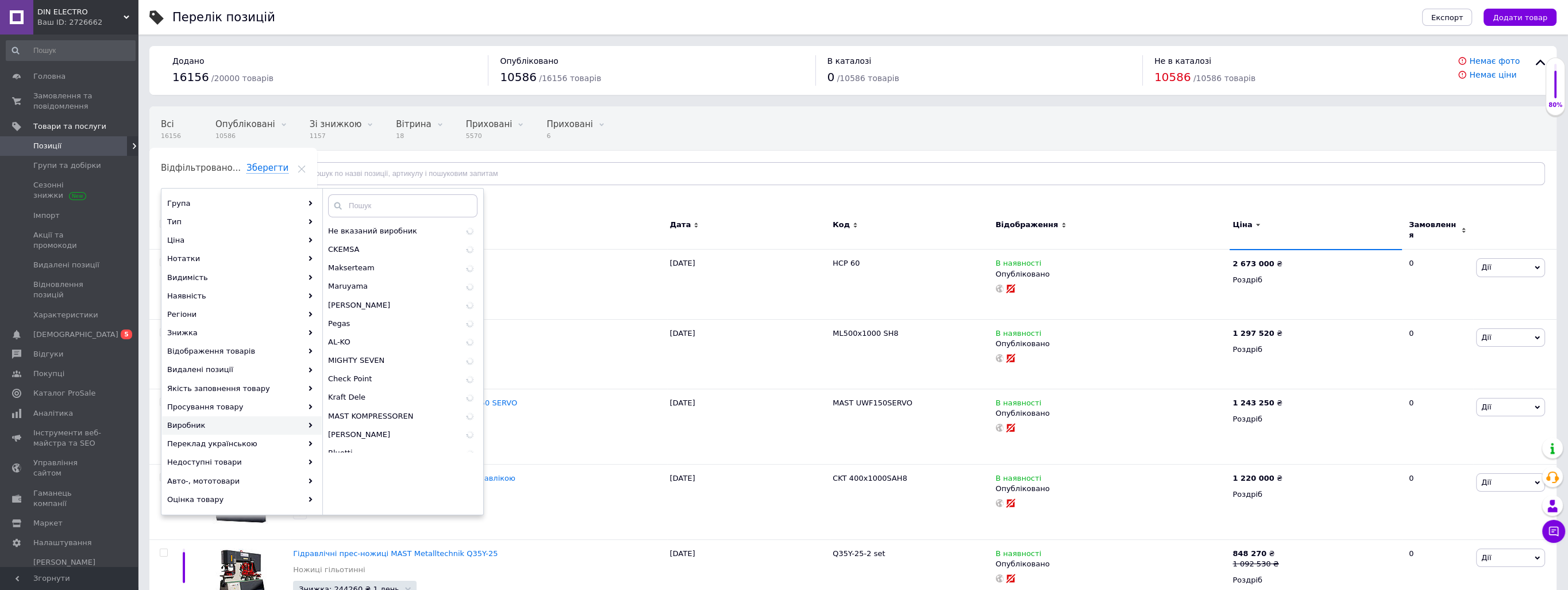
click at [231, 418] on div "Виробник" at bounding box center [242, 425] width 160 height 19
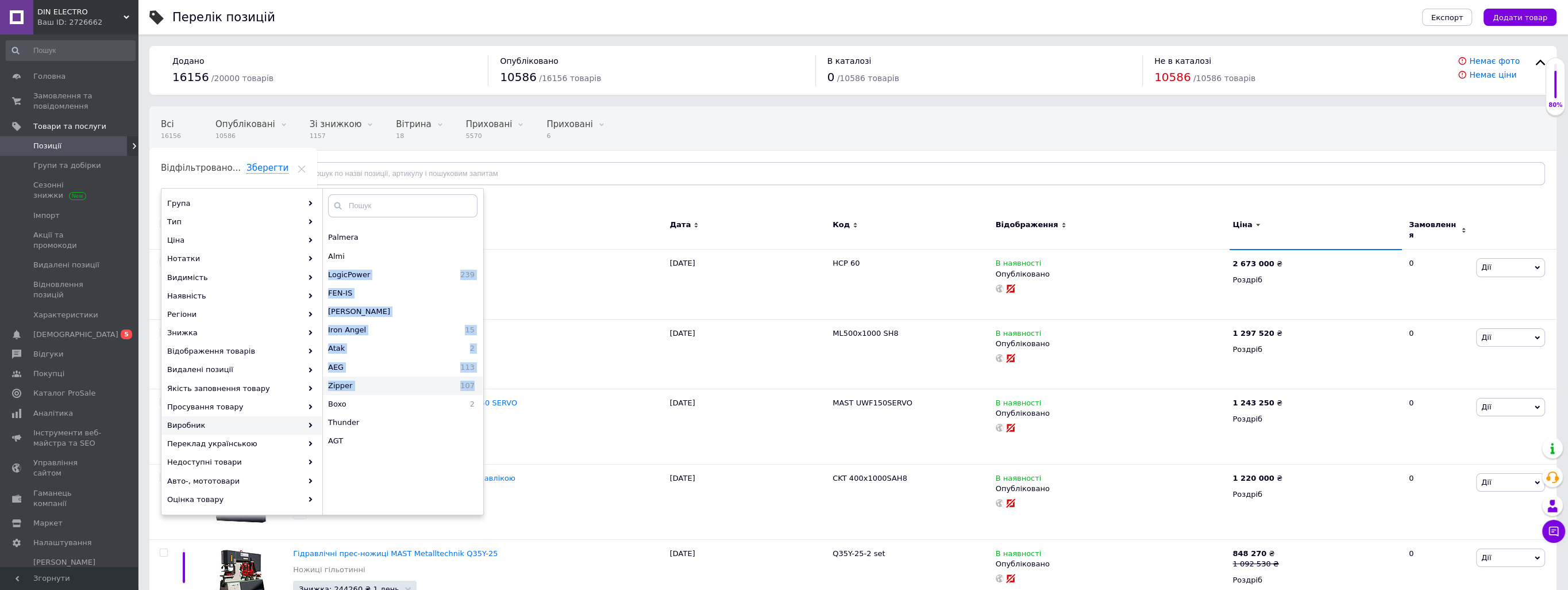
drag, startPoint x: 479, startPoint y: 259, endPoint x: 466, endPoint y: 376, distance: 117.7
click at [466, 377] on div "Не вказаний виробник 1659 CKEMSA Makserteam Maruyama 60 [PERSON_NAME] 463 Pegas…" at bounding box center [403, 337] width 161 height 230
drag, startPoint x: 466, startPoint y: 376, endPoint x: 477, endPoint y: 260, distance: 116.5
click at [477, 260] on div "Almi" at bounding box center [402, 256] width 160 height 19
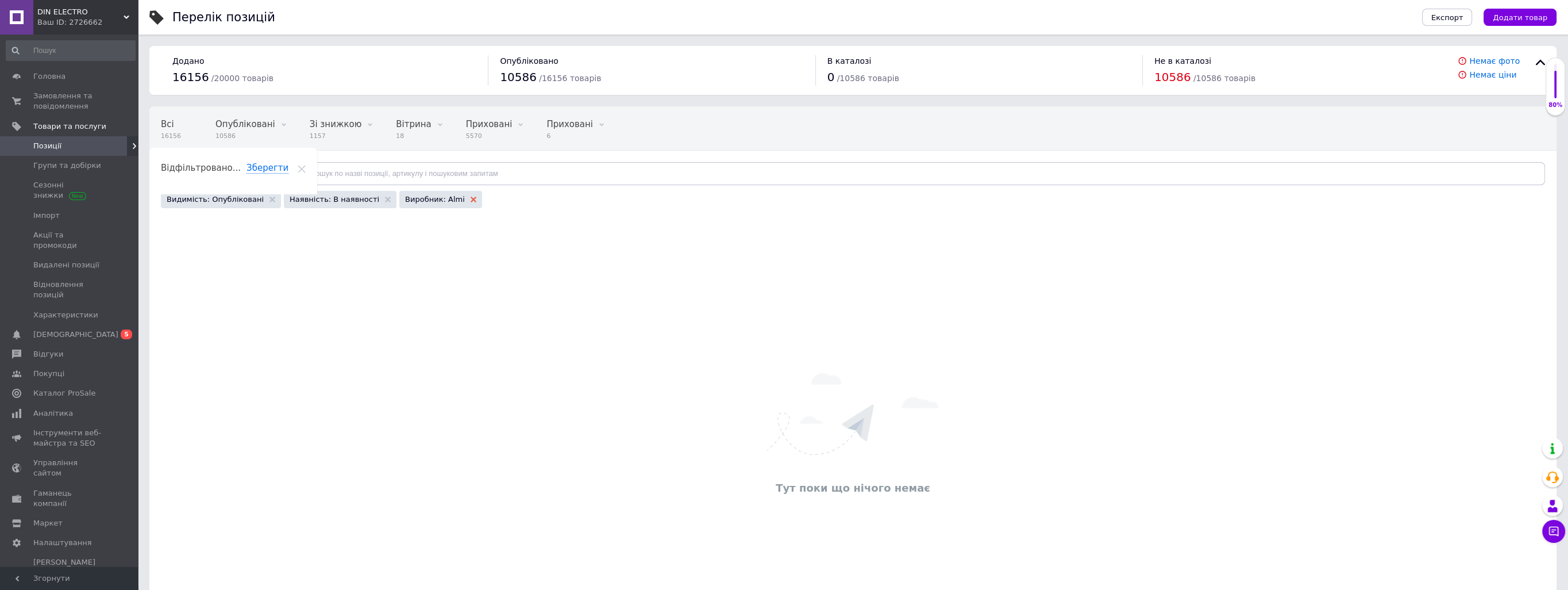
click at [471, 199] on use at bounding box center [473, 199] width 6 height 6
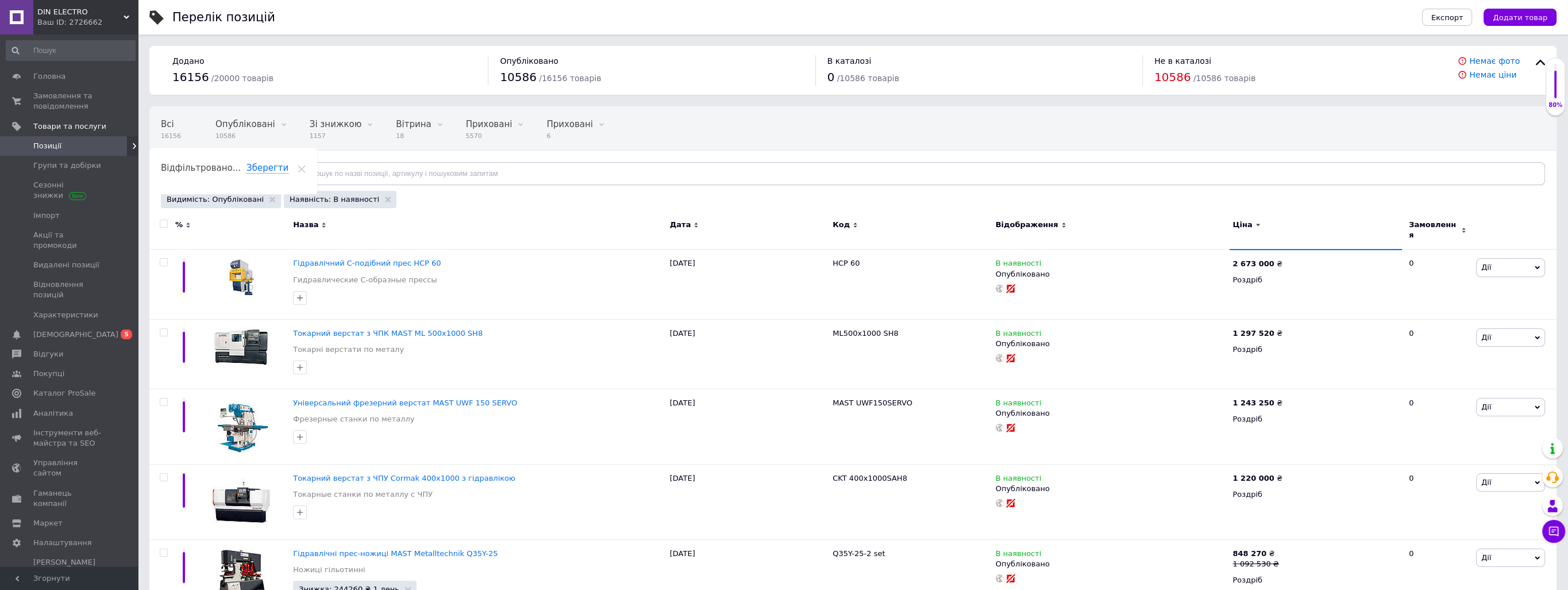
click at [247, 169] on div "Відфільтруйте товари" at bounding box center [222, 173] width 123 height 23
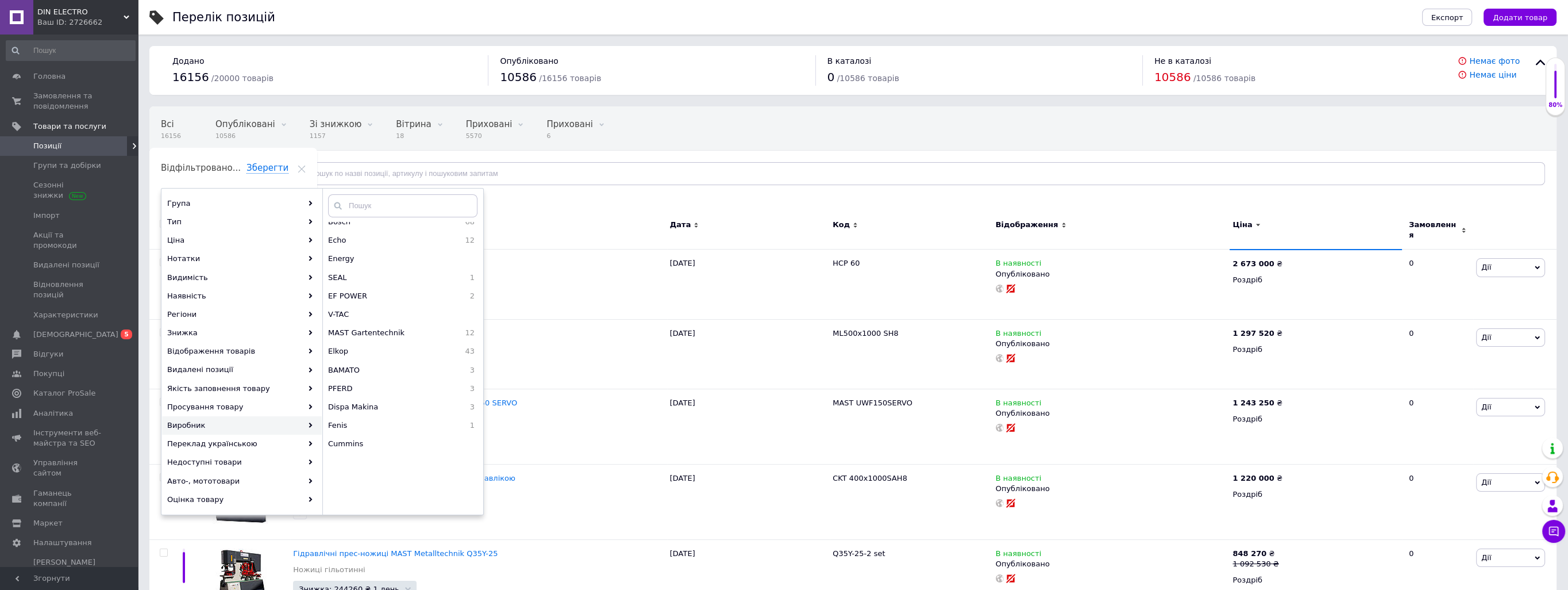
scroll to position [1708, 0]
click at [379, 337] on span "MAST Gartentechnik" at bounding box center [389, 336] width 122 height 10
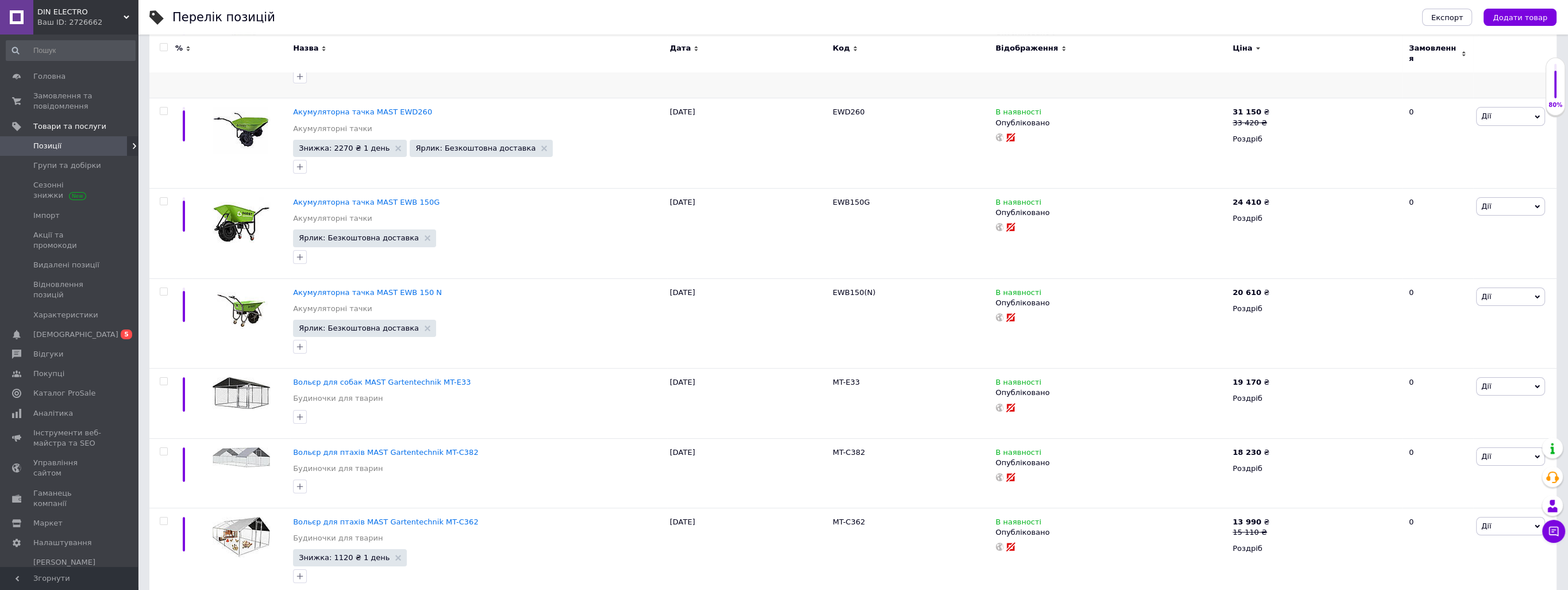
scroll to position [345, 0]
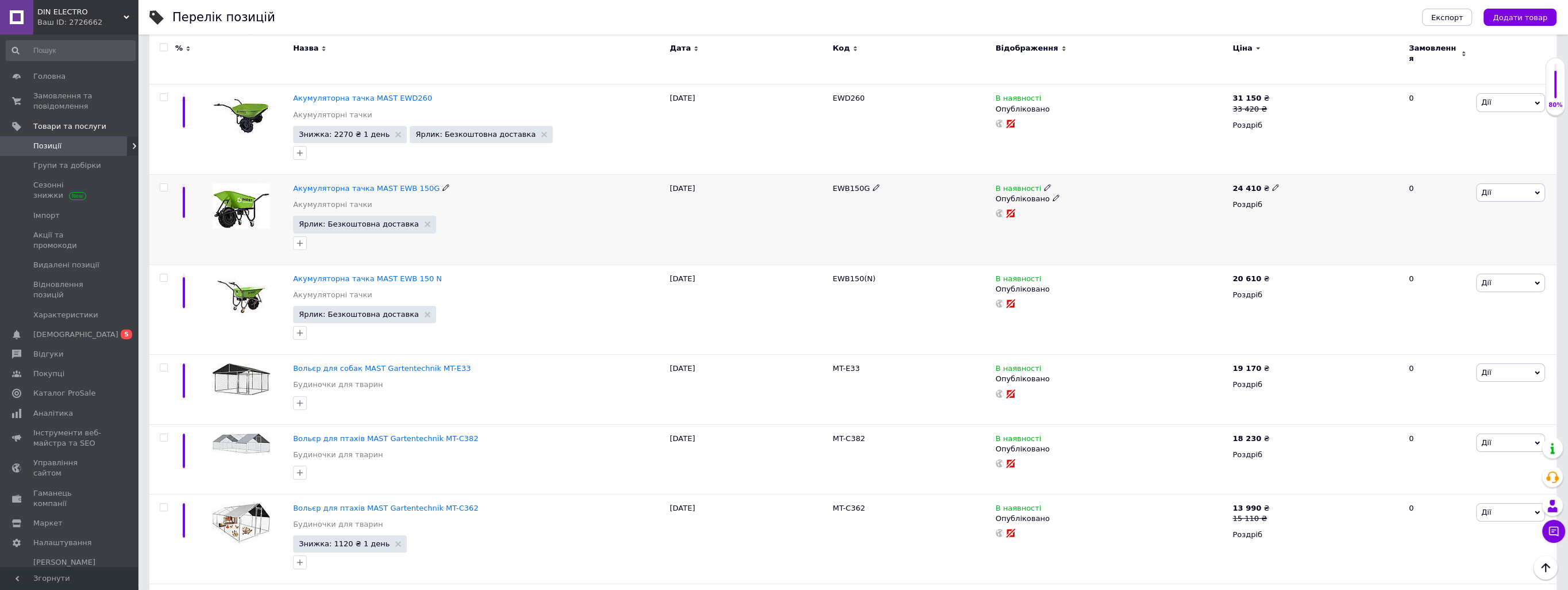
click at [165, 184] on input "checkbox" at bounding box center [163, 188] width 7 height 7
checkbox input "true"
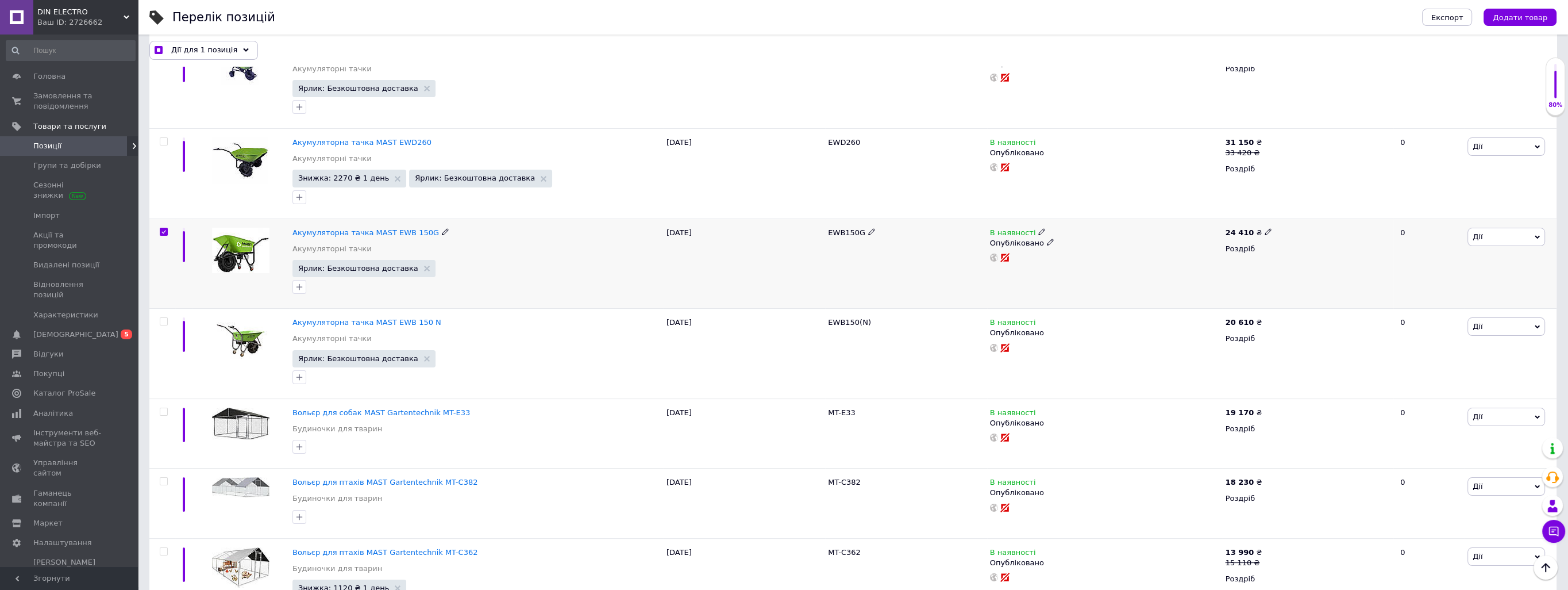
scroll to position [288, 0]
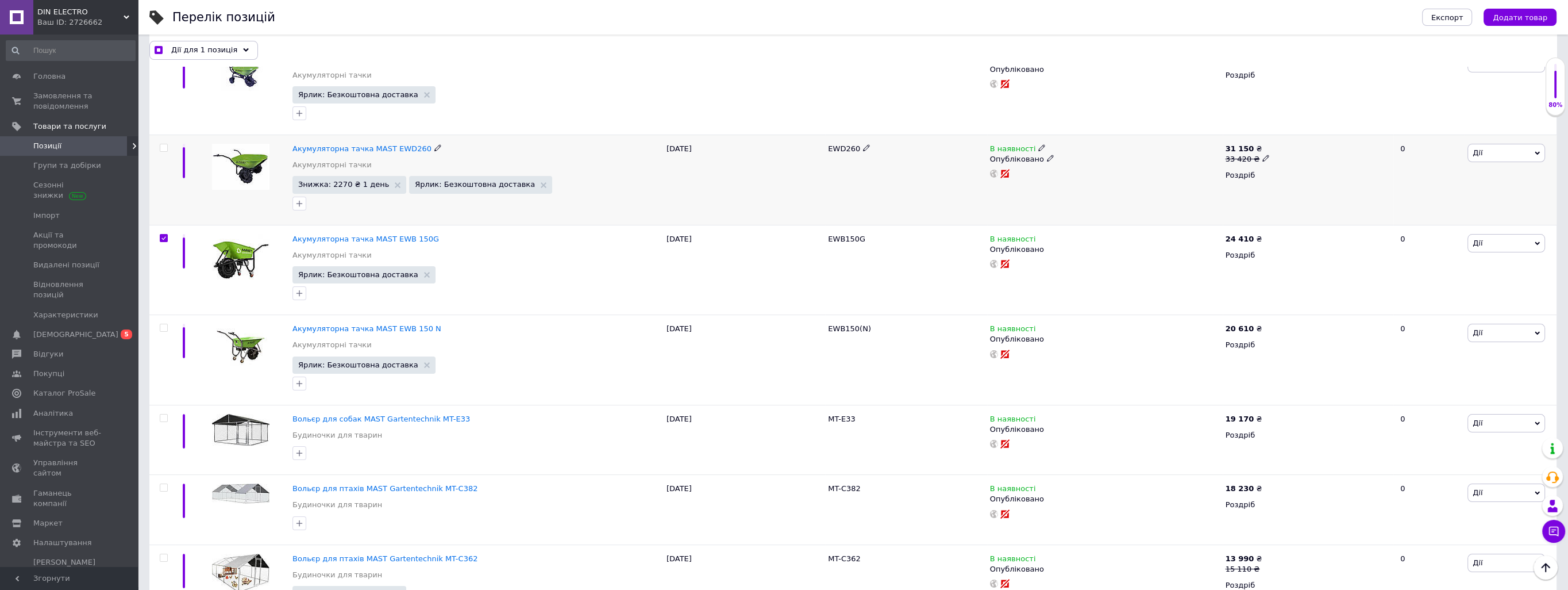
click at [162, 146] on input "checkbox" at bounding box center [163, 148] width 7 height 7
checkbox input "true"
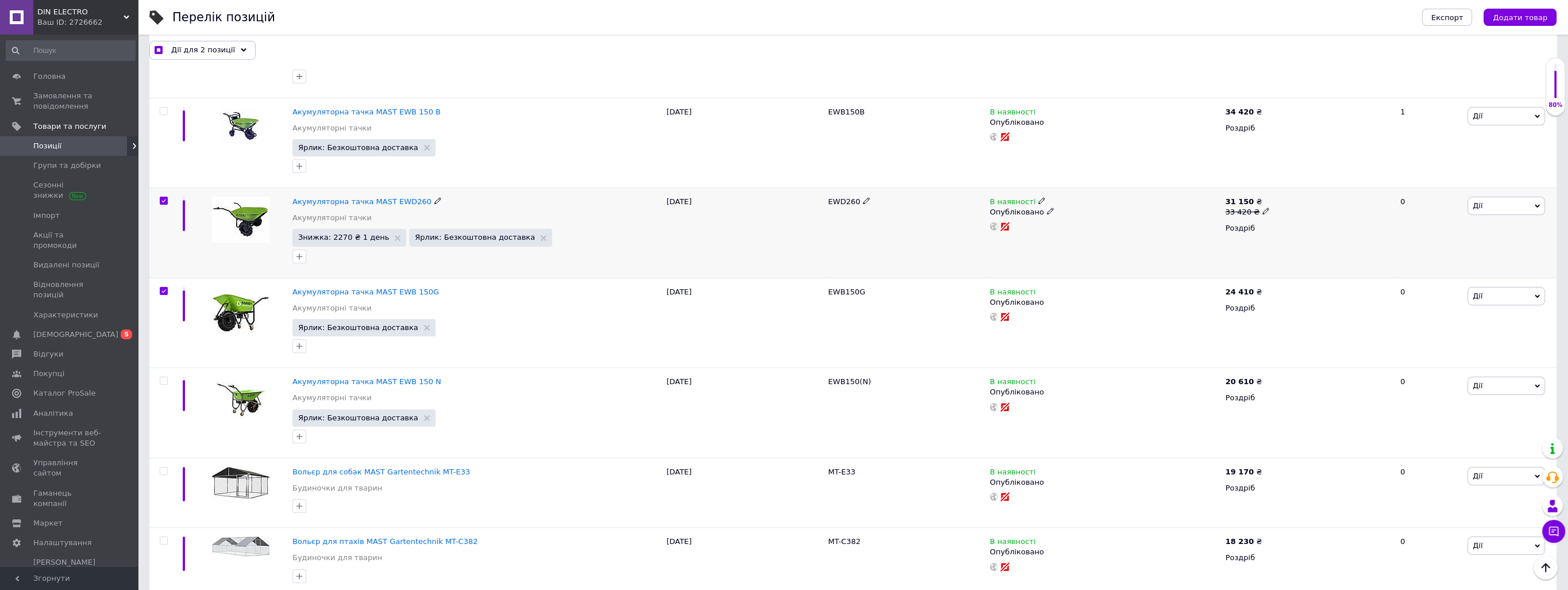
scroll to position [91, 0]
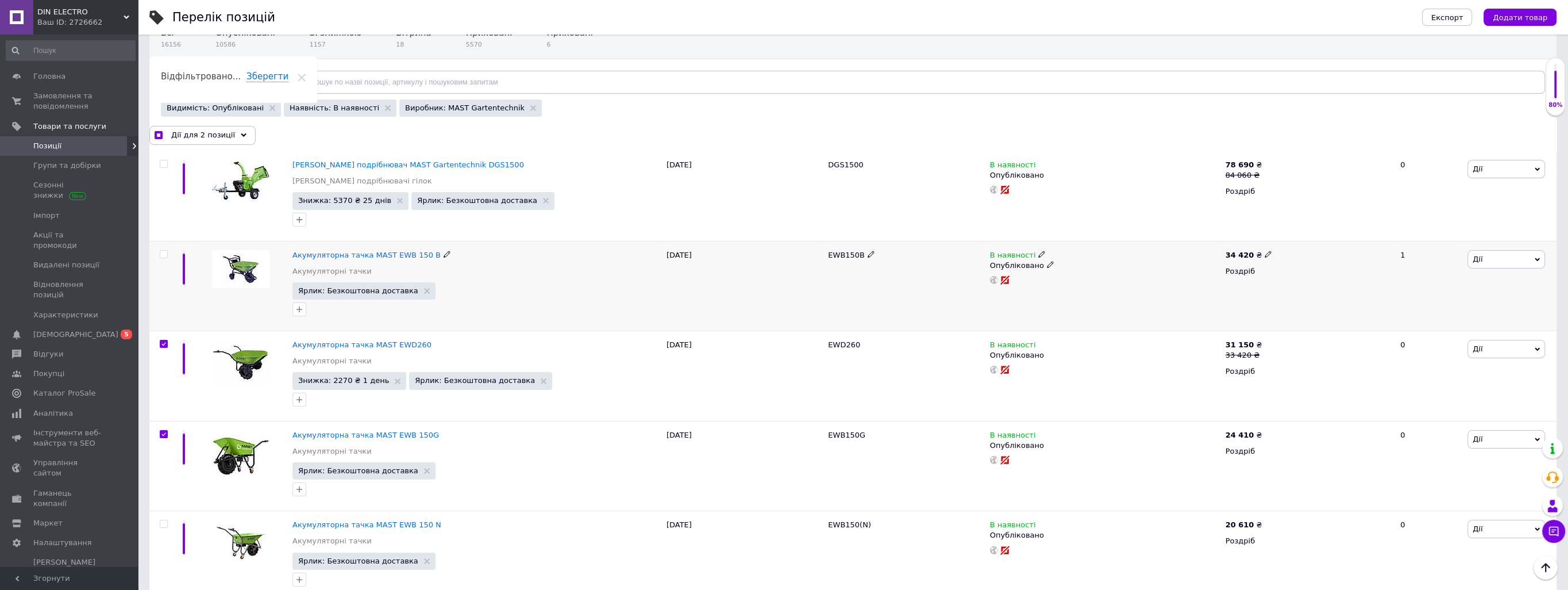
click at [163, 254] on input "checkbox" at bounding box center [163, 254] width 7 height 7
checkbox input "true"
click at [163, 342] on input "checkbox" at bounding box center [163, 344] width 7 height 7
checkbox input "false"
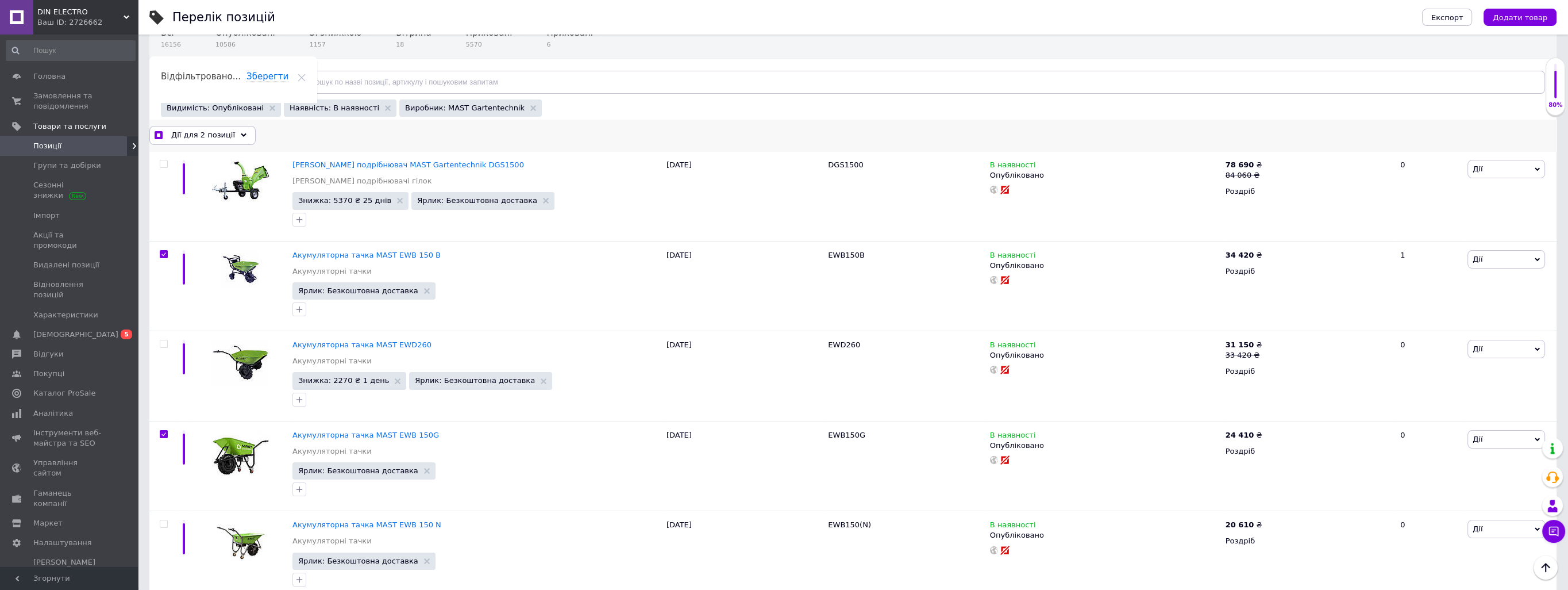
click at [225, 132] on span "Дії для 2 позиції" at bounding box center [203, 135] width 64 height 10
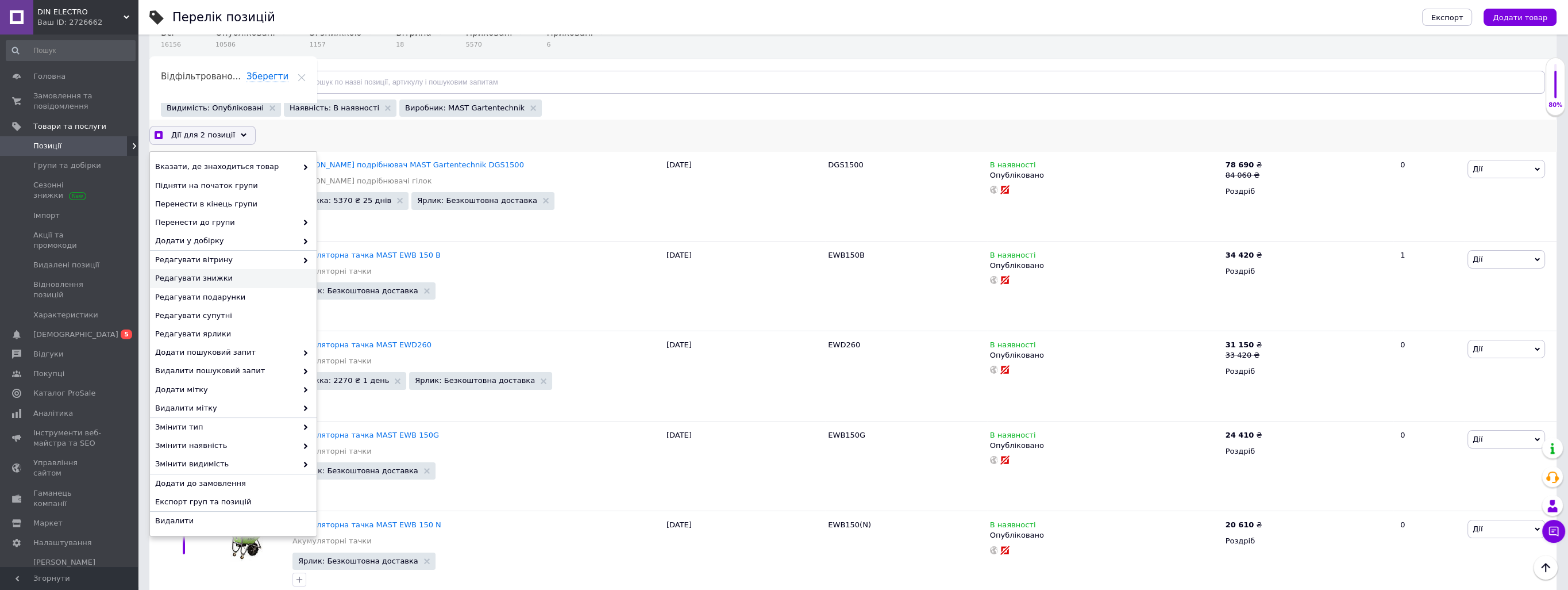
click at [246, 274] on span "Редагувати знижки" at bounding box center [231, 278] width 154 height 10
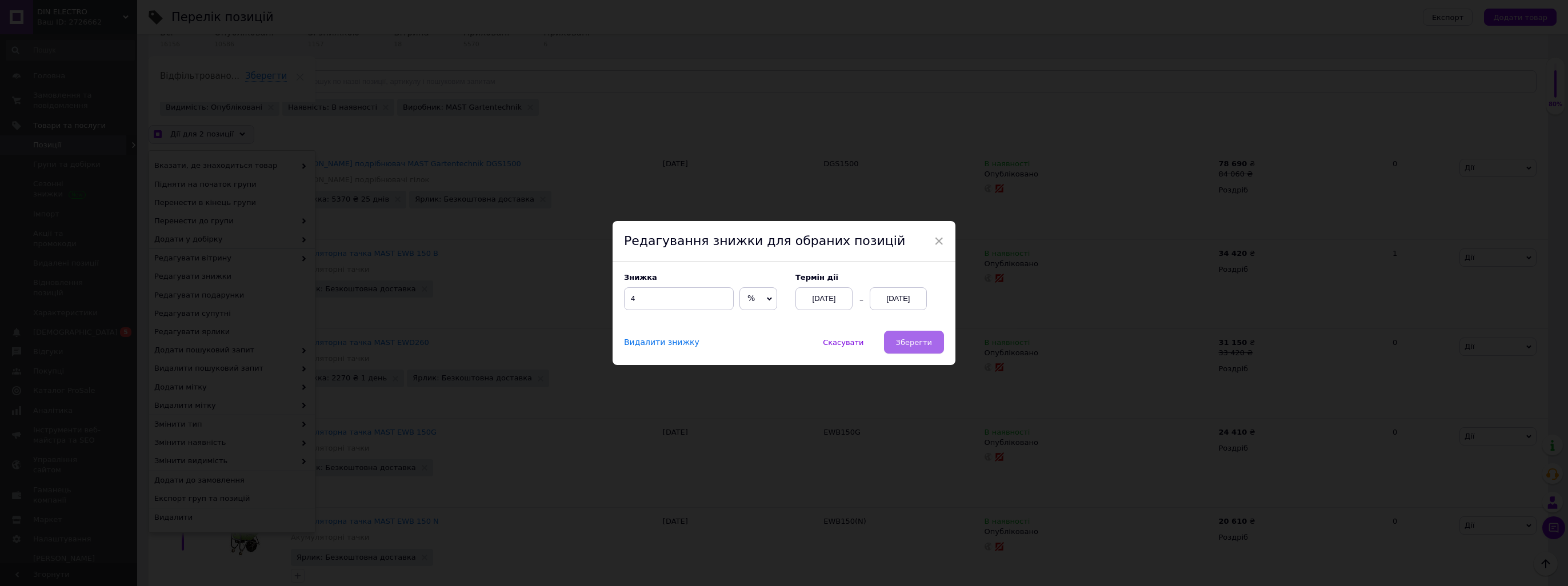
click at [902, 349] on button "Зберегти" at bounding box center [914, 341] width 60 height 23
checkbox input "true"
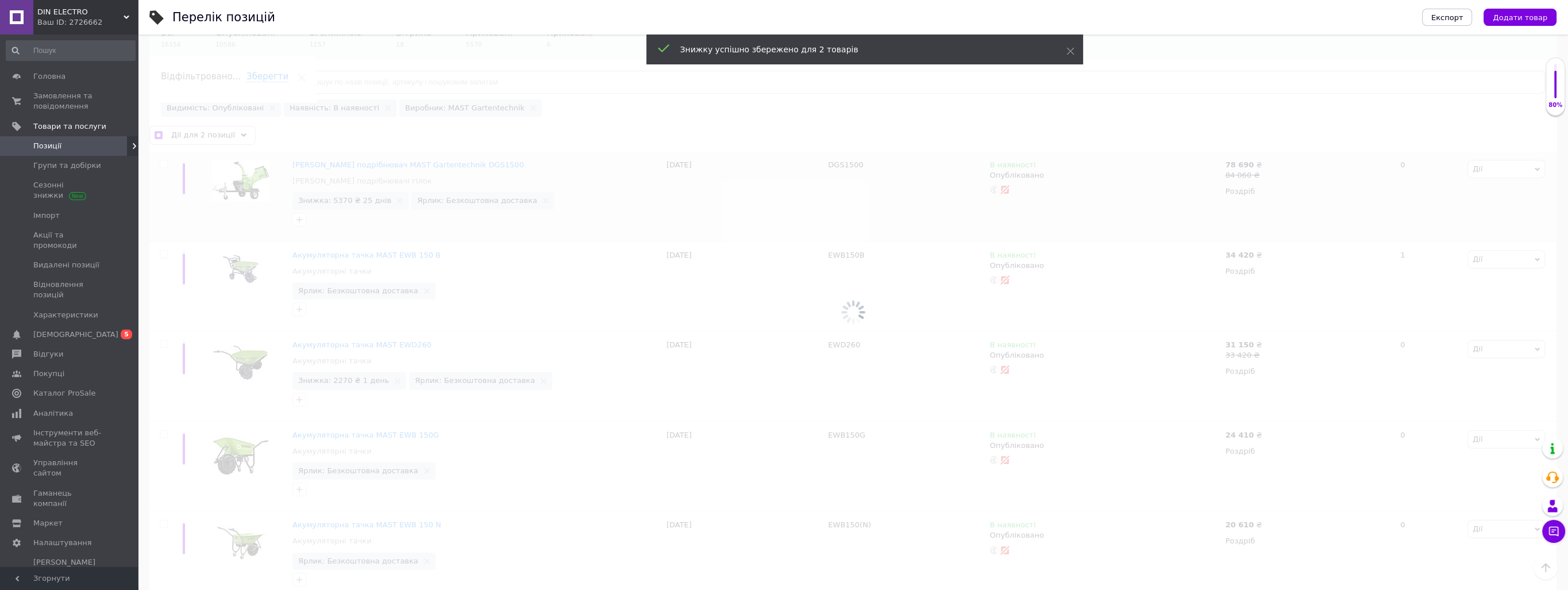
checkbox input "false"
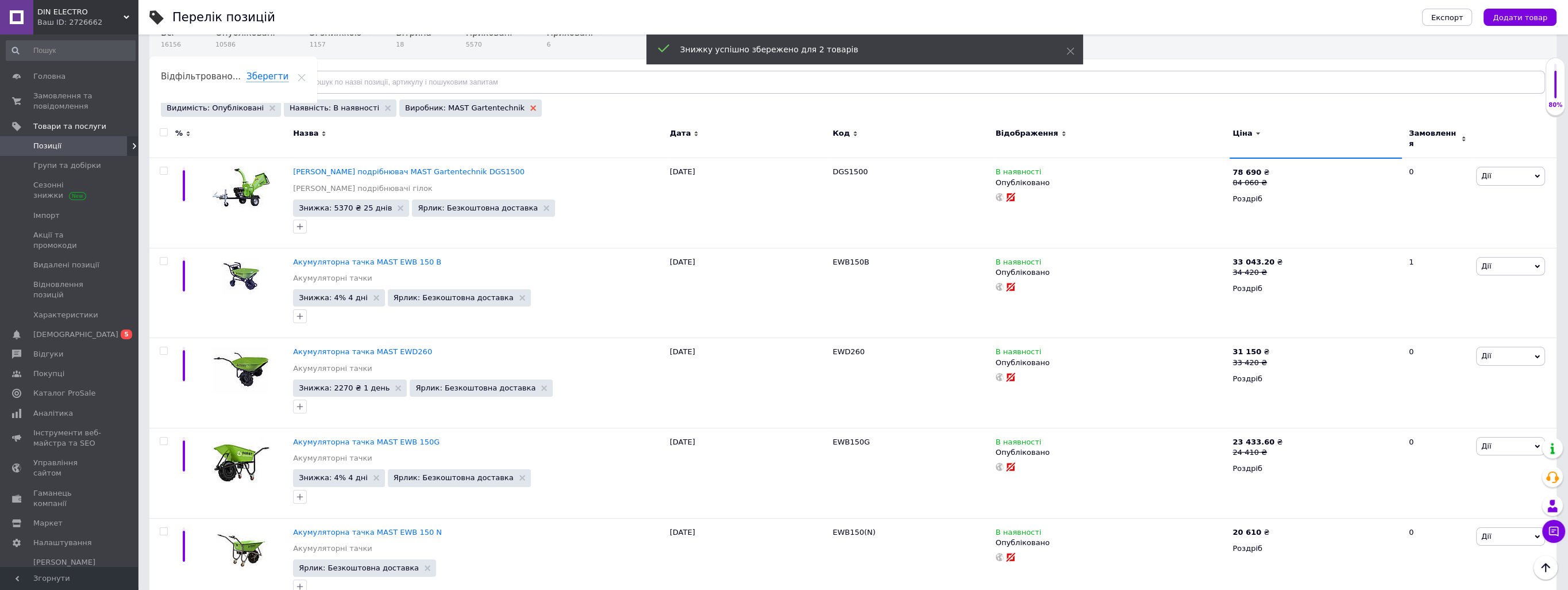
click at [530, 105] on icon at bounding box center [533, 107] width 6 height 6
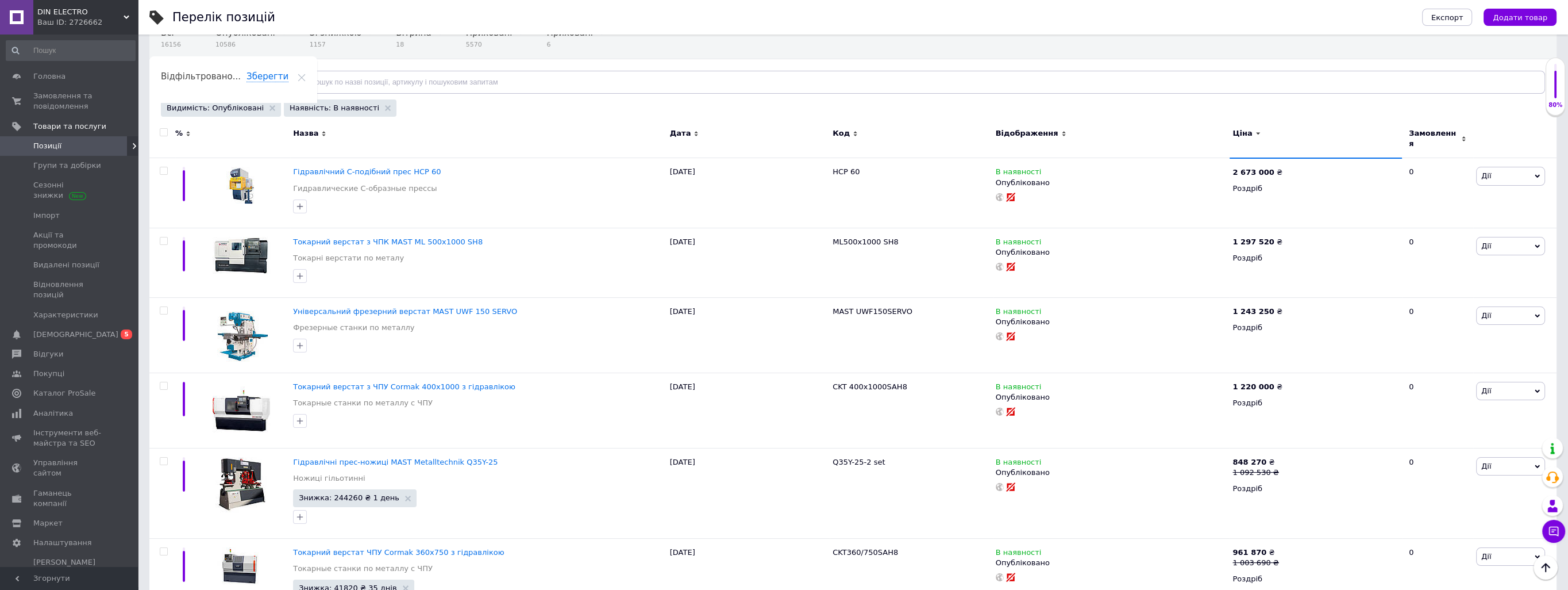
click at [228, 82] on span "Відфільтруйте товари" at bounding box center [217, 82] width 88 height 9
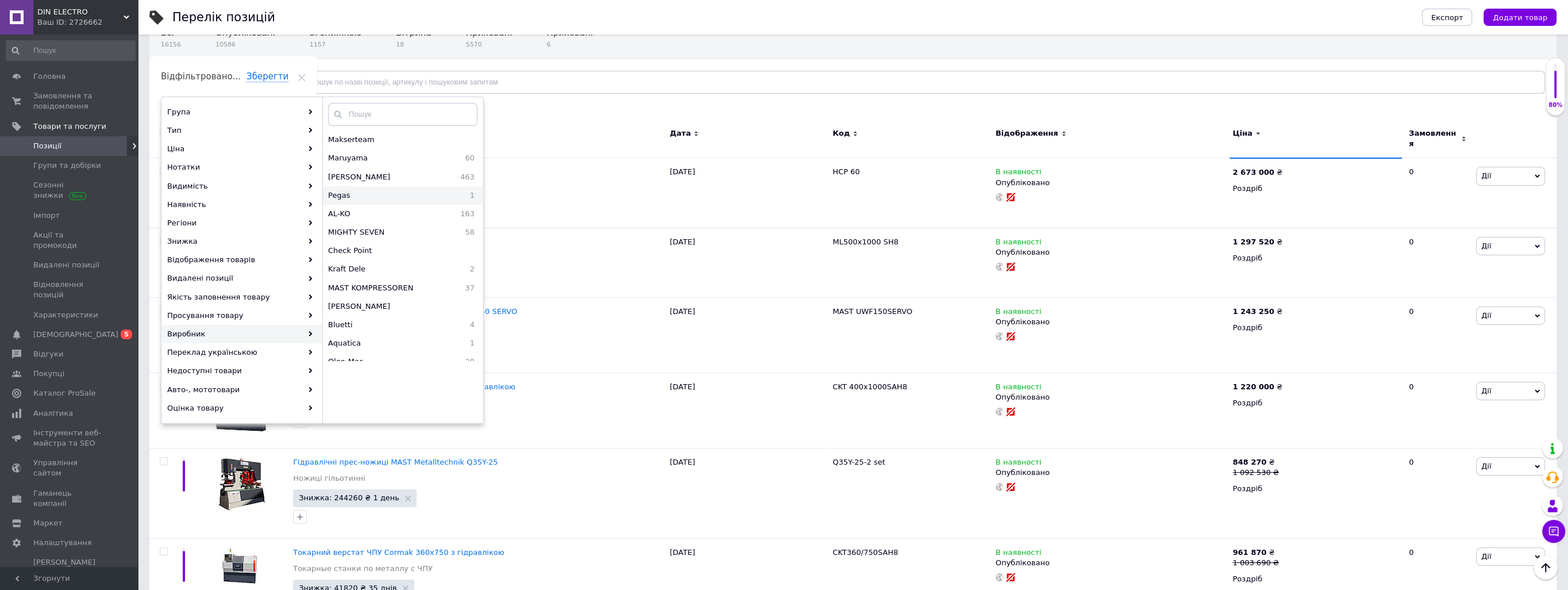
scroll to position [115, 0]
click at [418, 207] on span "MAST KOMPRESSOREN" at bounding box center [390, 210] width 124 height 10
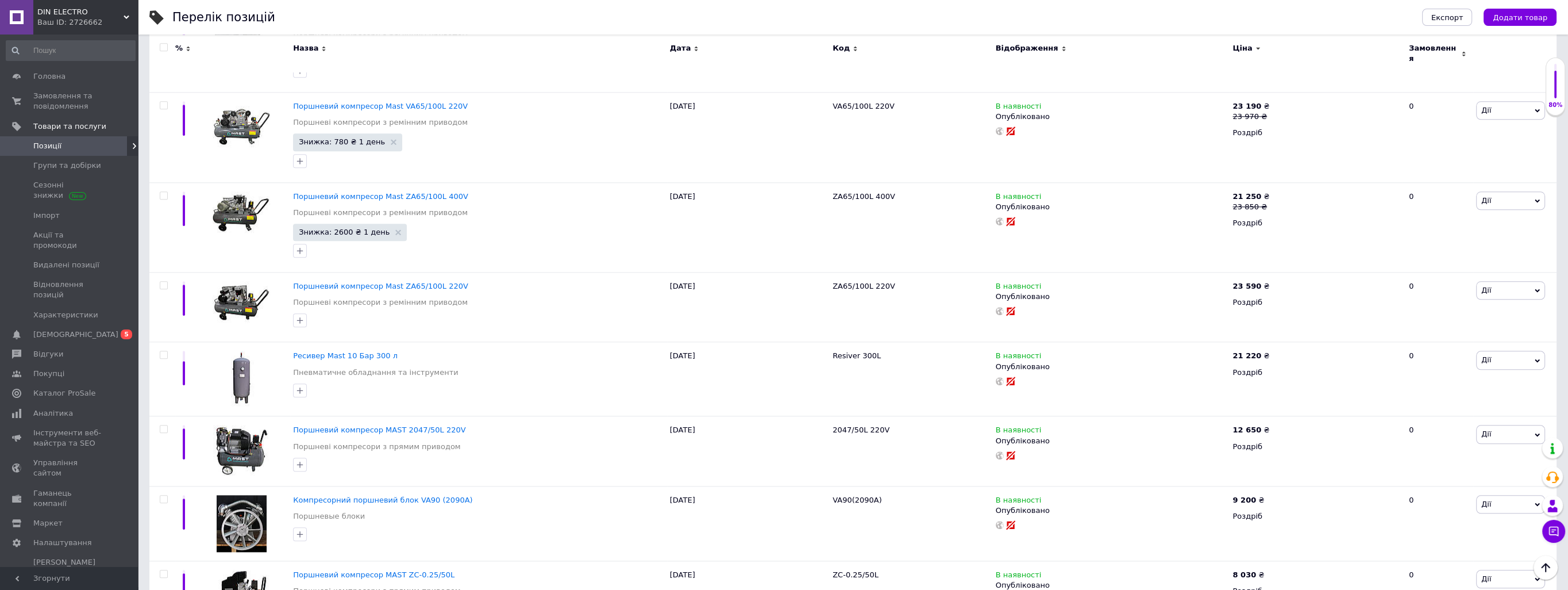
scroll to position [2182, 0]
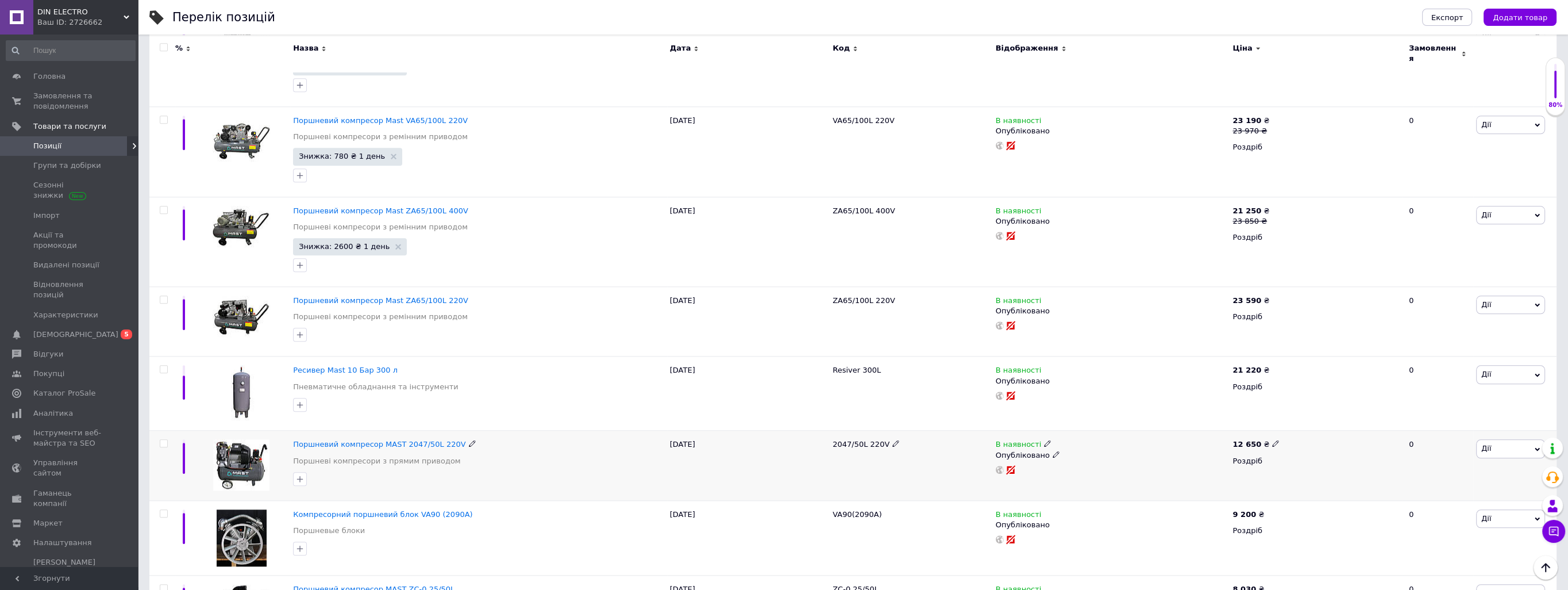
click at [166, 440] on input "checkbox" at bounding box center [163, 444] width 7 height 7
checkbox input "true"
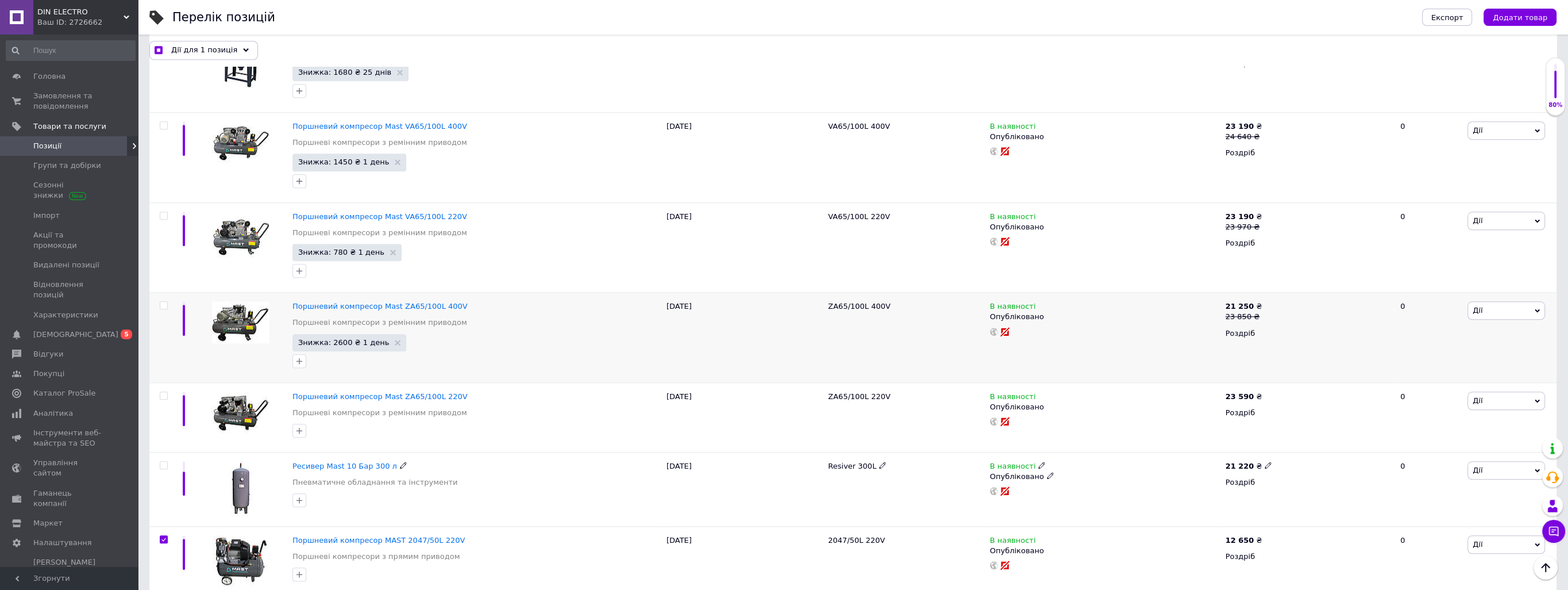
scroll to position [2066, 0]
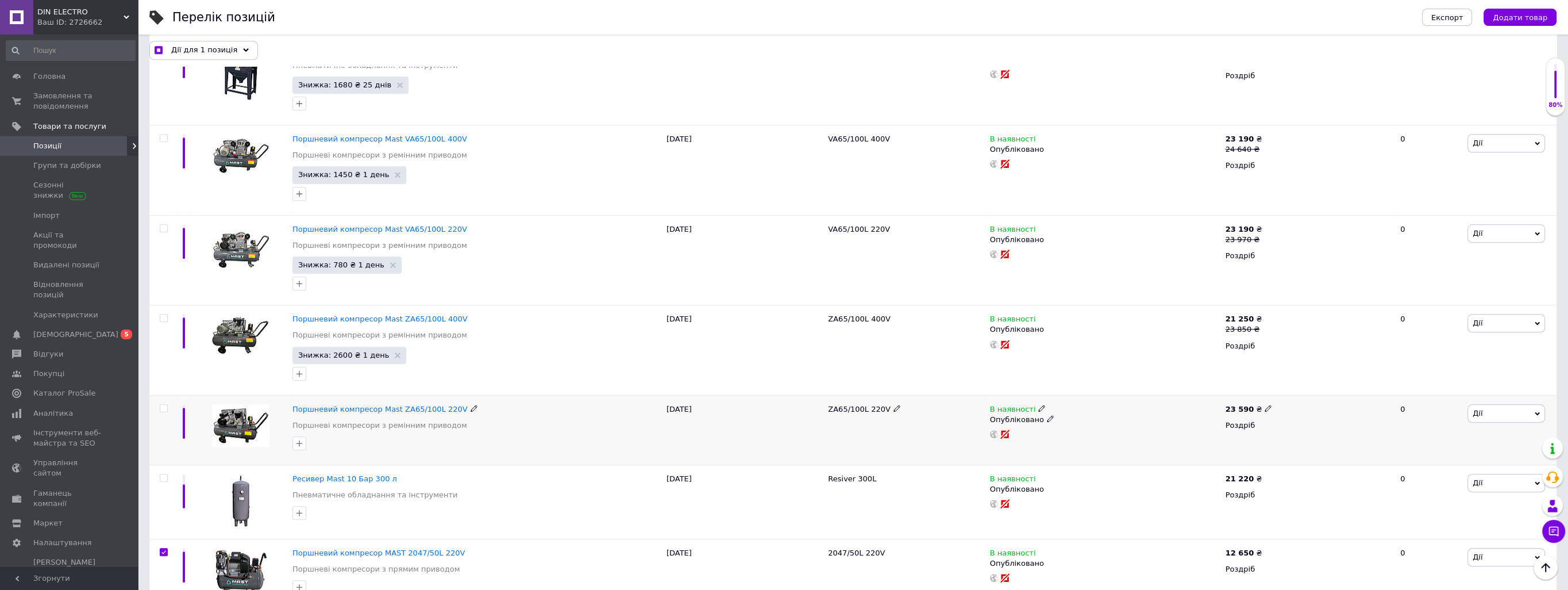
click at [164, 405] on input "checkbox" at bounding box center [163, 409] width 7 height 7
checkbox input "true"
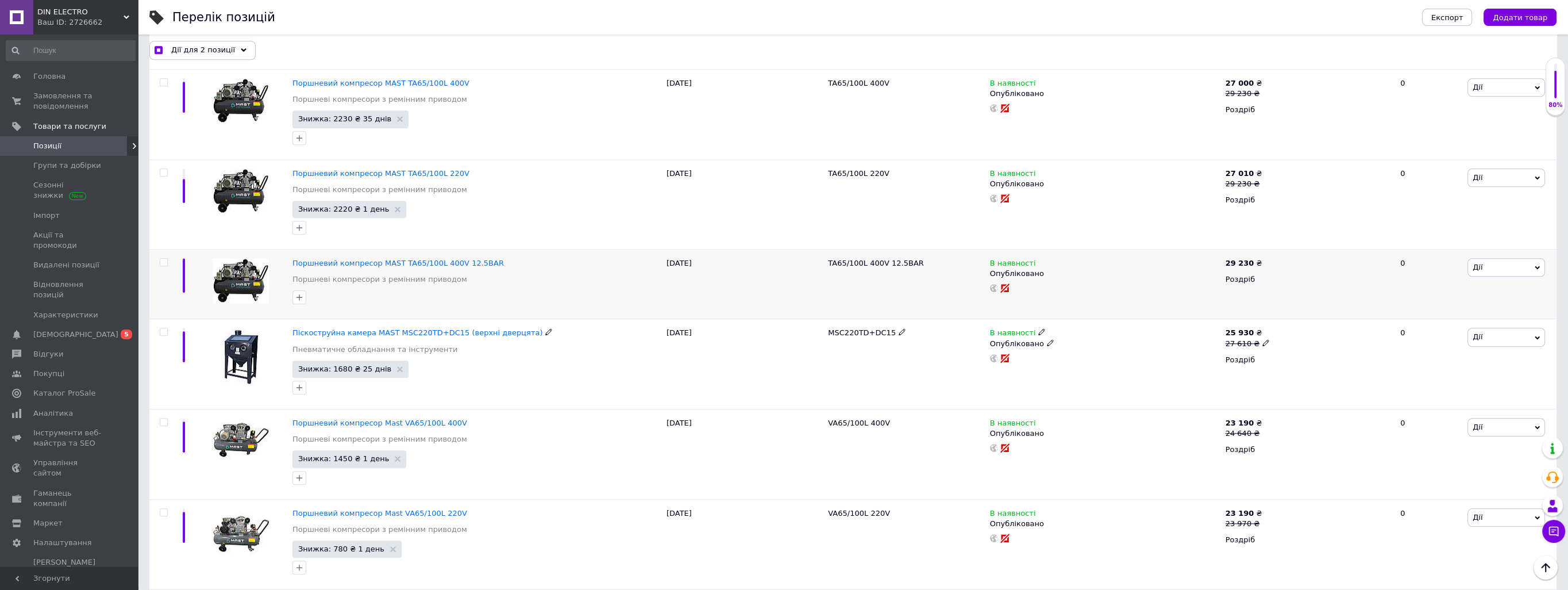
scroll to position [1779, 0]
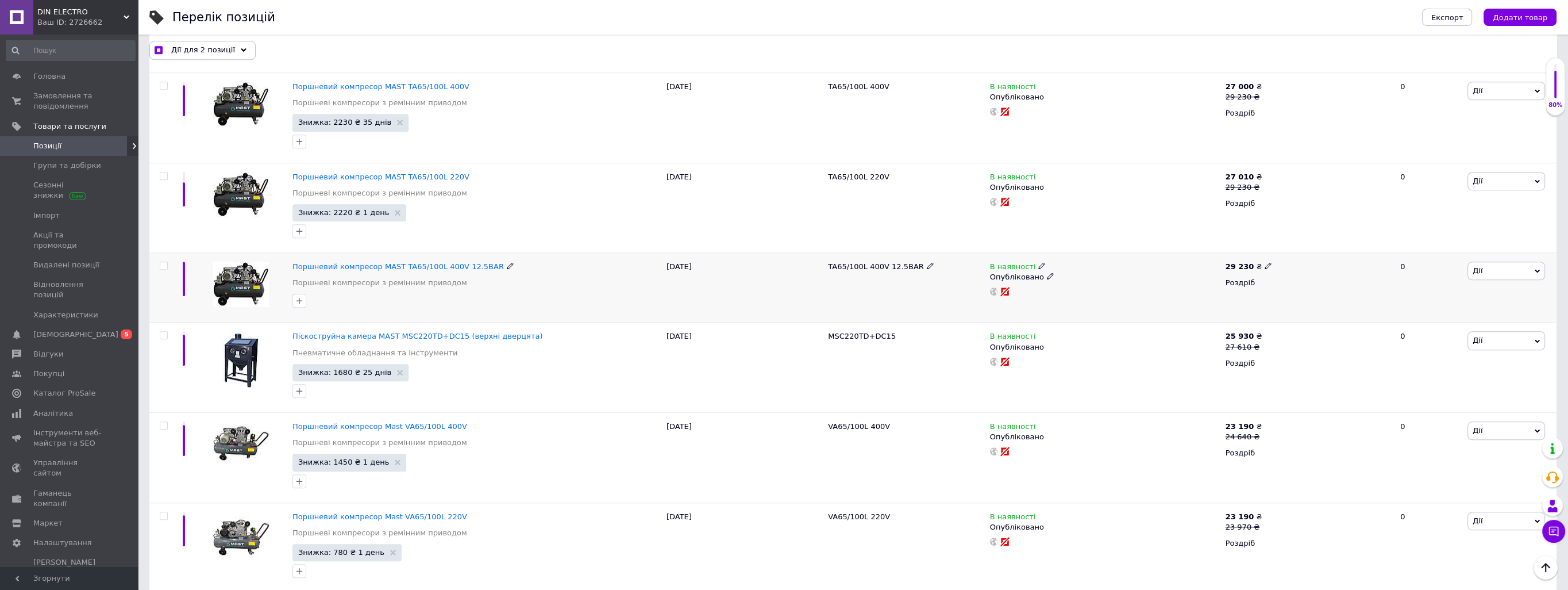
click at [163, 263] on input "checkbox" at bounding box center [163, 266] width 7 height 7
checkbox input "true"
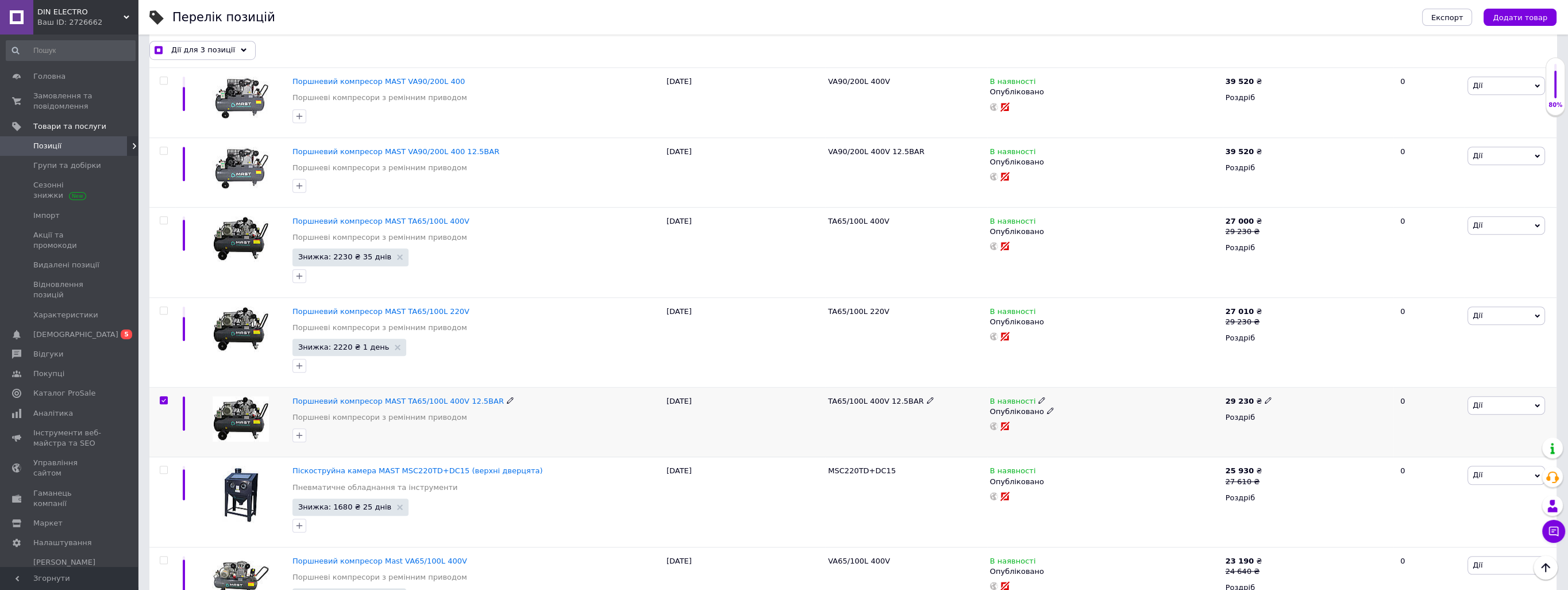
scroll to position [1548, 0]
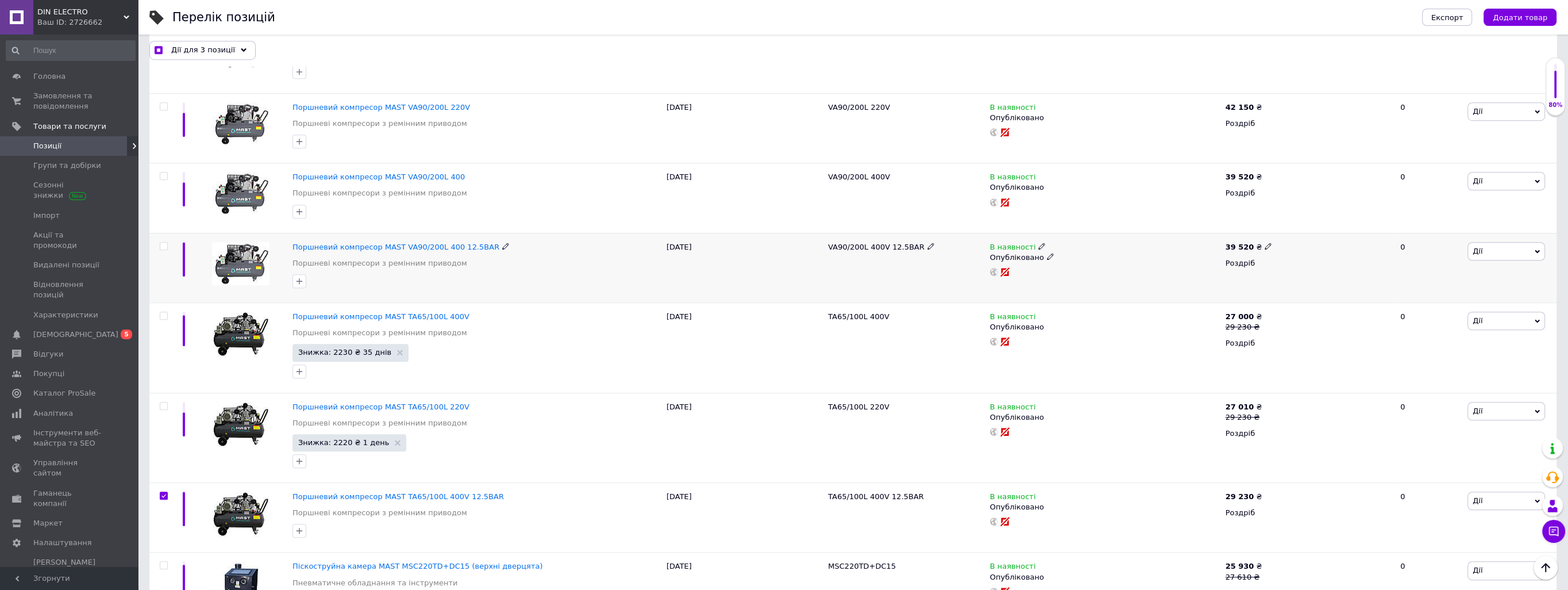
click at [165, 244] on input "checkbox" at bounding box center [163, 246] width 7 height 7
checkbox input "true"
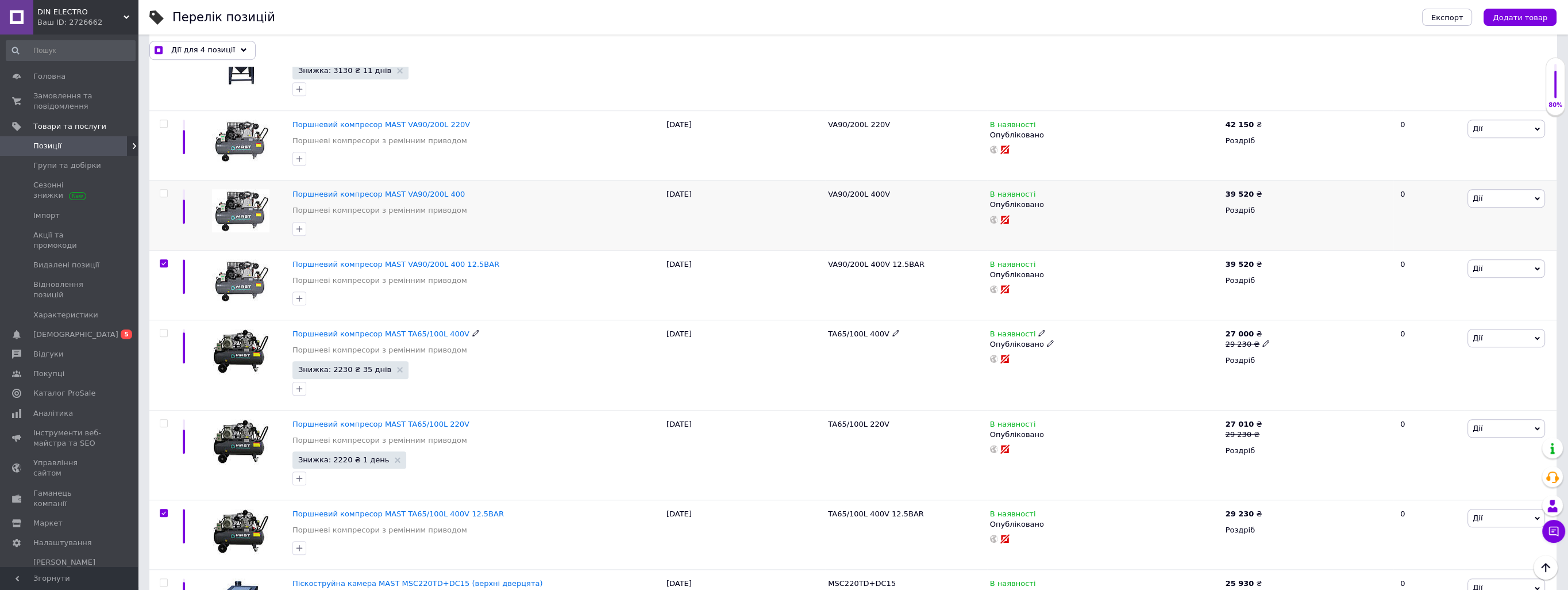
scroll to position [1434, 0]
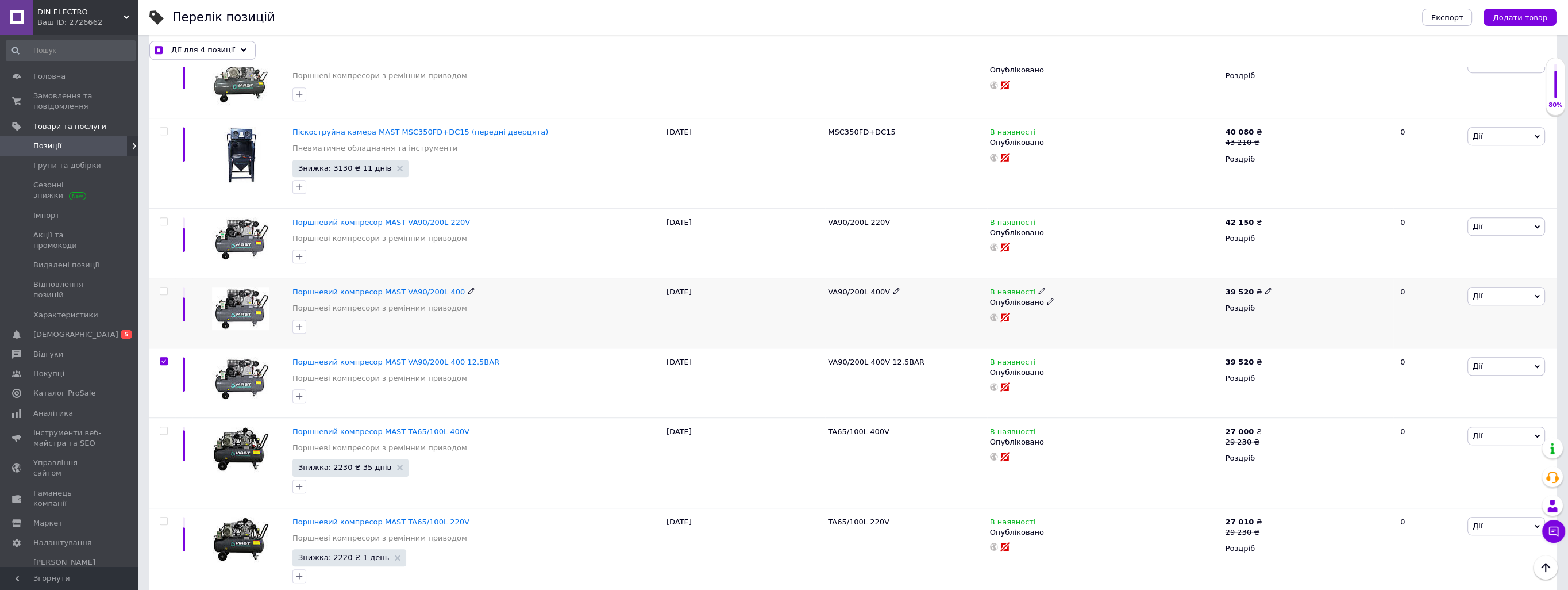
click at [163, 288] on input "checkbox" at bounding box center [163, 291] width 7 height 7
checkbox input "true"
click at [165, 220] on input "checkbox" at bounding box center [163, 222] width 7 height 7
checkbox input "true"
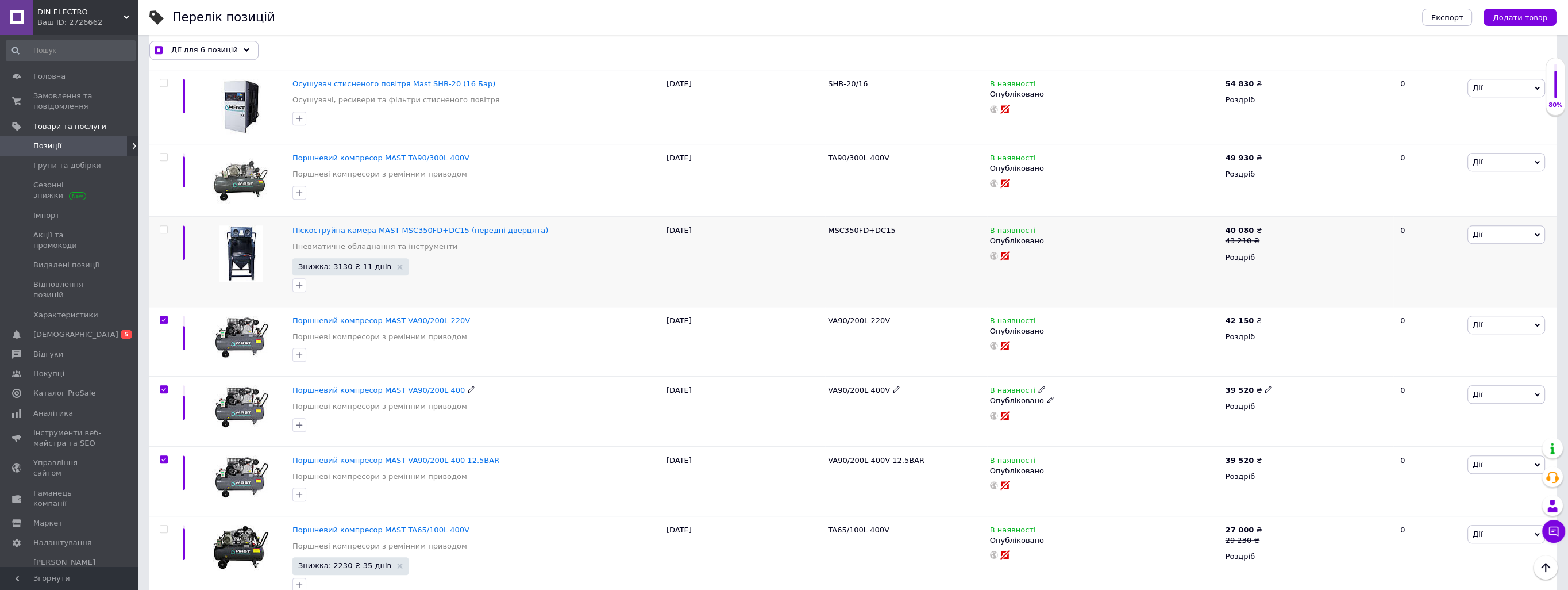
scroll to position [1319, 0]
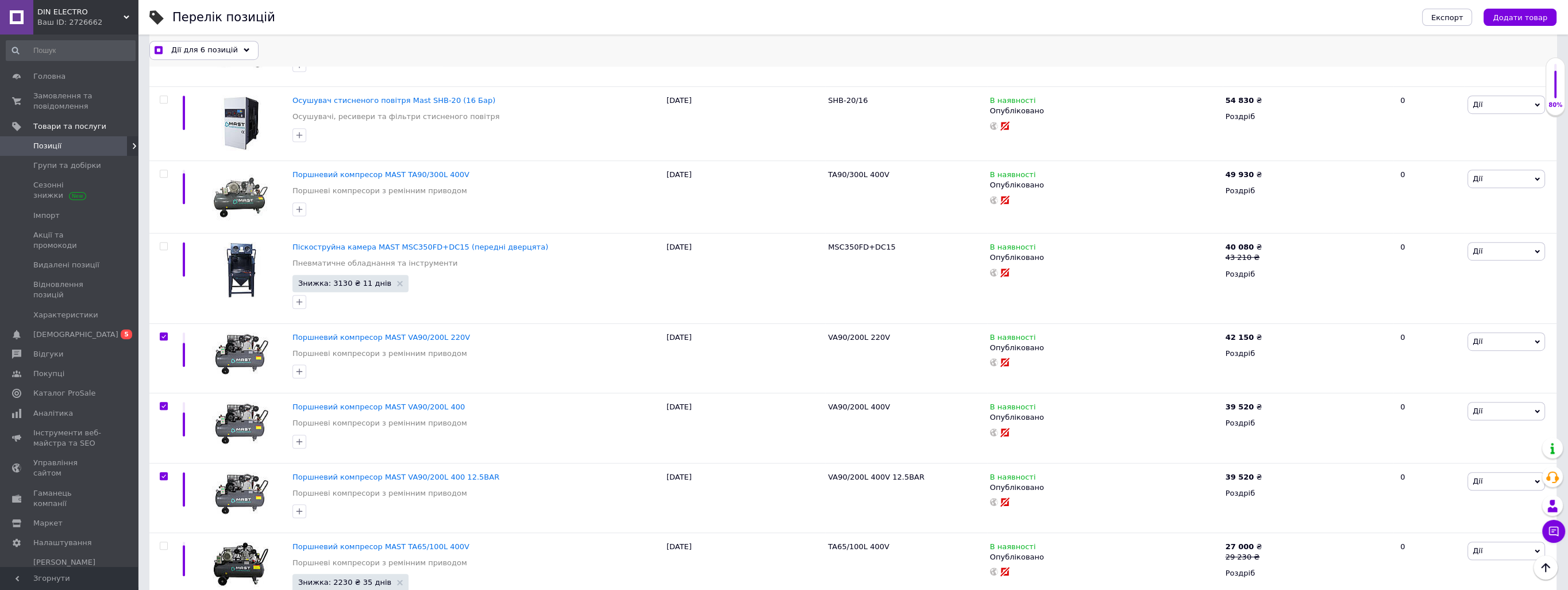
click at [234, 56] on div "Дії для 6 позицій" at bounding box center [204, 50] width 109 height 19
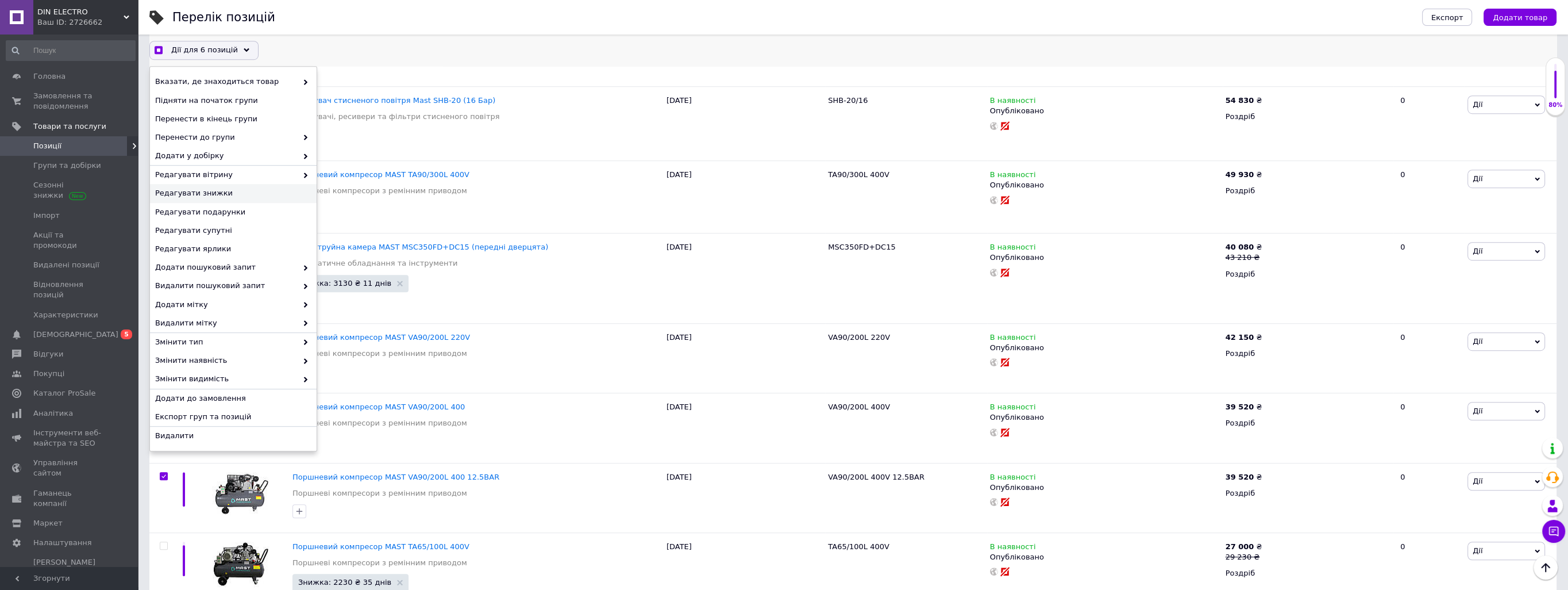
click at [246, 188] on div "Редагувати знижки" at bounding box center [233, 194] width 167 height 19
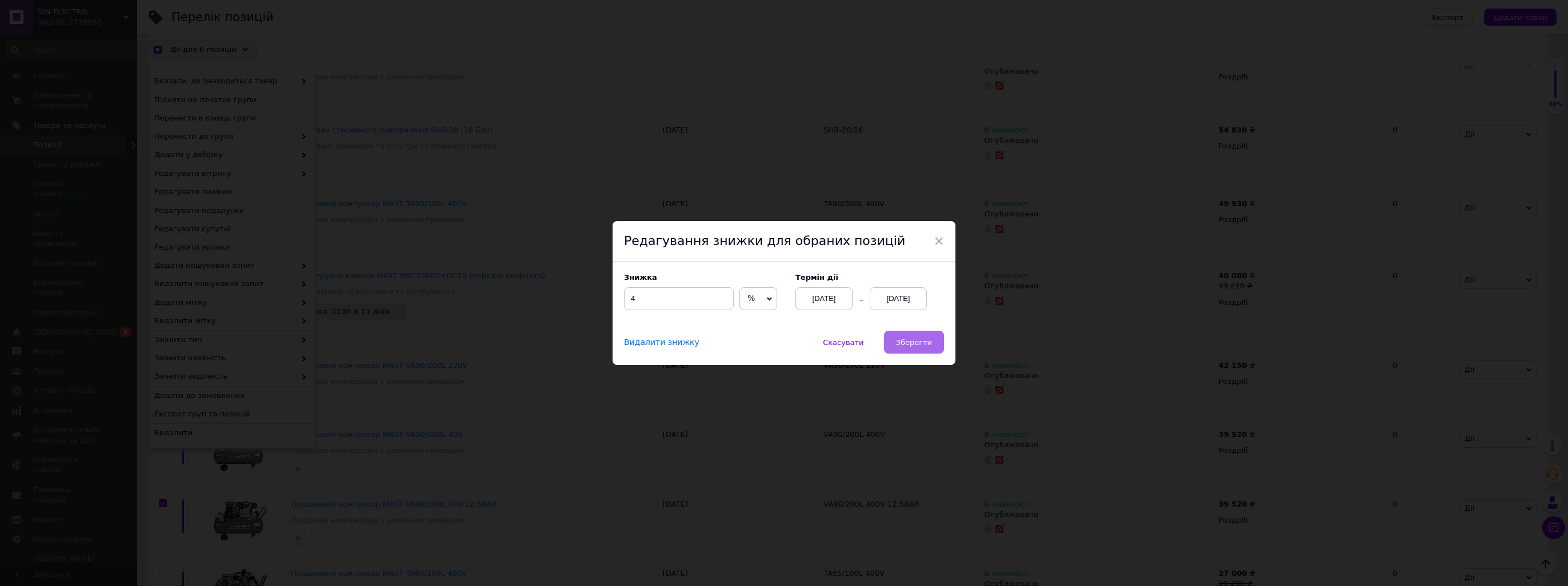
click at [898, 339] on button "Зберегти" at bounding box center [914, 341] width 60 height 23
checkbox input "true"
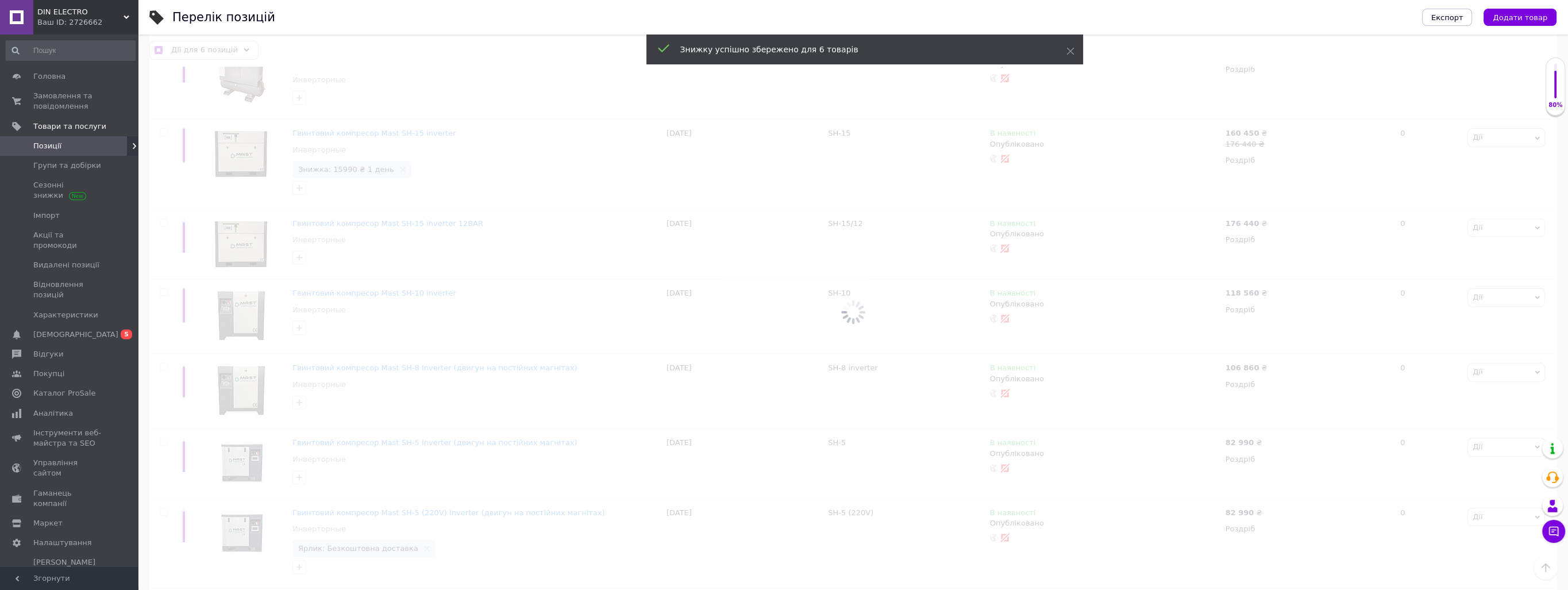
checkbox input "false"
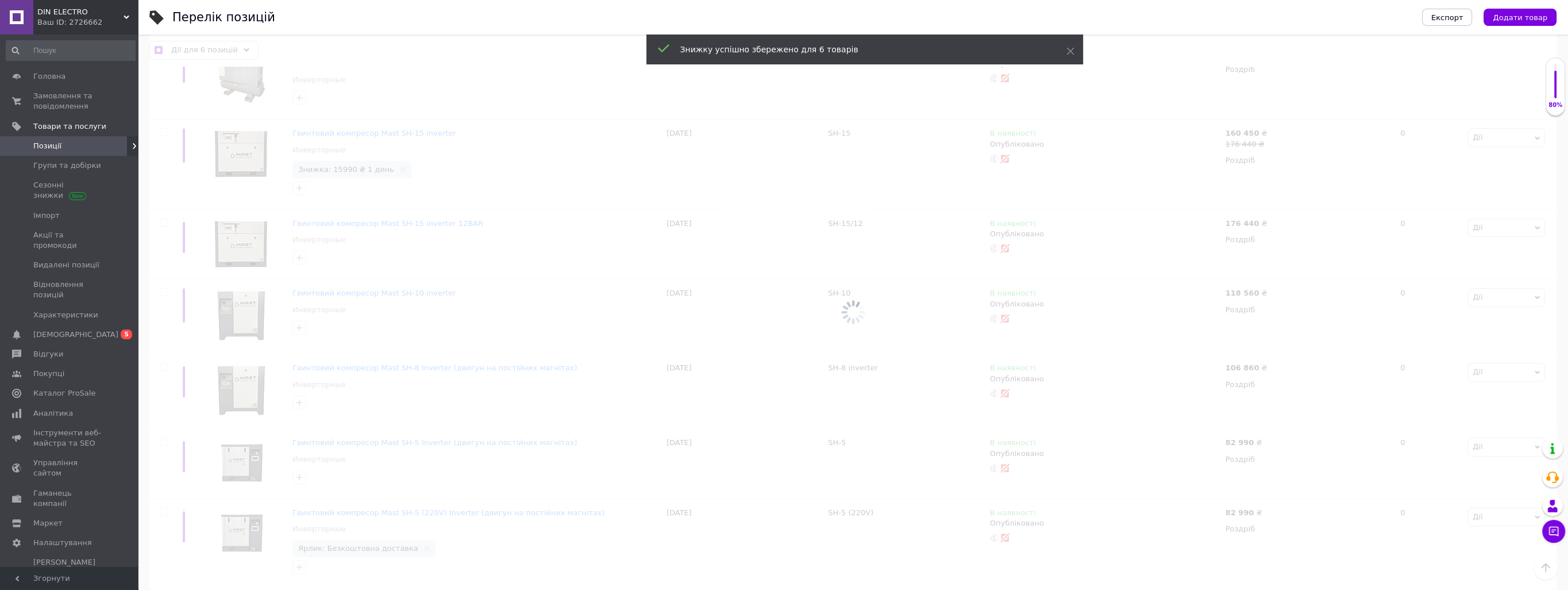
checkbox input "false"
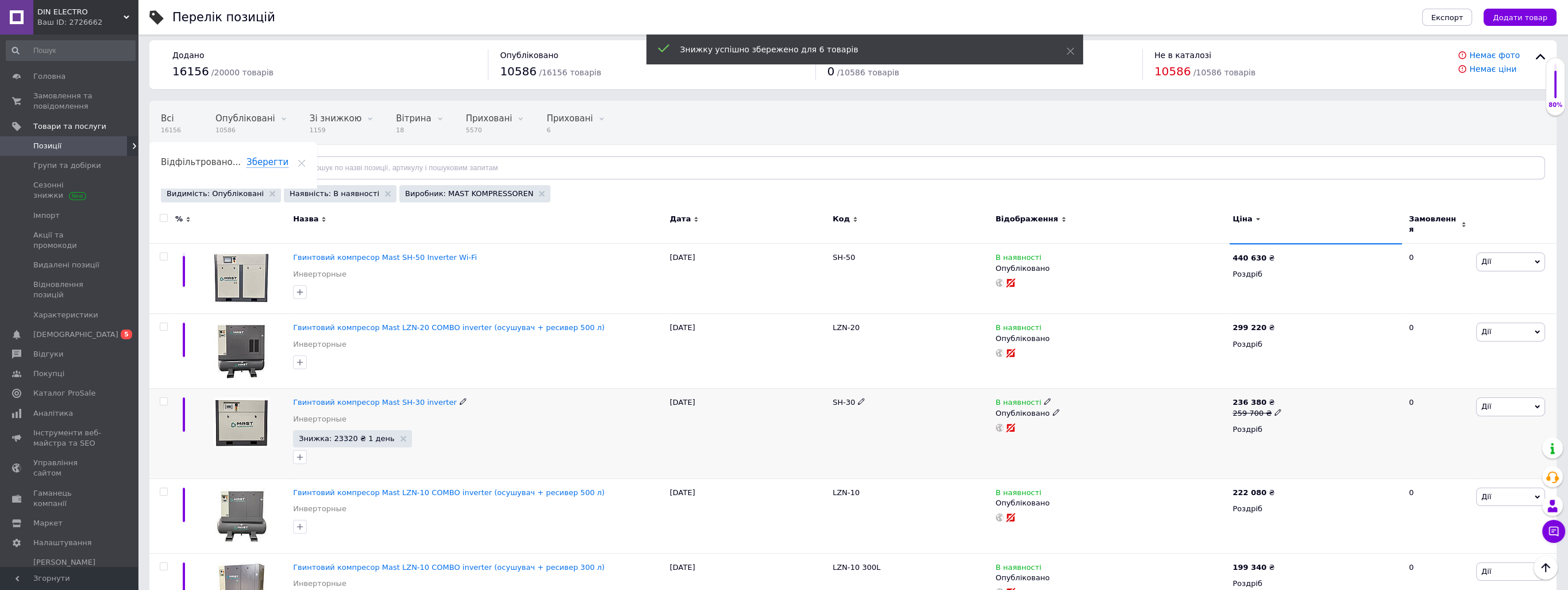
scroll to position [0, 0]
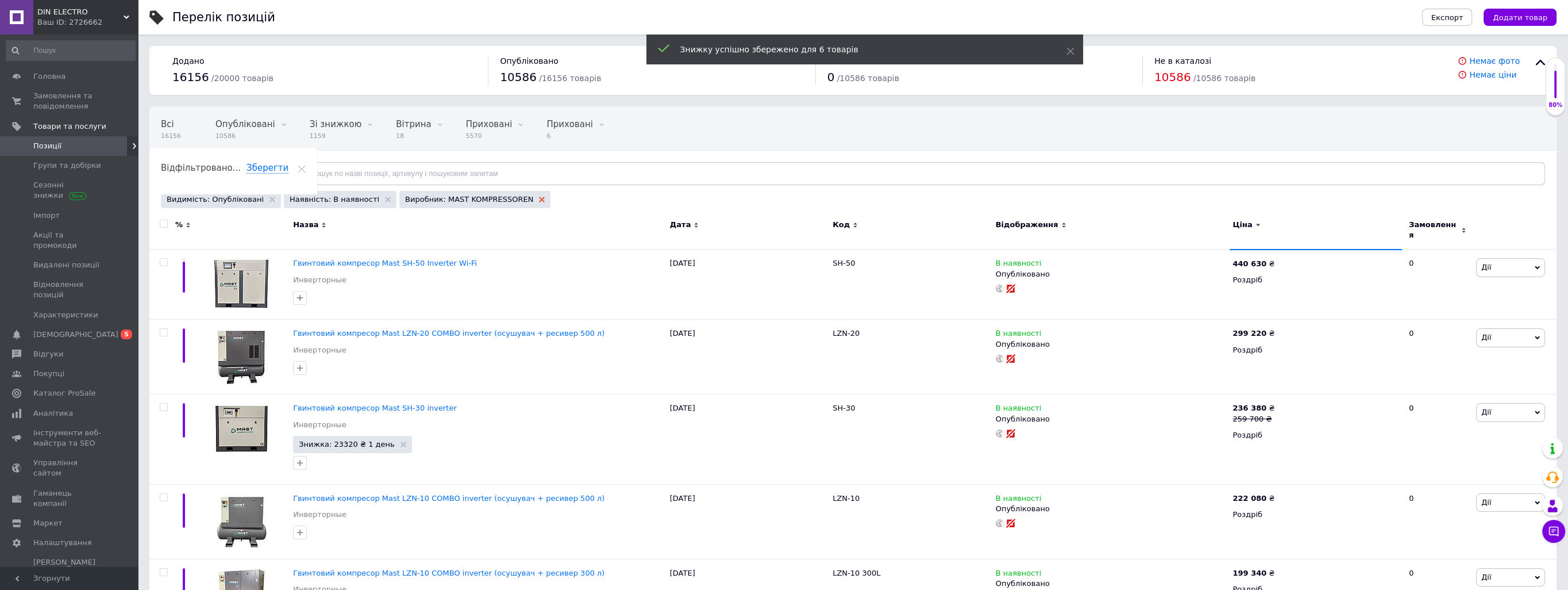
click at [539, 201] on use at bounding box center [542, 199] width 6 height 6
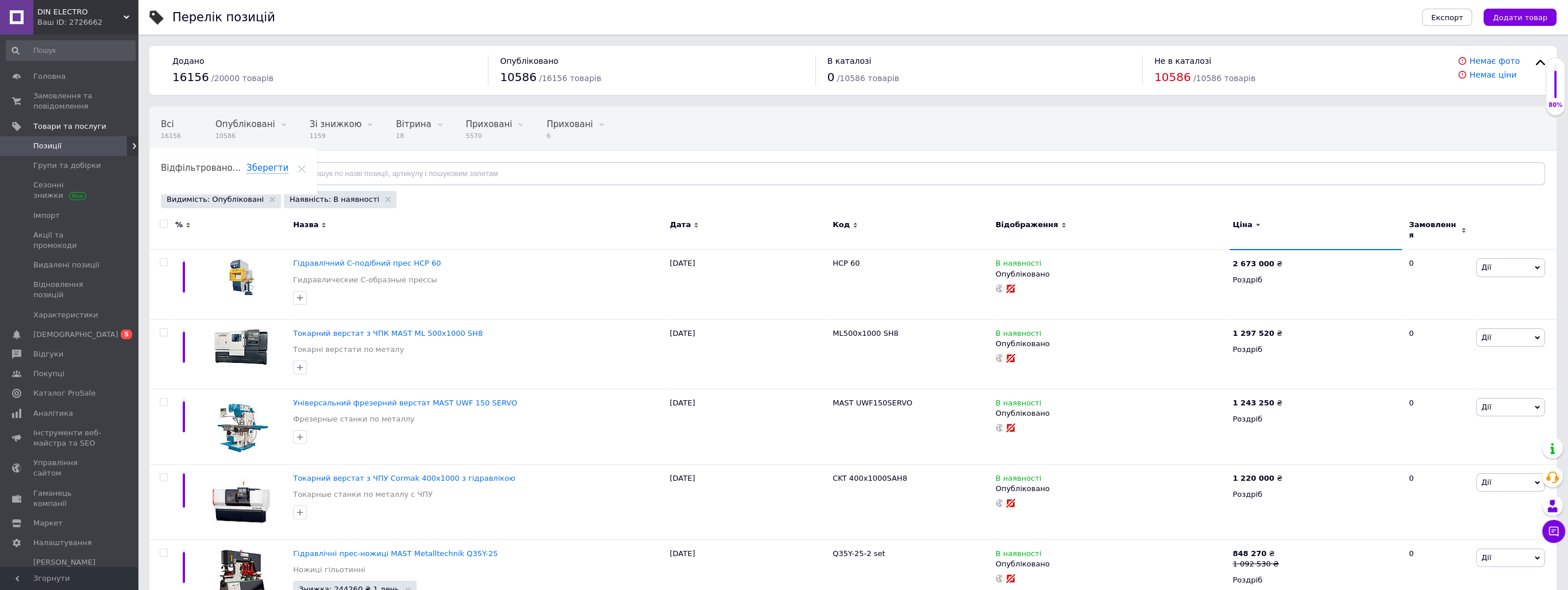
click at [213, 173] on span "Відфільтруйте товари" at bounding box center [217, 173] width 88 height 9
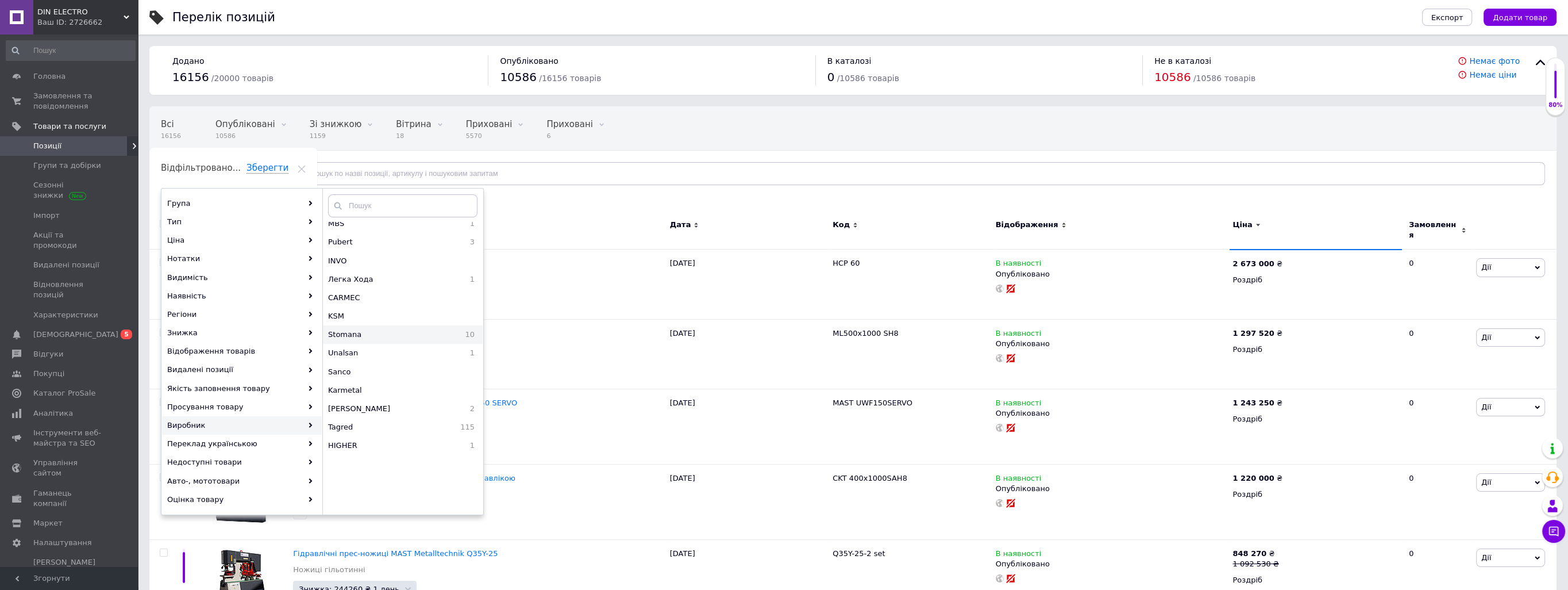
scroll to position [633, 0]
click at [378, 289] on div "Легка Хода 1" at bounding box center [402, 283] width 160 height 19
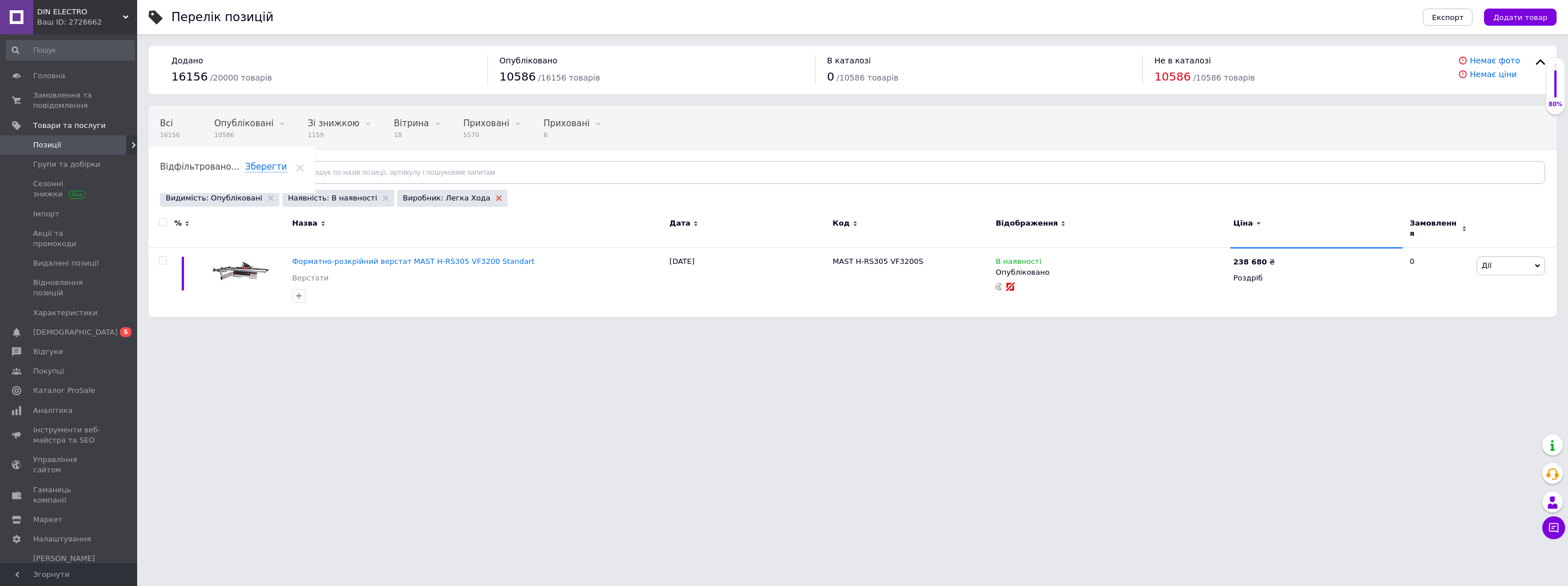
click at [496, 196] on icon at bounding box center [498, 198] width 6 height 6
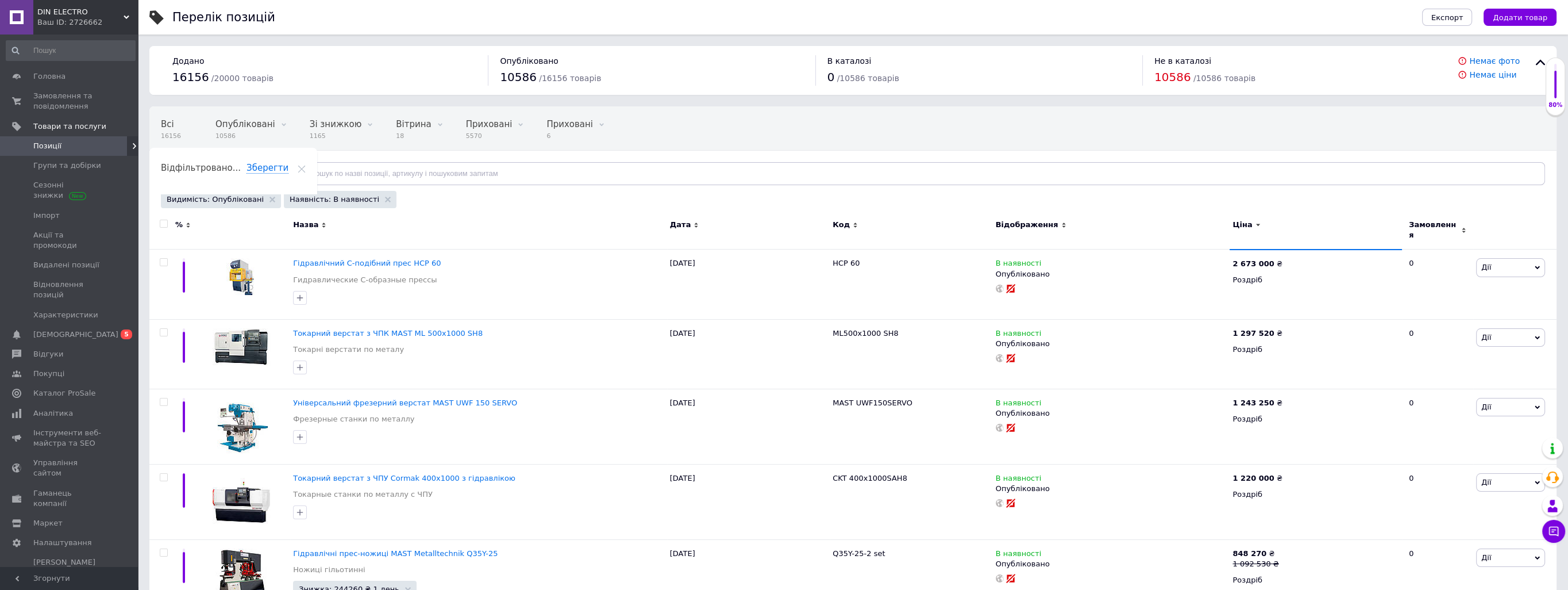
click at [231, 170] on span "Відфільтруйте товари" at bounding box center [217, 173] width 88 height 9
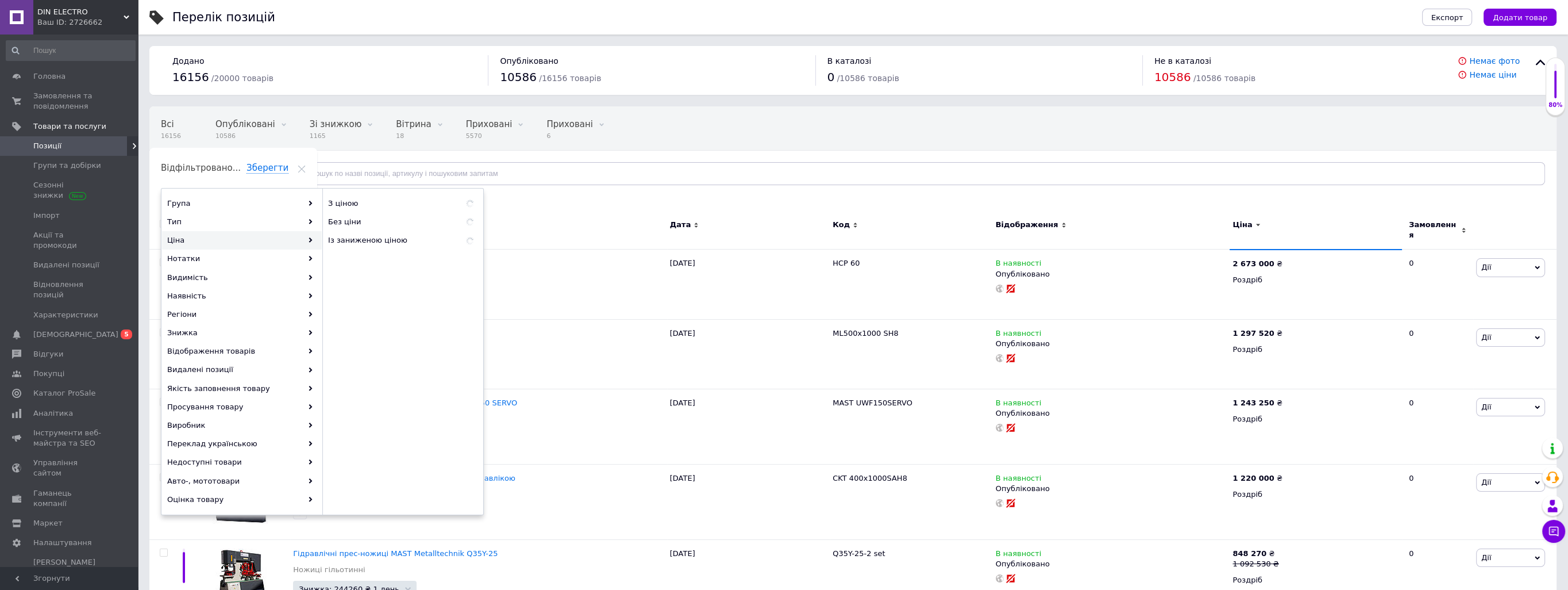
click at [96, 143] on span "Позиції" at bounding box center [70, 146] width 73 height 10
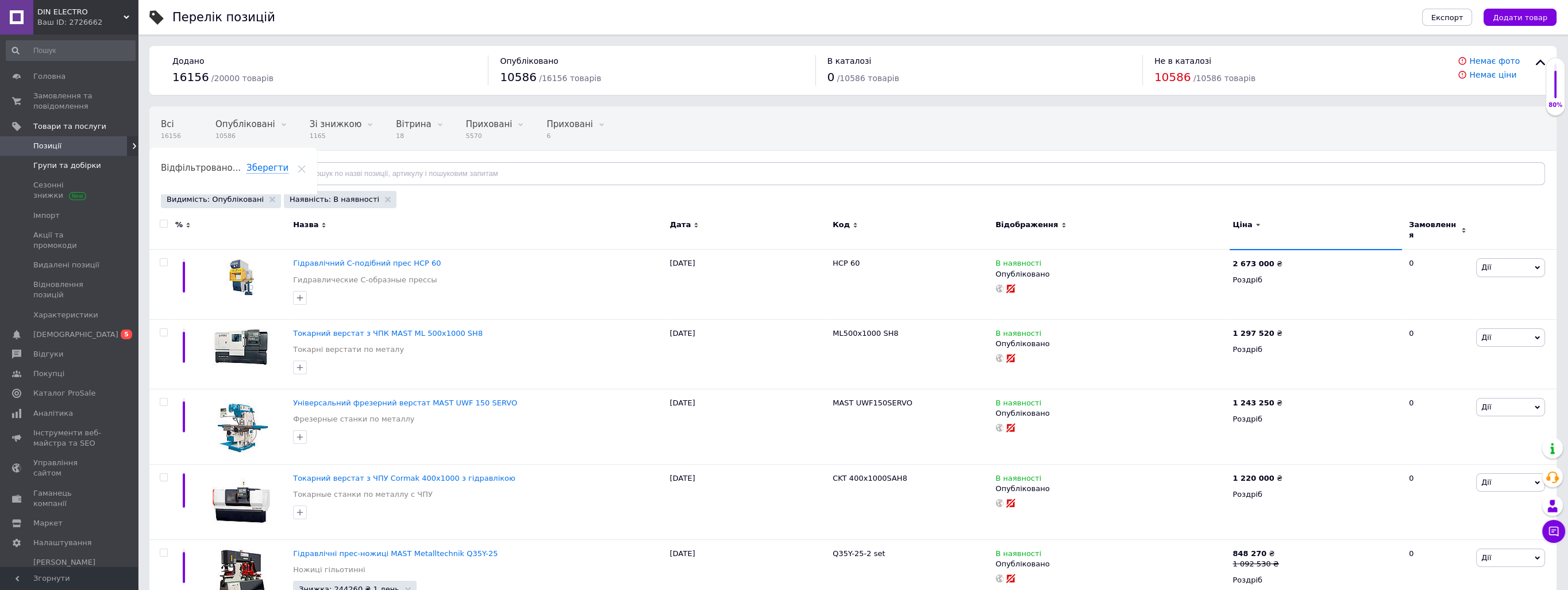
click at [89, 170] on span "Групи та добірки" at bounding box center [67, 165] width 68 height 10
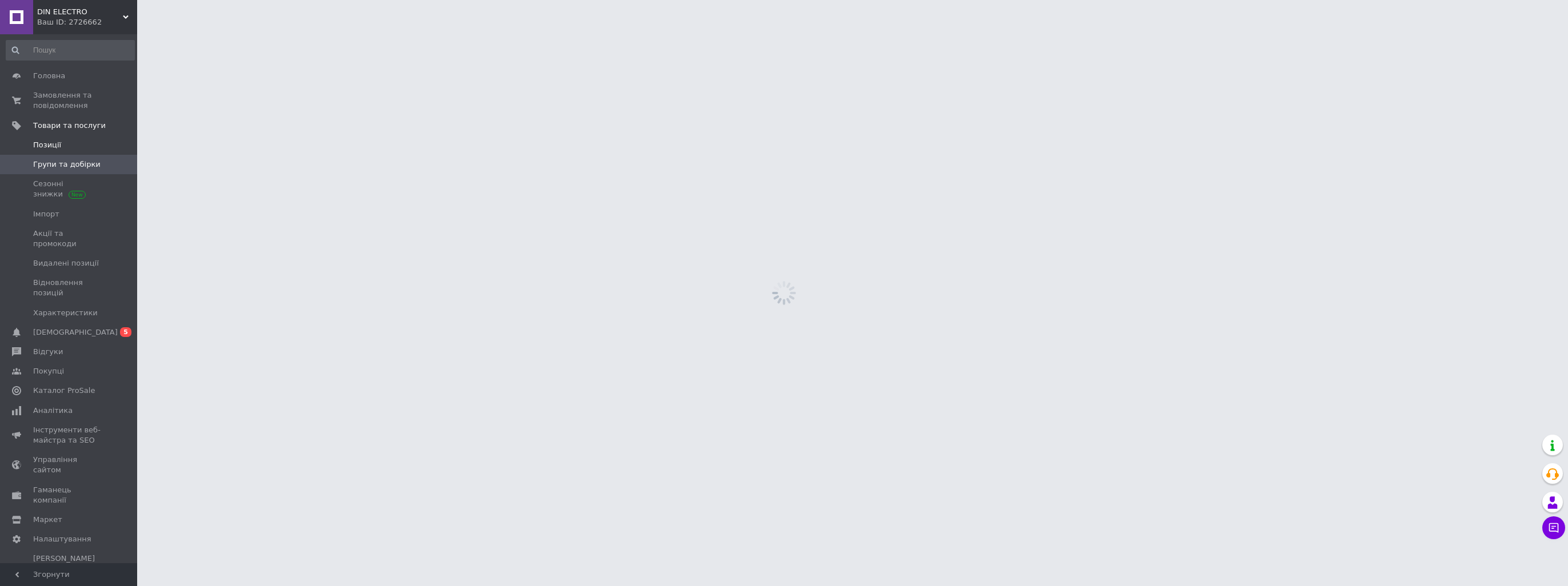
click at [80, 144] on span "Позиції" at bounding box center [69, 145] width 72 height 10
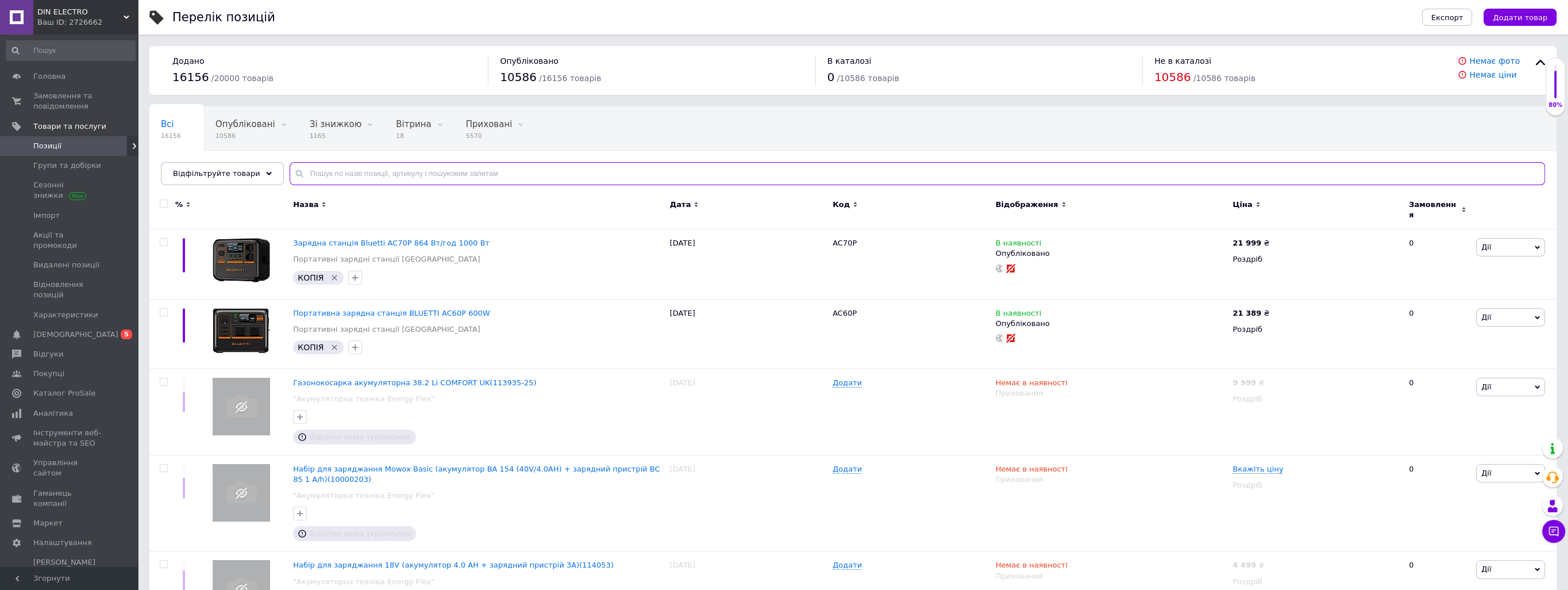
click at [340, 165] on input "text" at bounding box center [917, 173] width 1255 height 23
paste input "GW50A"
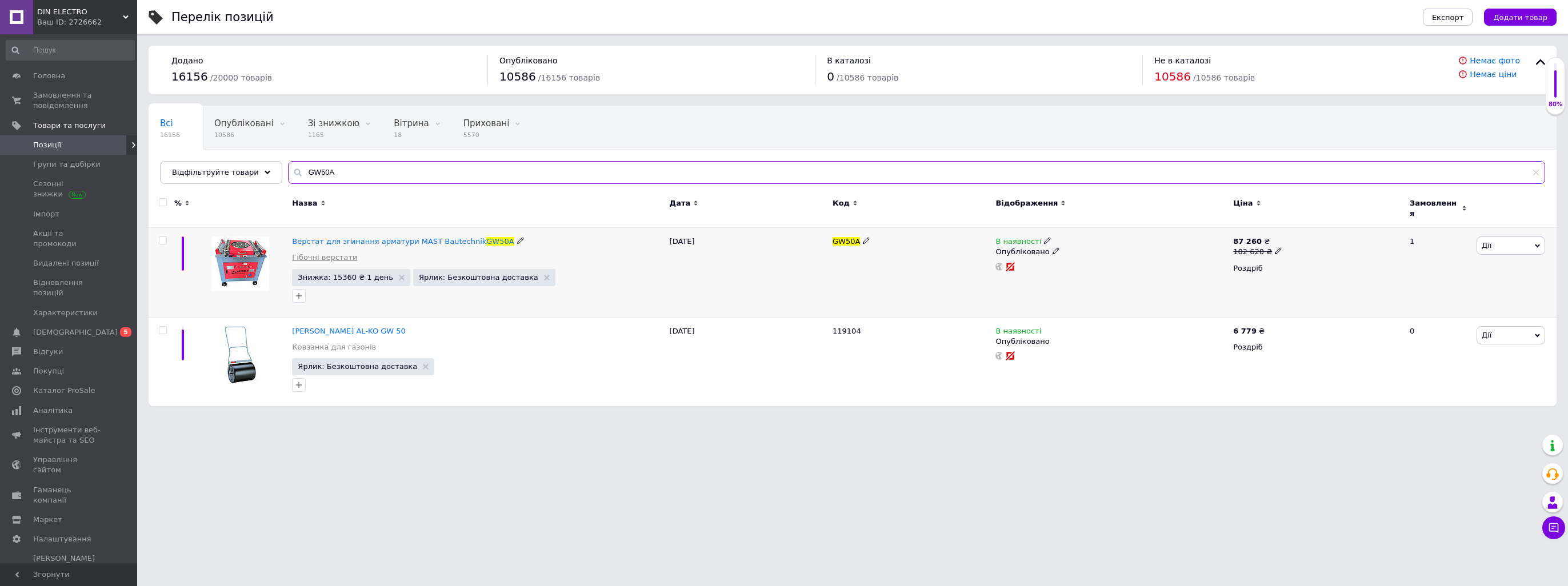
type input "GW50A"
click at [327, 253] on link "Гібочні верстати" at bounding box center [325, 257] width 65 height 10
